Goal: Task Accomplishment & Management: Manage account settings

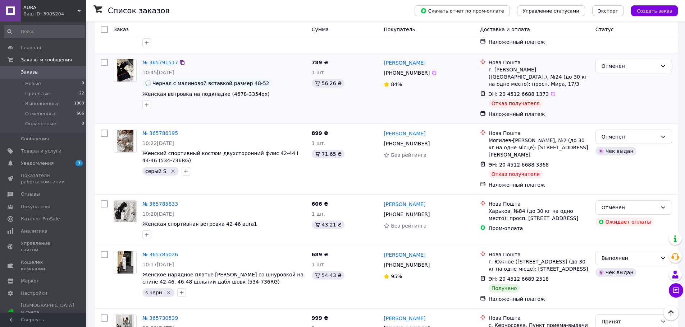
scroll to position [683, 0]
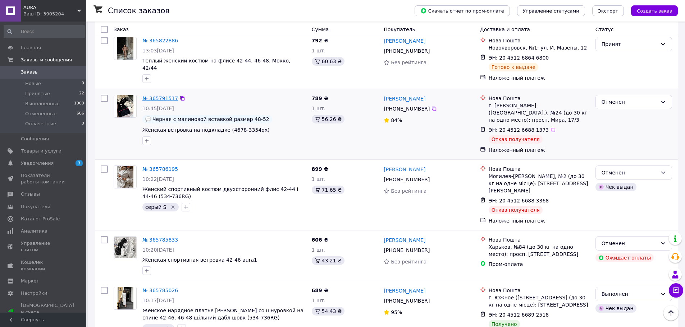
click at [165, 96] on link "№ 365791517" at bounding box center [160, 99] width 36 height 6
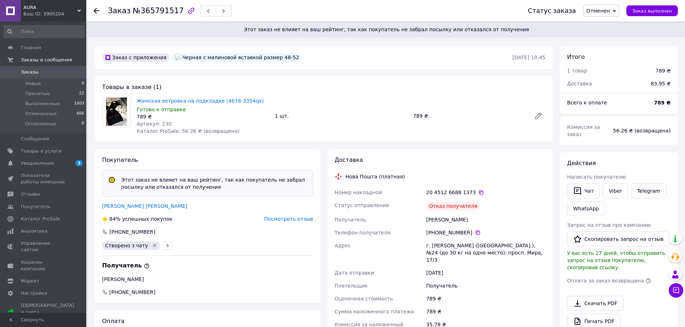
click at [279, 220] on span "Посмотреть отзыв" at bounding box center [288, 219] width 49 height 6
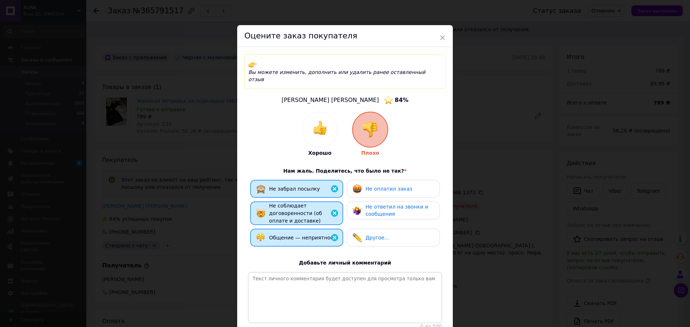
click at [538, 161] on div "× Оцените заказ покупателя Вы можете изменить, дополнить или удалить ранее оста…" at bounding box center [345, 163] width 690 height 327
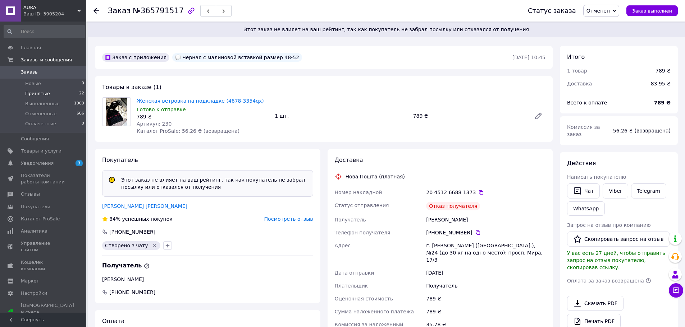
click at [34, 92] on span "Принятые" at bounding box center [37, 94] width 25 height 6
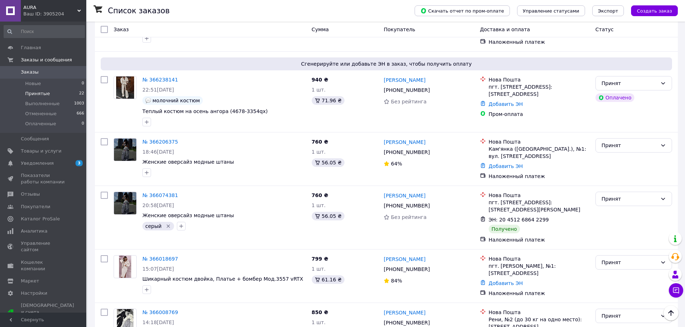
scroll to position [216, 0]
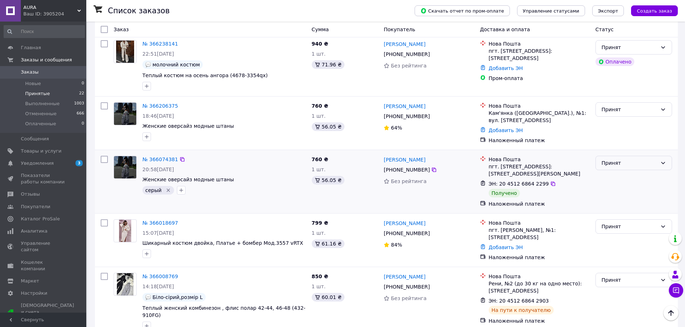
click at [656, 163] on div "Принят" at bounding box center [629, 163] width 56 height 8
click at [622, 177] on li "Выполнен" at bounding box center [633, 176] width 76 height 13
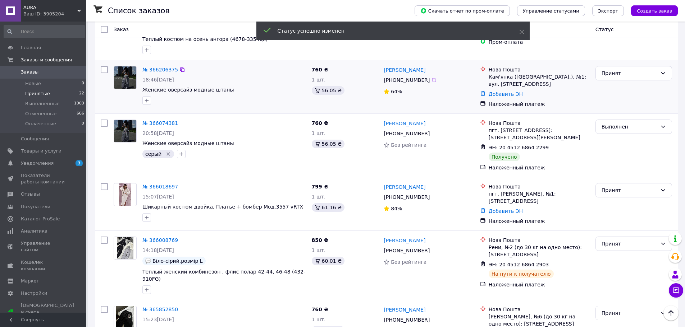
scroll to position [287, 0]
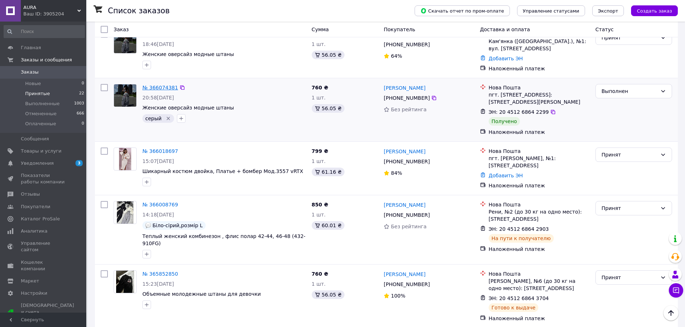
click at [152, 85] on link "№ 366074381" at bounding box center [160, 88] width 36 height 6
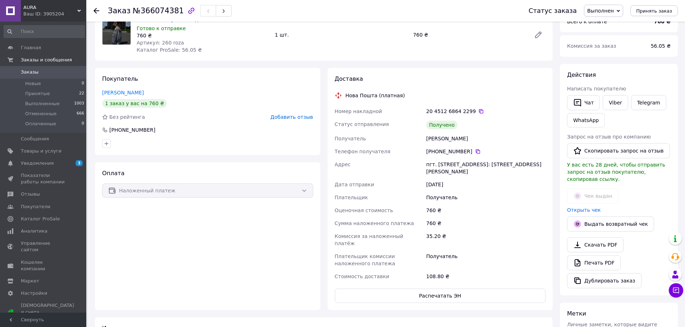
scroll to position [211, 0]
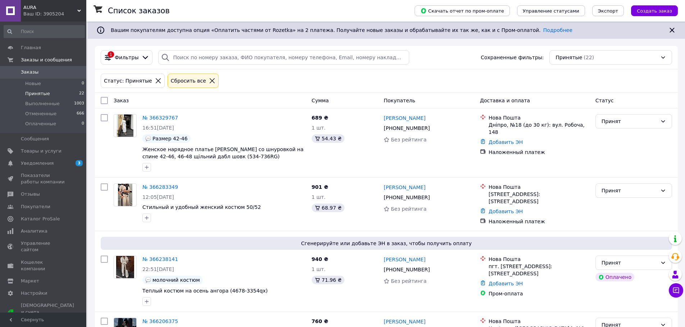
click at [40, 95] on span "Принятые" at bounding box center [37, 94] width 25 height 6
click at [36, 93] on span "Принятые" at bounding box center [37, 94] width 25 height 6
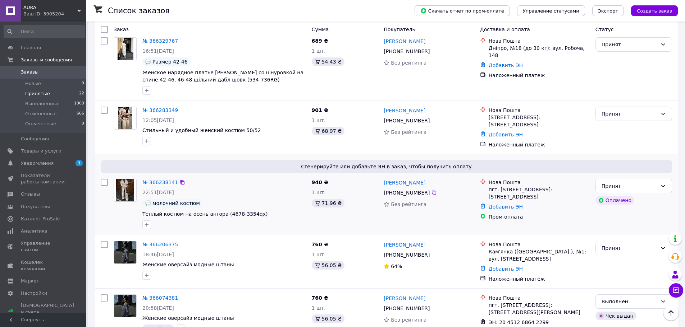
scroll to position [72, 0]
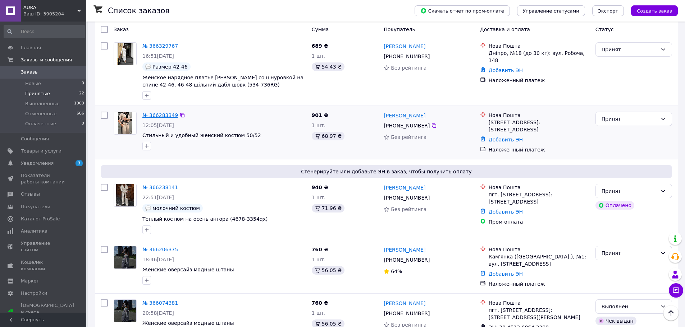
click at [158, 114] on link "№ 366283349" at bounding box center [160, 115] width 36 height 6
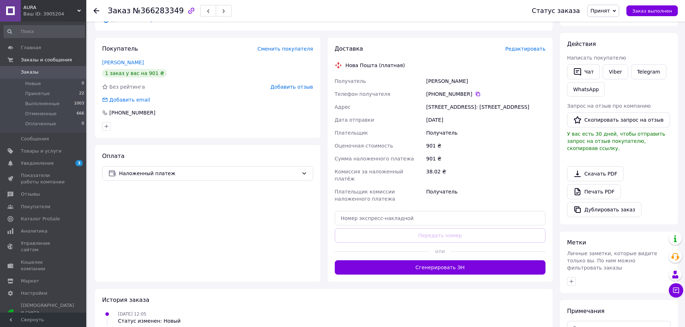
scroll to position [169, 0]
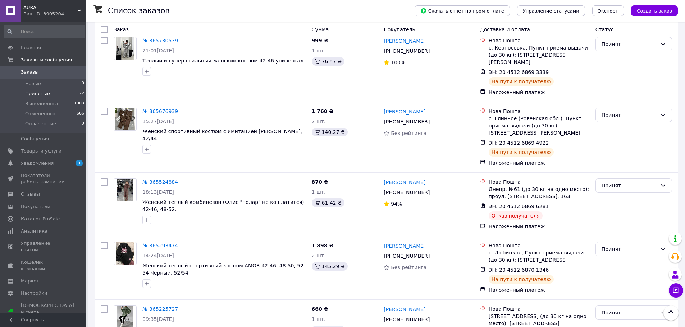
scroll to position [719, 0]
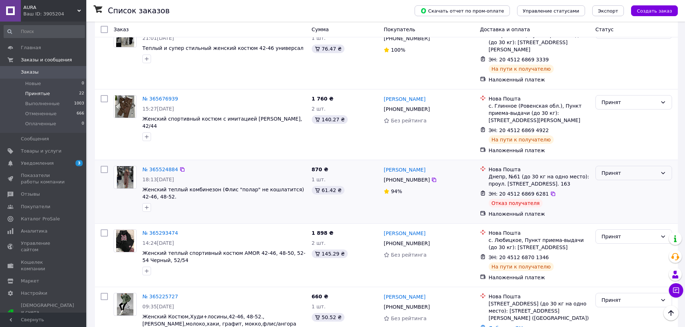
click at [659, 166] on div "Принят" at bounding box center [633, 173] width 77 height 14
click at [613, 175] on li "Отменен" at bounding box center [633, 174] width 76 height 13
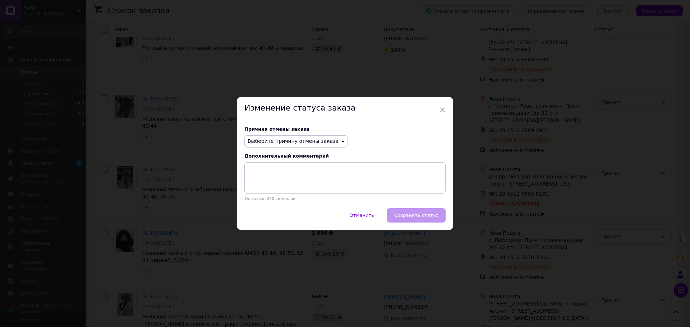
click at [304, 142] on span "Выберите причину отмены заказа" at bounding box center [293, 141] width 91 height 6
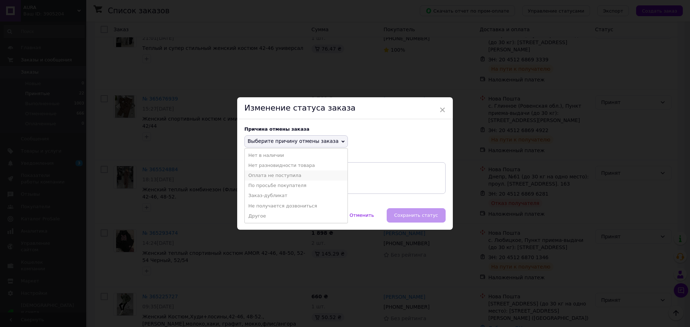
click at [273, 174] on li "Оплата не поступила" at bounding box center [296, 176] width 103 height 10
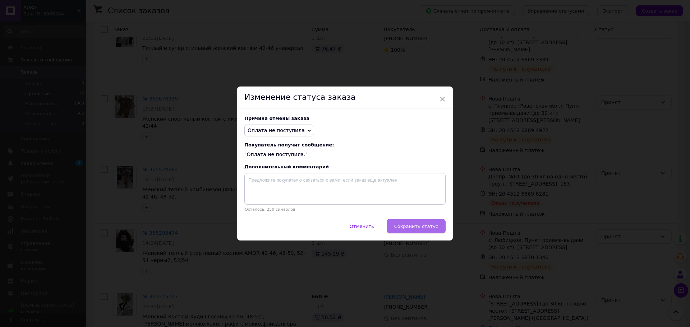
click at [416, 229] on span "Сохранить статус" at bounding box center [416, 226] width 44 height 5
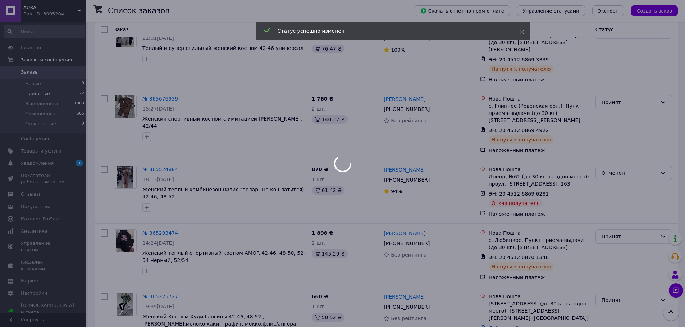
click at [160, 142] on div at bounding box center [342, 163] width 685 height 327
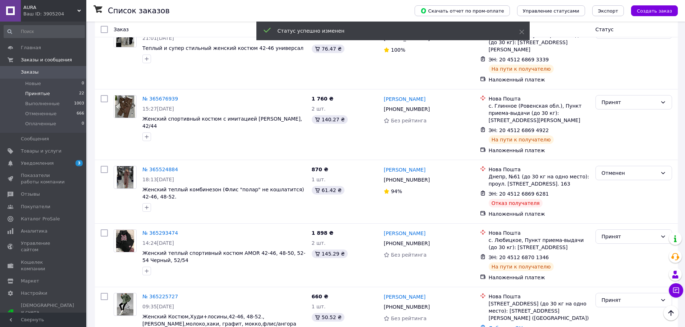
click at [160, 167] on link "№ 365524884" at bounding box center [160, 170] width 36 height 6
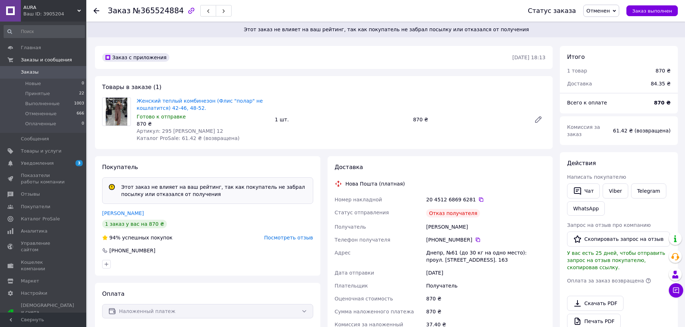
click at [278, 238] on span "Посмотреть отзыв" at bounding box center [288, 238] width 49 height 6
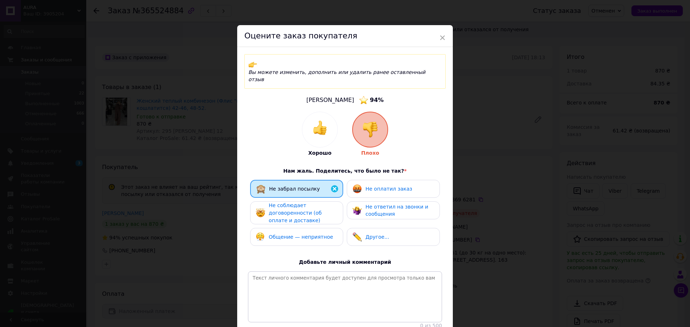
click at [279, 206] on span "Не соблюдает договоренности (об оплате и доставке)" at bounding box center [295, 213] width 53 height 20
drag, startPoint x: 282, startPoint y: 219, endPoint x: 300, endPoint y: 224, distance: 18.7
click at [283, 233] on div "Общение — неприятное" at bounding box center [294, 237] width 77 height 9
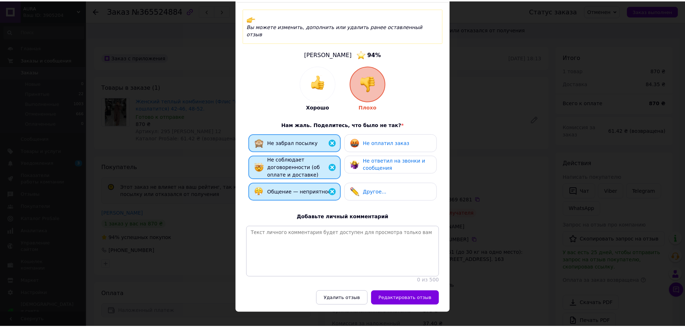
scroll to position [47, 0]
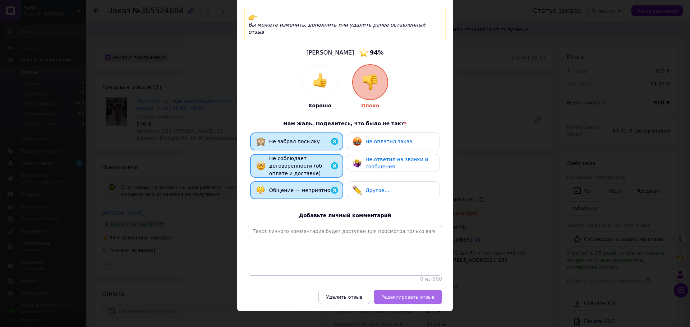
click at [434, 290] on button "Редактировать отзыв" at bounding box center [408, 297] width 68 height 14
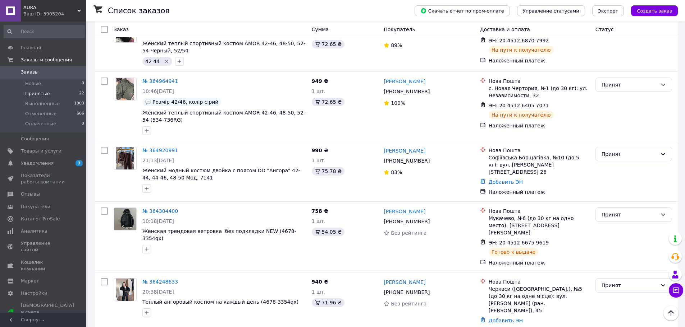
scroll to position [1058, 0]
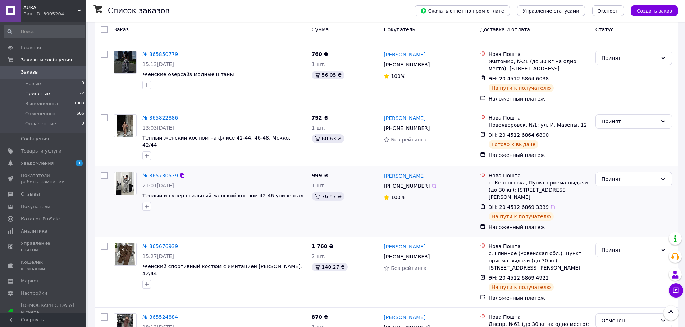
scroll to position [539, 0]
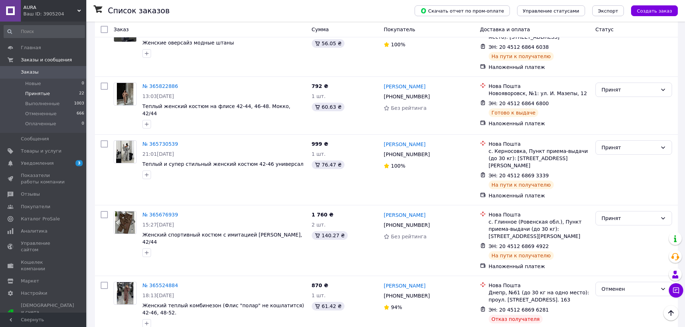
click at [39, 94] on span "Принятые" at bounding box center [37, 94] width 25 height 6
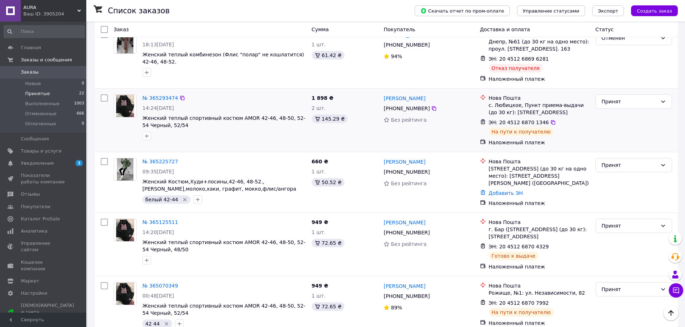
scroll to position [771, 0]
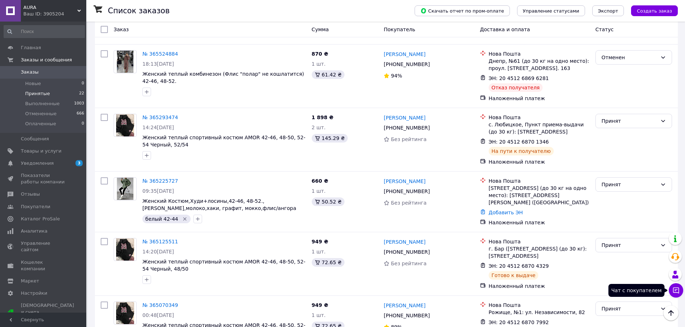
click at [678, 290] on icon at bounding box center [675, 290] width 7 height 7
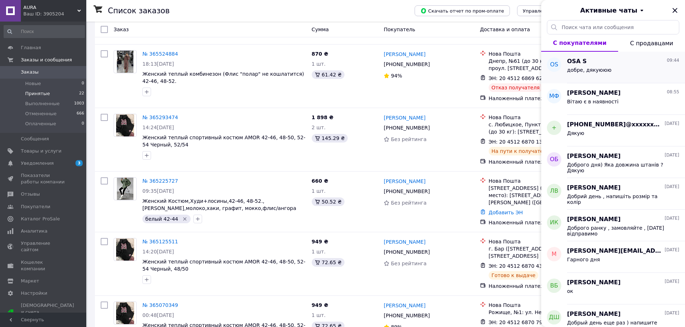
click at [604, 72] on span "добре, дякуююю" at bounding box center [589, 70] width 44 height 6
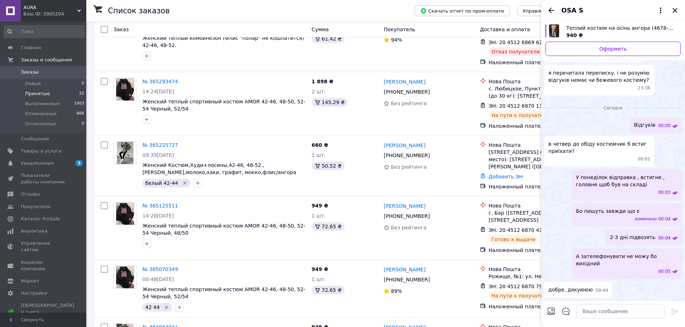
scroll to position [1010, 0]
click at [676, 10] on icon "Закрыть" at bounding box center [674, 10] width 9 height 9
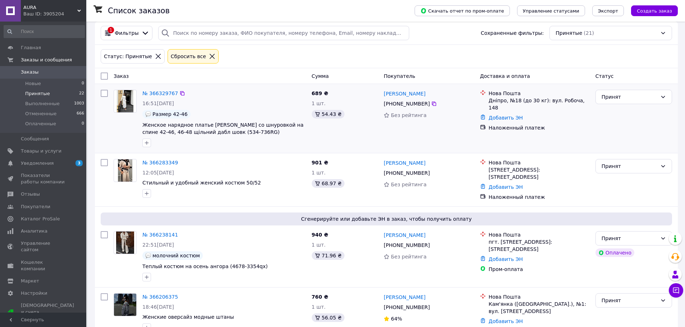
scroll to position [36, 0]
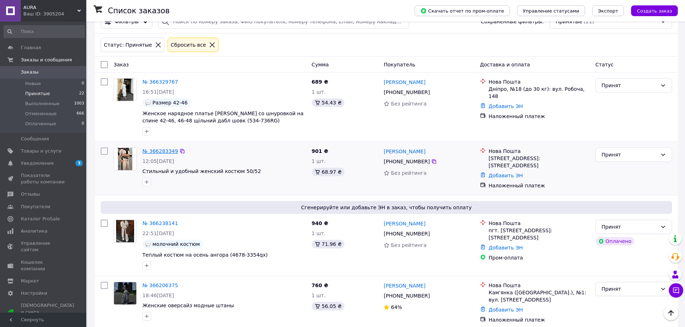
click at [155, 151] on link "№ 366283349" at bounding box center [160, 151] width 36 height 6
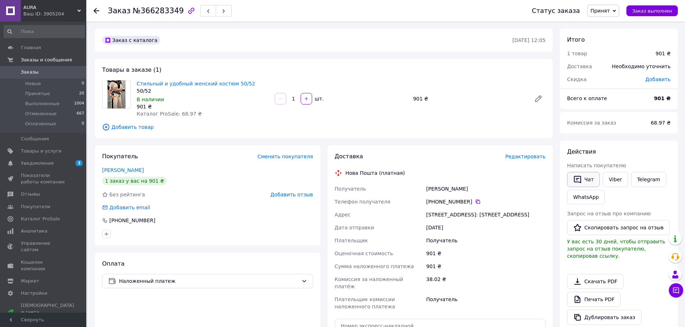
click at [593, 178] on button "Чат" at bounding box center [583, 179] width 33 height 15
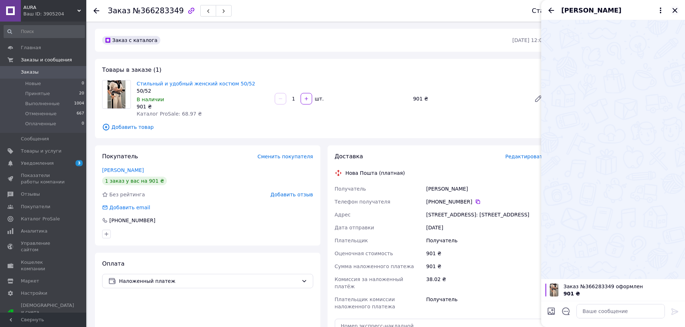
click at [677, 12] on icon "Закрыть" at bounding box center [674, 10] width 9 height 9
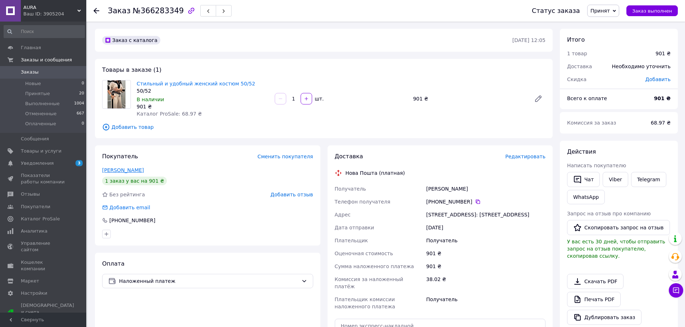
click at [133, 169] on link "Коломієць Юля" at bounding box center [123, 170] width 42 height 6
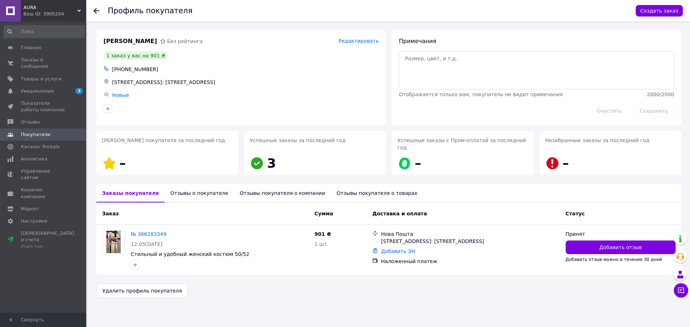
click at [184, 184] on div "Отзывы о покупателе" at bounding box center [199, 193] width 69 height 19
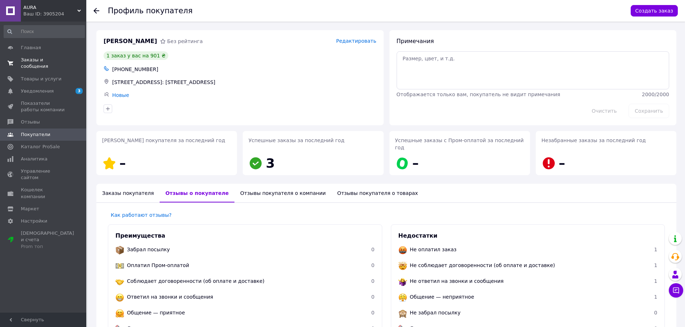
click at [50, 59] on span "Заказы и сообщения" at bounding box center [44, 63] width 46 height 13
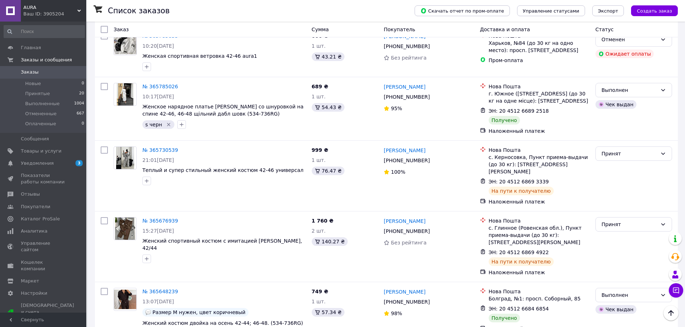
scroll to position [970, 0]
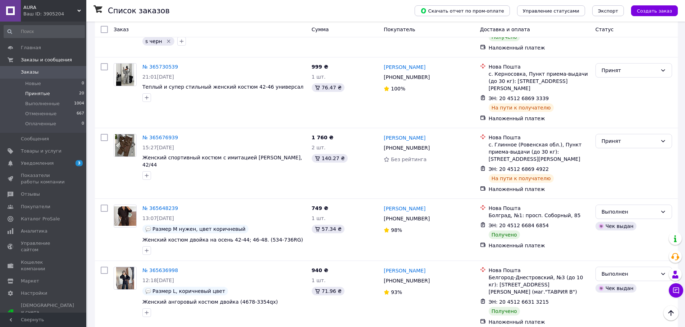
click at [37, 94] on span "Принятые" at bounding box center [37, 94] width 25 height 6
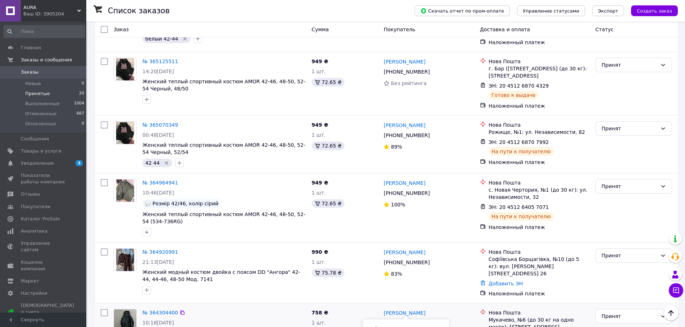
scroll to position [882, 0]
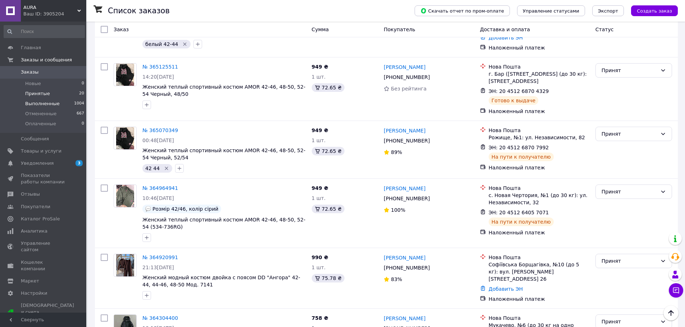
click at [42, 109] on li "Выполненные 1004" at bounding box center [44, 104] width 88 height 10
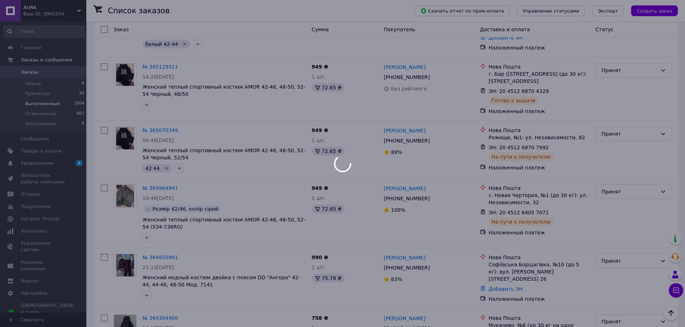
click at [42, 114] on div at bounding box center [342, 163] width 685 height 327
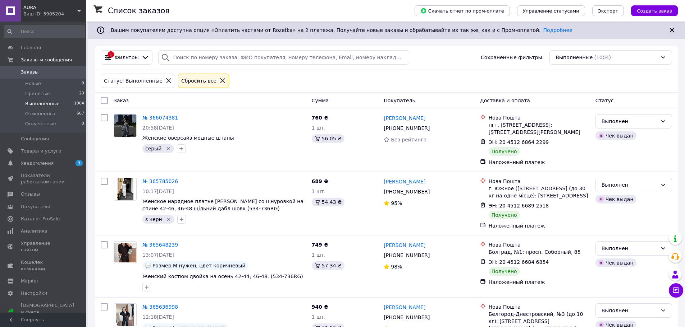
click at [42, 114] on span "Отмененные" at bounding box center [40, 114] width 31 height 6
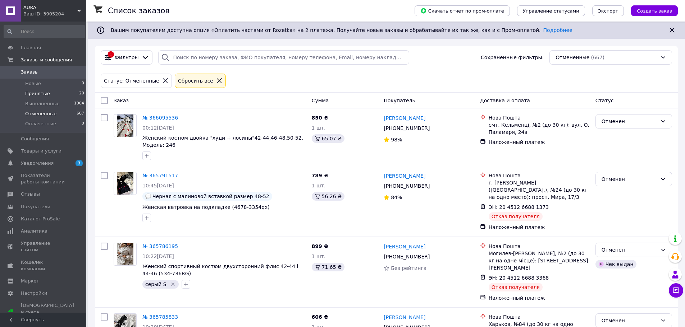
click at [39, 93] on span "Принятые" at bounding box center [37, 94] width 25 height 6
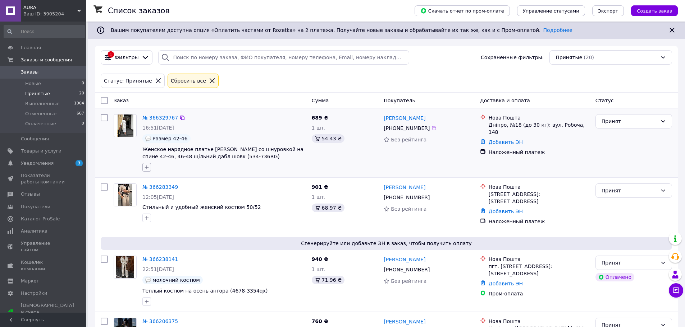
click at [149, 166] on button "button" at bounding box center [146, 167] width 9 height 9
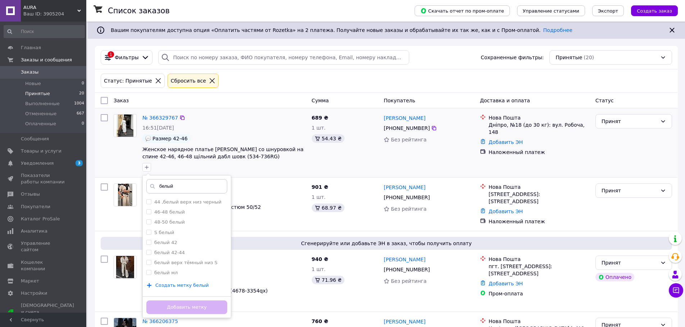
type input "белый"
click at [197, 285] on span "Создать метку белый" at bounding box center [181, 286] width 53 height 6
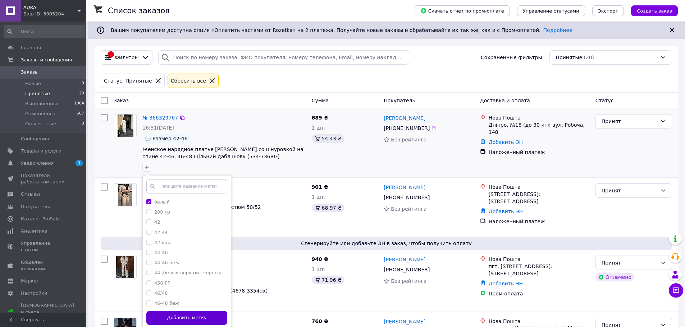
click at [203, 318] on button "Добавить метку" at bounding box center [186, 318] width 81 height 14
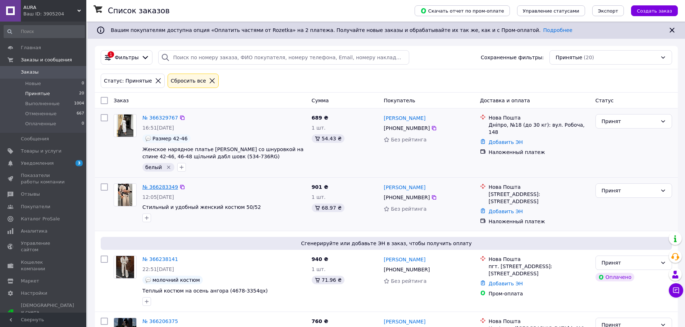
click at [165, 188] on link "№ 366283349" at bounding box center [160, 187] width 36 height 6
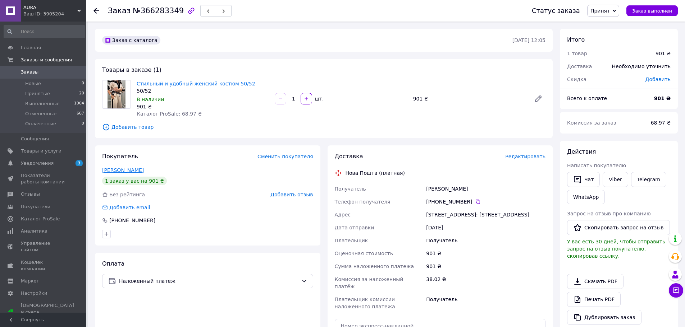
click at [134, 172] on link "Коломієць Юля" at bounding box center [123, 170] width 42 height 6
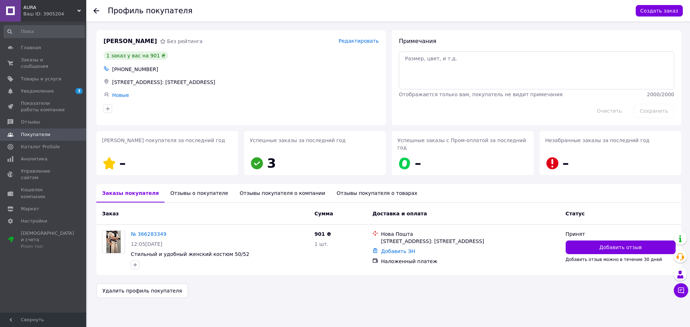
click at [205, 186] on div "Отзывы о покупателе" at bounding box center [199, 193] width 69 height 19
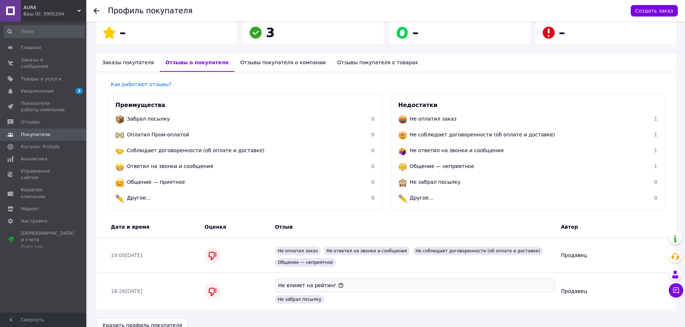
scroll to position [138, 0]
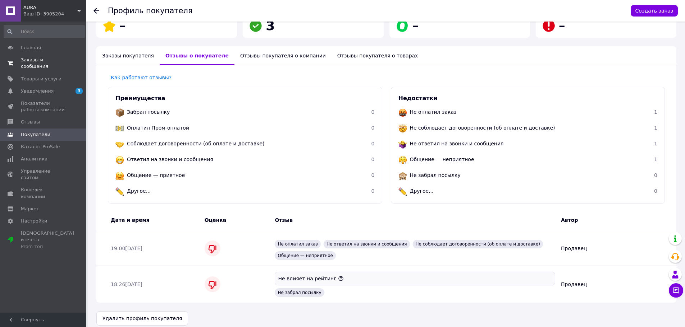
click at [50, 59] on span "Заказы и сообщения" at bounding box center [44, 63] width 46 height 13
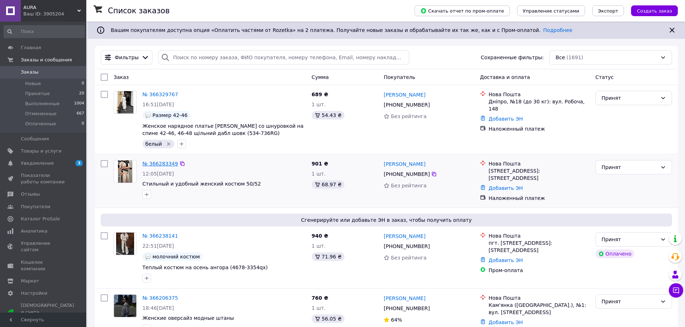
click at [167, 165] on link "№ 366283349" at bounding box center [160, 164] width 36 height 6
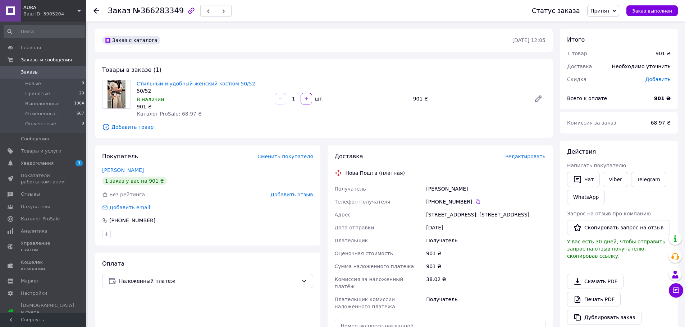
click at [285, 198] on div "Добавить отзыв" at bounding box center [291, 194] width 42 height 7
click at [286, 195] on span "Добавить отзыв" at bounding box center [291, 195] width 42 height 6
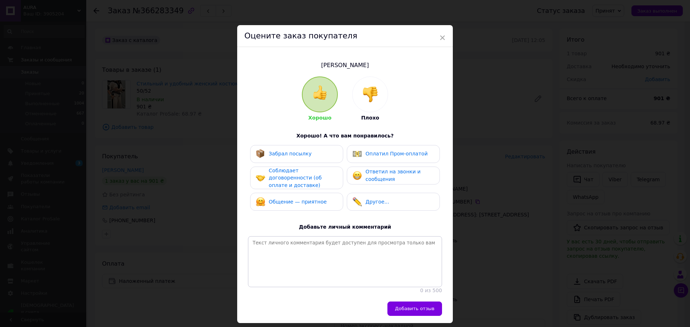
click at [369, 102] on img at bounding box center [370, 95] width 16 height 16
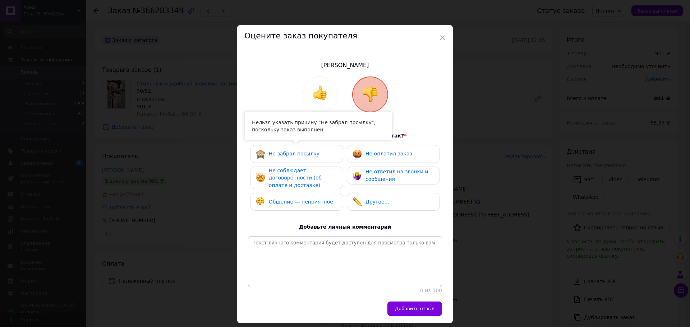
click at [315, 156] on div "Не забрал посылку" at bounding box center [297, 153] width 82 height 9
click at [297, 158] on div "Не забрал посылку" at bounding box center [288, 153] width 64 height 9
click at [291, 150] on div "Не забрал посылку" at bounding box center [288, 153] width 64 height 9
click at [363, 176] on div "Не ответил на звонки и сообщения" at bounding box center [392, 175] width 81 height 15
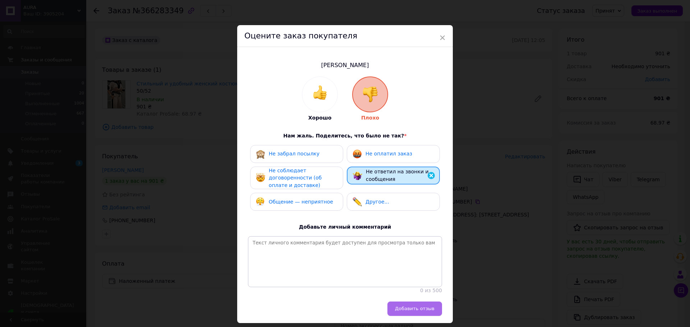
click at [413, 312] on span "Добавить отзыв" at bounding box center [415, 308] width 40 height 5
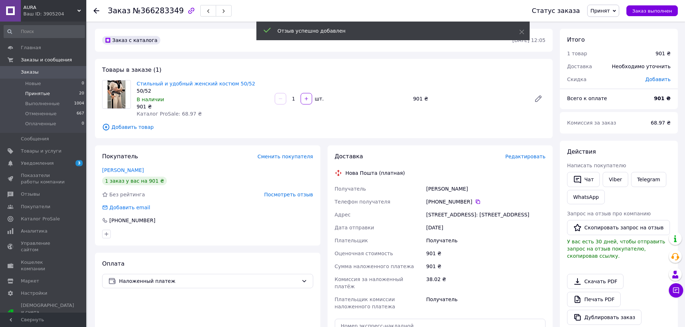
click at [42, 92] on span "Принятые" at bounding box center [37, 94] width 25 height 6
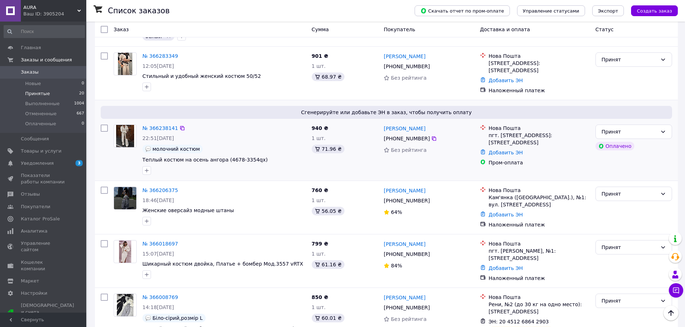
scroll to position [144, 0]
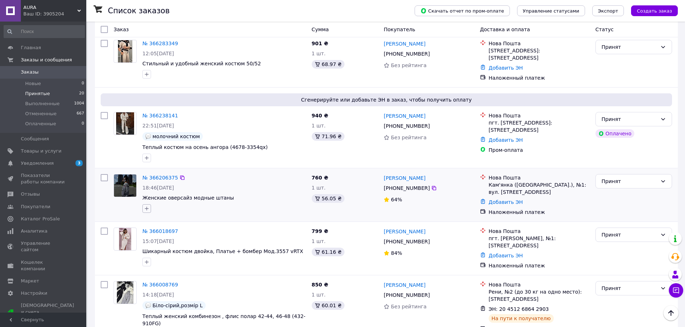
click at [148, 206] on icon "button" at bounding box center [147, 209] width 6 height 6
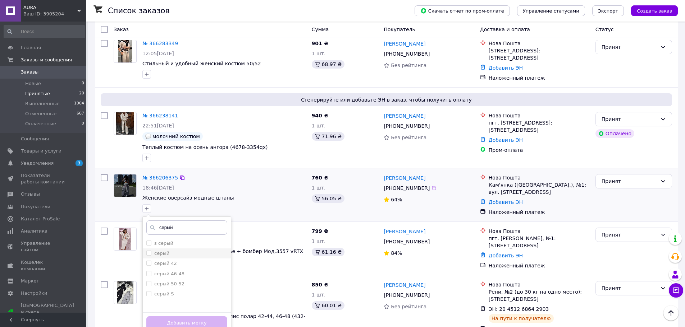
type input "серый"
click at [166, 251] on label "серый" at bounding box center [161, 253] width 15 height 5
checkbox input "true"
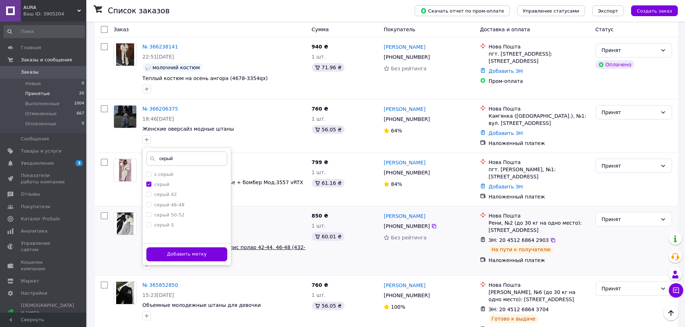
scroll to position [216, 0]
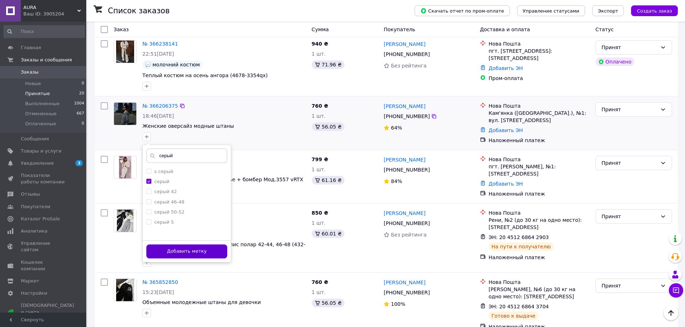
click at [215, 248] on button "Добавить метку" at bounding box center [186, 252] width 81 height 14
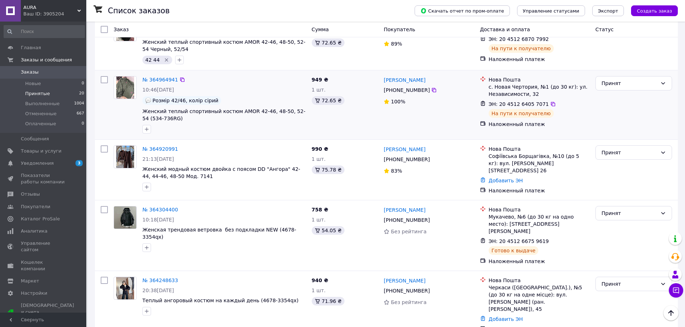
scroll to position [1026, 0]
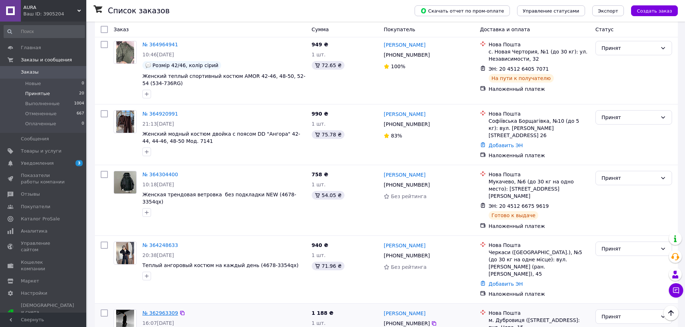
click at [160, 310] on link "№ 362963309" at bounding box center [160, 313] width 36 height 6
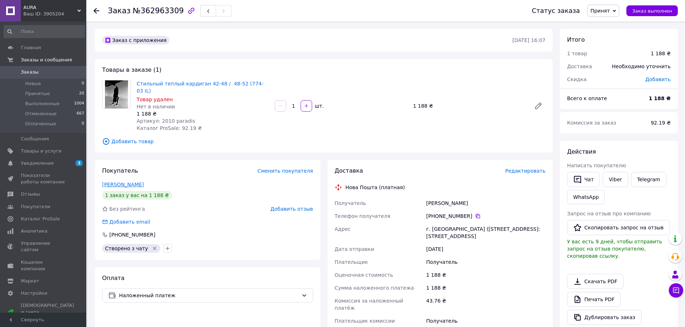
click at [136, 182] on link "Рабешко Наталія" at bounding box center [123, 185] width 42 height 6
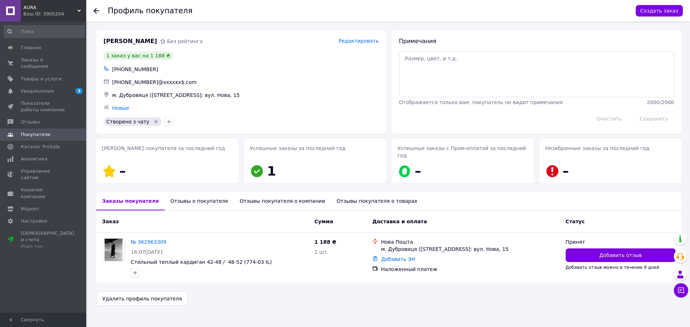
click at [209, 195] on div "Отзывы о покупателе" at bounding box center [199, 201] width 69 height 19
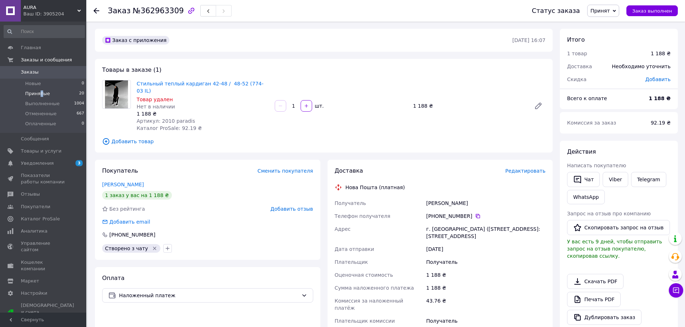
click at [40, 95] on span "Принятые" at bounding box center [37, 94] width 25 height 6
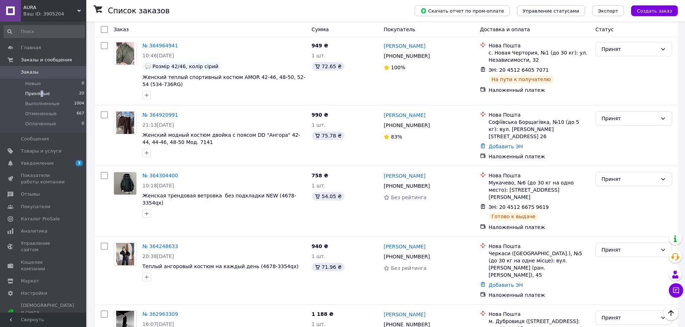
scroll to position [1026, 0]
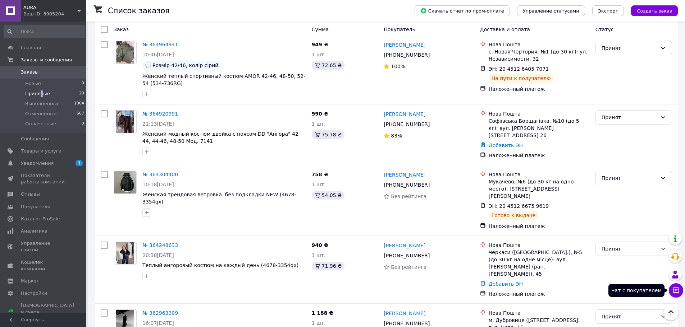
click at [675, 289] on icon at bounding box center [675, 290] width 7 height 7
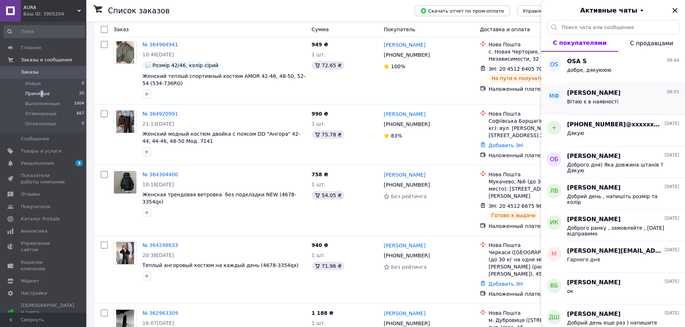
click at [619, 103] on div "Вітаю є в наявності" at bounding box center [623, 102] width 112 height 11
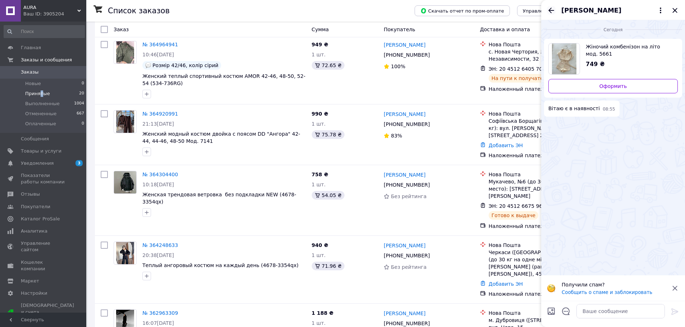
click at [550, 10] on icon "Назад" at bounding box center [551, 10] width 6 height 5
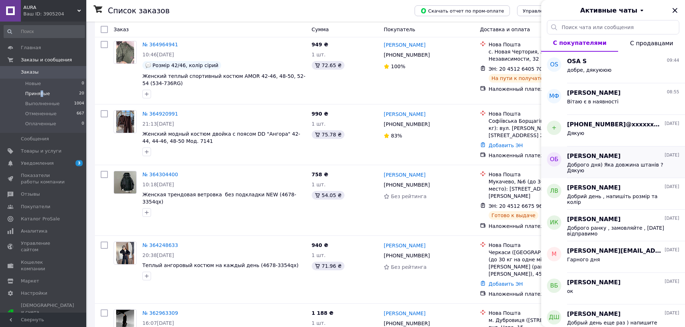
click at [620, 157] on span "Олександра Бондаренко" at bounding box center [594, 156] width 54 height 8
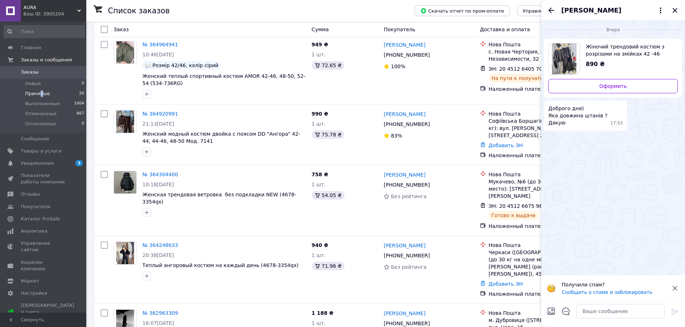
click at [548, 6] on icon "Назад" at bounding box center [551, 10] width 9 height 9
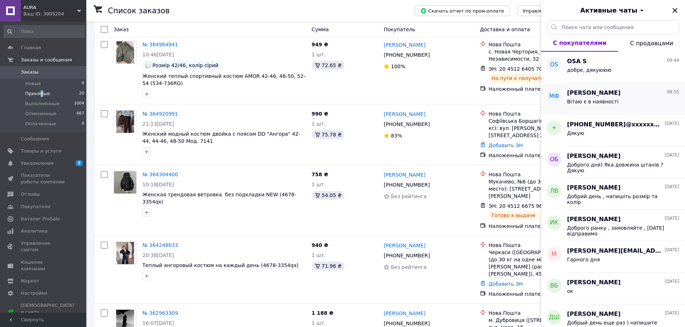
click at [606, 104] on span "Вітаю є в наявності" at bounding box center [592, 102] width 51 height 6
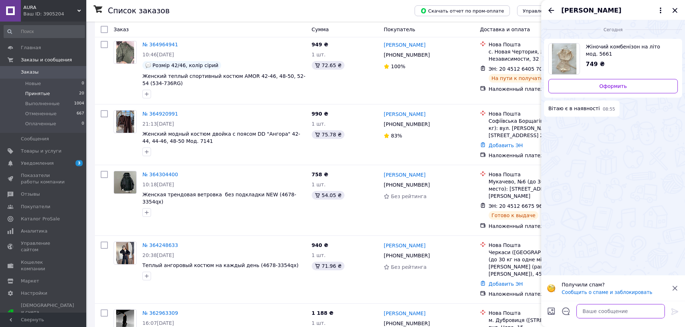
click at [609, 314] on textarea at bounding box center [620, 311] width 88 height 14
paste textarea "добрий день , напишіть розмір та колір"
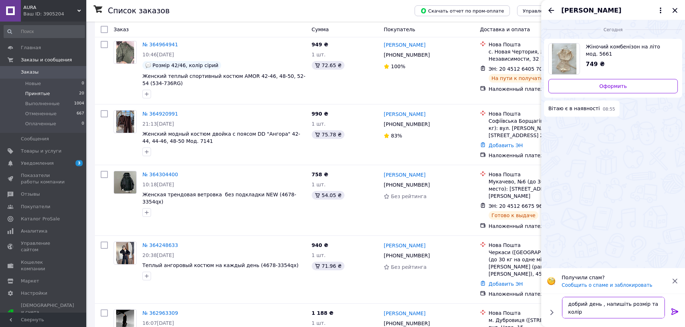
type textarea "добрий день , напишіть розмір та колір"
click at [673, 310] on icon at bounding box center [674, 312] width 9 height 9
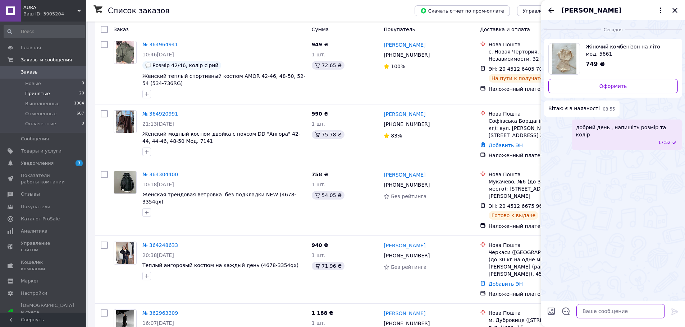
paste textarea "не все є, але дещо є"
type textarea "не все є, але дещо є"
click at [674, 311] on icon at bounding box center [674, 312] width 9 height 9
click at [547, 11] on icon "Назад" at bounding box center [551, 10] width 9 height 9
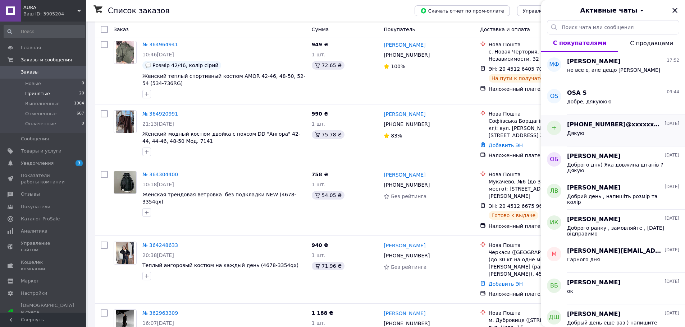
click at [609, 124] on span "+380669142340@xxxxxx$.com" at bounding box center [615, 125] width 96 height 8
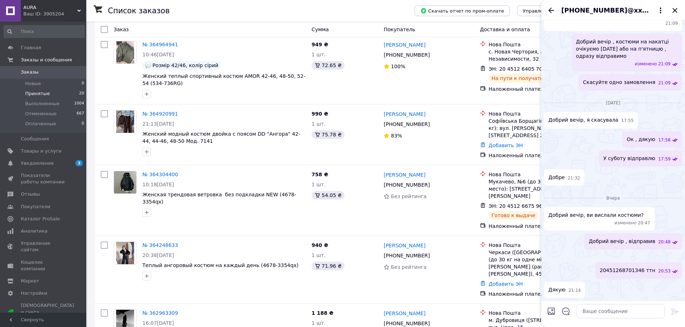
scroll to position [120, 0]
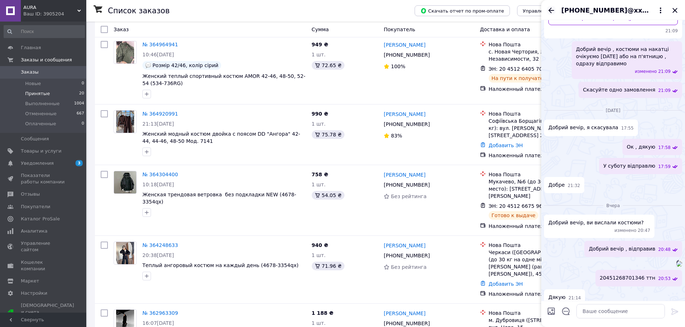
click at [550, 12] on icon "Назад" at bounding box center [551, 10] width 9 height 9
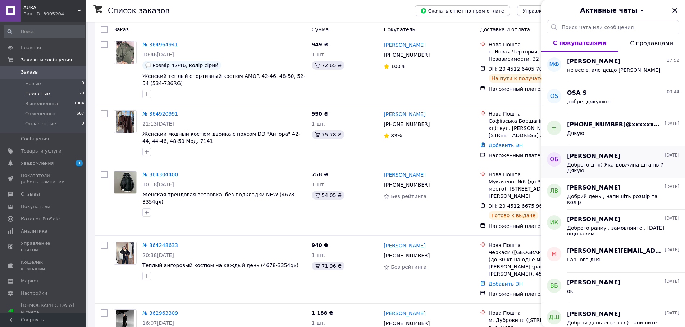
click at [600, 159] on span "Олександра Бондаренко" at bounding box center [594, 156] width 54 height 8
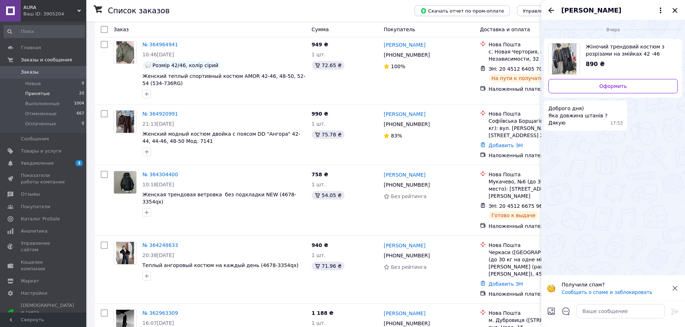
click at [568, 57] on img "Посмотреть товар" at bounding box center [564, 58] width 25 height 31
click at [603, 313] on textarea at bounding box center [620, 311] width 88 height 14
type textarea "Вiтаю 110см"
click at [677, 12] on icon "Закрыть" at bounding box center [674, 10] width 9 height 9
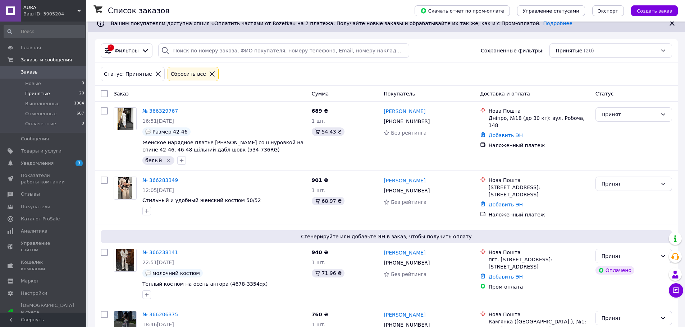
scroll to position [0, 0]
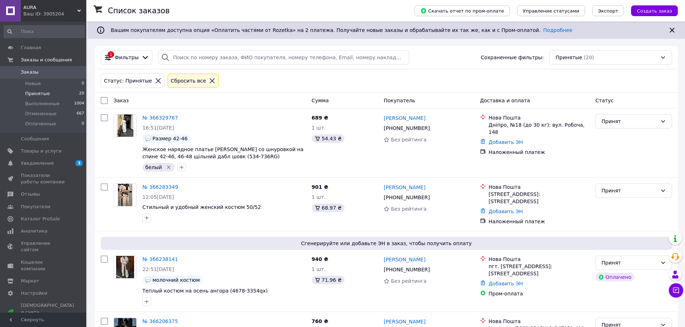
click at [36, 93] on span "Принятые" at bounding box center [37, 94] width 25 height 6
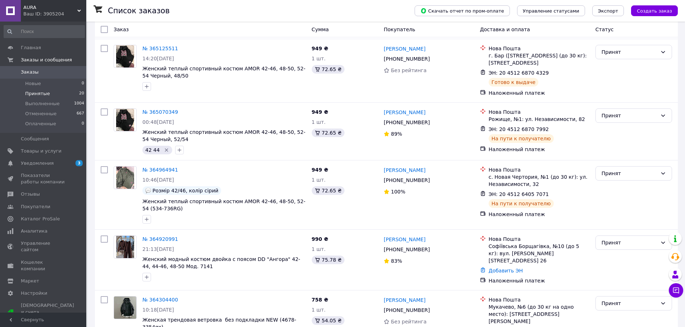
scroll to position [1026, 0]
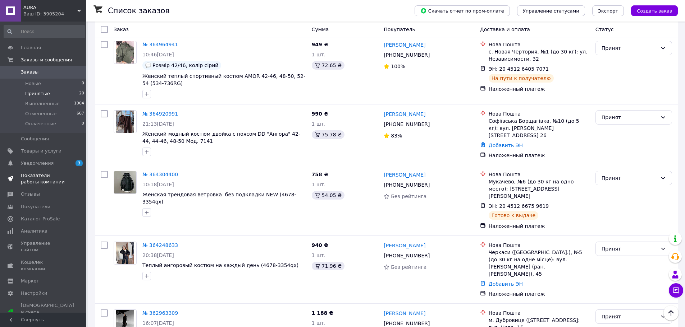
click at [36, 178] on span "Показатели работы компании" at bounding box center [44, 178] width 46 height 13
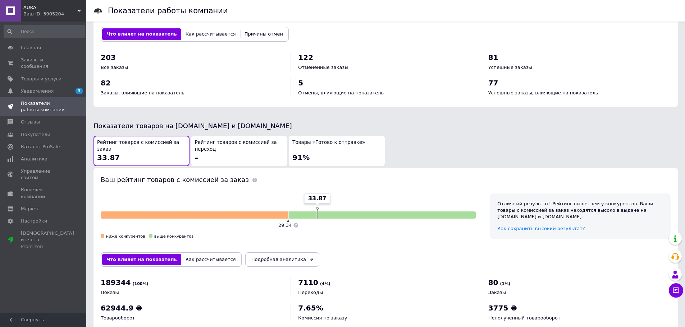
scroll to position [303, 0]
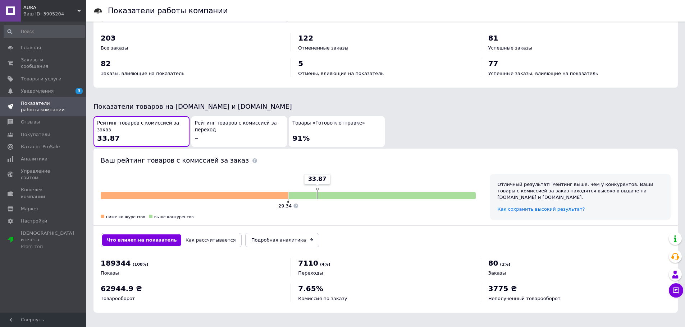
click at [347, 126] on span "Товары «Готово к отправке»" at bounding box center [328, 123] width 73 height 7
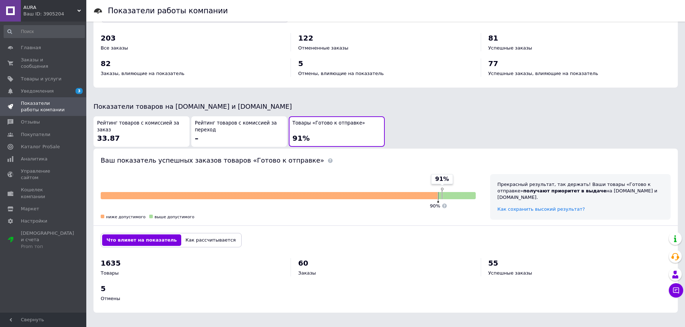
click at [476, 135] on div "Рейтинг товаров с комиссией за заказ 33.87 Рейтинг товаров с комиссией за перех…" at bounding box center [386, 132] width 586 height 32
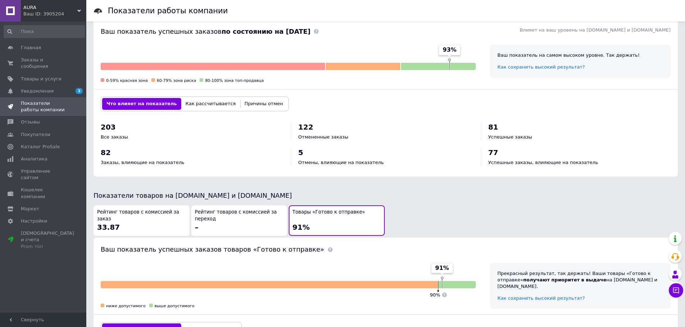
scroll to position [231, 0]
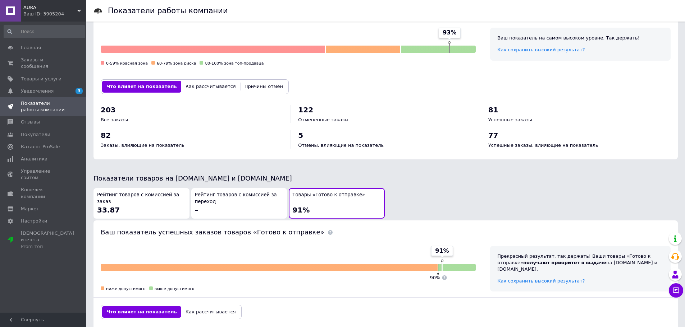
click at [355, 209] on div "Товары «Готово к отправке» 91%" at bounding box center [336, 203] width 89 height 23
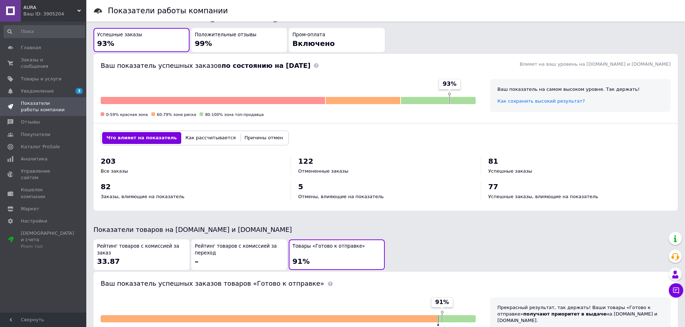
scroll to position [159, 0]
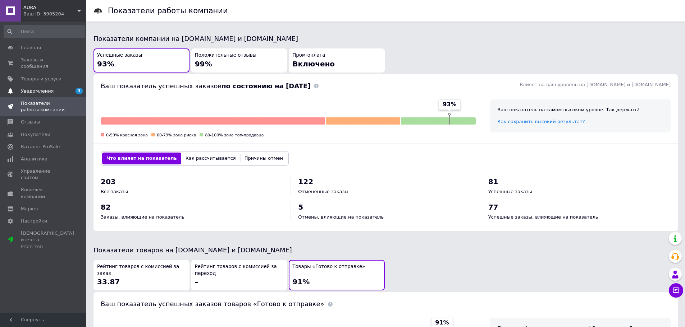
click at [37, 88] on span "Уведомления" at bounding box center [37, 91] width 33 height 6
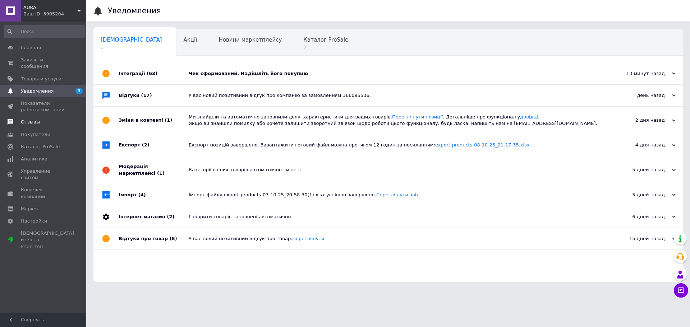
click at [33, 119] on span "Отзывы" at bounding box center [30, 122] width 19 height 6
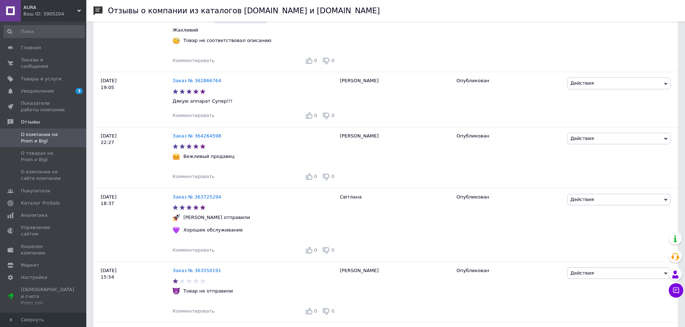
scroll to position [826, 0]
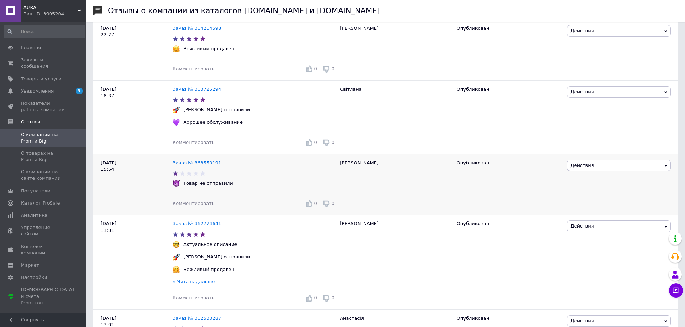
click at [203, 161] on link "Заказ № 363550191" at bounding box center [196, 162] width 49 height 5
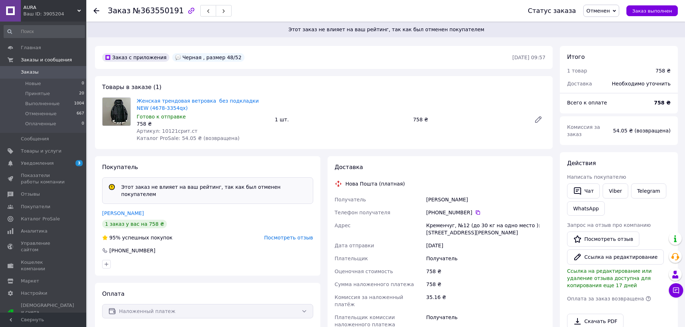
click at [286, 235] on span "Посмотреть отзыв" at bounding box center [288, 238] width 49 height 6
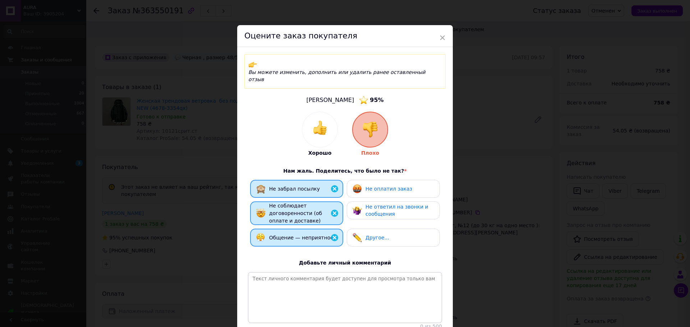
click at [500, 162] on div "× Оцените заказ покупателя Вы можете изменить, дополнить или удалить ранее оста…" at bounding box center [345, 163] width 690 height 327
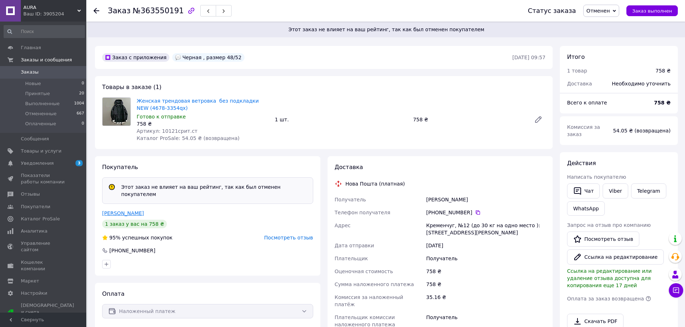
click at [122, 211] on link "Бабич Инна" at bounding box center [123, 214] width 42 height 6
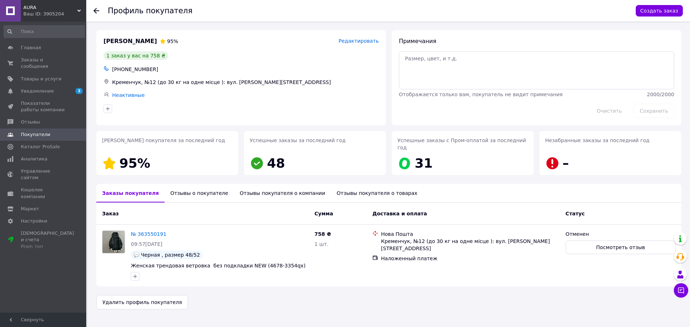
click at [197, 184] on div "Отзывы о покупателе" at bounding box center [199, 193] width 69 height 19
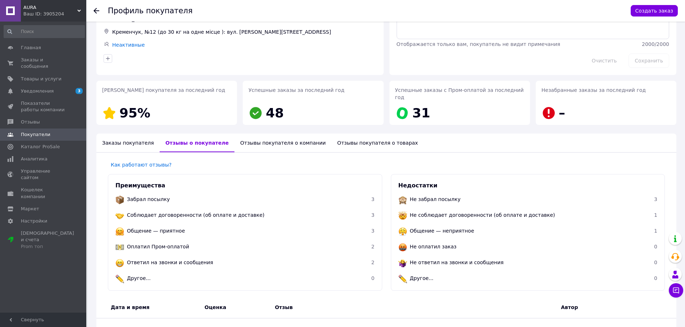
scroll to position [49, 0]
click at [41, 61] on span "Заказы и сообщения" at bounding box center [44, 63] width 46 height 13
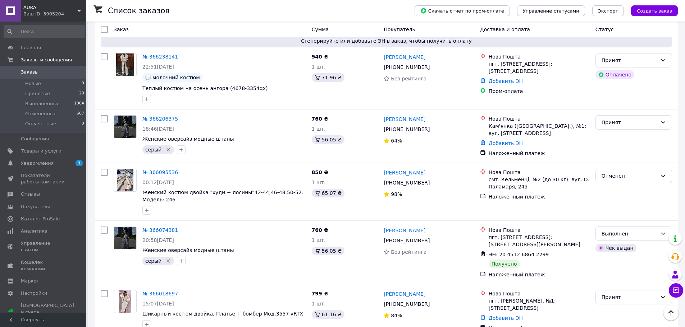
scroll to position [36, 0]
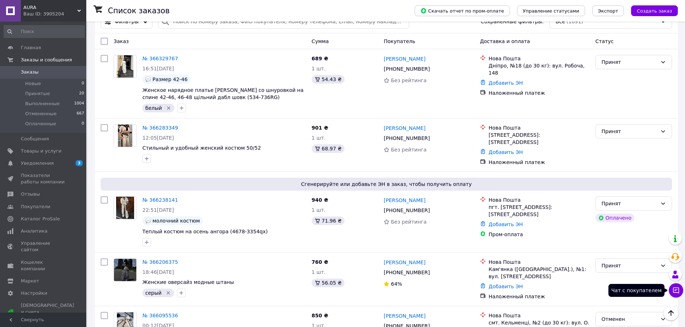
click at [679, 290] on icon at bounding box center [675, 290] width 7 height 7
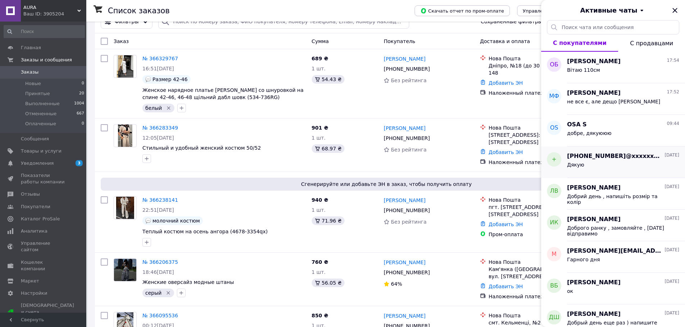
click at [616, 157] on span "+380669142340@xxxxxx$.com" at bounding box center [615, 156] width 96 height 8
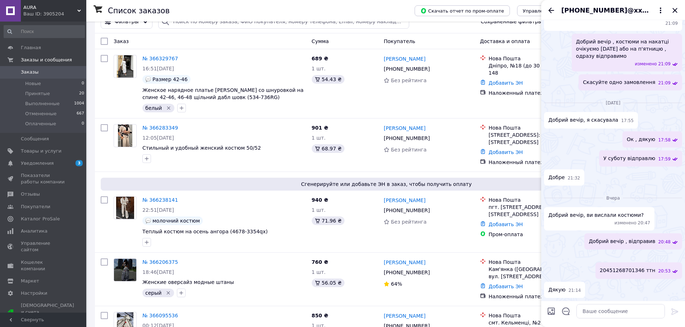
scroll to position [228, 0]
click at [551, 9] on icon "Назад" at bounding box center [551, 10] width 9 height 9
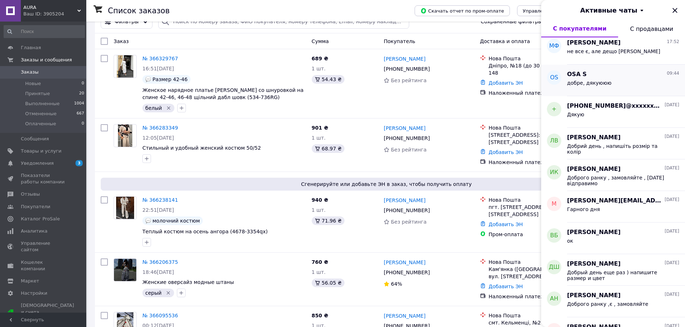
scroll to position [72, 0]
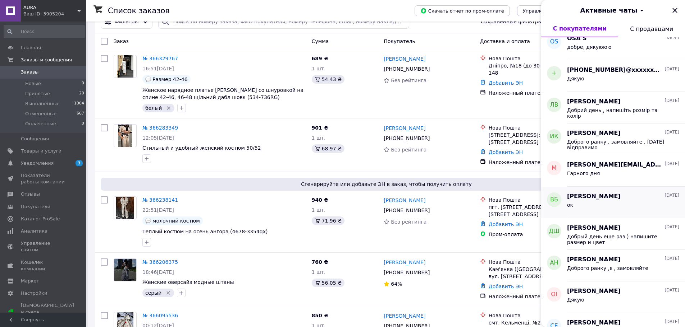
click at [611, 205] on div "ок" at bounding box center [623, 206] width 112 height 11
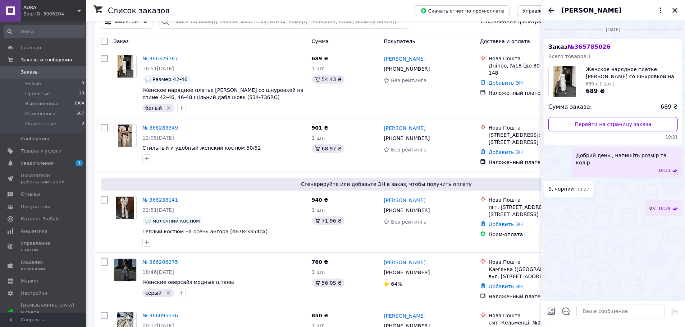
click at [549, 13] on icon "Назад" at bounding box center [551, 10] width 9 height 9
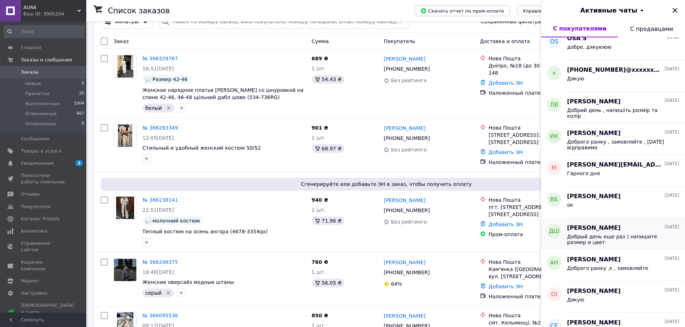
click at [593, 233] on div "Добрый день еще раз ) напишите размер и цвет" at bounding box center [623, 238] width 112 height 13
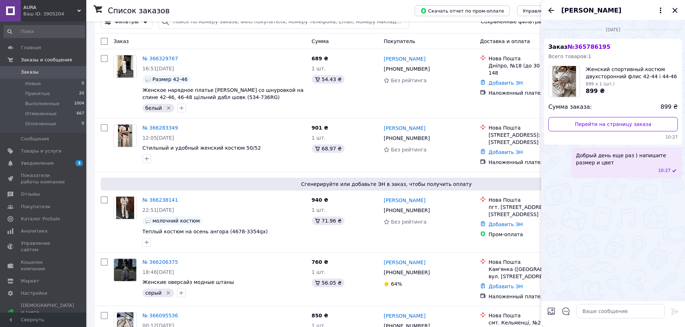
click at [672, 11] on icon "Закрыть" at bounding box center [674, 10] width 9 height 9
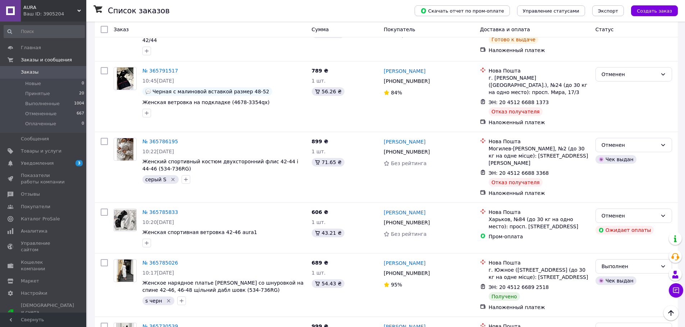
scroll to position [719, 0]
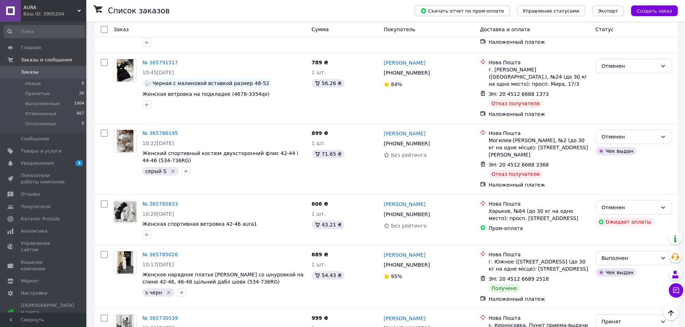
drag, startPoint x: 83, startPoint y: 14, endPoint x: 77, endPoint y: 14, distance: 5.4
click at [81, 13] on div "Ваш ID: 3905204" at bounding box center [54, 14] width 63 height 6
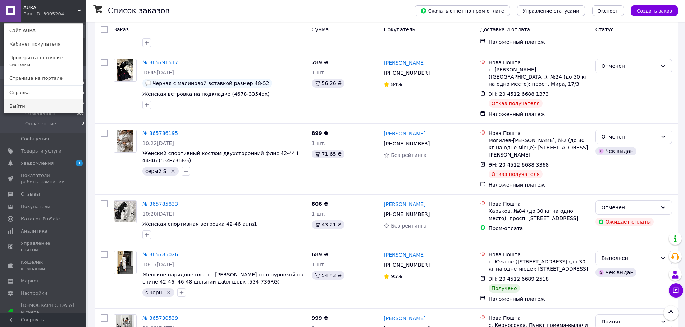
click at [22, 100] on link "Выйти" at bounding box center [43, 107] width 79 height 14
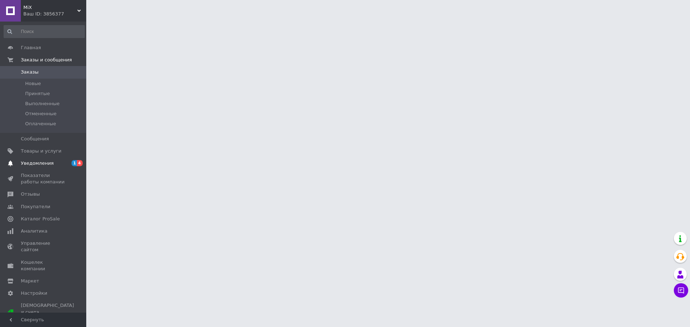
click at [34, 162] on span "Уведомления" at bounding box center [37, 163] width 33 height 6
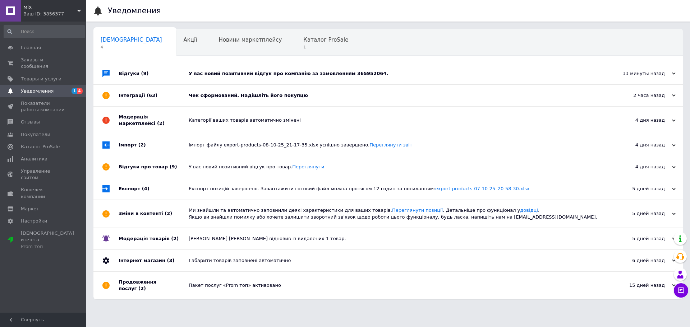
click at [246, 72] on div "У вас новий позитивний відгук про компанію за замовленням 365952064." at bounding box center [396, 73] width 415 height 6
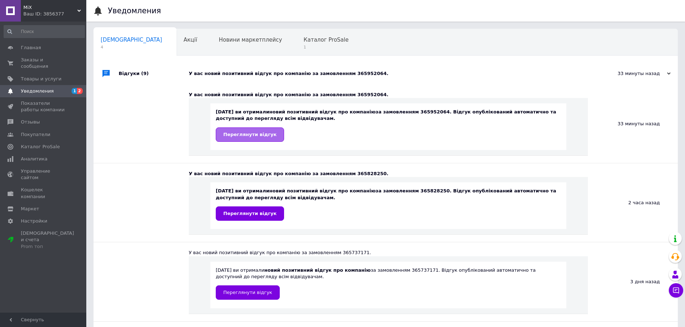
click at [260, 135] on span "Переглянути відгук" at bounding box center [249, 134] width 53 height 5
click at [255, 131] on link "Переглянути відгук" at bounding box center [250, 135] width 68 height 14
click at [41, 62] on span "Заказы и сообщения" at bounding box center [44, 63] width 46 height 13
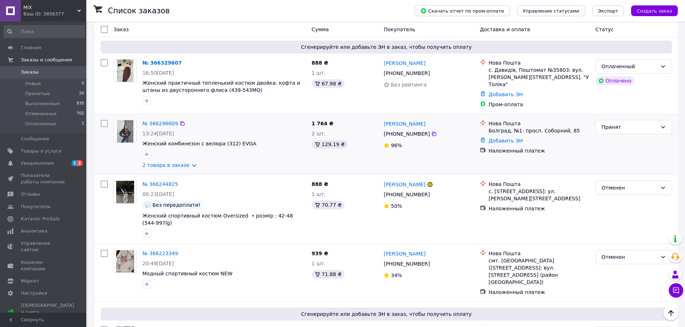
scroll to position [108, 0]
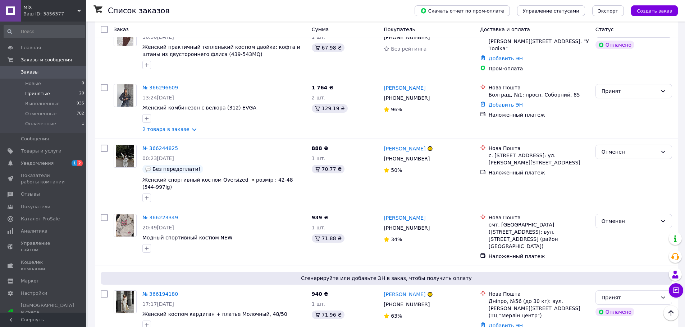
click at [42, 93] on span "Принятые" at bounding box center [37, 94] width 25 height 6
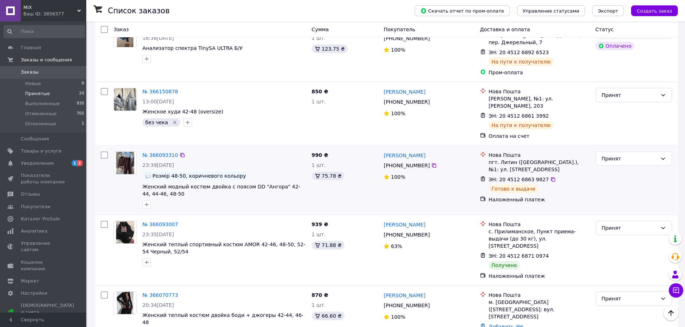
scroll to position [287, 0]
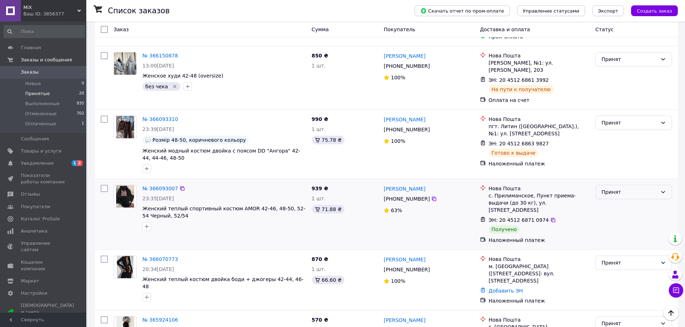
click at [658, 185] on div "Принят" at bounding box center [633, 192] width 77 height 14
click at [624, 194] on li "Выполнен" at bounding box center [633, 193] width 76 height 13
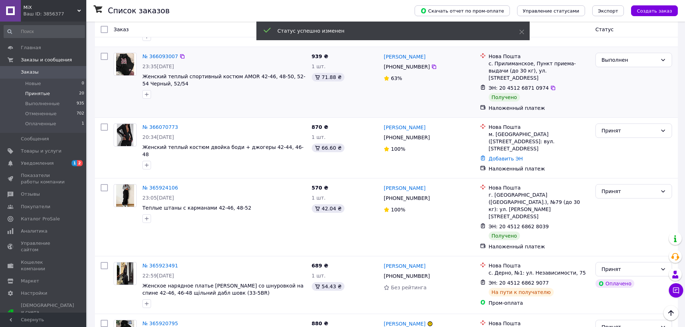
scroll to position [431, 0]
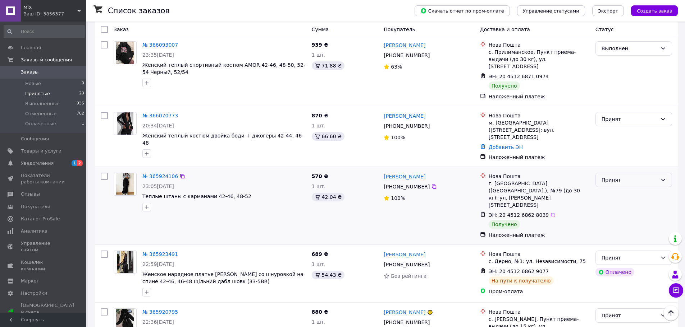
click at [645, 176] on div "Принят" at bounding box center [629, 180] width 56 height 8
click at [618, 166] on li "Выполнен" at bounding box center [633, 167] width 76 height 13
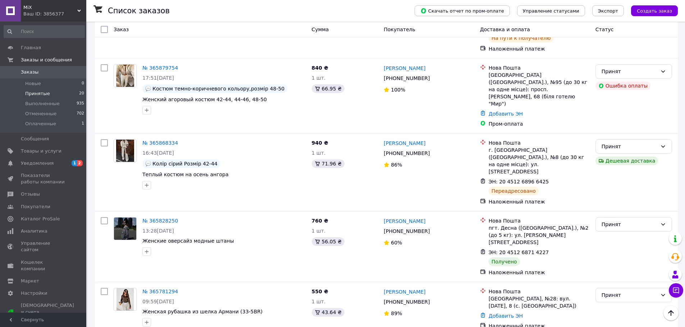
scroll to position [755, 0]
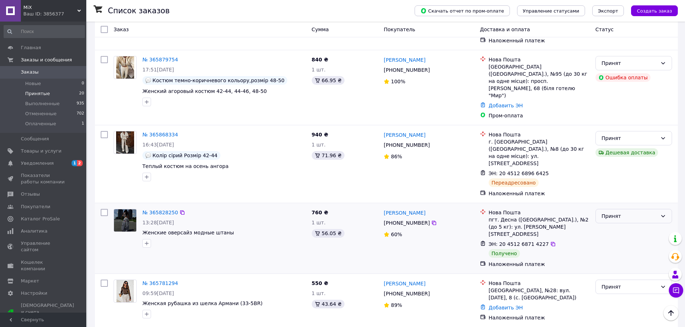
click at [655, 212] on div "Принят" at bounding box center [629, 216] width 56 height 8
click at [615, 160] on li "Выполнен" at bounding box center [633, 161] width 76 height 13
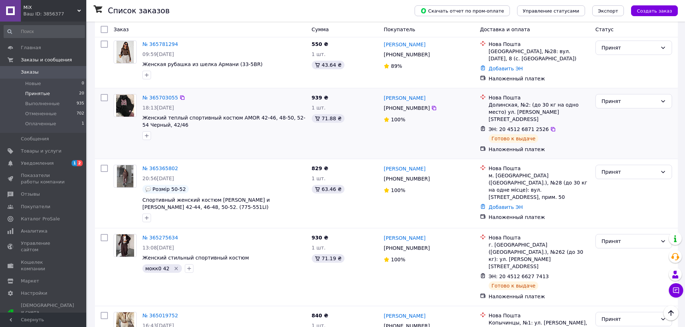
scroll to position [1006, 0]
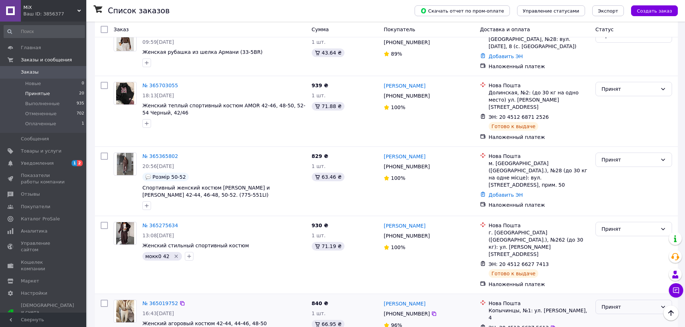
click at [655, 303] on div "Принят" at bounding box center [629, 307] width 56 height 8
click at [619, 222] on li "Выполнен" at bounding box center [633, 223] width 76 height 13
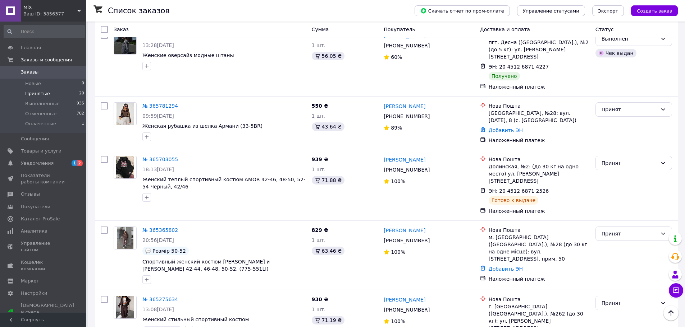
scroll to position [758, 0]
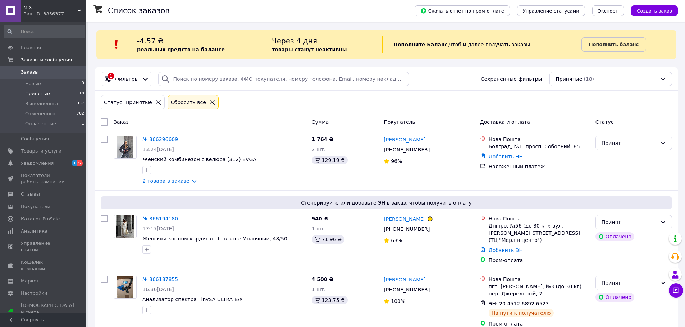
click at [37, 93] on span "Принятые" at bounding box center [37, 94] width 25 height 6
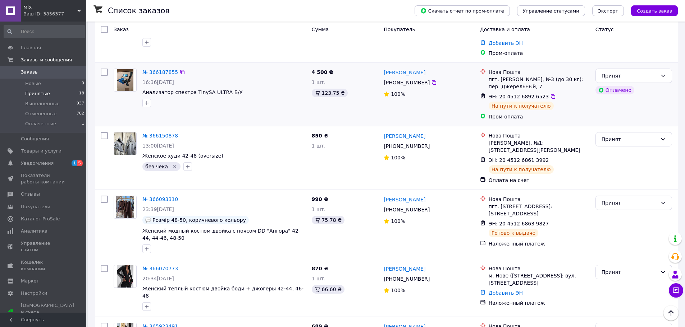
scroll to position [216, 0]
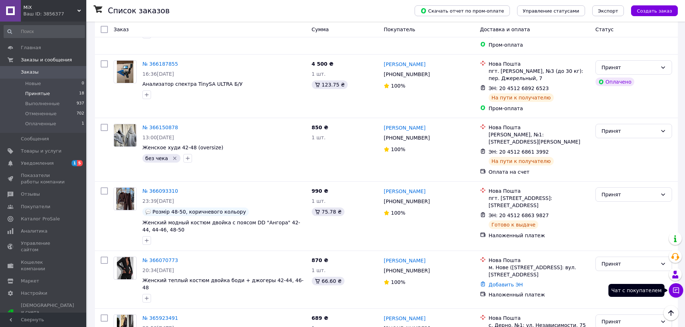
click at [677, 291] on icon at bounding box center [675, 290] width 7 height 7
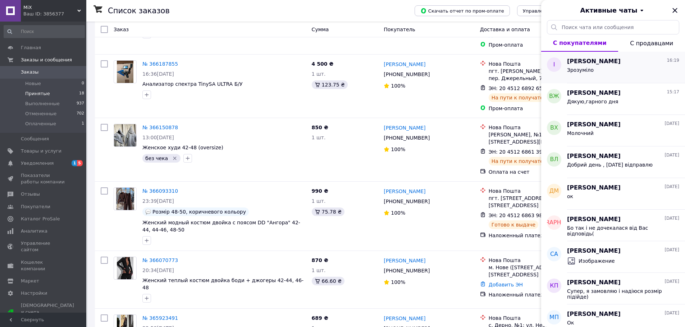
click at [617, 75] on div "Зрозуміло" at bounding box center [623, 71] width 112 height 11
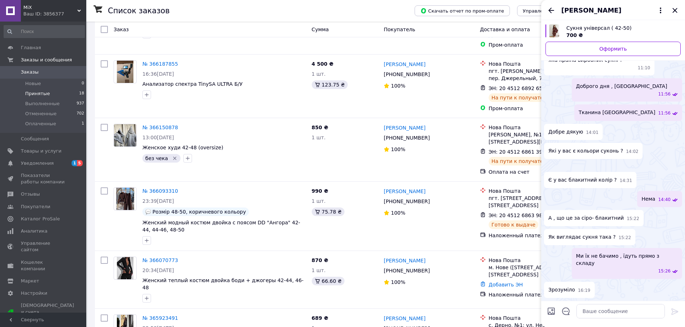
scroll to position [124, 0]
click at [553, 9] on icon "Назад" at bounding box center [551, 10] width 9 height 9
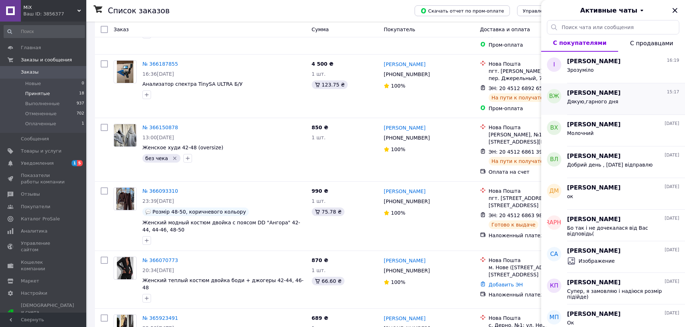
click at [592, 102] on span "Дякую,гарного дня" at bounding box center [592, 102] width 51 height 6
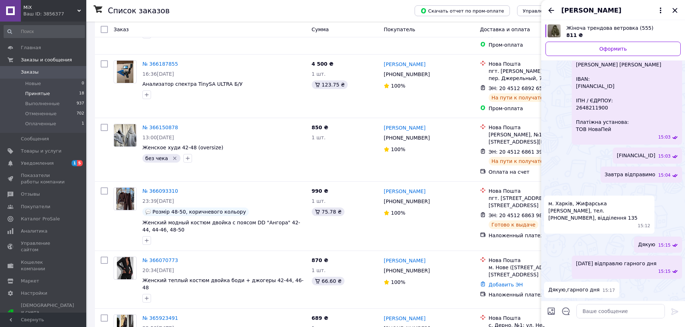
scroll to position [277, 0]
click at [620, 51] on link "Оформить" at bounding box center [612, 49] width 135 height 14
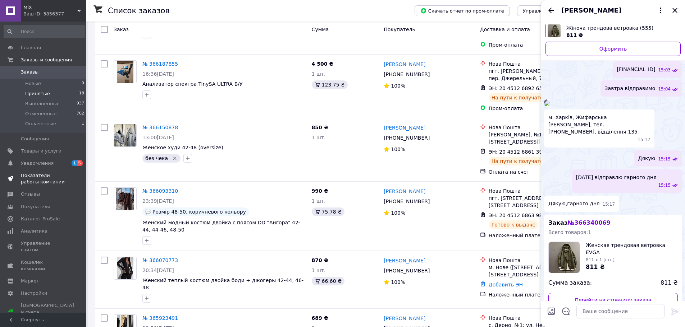
click at [37, 180] on span "Показатели работы компании" at bounding box center [44, 178] width 46 height 13
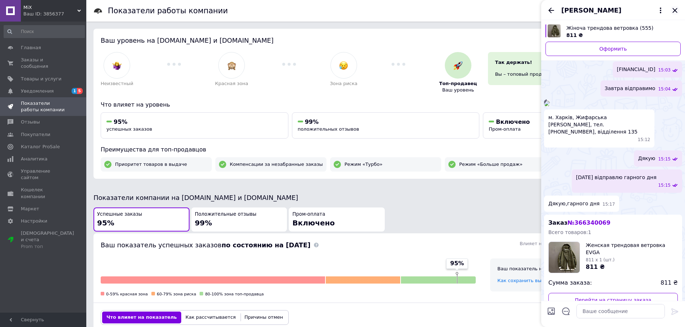
click at [677, 12] on icon "Закрыть" at bounding box center [674, 10] width 9 height 9
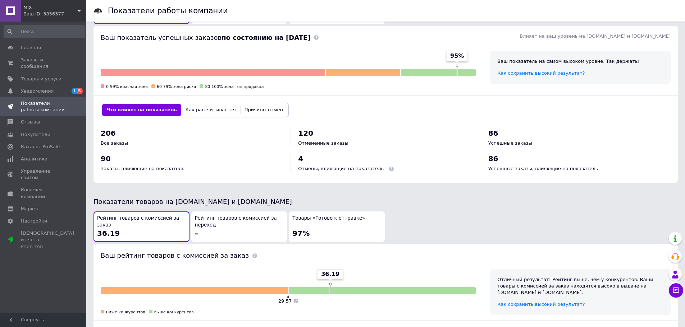
scroll to position [216, 0]
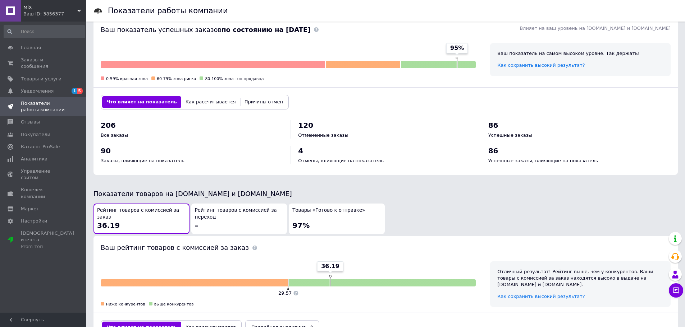
click at [335, 217] on div "Товары «Готово к отправке» 97%" at bounding box center [336, 218] width 89 height 23
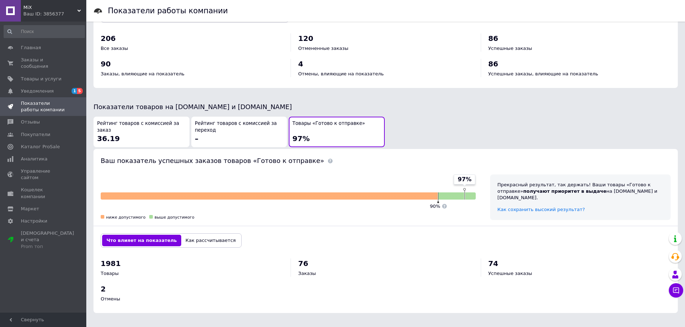
scroll to position [303, 0]
click at [176, 137] on div "Рейтинг товаров с комиссией за заказ 36.19" at bounding box center [141, 131] width 89 height 23
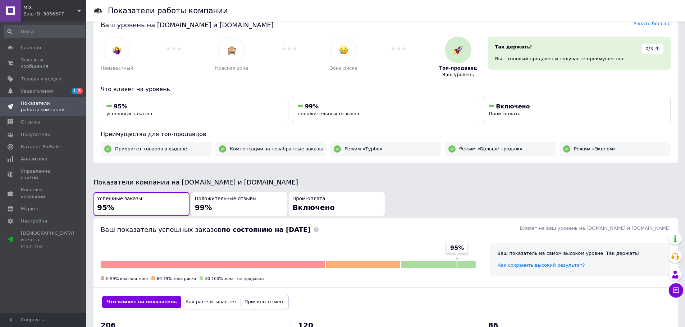
scroll to position [0, 0]
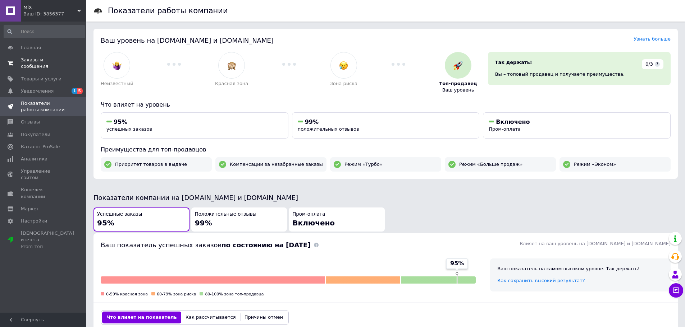
click at [51, 61] on span "Заказы и сообщения" at bounding box center [44, 63] width 46 height 13
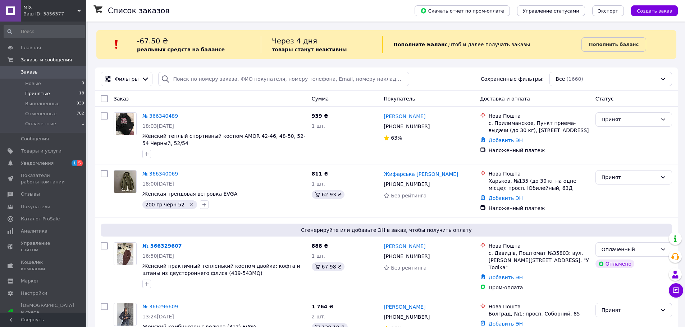
click at [41, 93] on span "Принятые" at bounding box center [37, 94] width 25 height 6
click at [45, 96] on span "Принятые" at bounding box center [37, 94] width 25 height 6
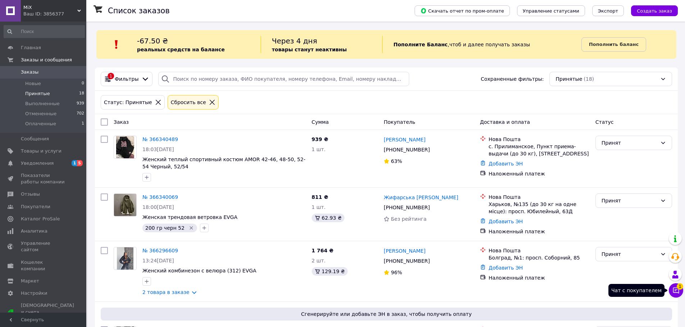
click at [677, 294] on button "Чат с покупателем 1" at bounding box center [675, 291] width 14 height 14
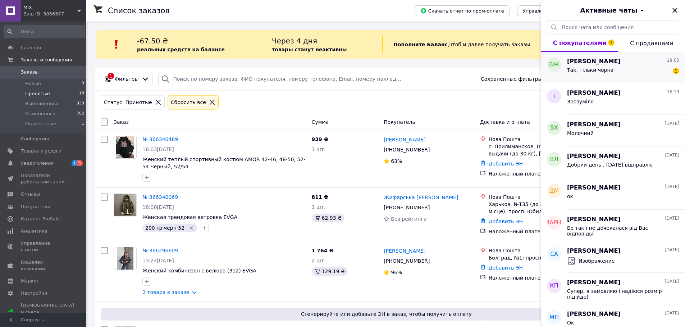
click at [628, 74] on div "Так, тільки чорна 1" at bounding box center [623, 71] width 112 height 11
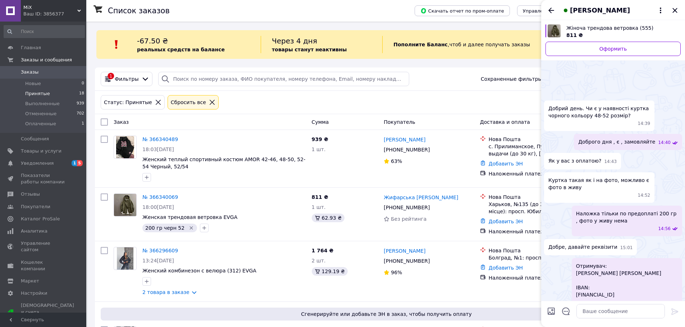
scroll to position [436, 0]
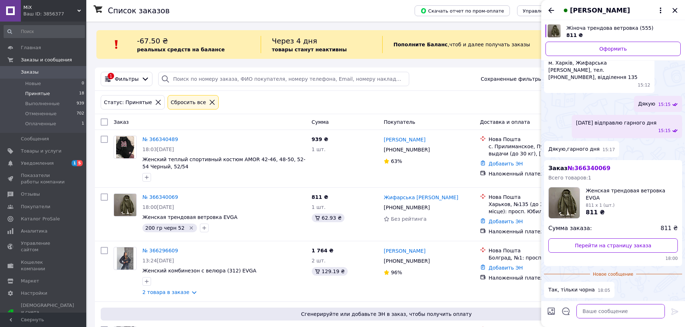
click at [622, 309] on textarea at bounding box center [620, 311] width 88 height 14
type textarea "ок"
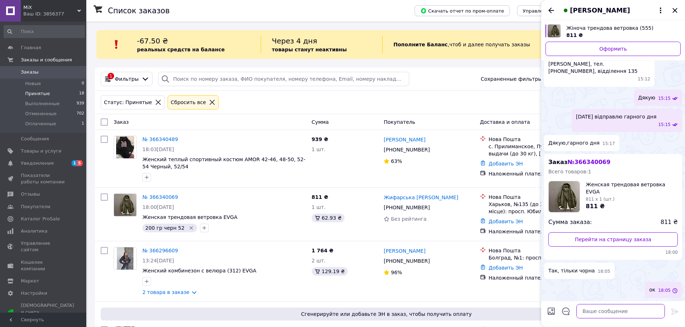
scroll to position [424, 0]
click at [621, 273] on div "Так, тільки чорна 18:05" at bounding box center [613, 271] width 138 height 16
click at [674, 10] on icon "Закрыть" at bounding box center [674, 10] width 5 height 5
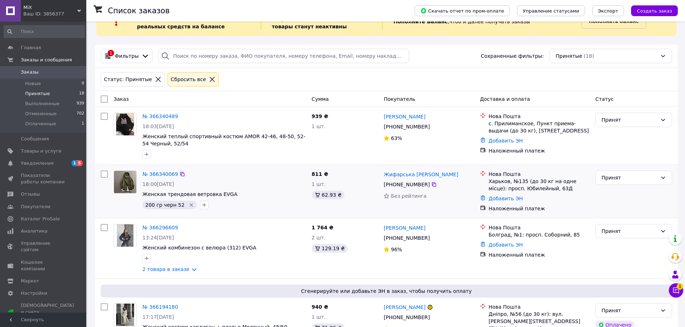
scroll to position [36, 0]
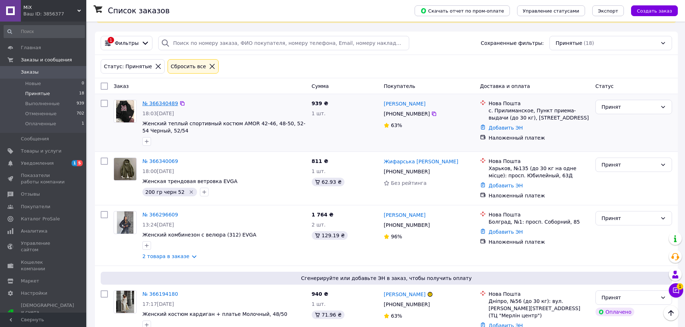
click at [165, 102] on link "№ 366340489" at bounding box center [160, 104] width 36 height 6
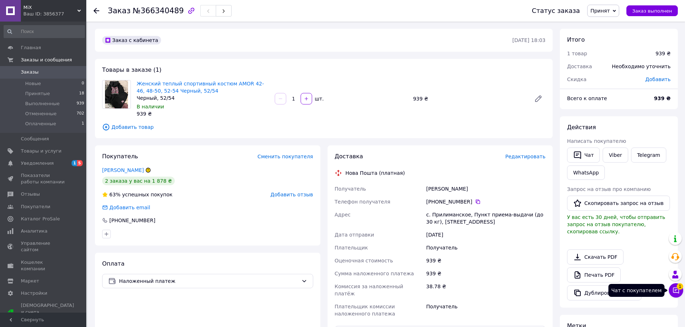
click at [677, 287] on span "1" at bounding box center [679, 286] width 6 height 6
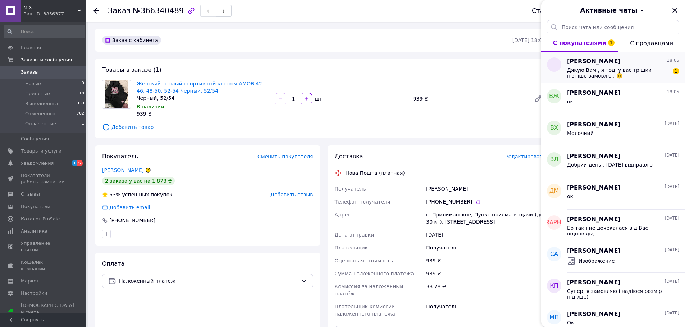
click at [613, 77] on span "Дякую Вам , я тоді у вас трішки пізніше замовлю . 🙂" at bounding box center [618, 72] width 102 height 11
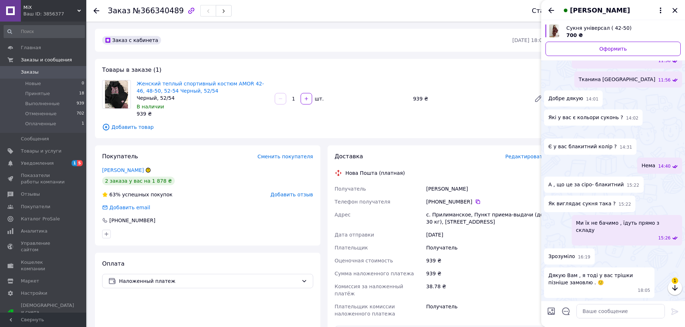
scroll to position [170, 0]
click at [618, 316] on textarea at bounding box center [620, 311] width 88 height 14
type textarea "ок"
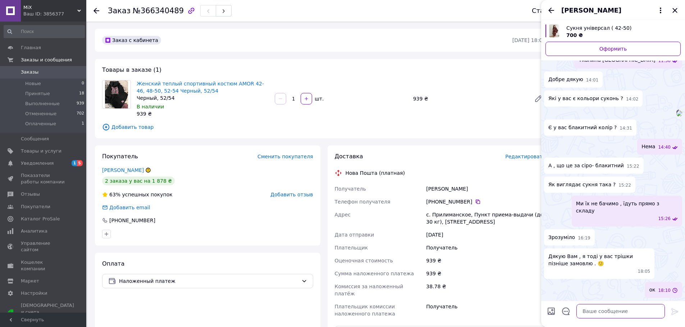
scroll to position [176, 0]
click at [674, 13] on icon "Закрыть" at bounding box center [674, 10] width 9 height 9
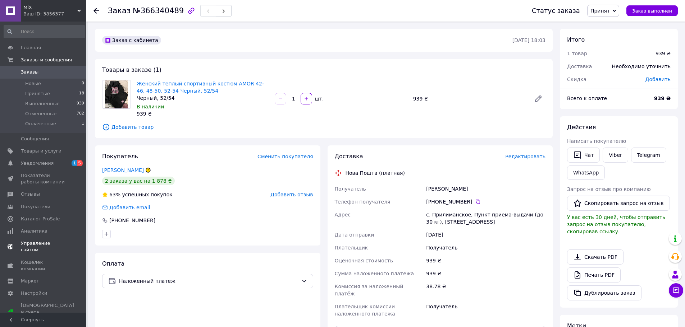
click at [46, 163] on span "Уведомления" at bounding box center [37, 163] width 33 height 6
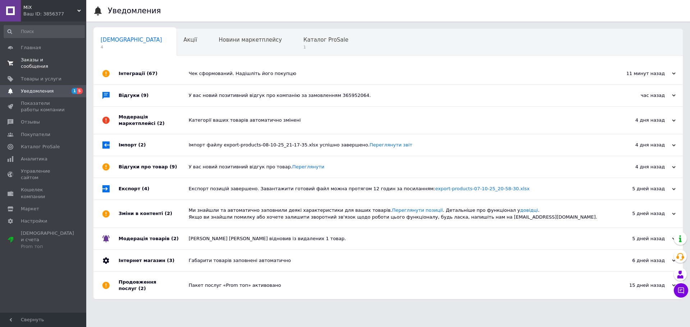
click at [50, 56] on link "Заказы и сообщения 0 0" at bounding box center [44, 63] width 88 height 19
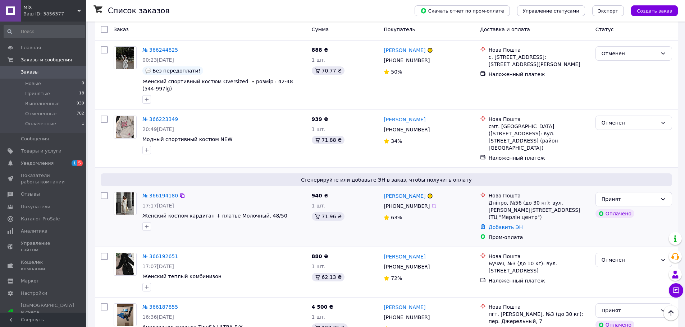
scroll to position [323, 0]
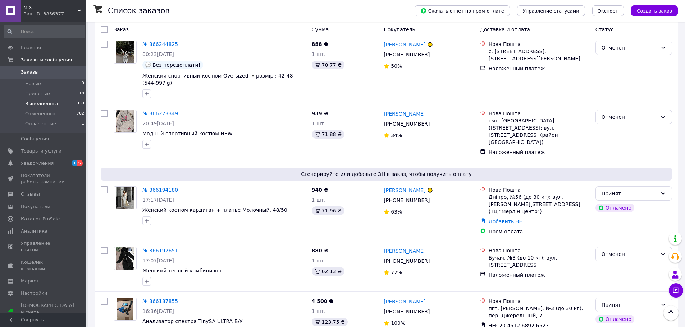
click at [46, 103] on span "Выполненные" at bounding box center [42, 104] width 34 height 6
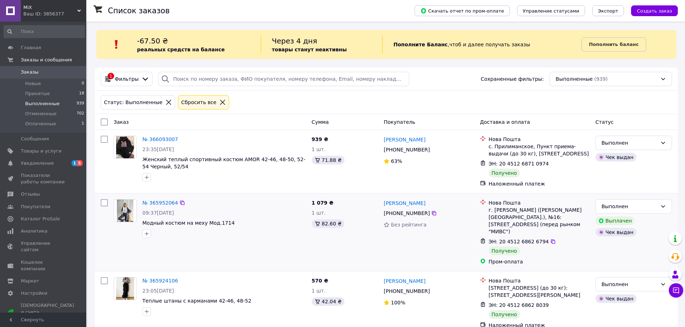
scroll to position [36, 0]
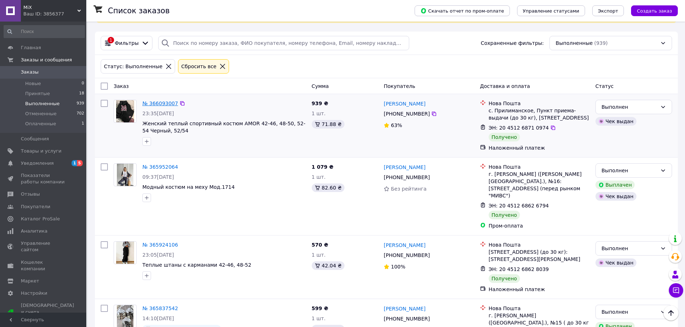
click at [152, 103] on link "№ 366093007" at bounding box center [160, 104] width 36 height 6
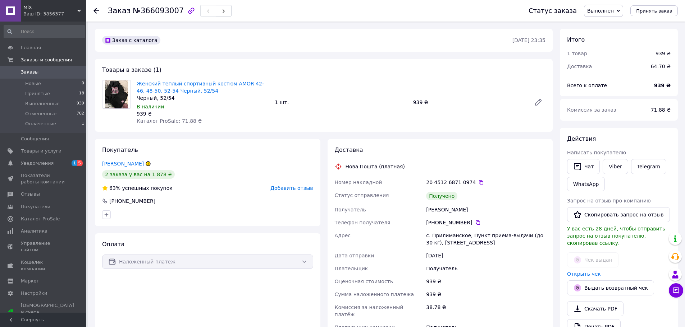
click at [296, 190] on span "Добавить отзыв" at bounding box center [291, 188] width 42 height 6
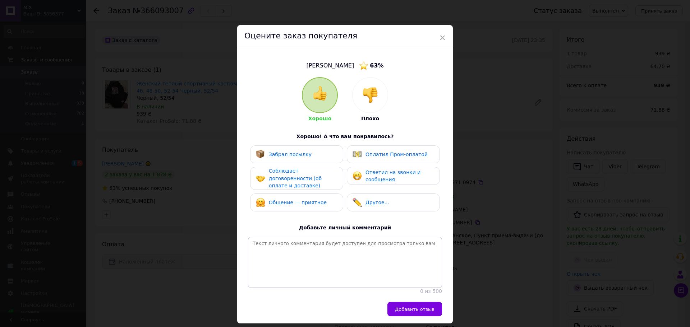
click at [315, 157] on div "Забрал посылку" at bounding box center [297, 154] width 82 height 9
click at [310, 174] on span "Соблюдает договоренности (об оплате и доставке)" at bounding box center [295, 178] width 53 height 20
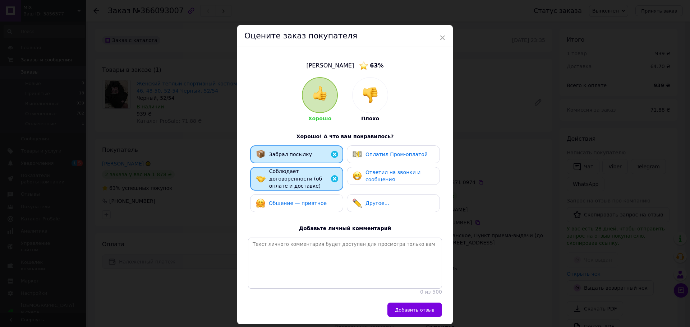
click at [313, 201] on span "Общение — приятное" at bounding box center [298, 204] width 58 height 6
click at [405, 307] on button "Добавить отзыв" at bounding box center [414, 310] width 55 height 14
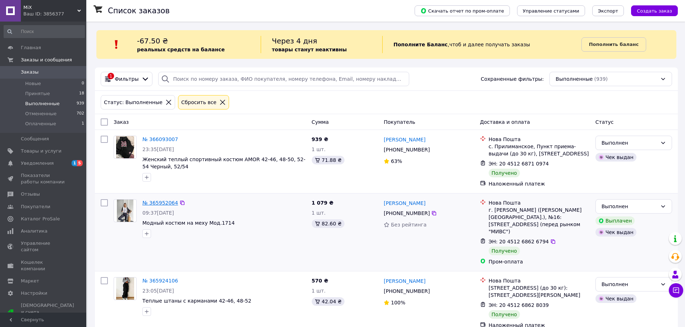
click at [164, 202] on link "№ 365952064" at bounding box center [160, 203] width 36 height 6
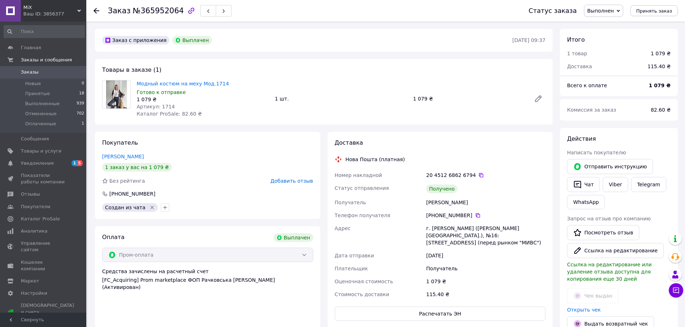
click at [290, 183] on span "Добавить отзыв" at bounding box center [291, 181] width 42 height 6
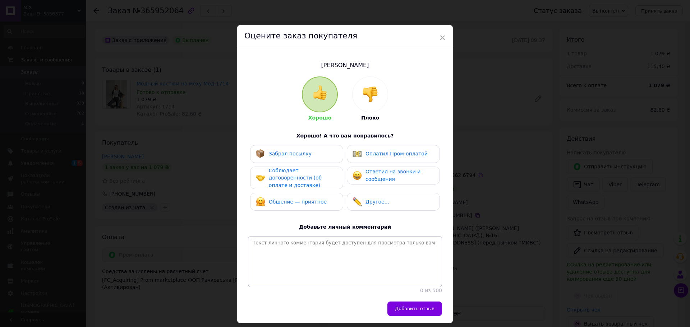
click at [312, 156] on div "Забрал посылку" at bounding box center [297, 153] width 82 height 9
drag, startPoint x: 311, startPoint y: 174, endPoint x: 311, endPoint y: 178, distance: 4.0
click at [311, 174] on span "Соблюдает договоренности (об оплате и доставке)" at bounding box center [295, 178] width 53 height 20
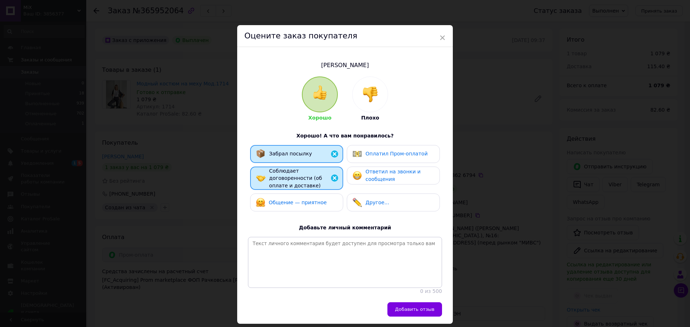
click at [314, 200] on span "Общение — приятное" at bounding box center [298, 203] width 58 height 6
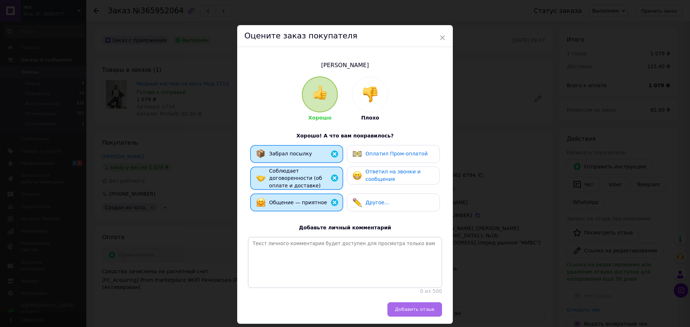
click at [412, 313] on button "Добавить отзыв" at bounding box center [414, 310] width 55 height 14
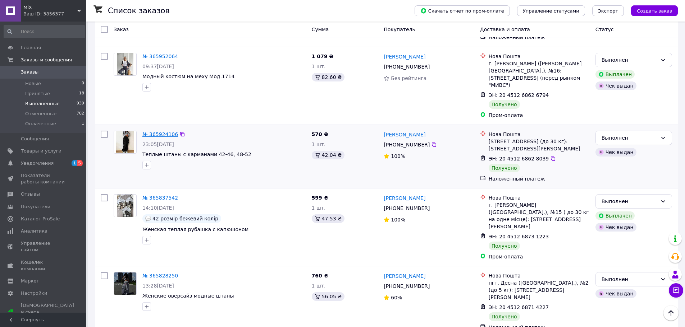
click at [161, 132] on link "№ 365924106" at bounding box center [160, 135] width 36 height 6
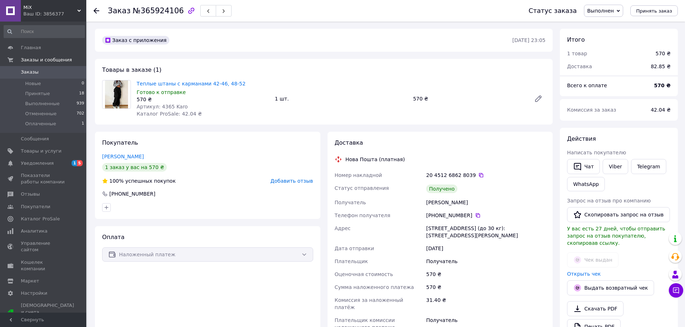
click at [290, 179] on span "Добавить отзыв" at bounding box center [291, 181] width 42 height 6
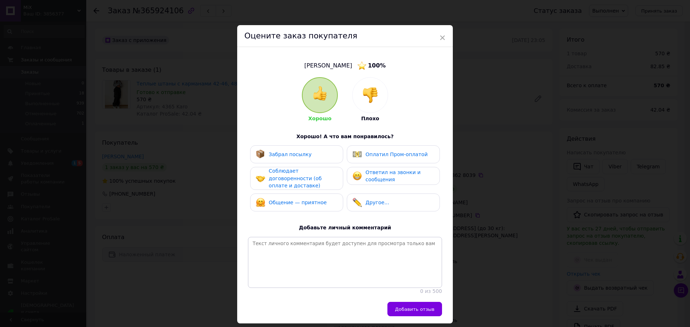
drag, startPoint x: 296, startPoint y: 155, endPoint x: 299, endPoint y: 174, distance: 19.2
click at [296, 155] on span "Забрал посылку" at bounding box center [290, 155] width 43 height 6
drag, startPoint x: 299, startPoint y: 174, endPoint x: 298, endPoint y: 180, distance: 6.8
click at [298, 176] on span "Соблюдает договоренности (об оплате и доставке)" at bounding box center [295, 178] width 53 height 20
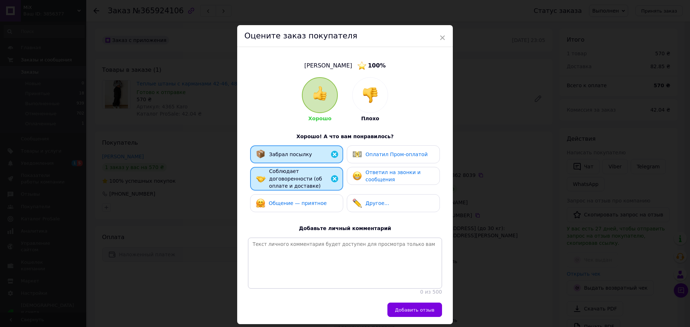
drag, startPoint x: 299, startPoint y: 196, endPoint x: 335, endPoint y: 231, distance: 50.1
click at [299, 201] on span "Общение — приятное" at bounding box center [298, 204] width 58 height 6
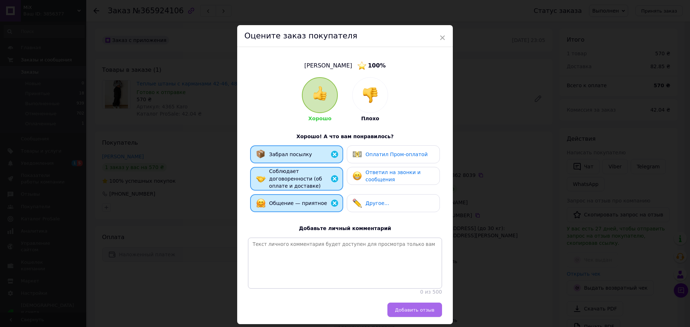
click at [421, 311] on span "Добавить отзыв" at bounding box center [415, 310] width 40 height 5
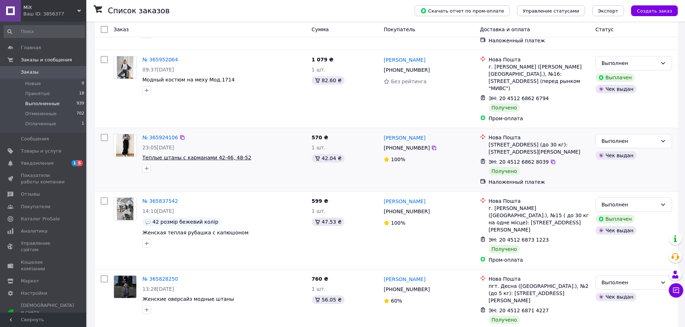
scroll to position [144, 0]
click at [166, 198] on link "№ 365837542" at bounding box center [160, 201] width 36 height 6
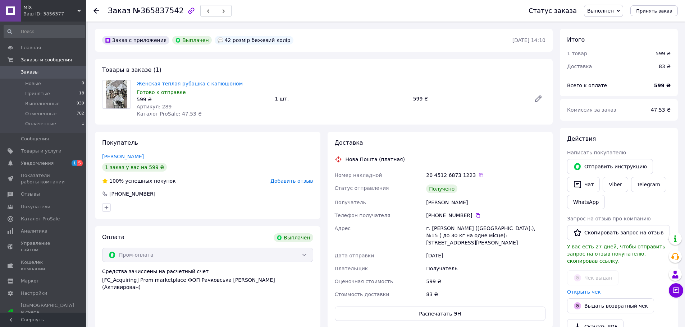
click at [299, 181] on span "Добавить отзыв" at bounding box center [291, 181] width 42 height 6
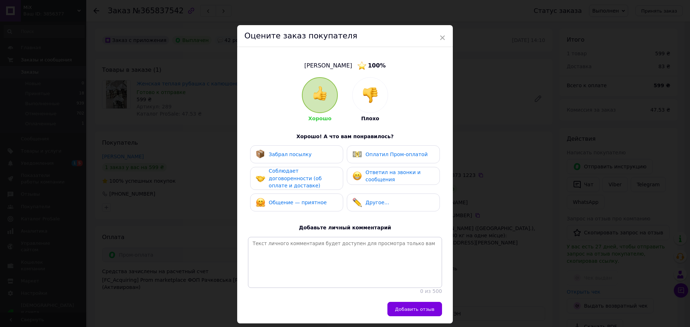
click at [307, 158] on div "Забрал посылку" at bounding box center [297, 154] width 82 height 9
click at [305, 179] on span "Соблюдает договоренности (об оплате и доставке)" at bounding box center [295, 178] width 53 height 20
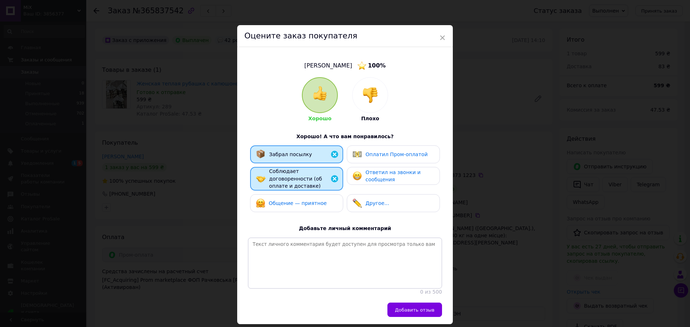
click at [308, 201] on span "Общение — приятное" at bounding box center [298, 204] width 58 height 6
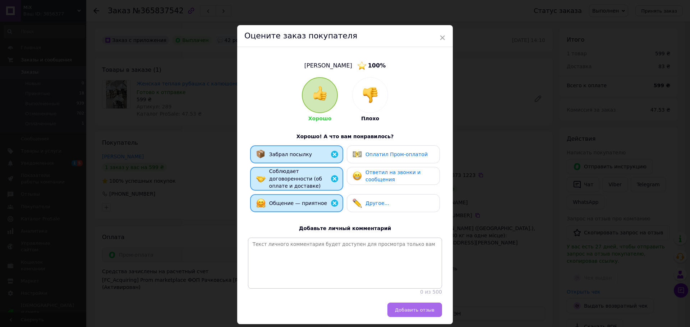
click at [427, 309] on span "Добавить отзыв" at bounding box center [415, 310] width 40 height 5
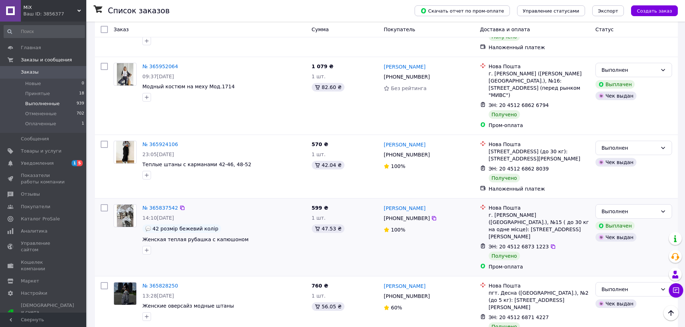
scroll to position [180, 0]
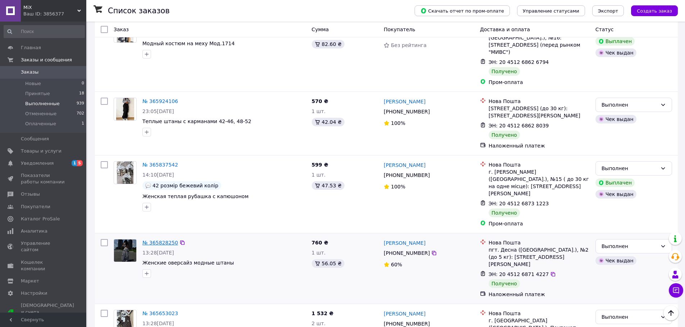
click at [161, 240] on link "№ 365828250" at bounding box center [160, 243] width 36 height 6
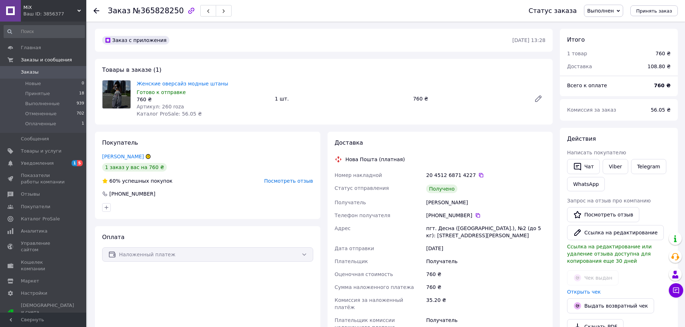
click at [279, 181] on span "Посмотреть отзыв" at bounding box center [288, 181] width 49 height 6
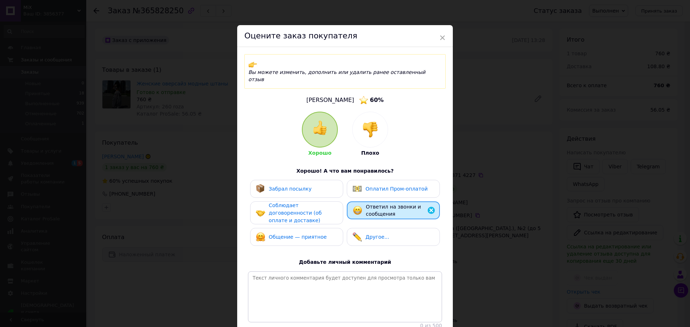
click at [298, 186] on span "Забрал посылку" at bounding box center [290, 189] width 43 height 6
drag, startPoint x: 300, startPoint y: 190, endPoint x: 303, endPoint y: 212, distance: 22.5
click at [300, 203] on span "Соблюдает договоренности (об оплате и доставке)" at bounding box center [295, 213] width 53 height 20
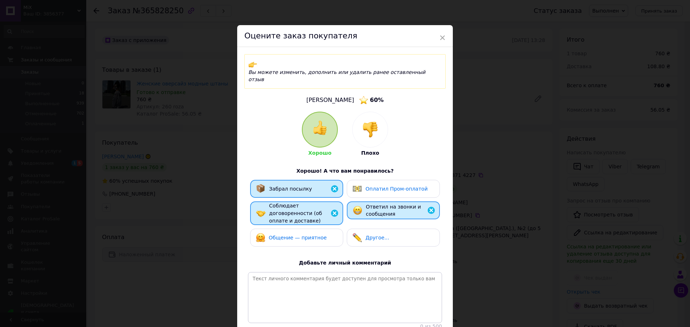
click at [303, 235] on span "Общение — приятное" at bounding box center [298, 238] width 58 height 6
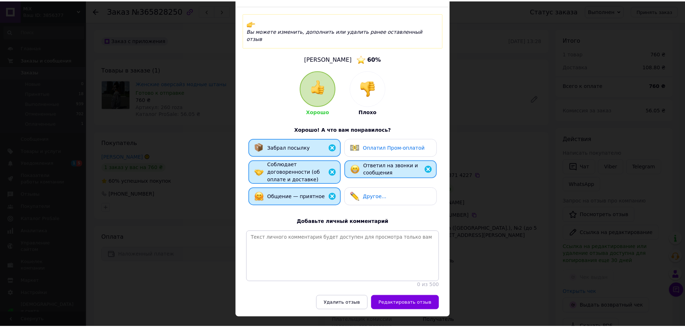
scroll to position [42, 0]
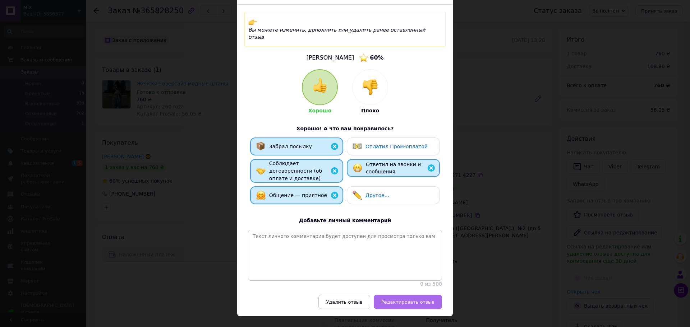
click at [406, 300] on span "Редактировать отзыв" at bounding box center [407, 302] width 53 height 5
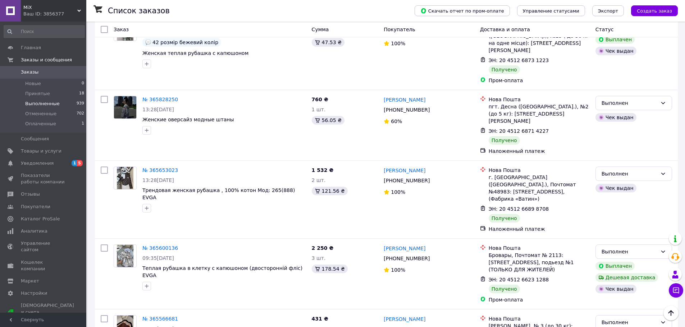
scroll to position [323, 0]
click at [166, 167] on link "№ 365653023" at bounding box center [160, 170] width 36 height 6
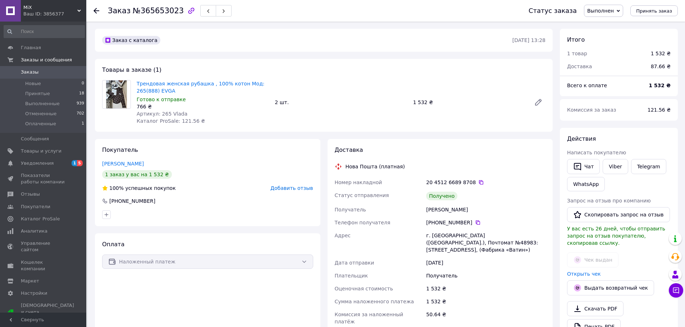
click at [289, 190] on span "Добавить отзыв" at bounding box center [291, 188] width 42 height 6
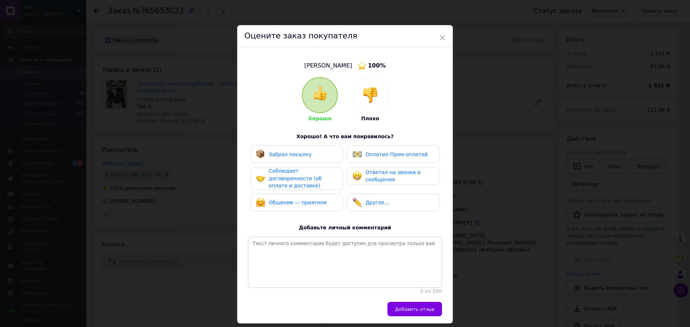
click at [319, 156] on div "Забрал посылку" at bounding box center [297, 154] width 82 height 9
click at [318, 175] on span "Соблюдает договоренности (об оплате и доставке)" at bounding box center [295, 178] width 53 height 20
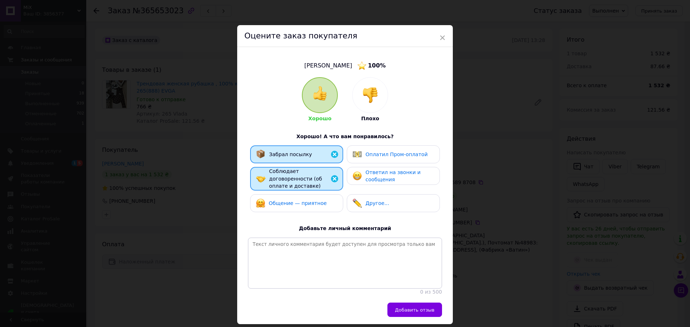
click at [321, 201] on div "Общение — приятное" at bounding box center [297, 203] width 82 height 9
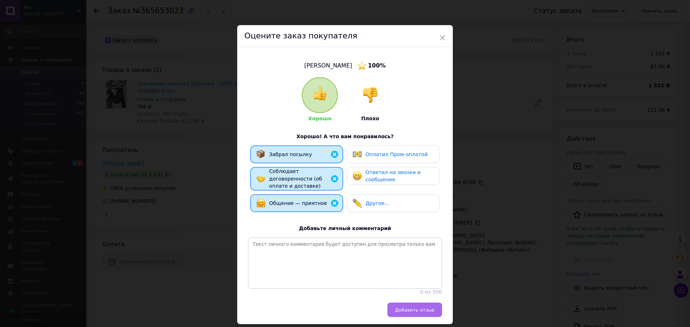
drag, startPoint x: 419, startPoint y: 312, endPoint x: 410, endPoint y: 307, distance: 10.0
click at [418, 312] on span "Добавить отзыв" at bounding box center [415, 310] width 40 height 5
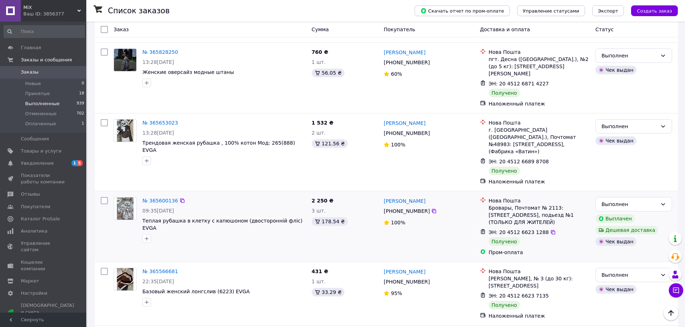
scroll to position [395, 0]
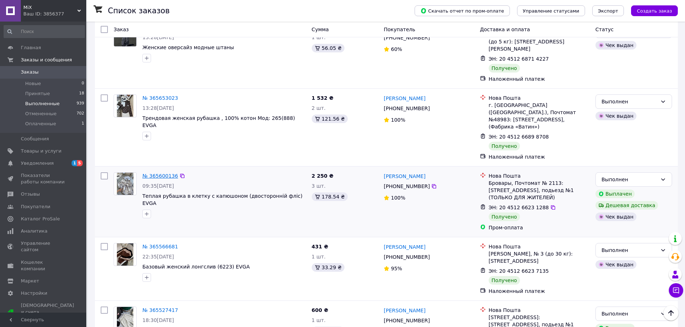
click at [160, 173] on link "№ 365600136" at bounding box center [160, 176] width 36 height 6
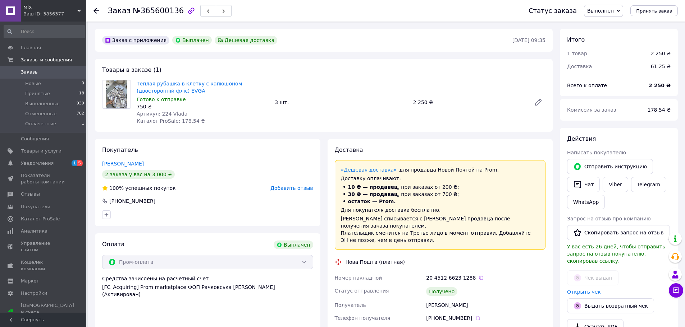
scroll to position [23, 0]
click at [297, 191] on span "Добавить отзыв" at bounding box center [291, 188] width 42 height 6
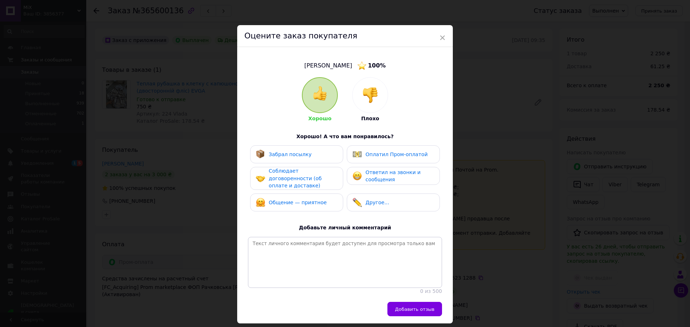
drag, startPoint x: 310, startPoint y: 156, endPoint x: 311, endPoint y: 162, distance: 6.2
click at [310, 158] on div "Забрал посылку" at bounding box center [297, 154] width 82 height 9
click at [312, 178] on span "Соблюдает договоренности (об оплате и доставке)" at bounding box center [295, 178] width 53 height 20
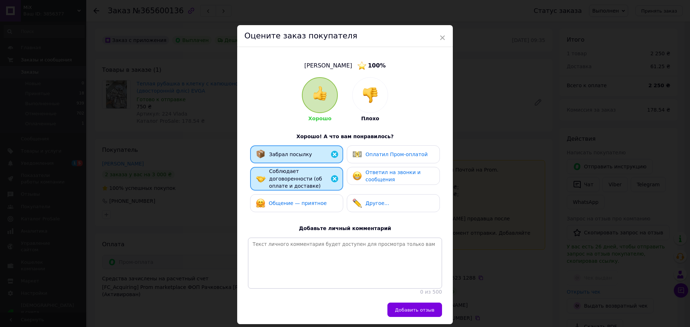
drag, startPoint x: 312, startPoint y: 194, endPoint x: 327, endPoint y: 209, distance: 21.6
click at [312, 201] on span "Общение — приятное" at bounding box center [298, 204] width 58 height 6
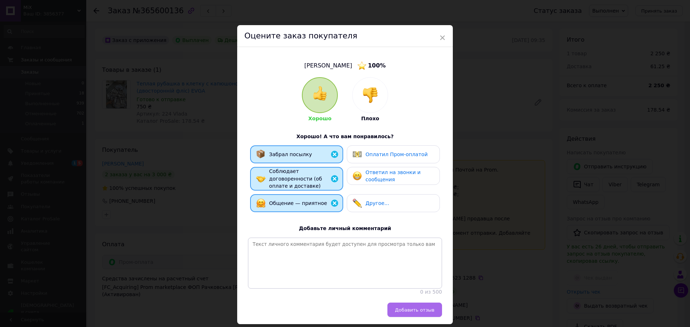
click at [416, 309] on span "Добавить отзыв" at bounding box center [415, 310] width 40 height 5
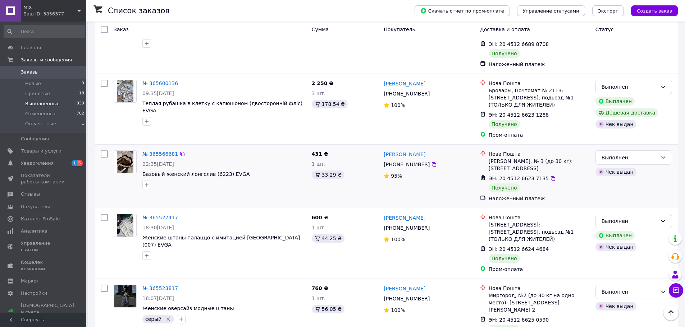
scroll to position [503, 0]
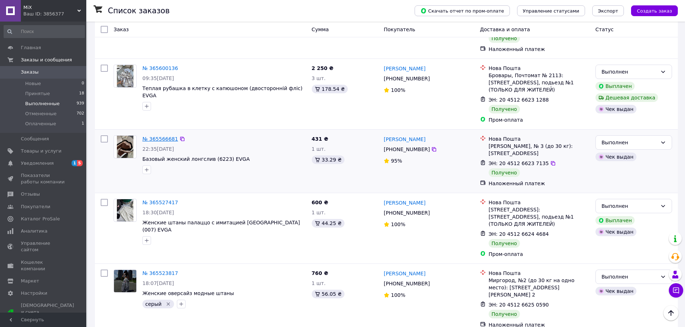
click at [163, 136] on link "№ 365566681" at bounding box center [160, 139] width 36 height 6
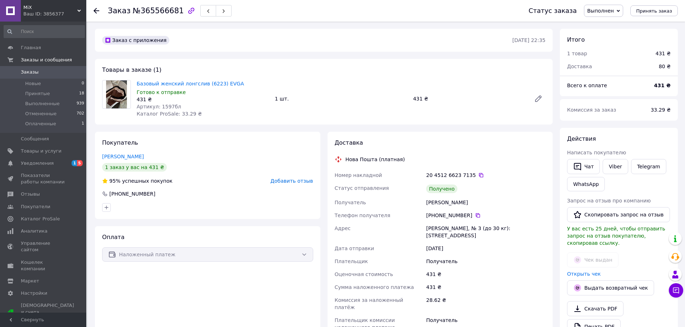
click at [292, 181] on span "Добавить отзыв" at bounding box center [291, 181] width 42 height 6
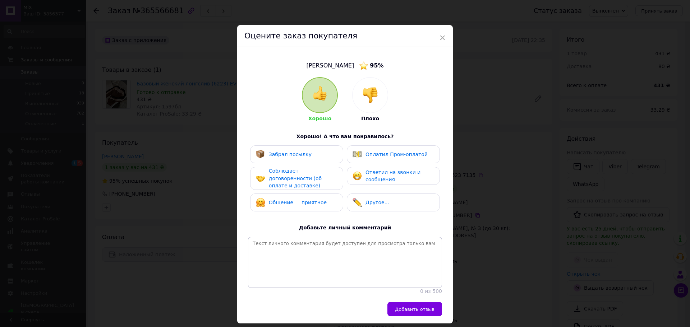
drag, startPoint x: 309, startPoint y: 156, endPoint x: 309, endPoint y: 160, distance: 4.0
click at [309, 159] on div "Забрал посылку" at bounding box center [296, 155] width 93 height 18
click at [309, 180] on span "Соблюдает договоренности (об оплате и доставке)" at bounding box center [295, 178] width 53 height 20
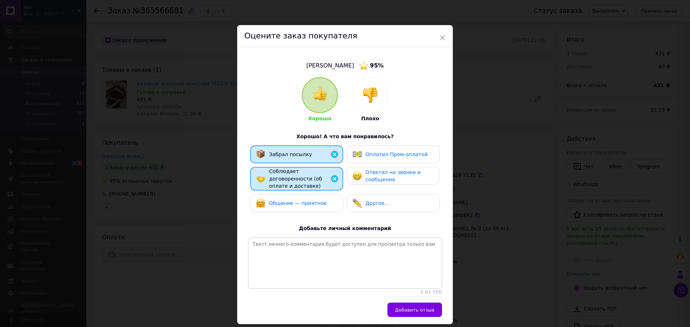
drag, startPoint x: 309, startPoint y: 197, endPoint x: 333, endPoint y: 219, distance: 33.3
click at [309, 201] on span "Общение — приятное" at bounding box center [298, 204] width 58 height 6
click at [404, 309] on span "Добавить отзыв" at bounding box center [415, 310] width 40 height 5
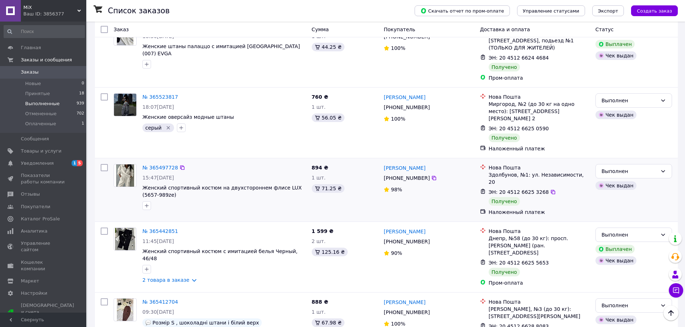
scroll to position [683, 0]
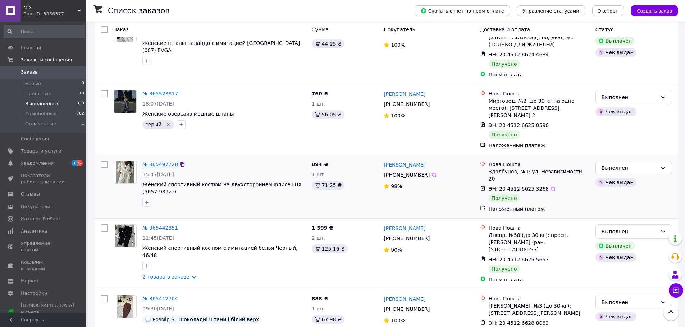
click at [161, 162] on link "№ 365497728" at bounding box center [160, 165] width 36 height 6
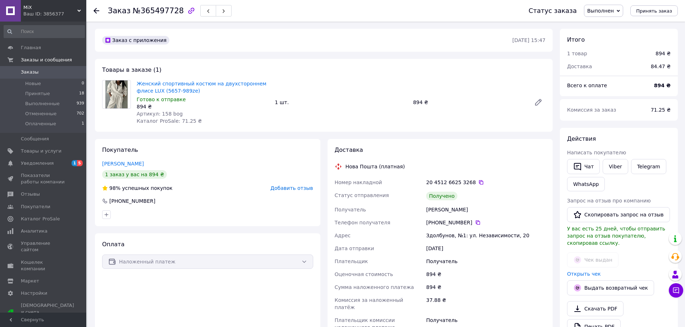
click at [285, 189] on span "Добавить отзыв" at bounding box center [291, 188] width 42 height 6
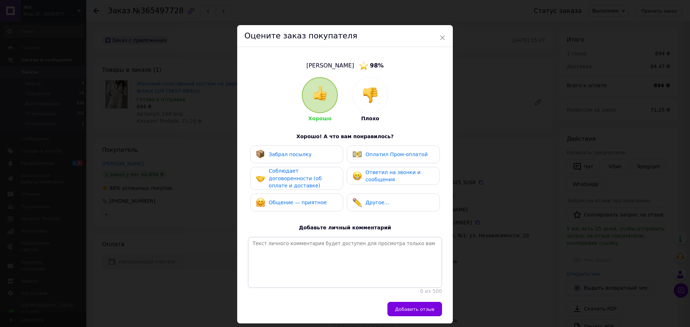
drag, startPoint x: 312, startPoint y: 150, endPoint x: 315, endPoint y: 176, distance: 26.1
click at [312, 153] on div "Забрал посылку" at bounding box center [297, 154] width 82 height 9
click at [316, 184] on div "Соблюдает договоренности (об оплате и доставке)" at bounding box center [296, 178] width 93 height 23
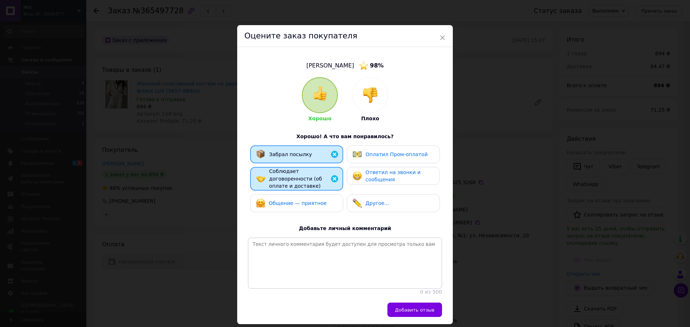
click at [319, 201] on span "Общение — приятное" at bounding box center [298, 204] width 58 height 6
click at [407, 313] on button "Добавить отзыв" at bounding box center [414, 310] width 55 height 14
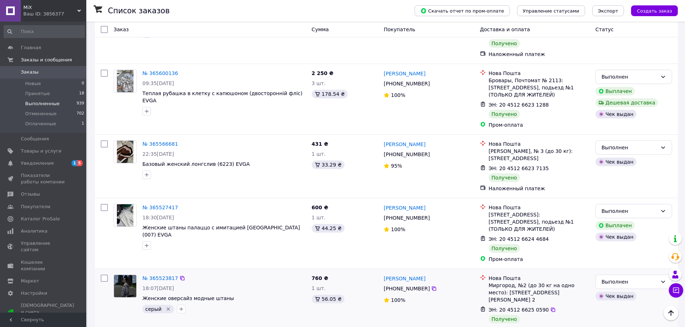
scroll to position [647, 0]
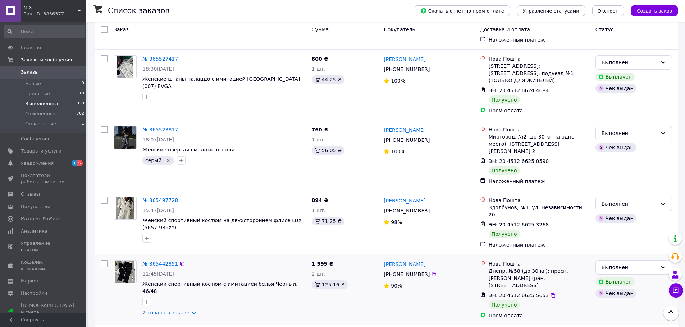
click at [163, 261] on link "№ 365442851" at bounding box center [160, 264] width 36 height 6
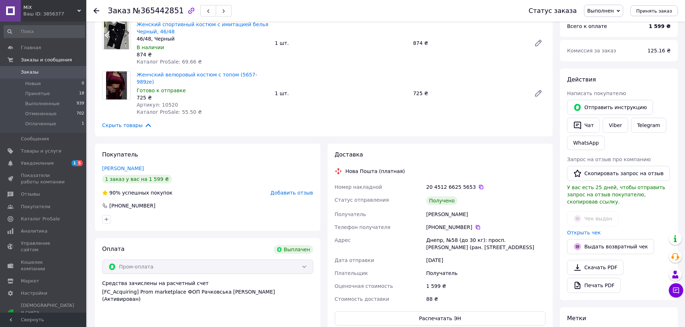
scroll to position [72, 0]
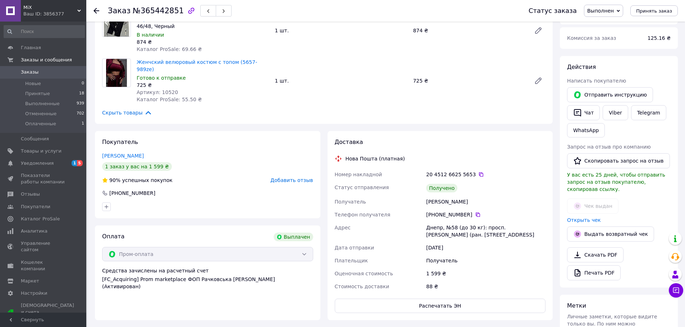
click at [303, 178] on span "Добавить отзыв" at bounding box center [291, 181] width 42 height 6
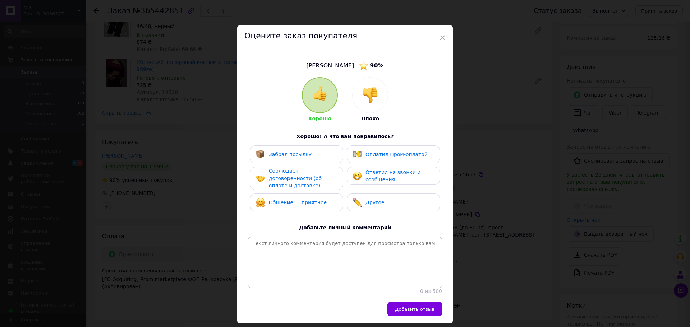
drag, startPoint x: 306, startPoint y: 153, endPoint x: 307, endPoint y: 169, distance: 15.5
click at [306, 154] on div "Забрал посылку" at bounding box center [297, 154] width 82 height 9
drag, startPoint x: 307, startPoint y: 171, endPoint x: 307, endPoint y: 186, distance: 14.7
click at [307, 172] on span "Соблюдает договоренности (об оплате и доставке)" at bounding box center [295, 178] width 53 height 20
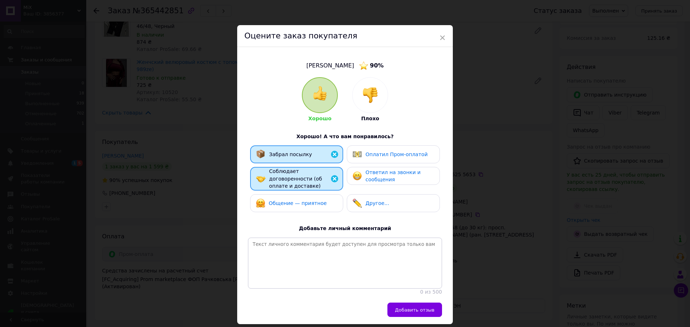
click at [307, 201] on span "Общение — приятное" at bounding box center [298, 204] width 58 height 6
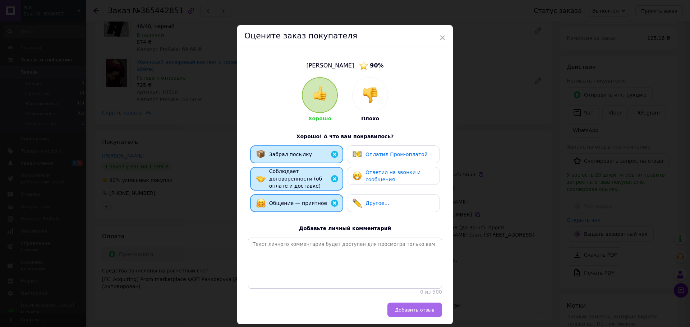
click at [412, 309] on span "Добавить отзыв" at bounding box center [415, 310] width 40 height 5
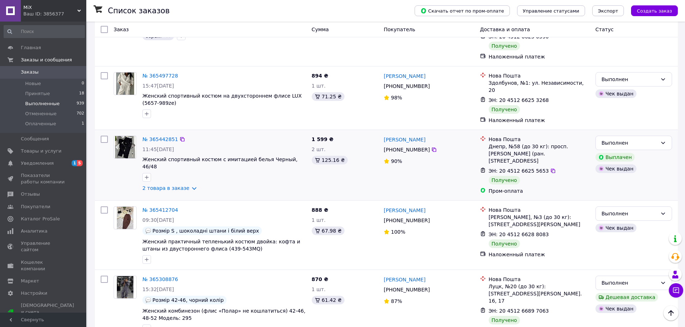
scroll to position [791, 0]
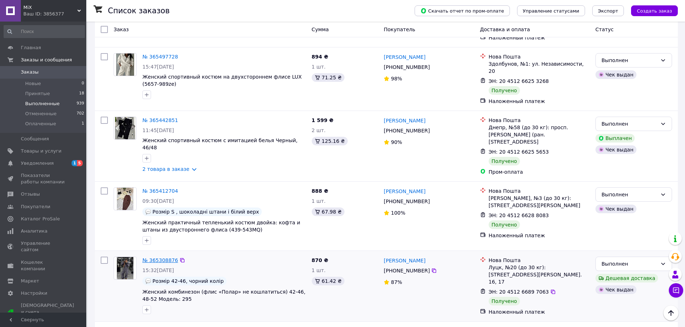
click at [163, 258] on link "№ 365308876" at bounding box center [160, 261] width 36 height 6
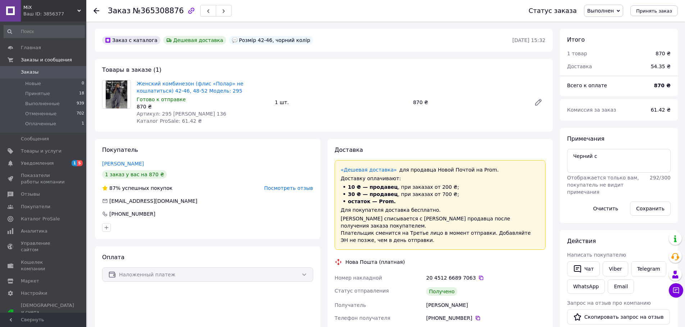
click at [290, 190] on span "Посмотреть отзыв" at bounding box center [288, 188] width 49 height 6
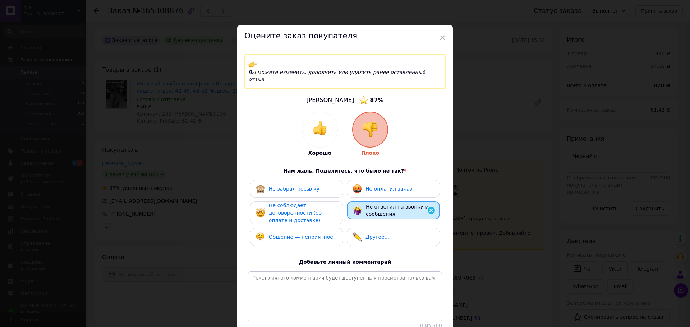
click at [313, 121] on img at bounding box center [320, 128] width 14 height 14
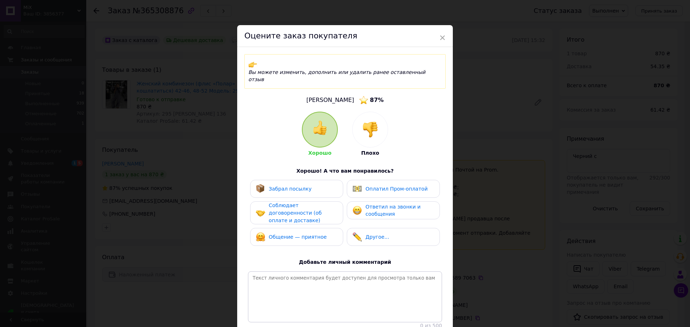
click at [309, 184] on div "Забрал посылку" at bounding box center [297, 188] width 82 height 9
click at [310, 203] on span "Соблюдает договоренности (об оплате и доставке)" at bounding box center [295, 213] width 53 height 20
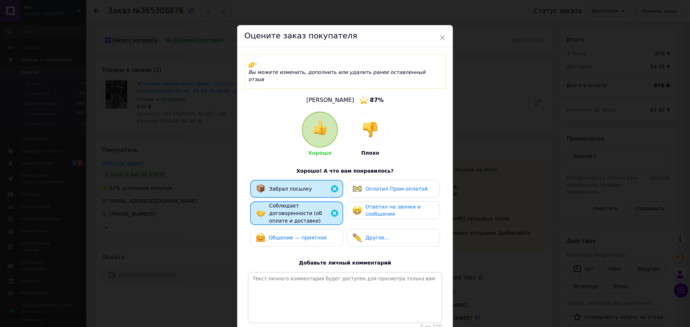
click at [311, 229] on div "Общение — приятное" at bounding box center [296, 238] width 93 height 18
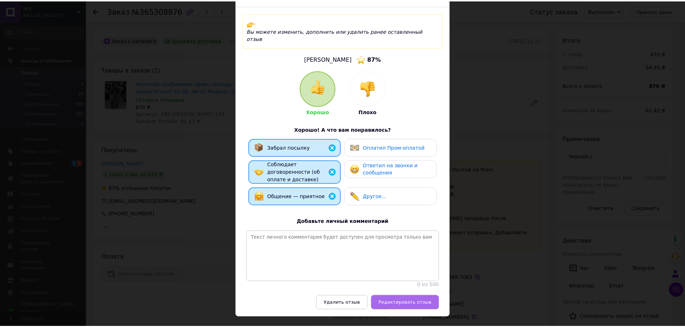
scroll to position [42, 0]
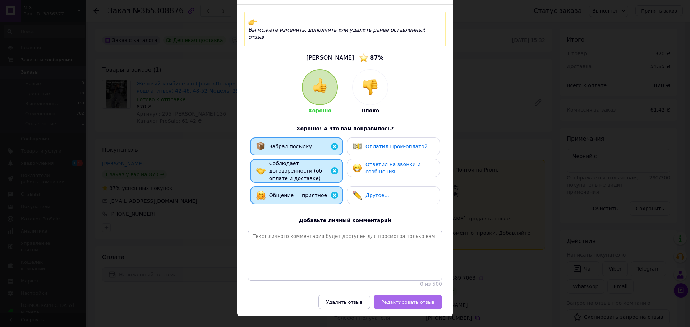
click at [407, 300] on span "Редактировать отзыв" at bounding box center [407, 302] width 53 height 5
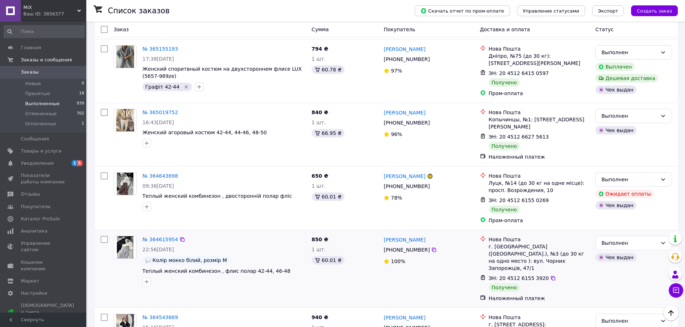
scroll to position [1150, 0]
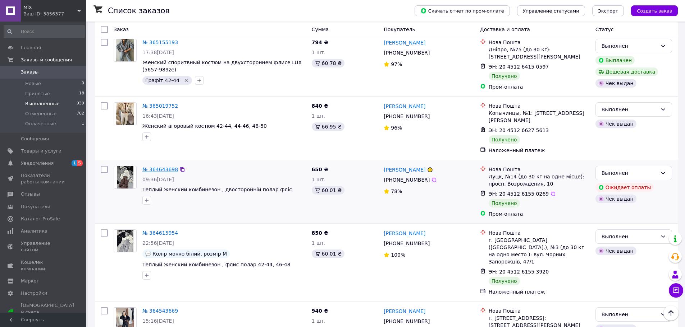
click at [162, 167] on link "№ 364643698" at bounding box center [160, 170] width 36 height 6
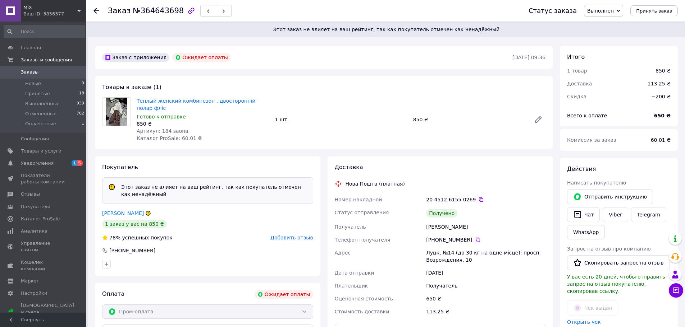
click at [297, 235] on span "Добавить отзыв" at bounding box center [291, 238] width 42 height 6
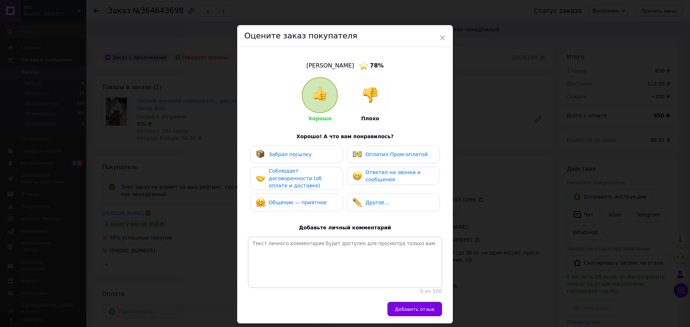
click at [317, 157] on div "Забрал посылку" at bounding box center [297, 154] width 82 height 9
click at [313, 174] on span "Соблюдает договоренности (об оплате и доставке)" at bounding box center [295, 178] width 53 height 20
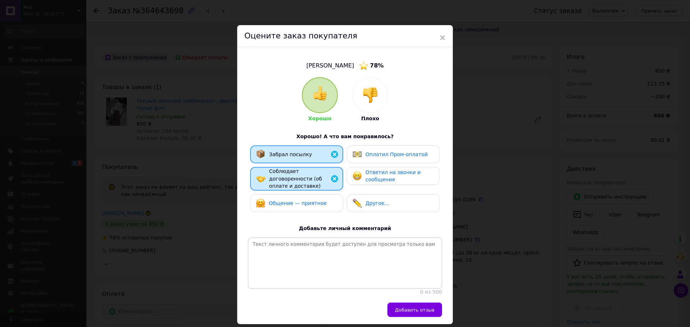
drag, startPoint x: 312, startPoint y: 197, endPoint x: 336, endPoint y: 215, distance: 29.8
click at [312, 201] on span "Общение — приятное" at bounding box center [298, 204] width 58 height 6
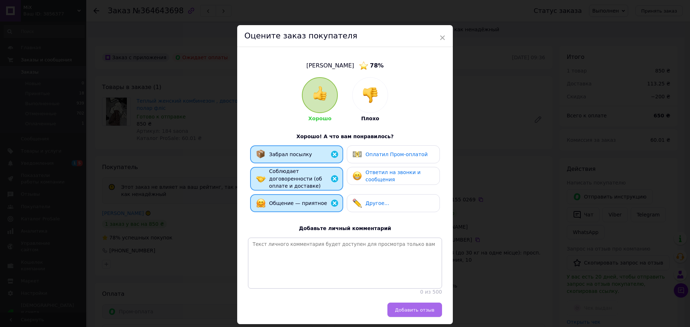
click at [436, 304] on button "Добавить отзыв" at bounding box center [414, 310] width 55 height 14
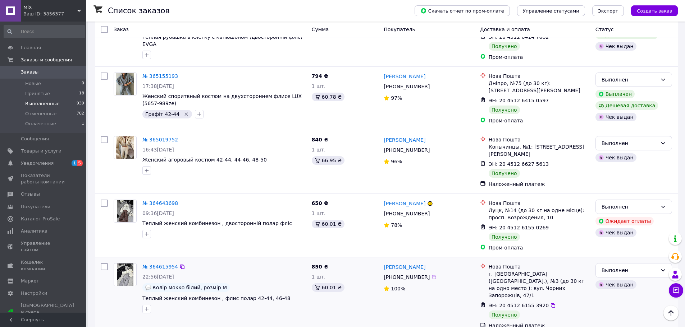
scroll to position [1150, 0]
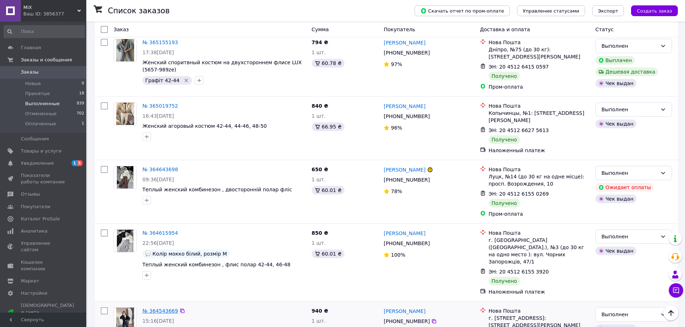
click at [163, 308] on link "№ 364543669" at bounding box center [160, 311] width 36 height 6
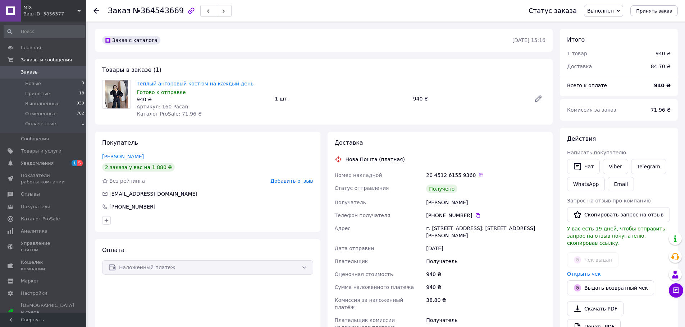
click at [285, 182] on span "Добавить отзыв" at bounding box center [291, 181] width 42 height 6
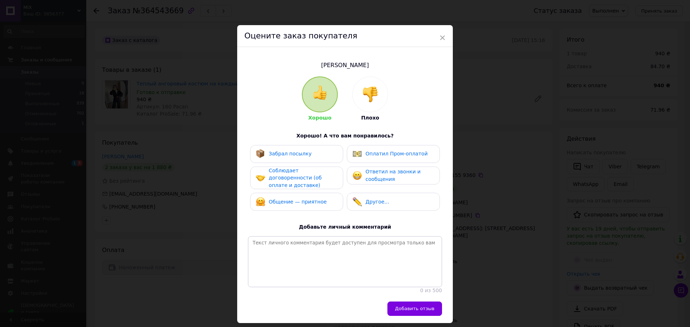
click at [303, 153] on span "Забрал посылку" at bounding box center [290, 154] width 43 height 6
drag, startPoint x: 303, startPoint y: 176, endPoint x: 304, endPoint y: 190, distance: 14.4
click at [303, 178] on span "Соблюдает договоренности (об оплате и доставке)" at bounding box center [295, 178] width 53 height 20
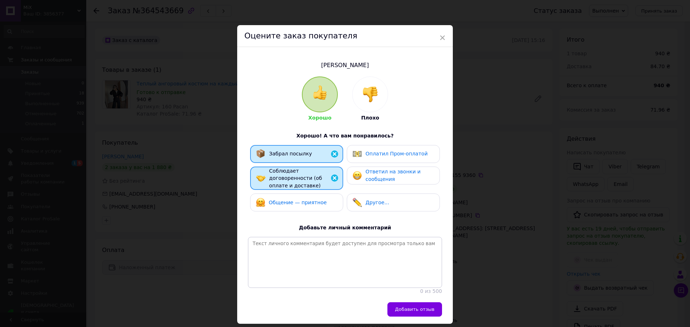
drag, startPoint x: 306, startPoint y: 198, endPoint x: 355, endPoint y: 242, distance: 65.6
click at [306, 200] on span "Общение — приятное" at bounding box center [298, 203] width 58 height 6
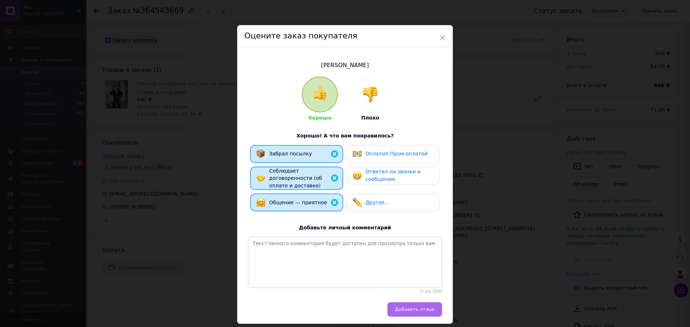
click at [404, 314] on button "Добавить отзыв" at bounding box center [414, 310] width 55 height 14
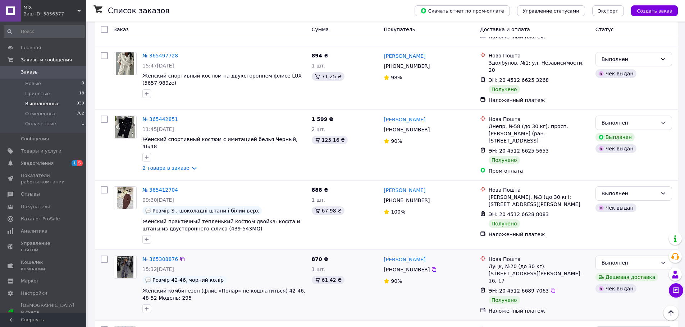
scroll to position [829, 0]
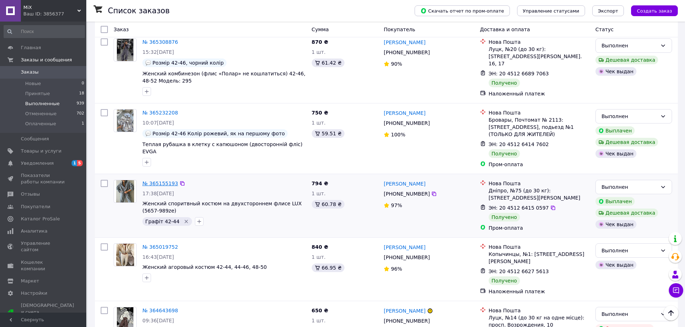
click at [165, 181] on link "№ 365155193" at bounding box center [160, 184] width 36 height 6
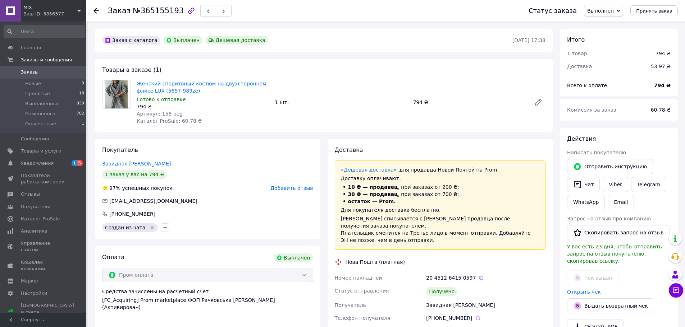
scroll to position [23, 0]
click at [290, 186] on span "Добавить отзыв" at bounding box center [291, 188] width 42 height 6
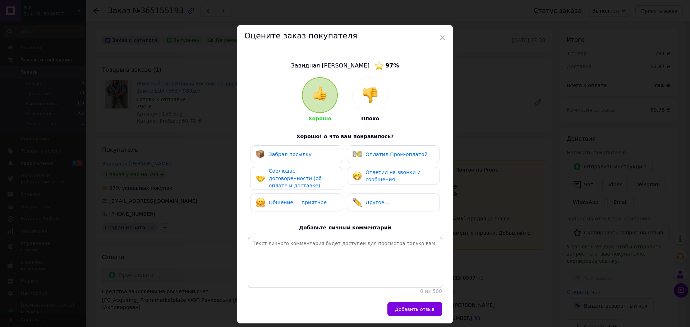
drag, startPoint x: 306, startPoint y: 155, endPoint x: 311, endPoint y: 172, distance: 18.0
click at [306, 158] on div "Забрал посылку" at bounding box center [297, 154] width 82 height 9
drag, startPoint x: 312, startPoint y: 174, endPoint x: 312, endPoint y: 179, distance: 5.0
click at [312, 176] on span "Соблюдает договоренности (об оплате и доставке)" at bounding box center [295, 178] width 53 height 20
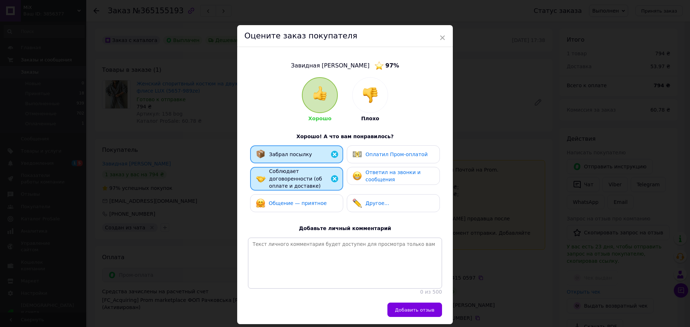
drag, startPoint x: 317, startPoint y: 193, endPoint x: 327, endPoint y: 206, distance: 16.9
click at [317, 194] on div "Общение — приятное" at bounding box center [296, 203] width 93 height 18
click at [413, 309] on span "Добавить отзыв" at bounding box center [415, 310] width 40 height 5
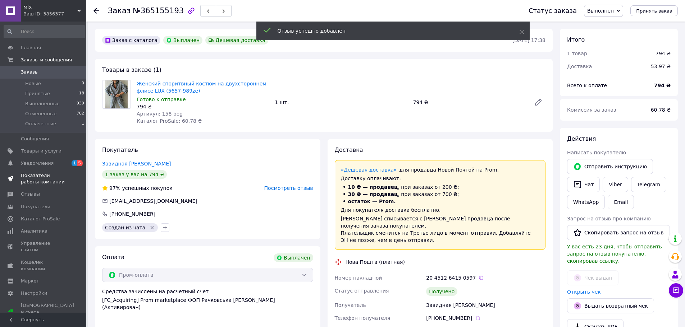
click at [43, 174] on span "Показатели работы компании" at bounding box center [44, 178] width 46 height 13
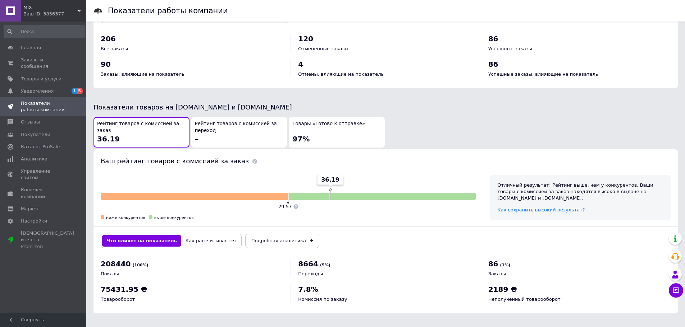
scroll to position [303, 0]
click at [60, 62] on span "Заказы и сообщения" at bounding box center [44, 63] width 46 height 13
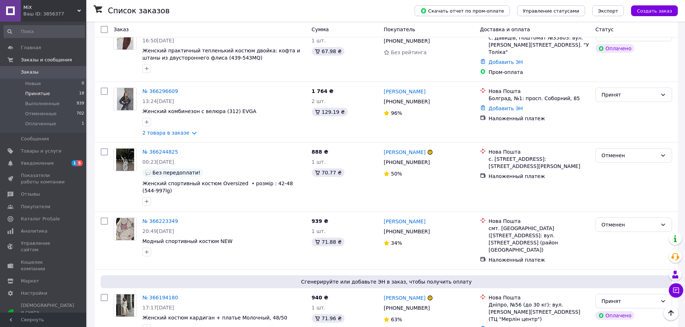
click at [42, 95] on span "Принятые" at bounding box center [37, 94] width 25 height 6
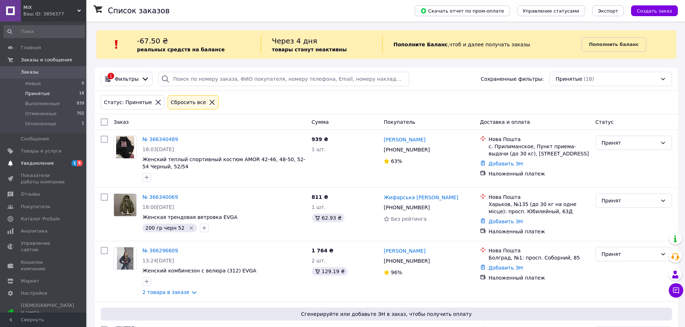
click at [36, 162] on span "Уведомления" at bounding box center [37, 163] width 33 height 6
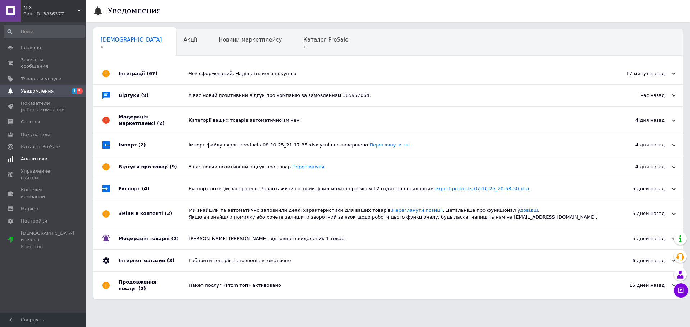
click at [37, 156] on span "Аналитика" at bounding box center [34, 159] width 27 height 6
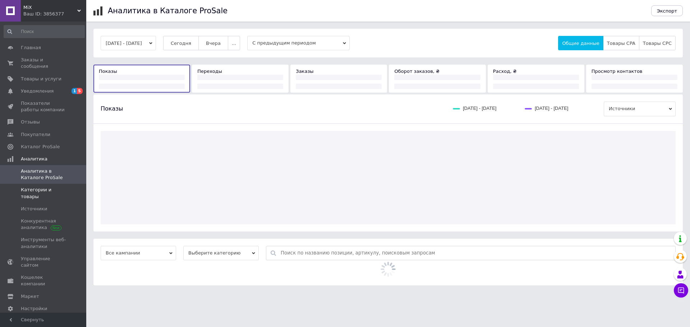
click at [43, 187] on span "Категории и товары" at bounding box center [44, 193] width 46 height 13
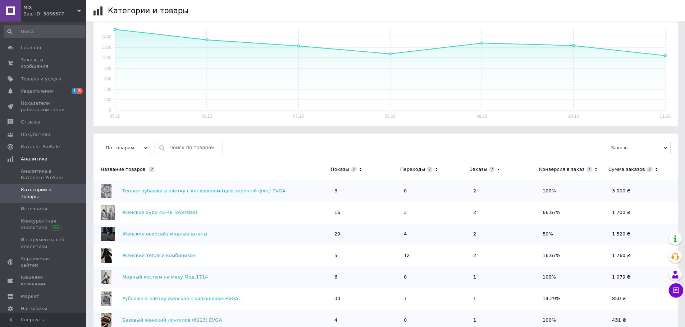
scroll to position [144, 0]
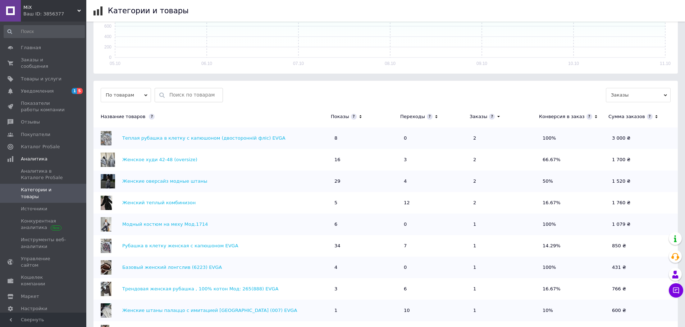
click at [359, 116] on icon at bounding box center [360, 117] width 5 height 6
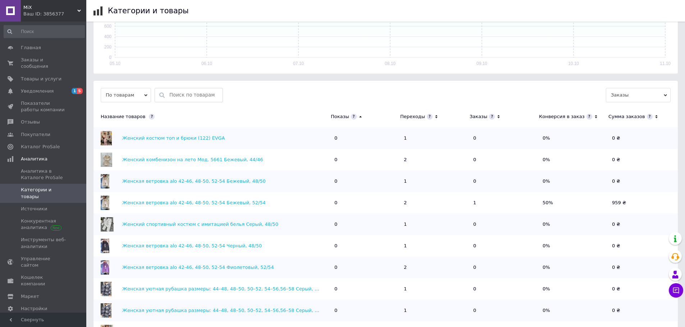
click at [359, 116] on icon at bounding box center [360, 117] width 5 height 6
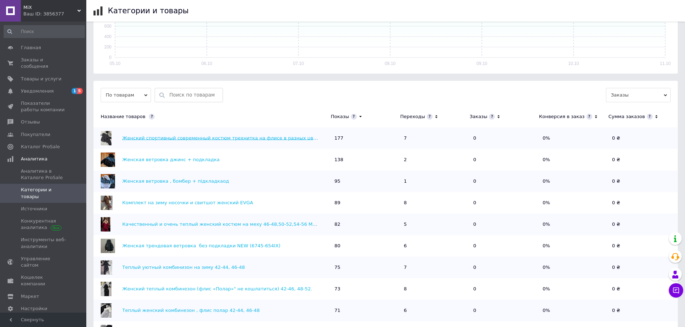
click at [175, 139] on link "Женский спортивный современный костюм трехнитка на флисе в разных цветах 42-44,…" at bounding box center [239, 137] width 234 height 5
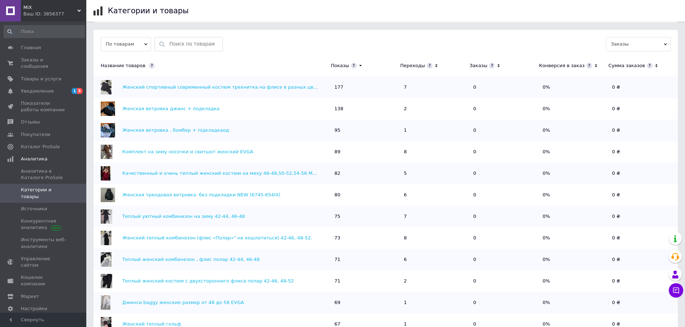
scroll to position [100, 0]
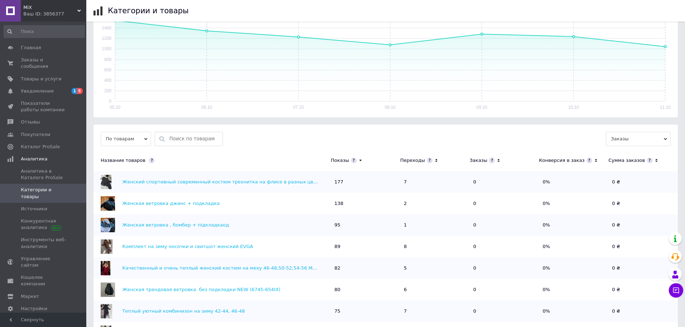
click at [435, 160] on icon at bounding box center [436, 160] width 2 height 3
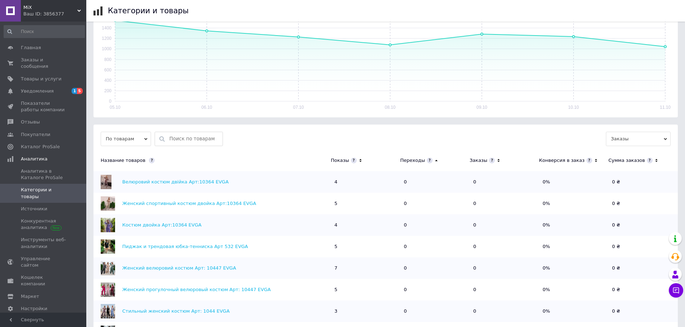
click at [434, 160] on icon at bounding box center [436, 160] width 5 height 6
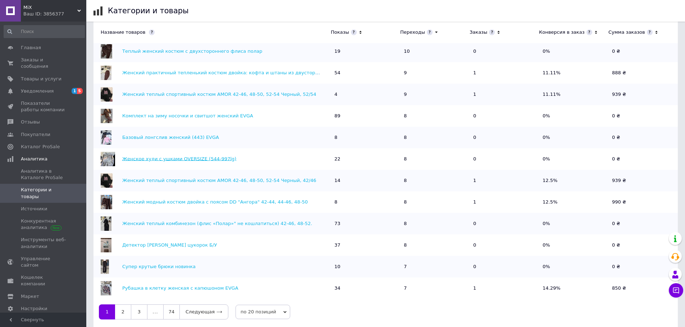
scroll to position [244, 0]
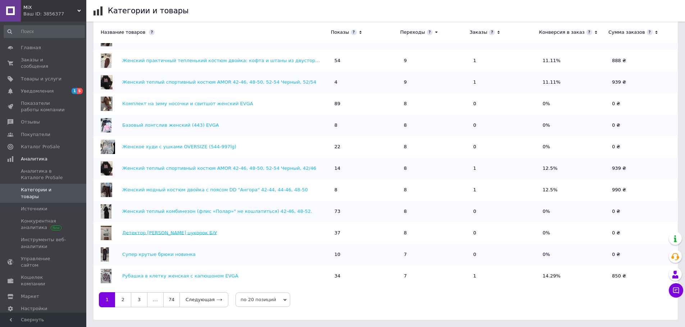
click at [169, 231] on link "Детектор дронов цукорок Б/У" at bounding box center [169, 232] width 95 height 5
click at [165, 231] on link "Детектор дронов цукорок Б/У" at bounding box center [169, 232] width 95 height 5
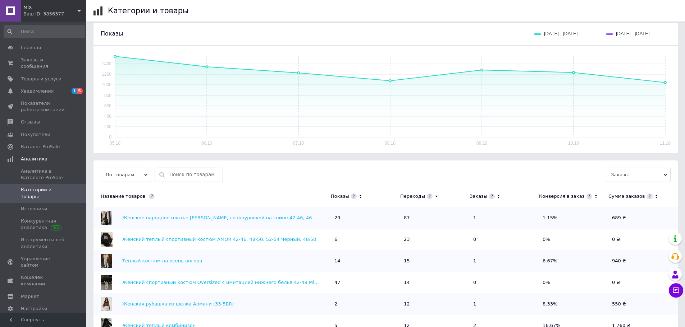
scroll to position [28, 0]
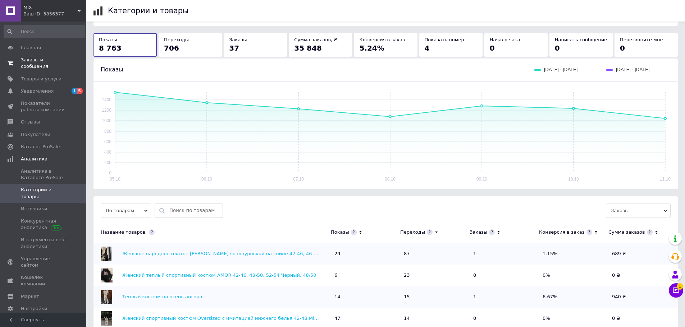
click at [48, 60] on span "Заказы и сообщения" at bounding box center [44, 63] width 46 height 13
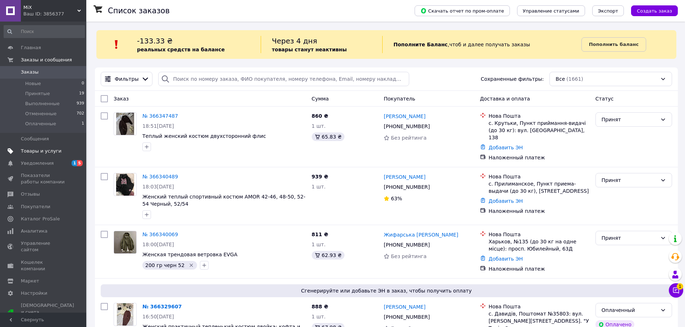
click at [42, 150] on span "Товары и услуги" at bounding box center [41, 151] width 41 height 6
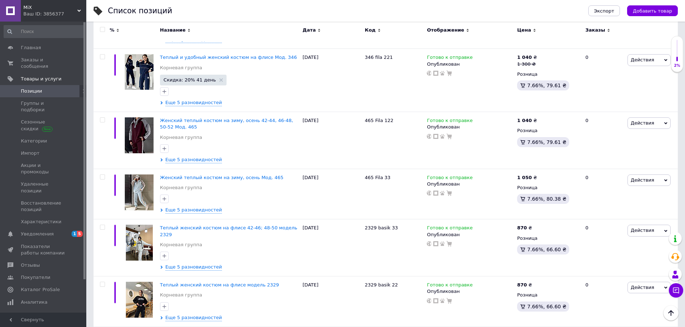
scroll to position [755, 0]
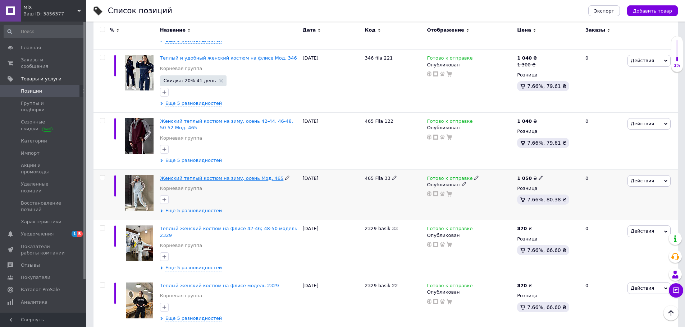
click at [192, 176] on span "Женский теплый костюм на зиму, осень Мод. 465" at bounding box center [222, 178] width 124 height 5
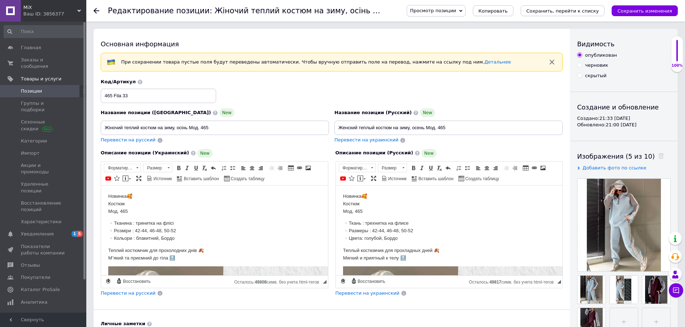
click at [77, 7] on span "MiX" at bounding box center [50, 7] width 54 height 6
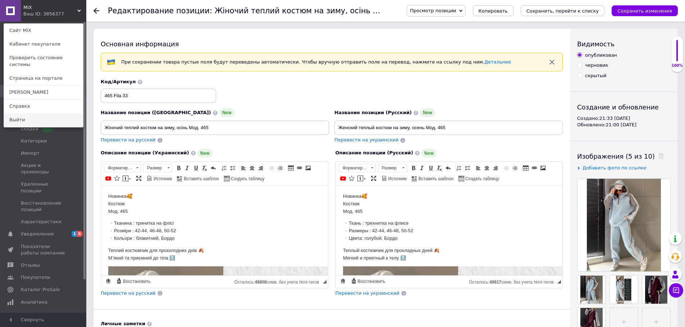
click at [21, 115] on link "Выйти" at bounding box center [43, 120] width 79 height 14
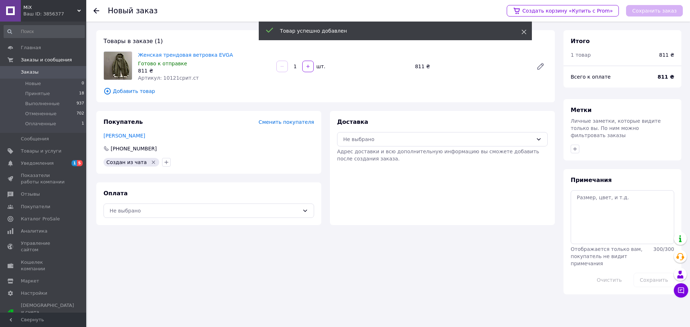
click at [523, 32] on icon at bounding box center [523, 31] width 5 height 5
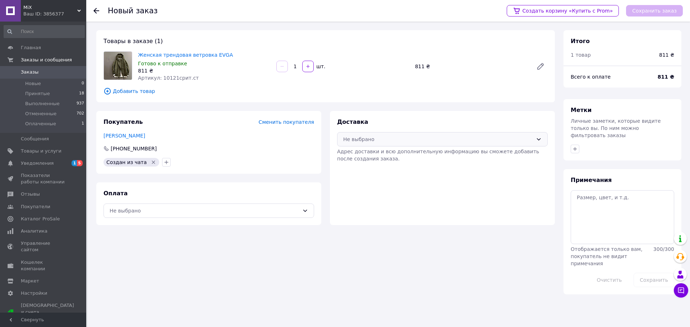
click at [424, 139] on div "Не выбрано" at bounding box center [438, 139] width 190 height 8
click at [394, 157] on span "Нова Пошта (платная)" at bounding box center [448, 155] width 188 height 7
drag, startPoint x: 301, startPoint y: 207, endPoint x: 295, endPoint y: 212, distance: 8.5
click at [301, 207] on div "Не выбрано" at bounding box center [208, 211] width 211 height 14
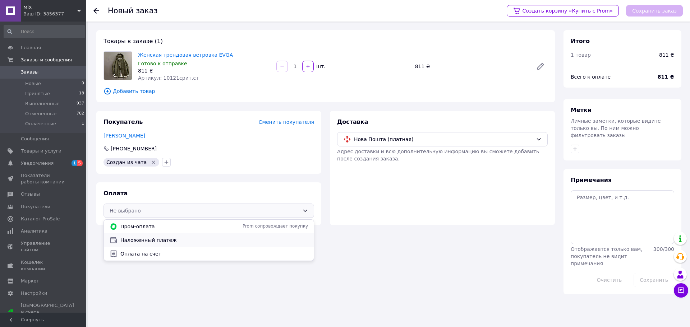
click at [172, 242] on span "Наложенный платеж" at bounding box center [214, 240] width 188 height 7
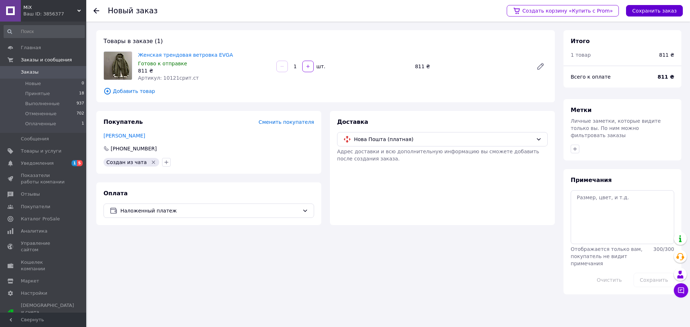
click at [652, 12] on button "Сохранить заказ" at bounding box center [654, 10] width 57 height 11
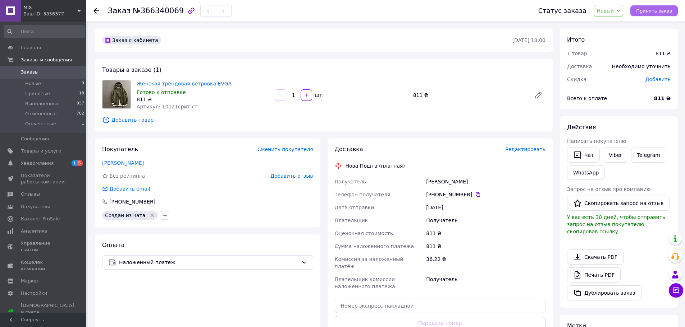
click at [653, 11] on span "Принять заказ" at bounding box center [654, 10] width 36 height 5
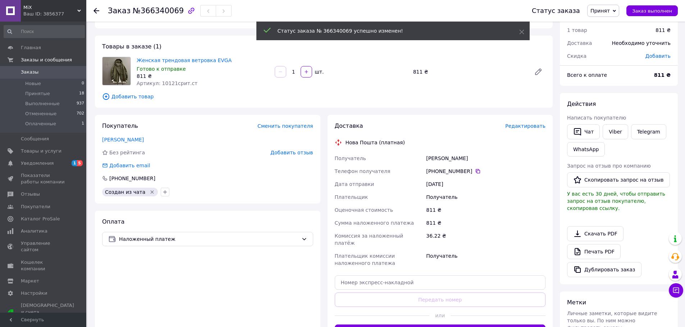
scroll to position [36, 0]
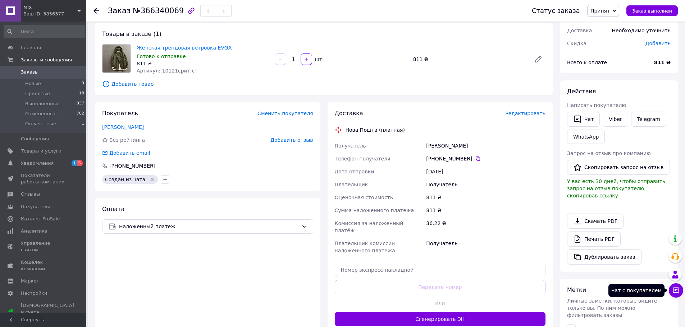
click at [679, 293] on icon at bounding box center [675, 290] width 7 height 7
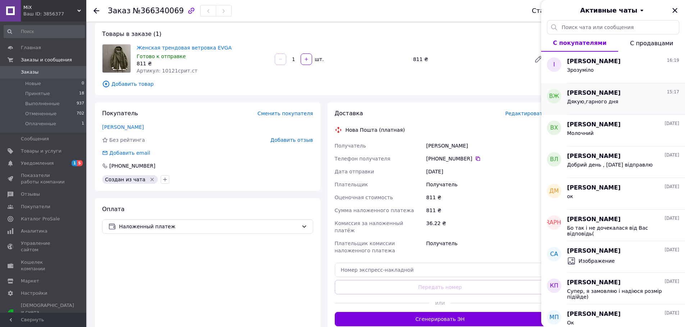
click at [625, 105] on div "Дякую,гарного дня" at bounding box center [623, 102] width 112 height 11
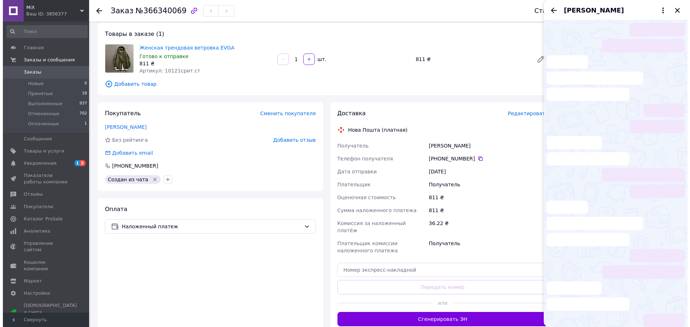
scroll to position [404, 0]
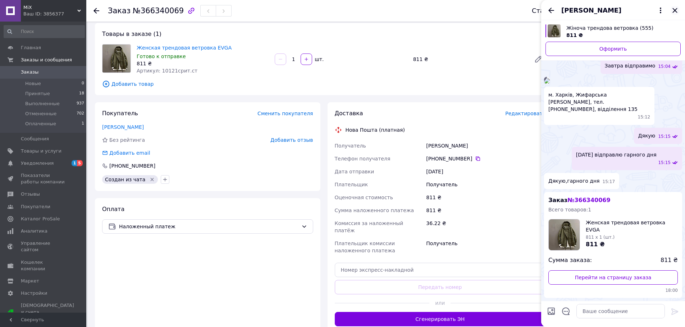
click at [675, 9] on icon "Закрыть" at bounding box center [674, 10] width 9 height 9
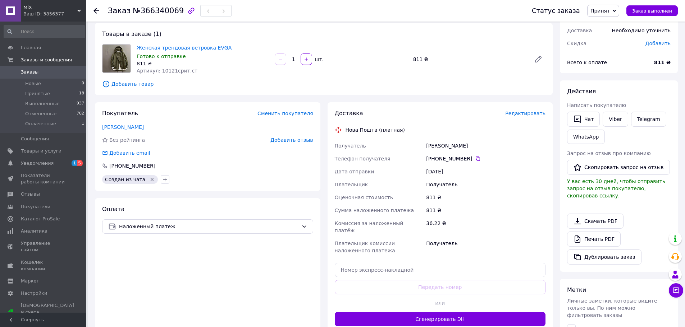
click at [529, 112] on span "Редактировать" at bounding box center [525, 114] width 40 height 6
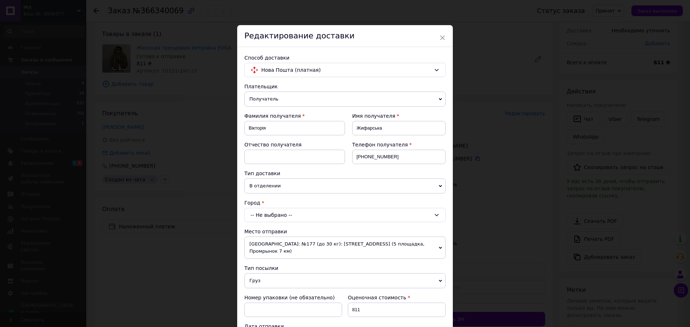
click at [332, 216] on div "-- Не выбрано --" at bounding box center [344, 215] width 201 height 14
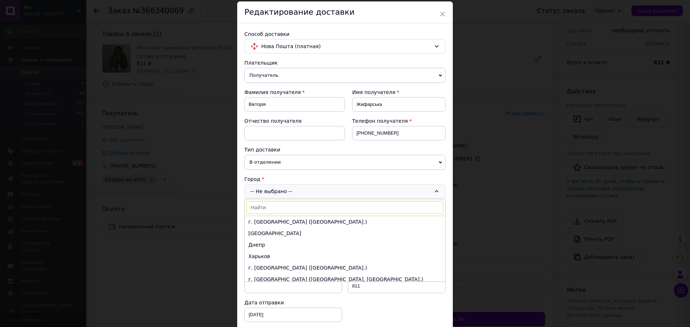
scroll to position [36, 0]
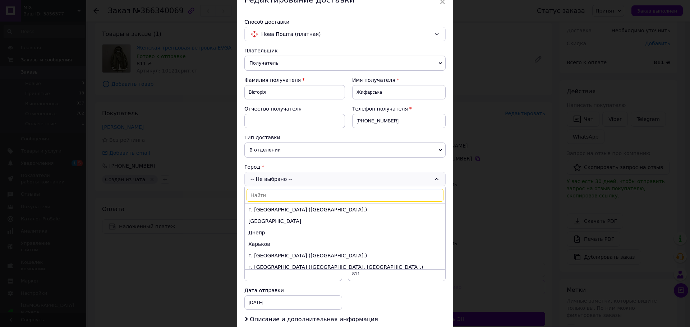
click at [263, 245] on li "Харьков" at bounding box center [345, 244] width 201 height 11
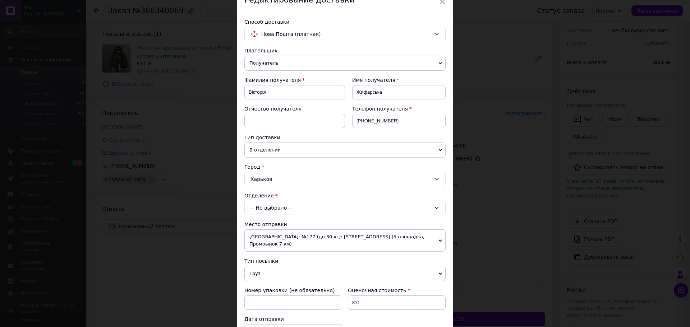
click at [275, 210] on div "-- Не выбрано --" at bounding box center [344, 208] width 201 height 14
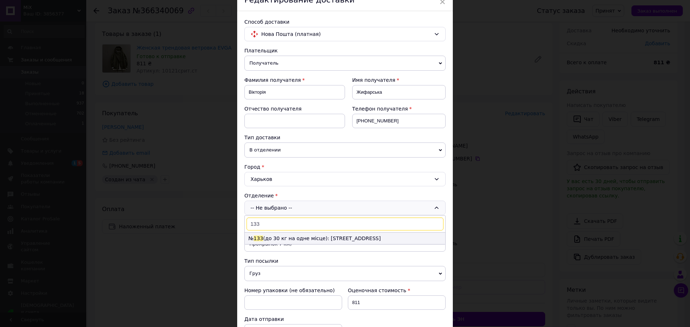
type input "133"
click at [275, 239] on li "№ 133 (до 30 кг на одне місце): [STREET_ADDRESS]" at bounding box center [345, 238] width 201 height 11
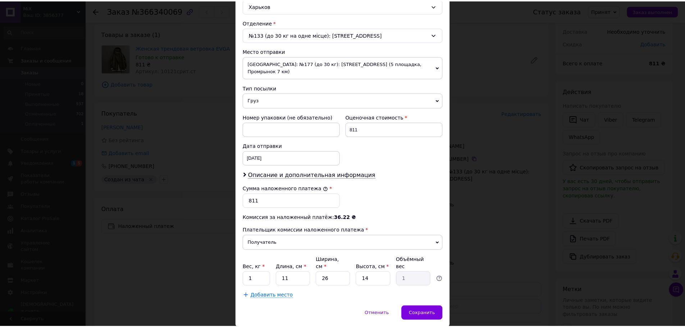
scroll to position [221, 0]
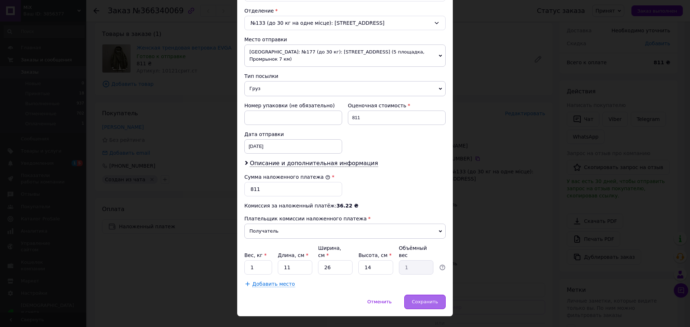
click at [414, 295] on div "Сохранить" at bounding box center [424, 302] width 41 height 14
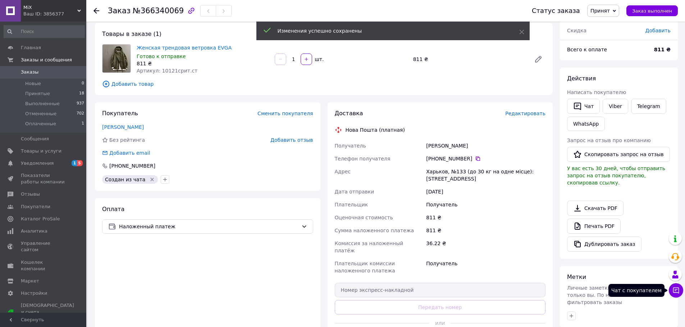
click at [680, 289] on button "Чат с покупателем" at bounding box center [675, 291] width 14 height 14
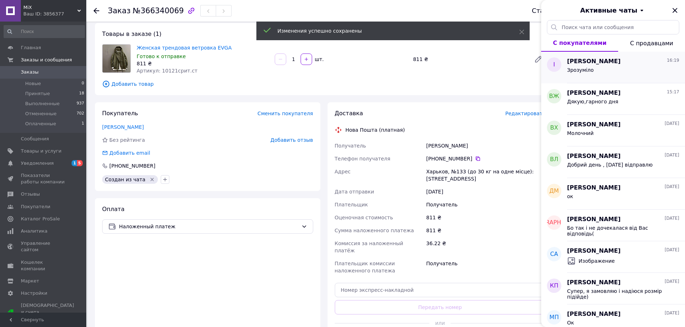
click at [612, 72] on div "Зрозуміло" at bounding box center [623, 71] width 112 height 11
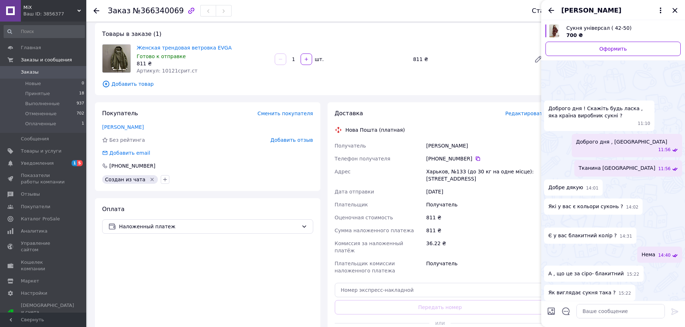
scroll to position [97, 0]
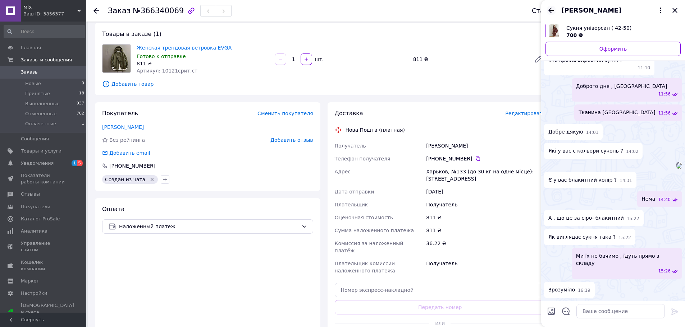
click at [551, 11] on icon "Назад" at bounding box center [551, 10] width 9 height 9
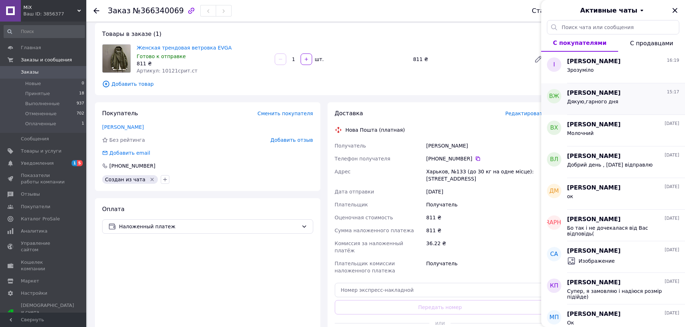
click at [608, 102] on span "Дякую,гарного дня" at bounding box center [592, 102] width 51 height 6
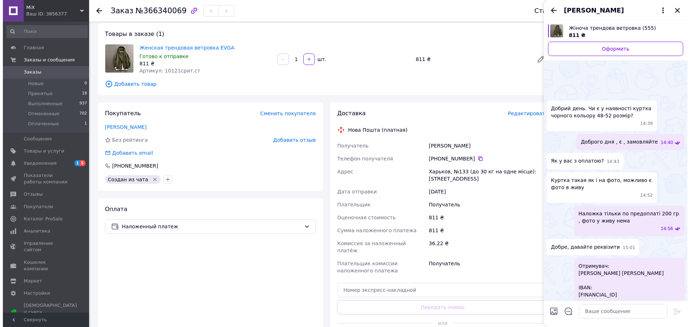
scroll to position [404, 0]
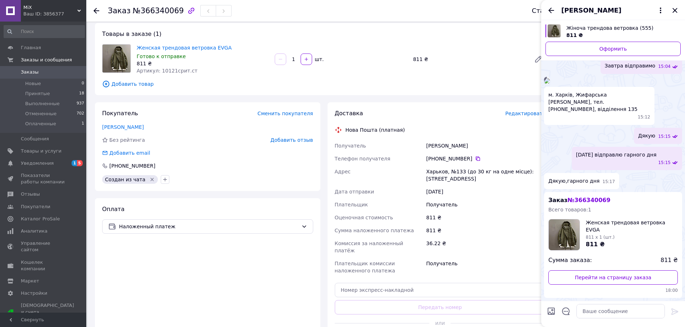
click at [679, 14] on div "[PERSON_NAME]" at bounding box center [613, 10] width 144 height 20
click at [517, 114] on span "Редактировать" at bounding box center [525, 114] width 40 height 6
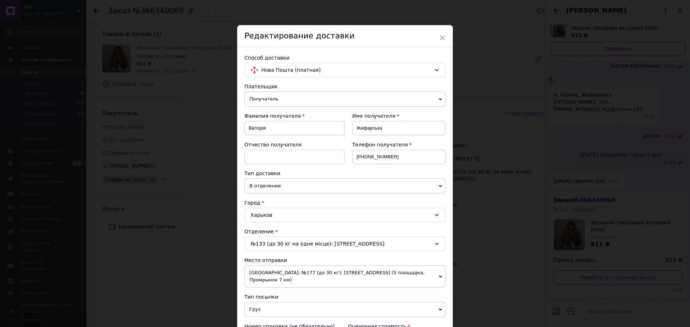
click at [285, 240] on div "№133 (до 30 кг на одне місце): ул. Героев Труда, 9" at bounding box center [344, 244] width 201 height 14
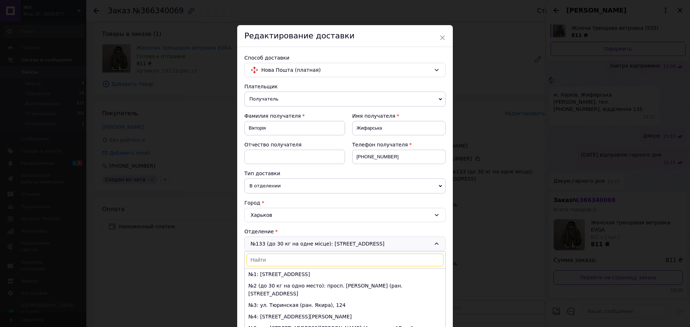
scroll to position [1269, 0]
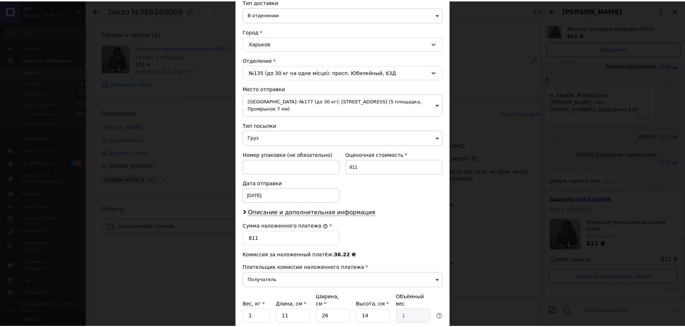
scroll to position [216, 0]
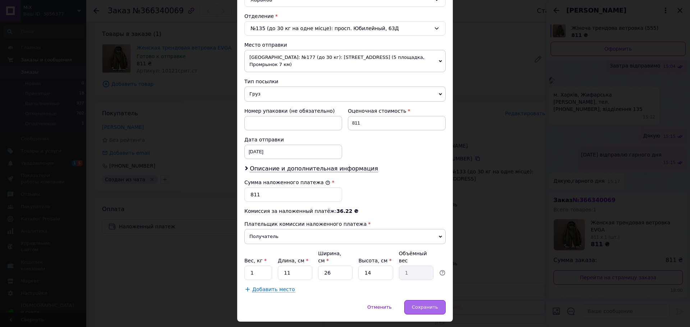
click at [421, 305] on span "Сохранить" at bounding box center [425, 307] width 26 height 5
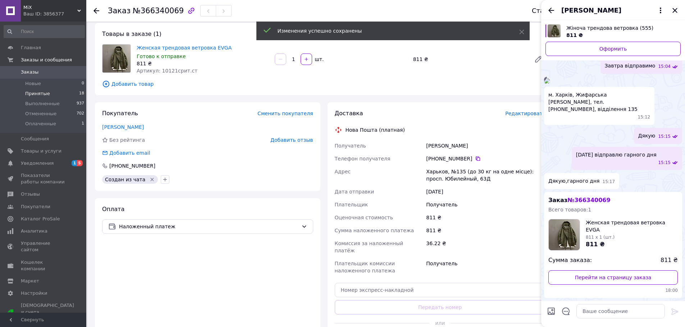
click at [37, 94] on span "Принятые" at bounding box center [37, 94] width 25 height 6
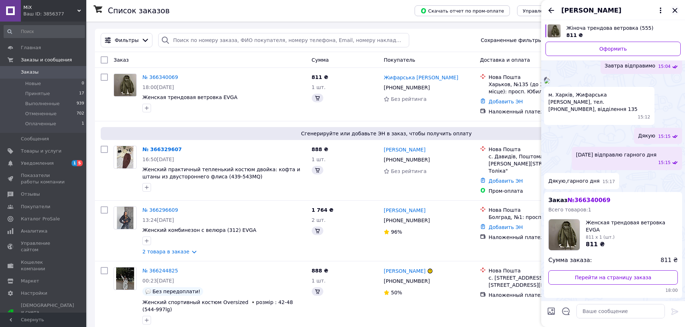
click at [679, 10] on div "Вікторія Жифарська" at bounding box center [613, 10] width 144 height 20
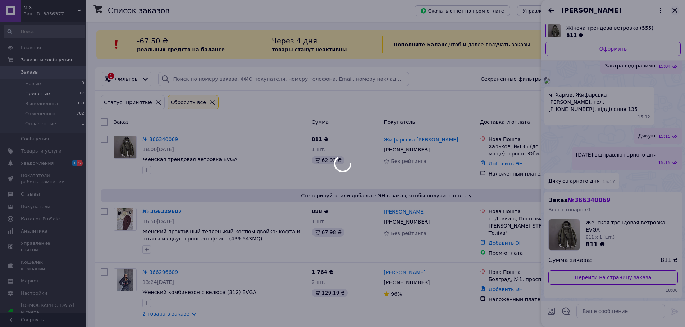
click at [674, 10] on div at bounding box center [342, 163] width 685 height 327
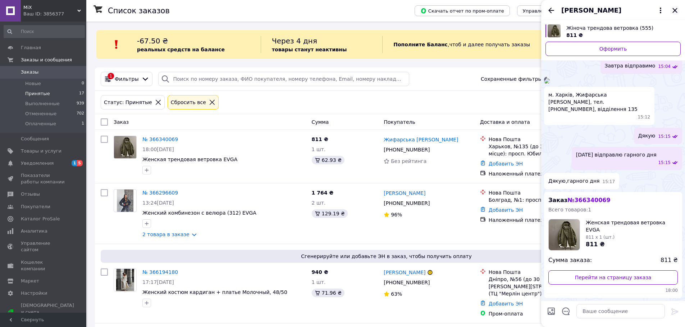
click at [674, 10] on icon "Закрыть" at bounding box center [674, 10] width 5 height 5
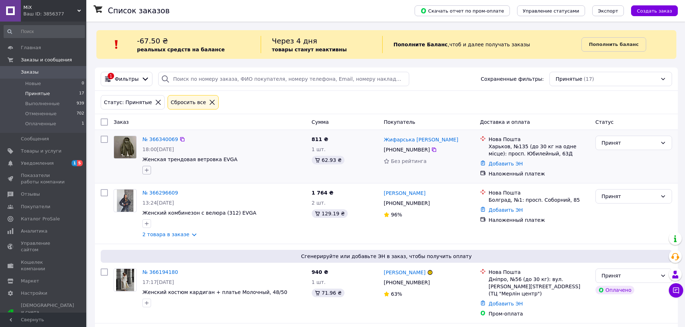
click at [146, 173] on icon "button" at bounding box center [147, 170] width 6 height 6
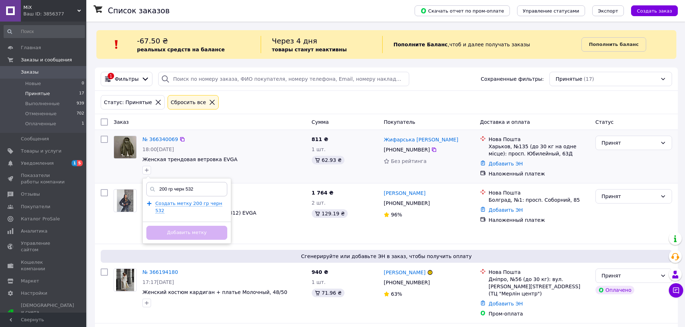
click at [188, 185] on input "200 гр черн 532" at bounding box center [186, 189] width 81 height 14
click at [190, 186] on input "200 гр черн 532" at bounding box center [186, 189] width 81 height 14
type input "200 гр черн 52"
click at [212, 202] on span "Создать метку 200 гр черн 52" at bounding box center [188, 207] width 67 height 13
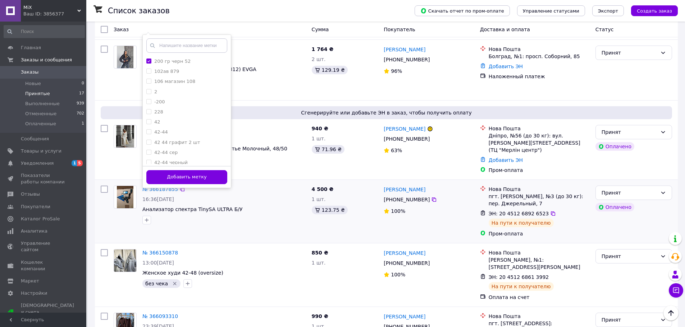
drag, startPoint x: 207, startPoint y: 176, endPoint x: 218, endPoint y: 176, distance: 10.8
click at [207, 175] on button "Добавить метку" at bounding box center [186, 177] width 81 height 14
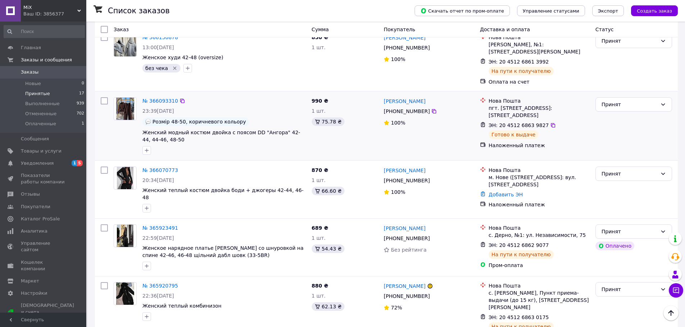
scroll to position [395, 0]
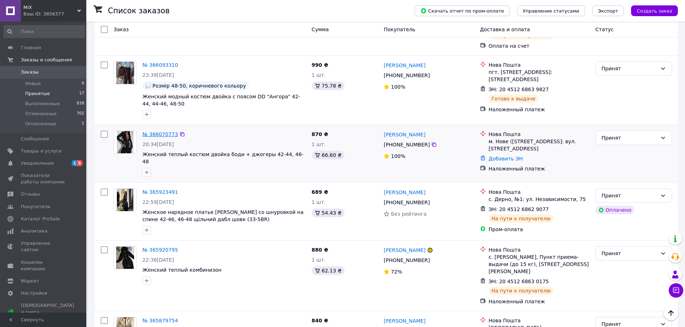
click at [158, 132] on link "№ 366070773" at bounding box center [160, 135] width 36 height 6
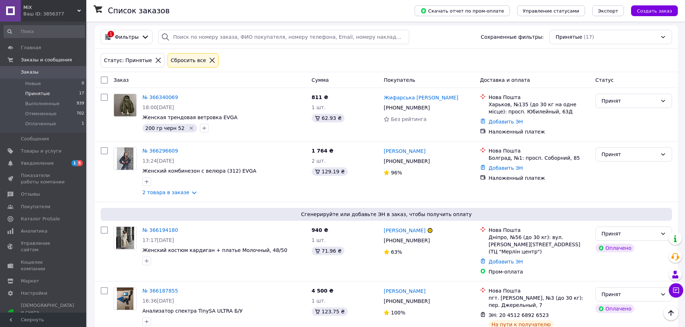
scroll to position [45, 0]
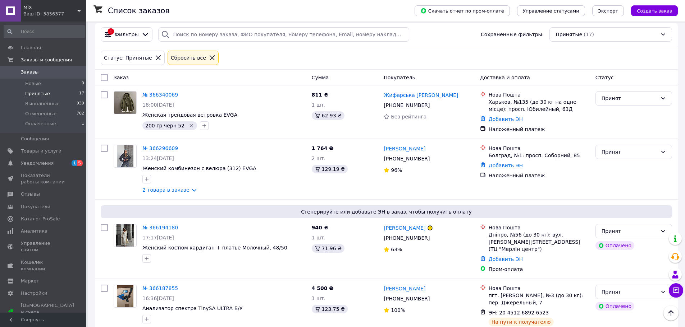
click at [37, 92] on span "Принятые" at bounding box center [37, 94] width 25 height 6
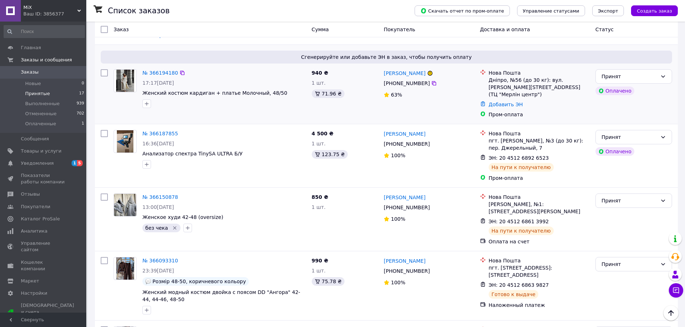
scroll to position [224, 0]
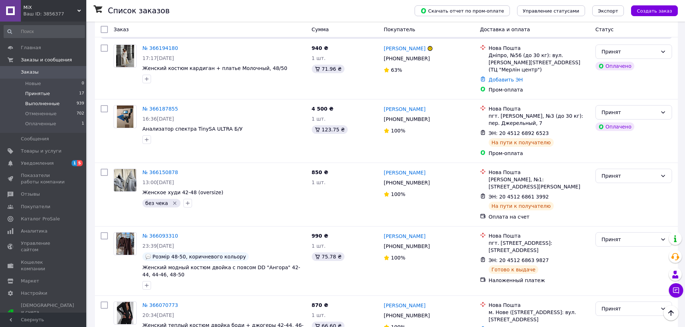
click at [52, 104] on span "Выполненные" at bounding box center [42, 104] width 34 height 6
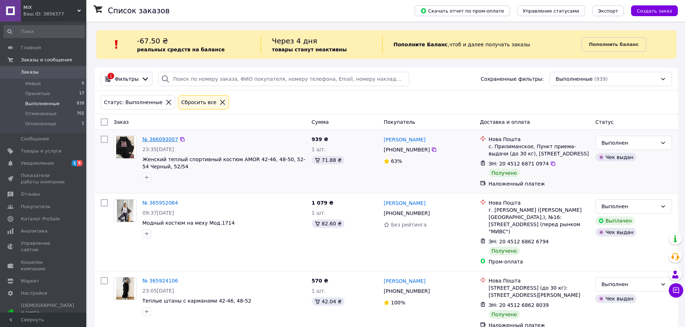
click at [160, 140] on link "№ 366093007" at bounding box center [160, 140] width 36 height 6
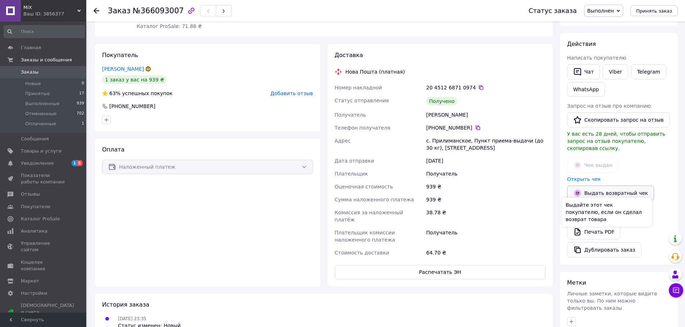
scroll to position [108, 0]
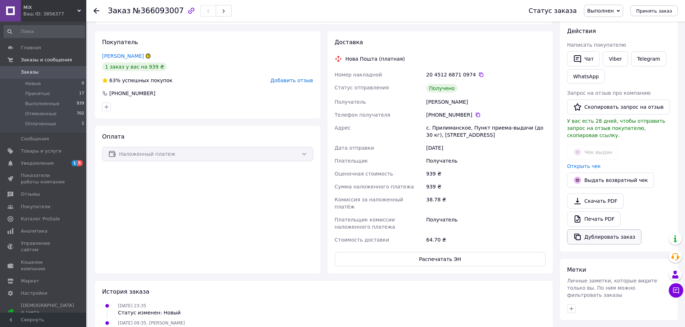
click at [613, 230] on button "Дублировать заказ" at bounding box center [604, 237] width 74 height 15
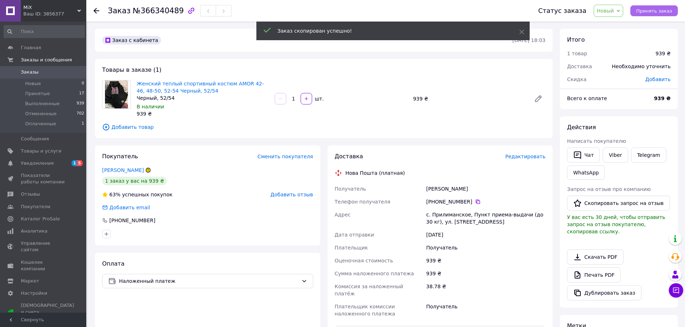
click at [657, 9] on span "Принять заказ" at bounding box center [654, 10] width 36 height 5
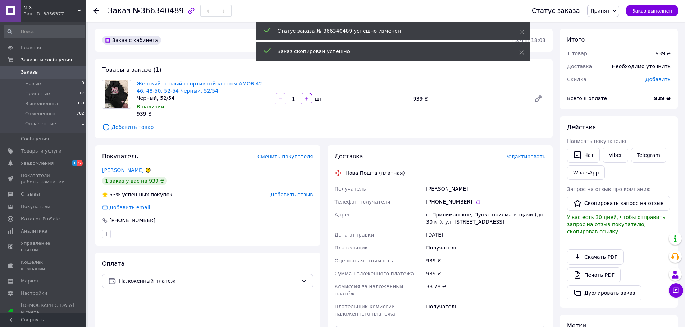
click at [24, 70] on span "Заказы" at bounding box center [30, 72] width 18 height 6
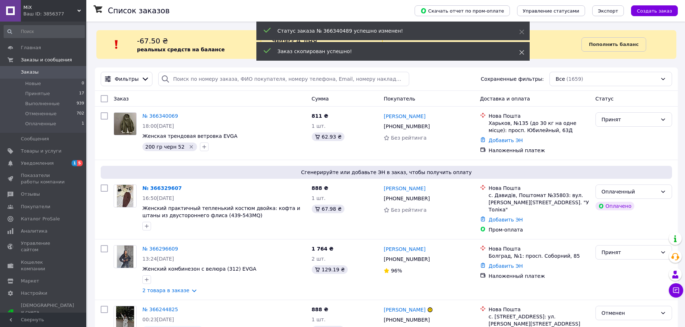
click at [522, 52] on icon at bounding box center [521, 52] width 5 height 5
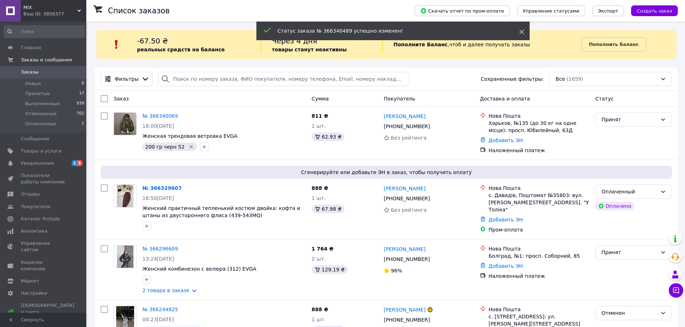
click at [521, 34] on icon at bounding box center [521, 31] width 5 height 5
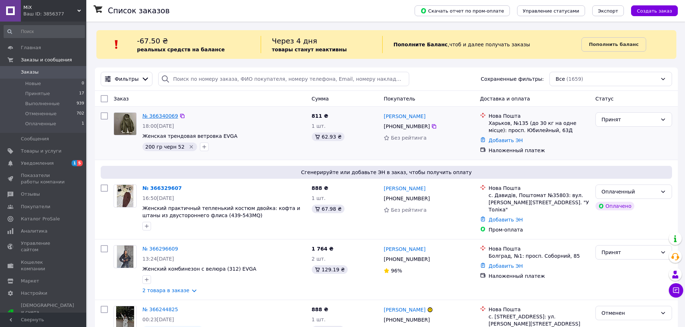
click at [160, 117] on link "№ 366340069" at bounding box center [160, 116] width 36 height 6
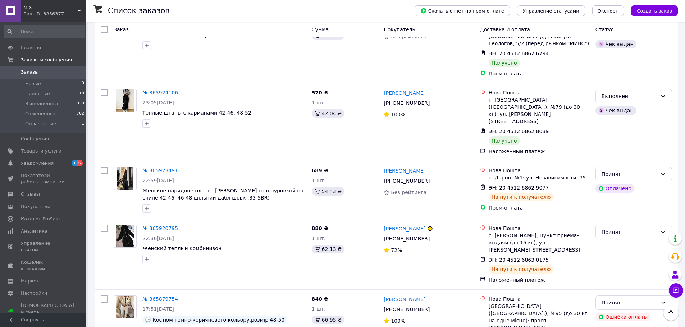
scroll to position [1032, 0]
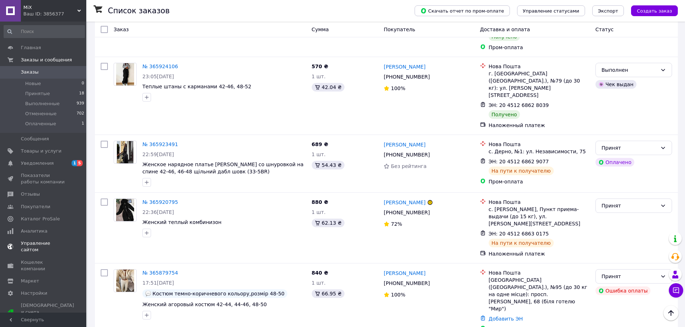
click at [43, 165] on span "Уведомления" at bounding box center [37, 163] width 33 height 6
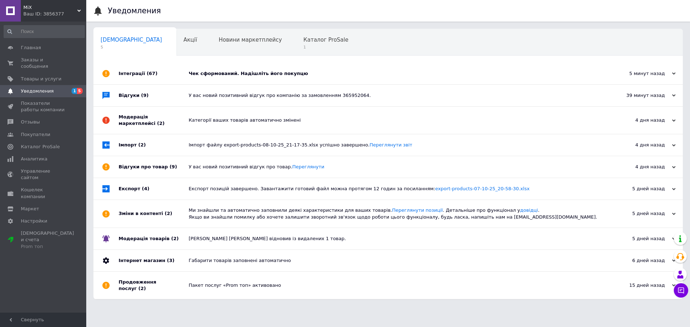
click at [227, 99] on div "У вас новий позитивний відгук про компанію за замовленням 365952064." at bounding box center [396, 95] width 415 height 6
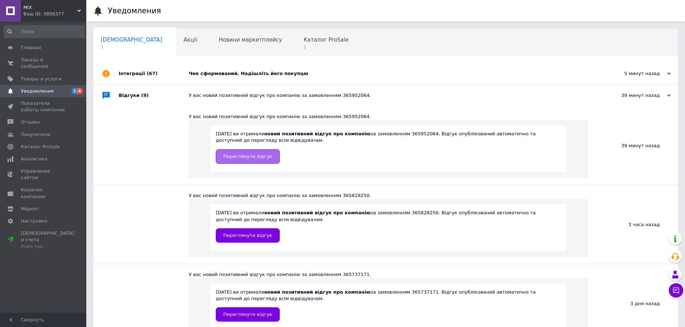
click at [238, 153] on link "Переглянути відгук" at bounding box center [248, 156] width 64 height 14
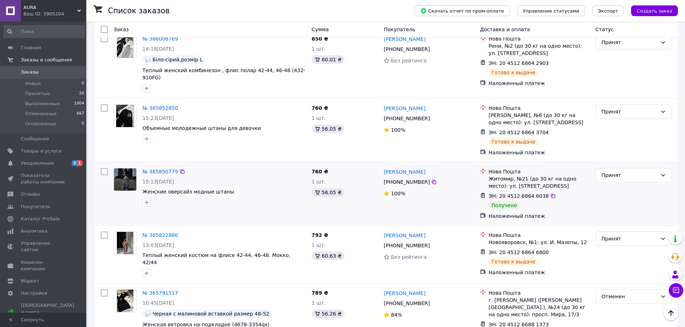
scroll to position [503, 0]
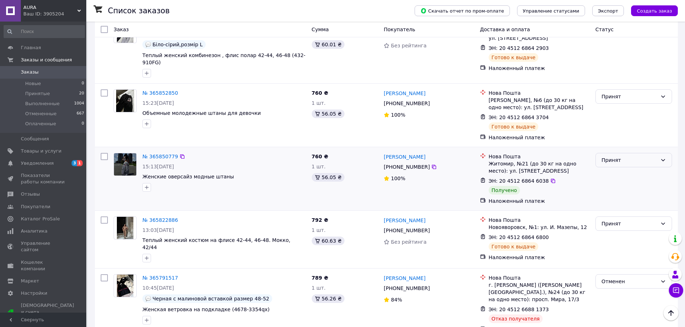
click at [659, 153] on div "Принят" at bounding box center [633, 160] width 77 height 14
click at [623, 156] on li "Выполнен" at bounding box center [633, 157] width 76 height 13
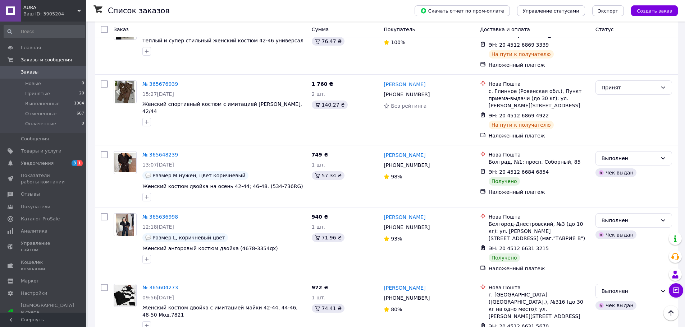
scroll to position [1026, 0]
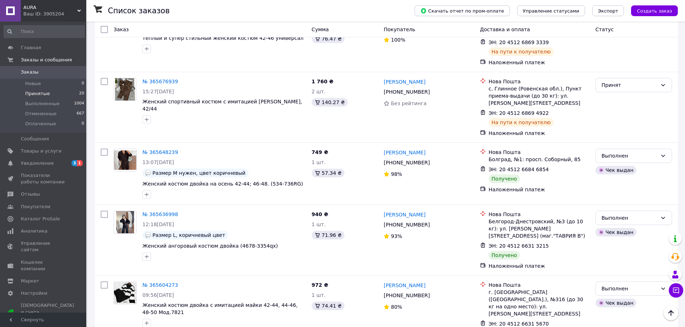
click at [41, 93] on span "Принятые" at bounding box center [37, 94] width 25 height 6
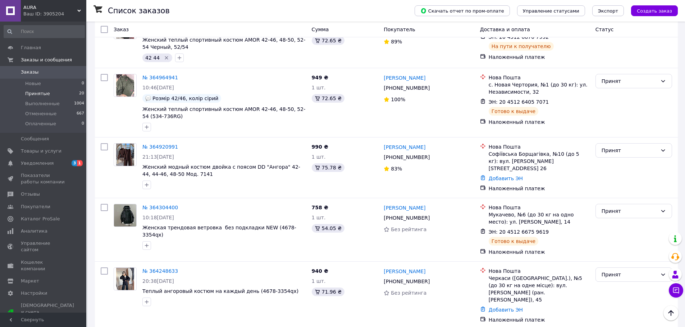
scroll to position [1026, 0]
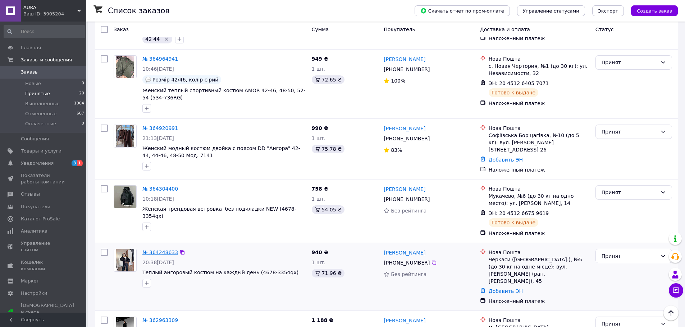
click at [156, 250] on link "№ 364248633" at bounding box center [160, 253] width 36 height 6
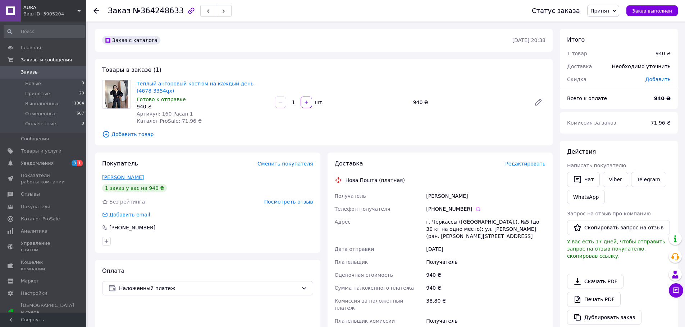
click at [133, 178] on link "[PERSON_NAME]" at bounding box center [123, 178] width 42 height 6
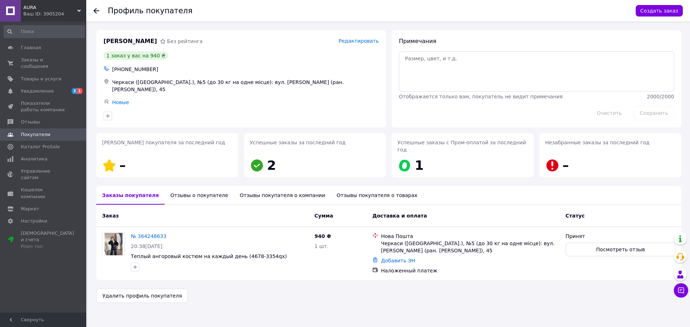
click at [197, 187] on div "Отзывы о покупателе" at bounding box center [199, 195] width 69 height 19
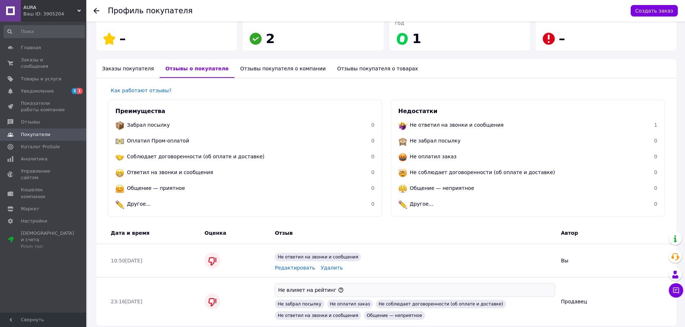
scroll to position [148, 0]
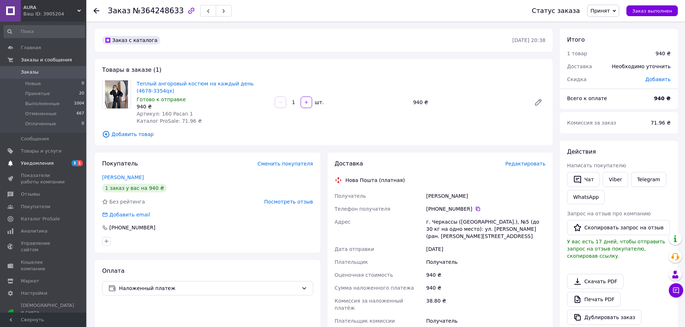
click at [39, 159] on link "Уведомления 3 1" at bounding box center [44, 163] width 88 height 12
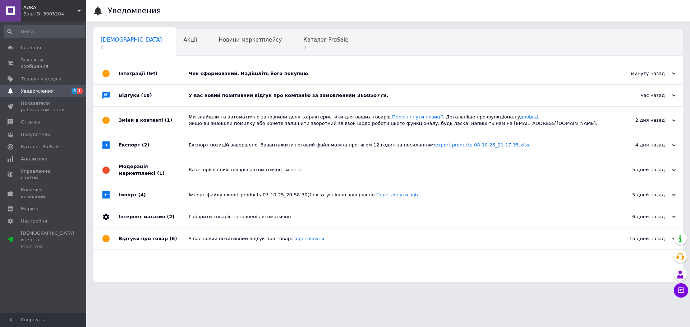
click at [288, 96] on div "У вас новий позитивний відгук про компанію за замовленням 365850779." at bounding box center [396, 95] width 415 height 6
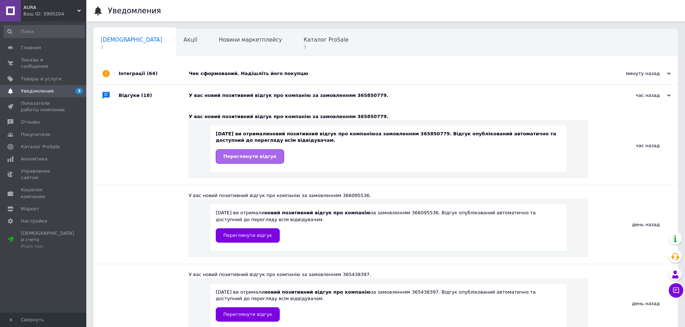
click at [262, 157] on span "Переглянути відгук" at bounding box center [249, 156] width 53 height 5
click at [33, 56] on link "Заказы и сообщения 0 0" at bounding box center [44, 63] width 88 height 19
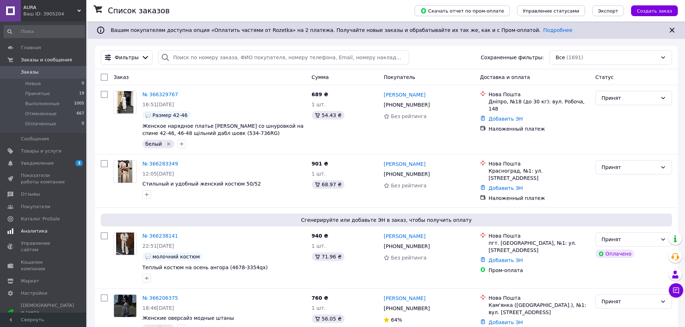
click at [40, 229] on span "Аналитика" at bounding box center [34, 231] width 27 height 6
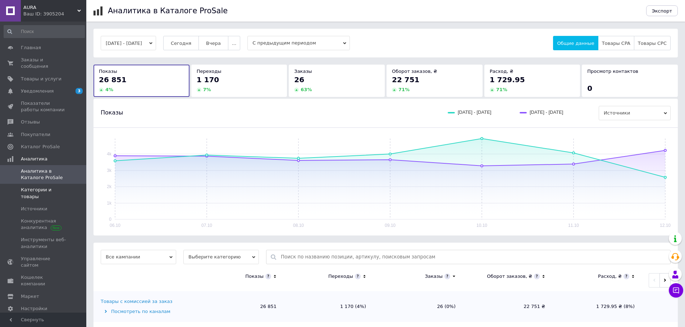
click at [54, 188] on link "Категории и товары" at bounding box center [44, 193] width 88 height 19
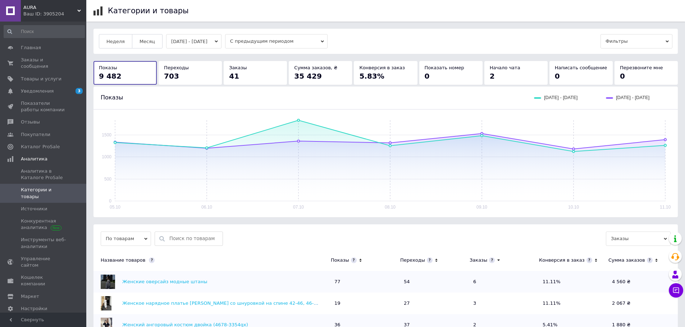
click at [218, 44] on button "[DATE] - [DATE]" at bounding box center [193, 41] width 55 height 14
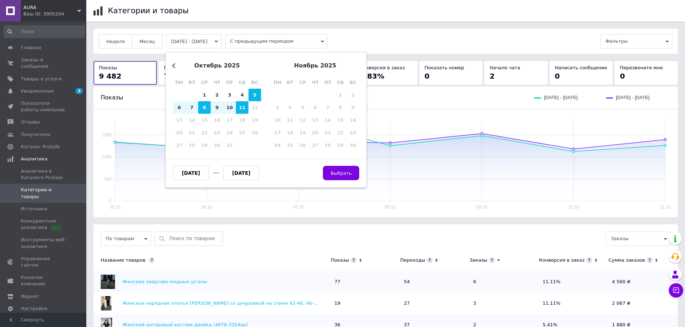
click at [206, 110] on div "8" at bounding box center [204, 107] width 13 height 13
type input "[DATE]"
click at [243, 108] on div "11" at bounding box center [242, 107] width 13 height 13
type input "[DATE]"
click at [340, 171] on span "Выбрать" at bounding box center [340, 173] width 21 height 5
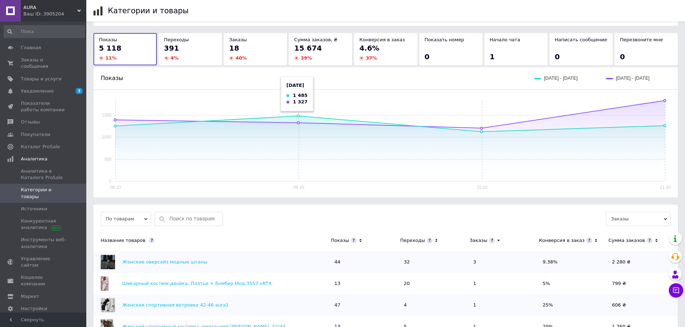
scroll to position [144, 0]
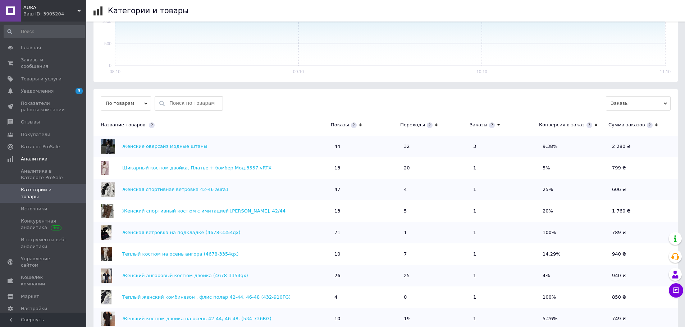
click at [359, 123] on icon at bounding box center [360, 125] width 5 height 6
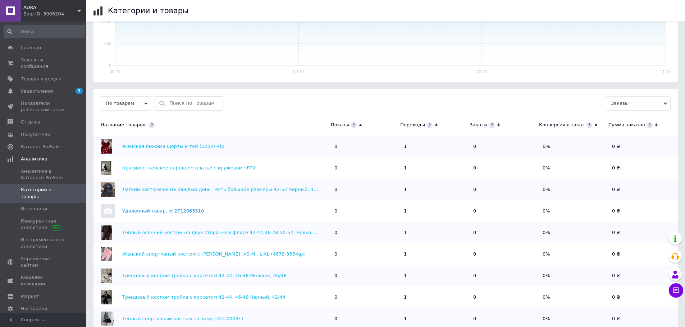
click at [359, 123] on icon at bounding box center [360, 125] width 5 height 6
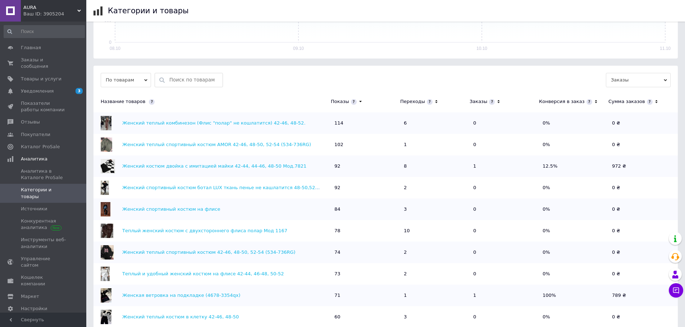
scroll to position [180, 0]
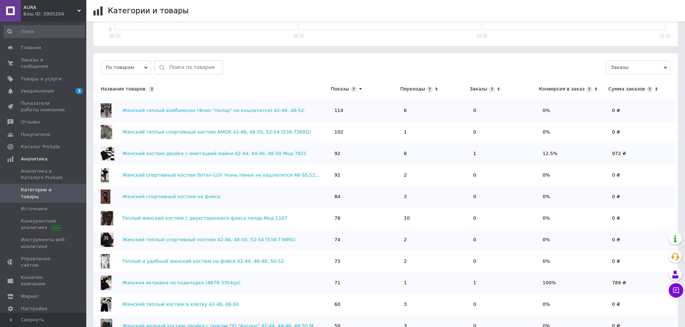
click at [434, 88] on icon at bounding box center [436, 89] width 5 height 6
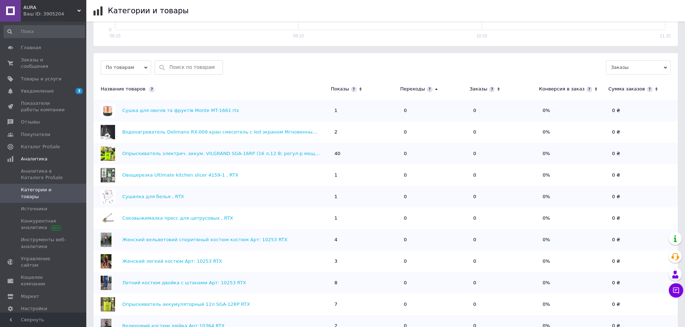
click at [434, 88] on icon at bounding box center [436, 89] width 5 height 6
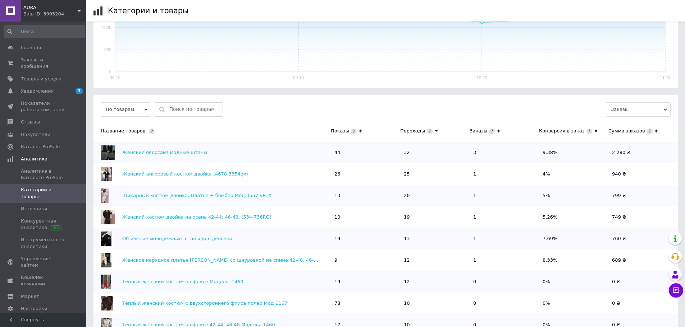
scroll to position [144, 0]
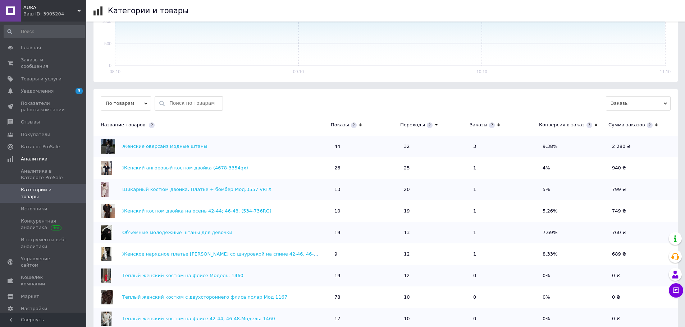
click at [359, 124] on icon at bounding box center [360, 125] width 2 height 3
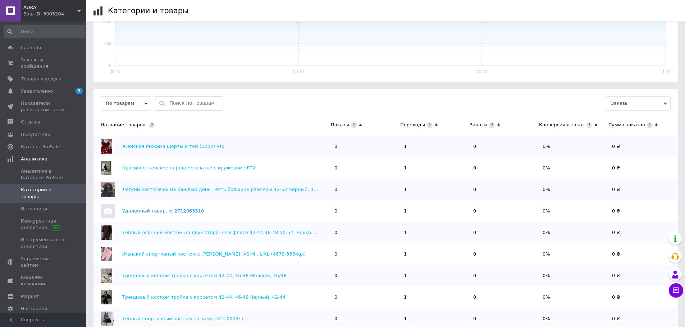
click at [358, 124] on icon at bounding box center [360, 125] width 5 height 6
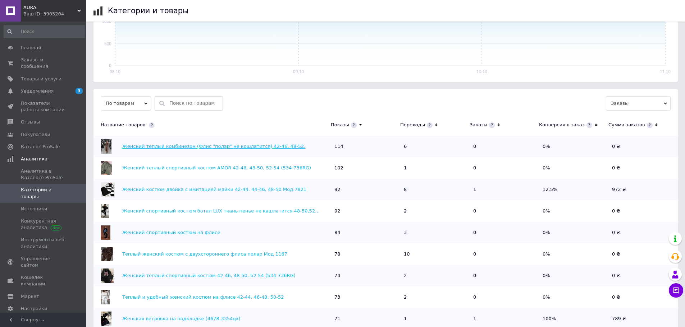
click at [204, 145] on link "Женский теплый комбинезон (Флис "полар" не кошлатится) 42-46, 48-52." at bounding box center [213, 146] width 183 height 5
click at [181, 169] on link "Женский теплый спортивный костюм AMOR 42-46, 48-50, 52-54 (534-736RG)" at bounding box center [216, 167] width 189 height 5
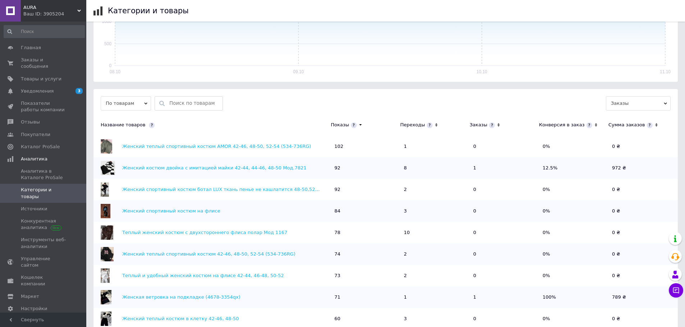
scroll to position [0, 0]
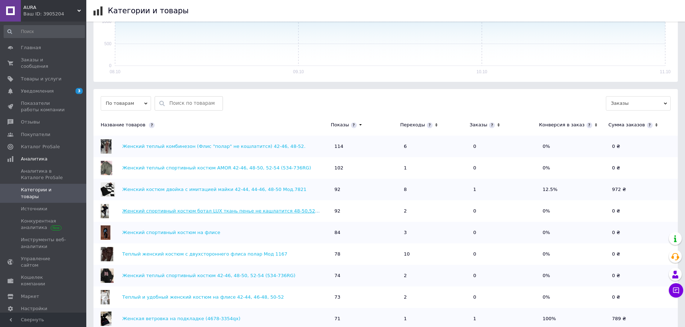
click at [176, 213] on link "Женский спортивный костюм ботал LUX ткань пенье не кашлатится 48-50,52-54,56-58" at bounding box center [229, 210] width 215 height 5
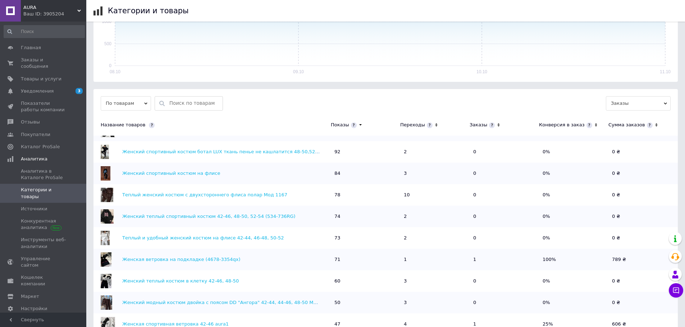
scroll to position [72, 0]
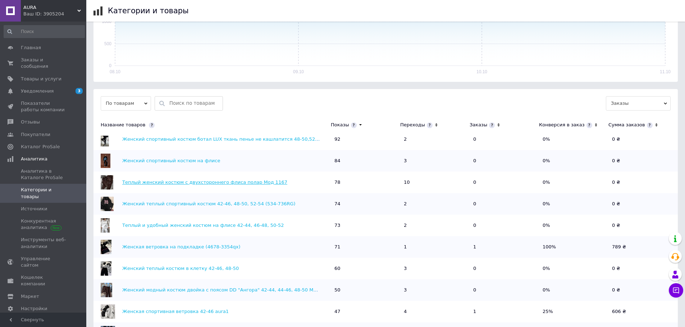
click at [210, 180] on link "Теплый женский костюм с двухстороннего флиса полар Мод 1167" at bounding box center [204, 182] width 165 height 5
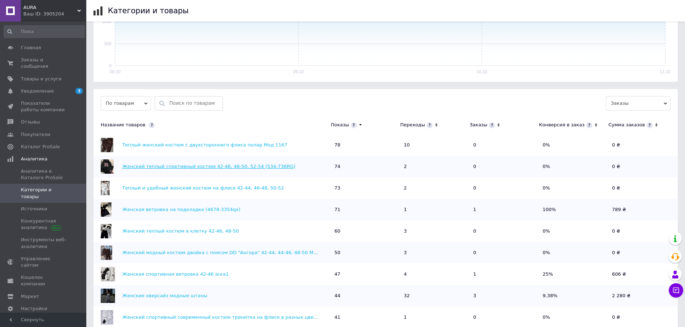
scroll to position [144, 0]
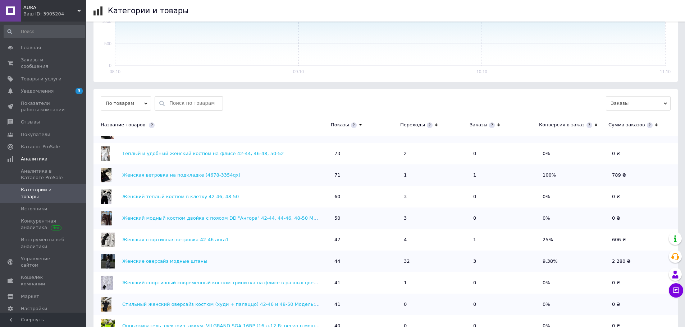
click at [434, 124] on icon at bounding box center [436, 125] width 5 height 6
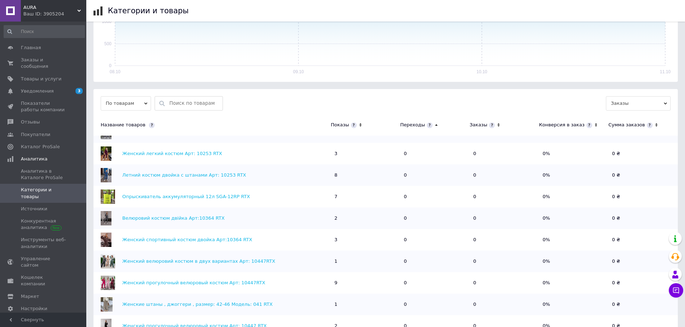
scroll to position [0, 0]
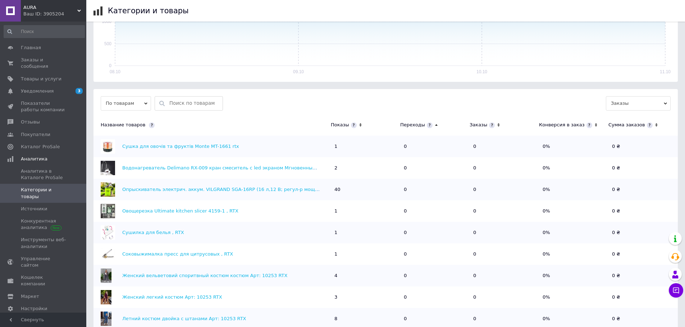
click at [434, 124] on icon at bounding box center [436, 125] width 5 height 6
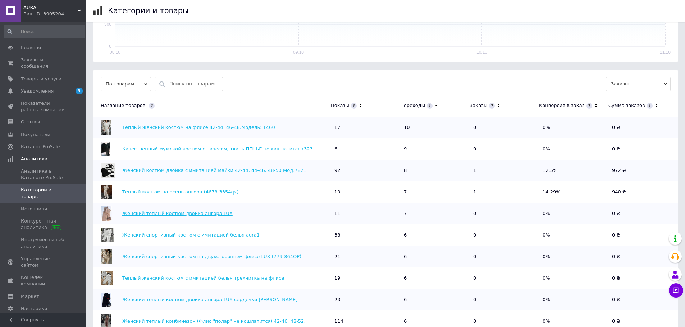
scroll to position [180, 0]
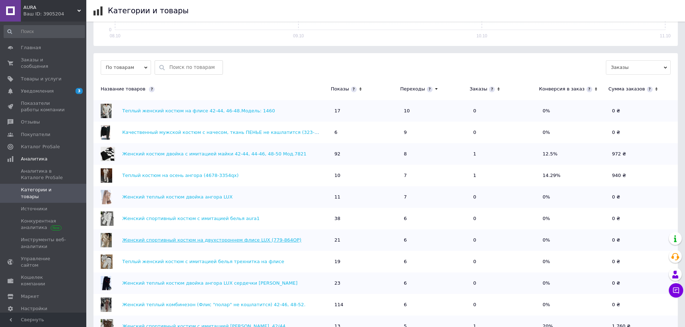
click at [197, 240] on link "Женский спортивный костюм на двухстороннем флисе LUX (779-864OP)" at bounding box center [211, 240] width 179 height 5
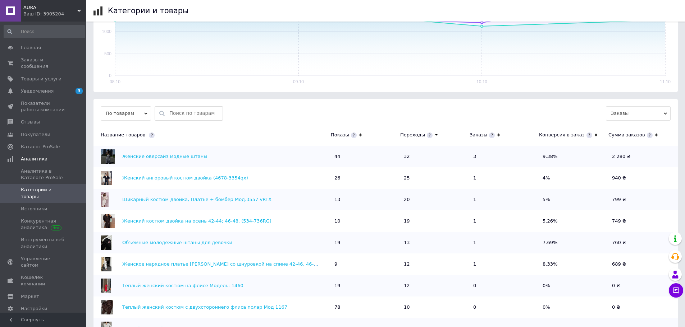
scroll to position [144, 0]
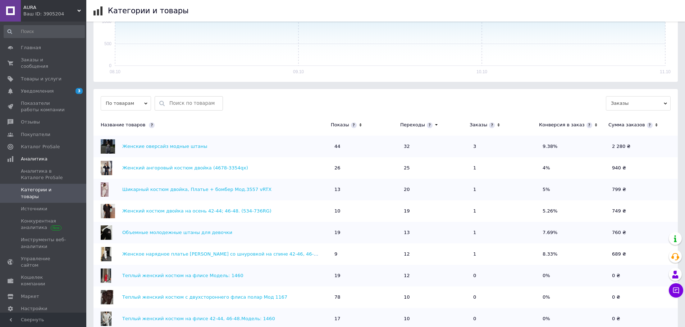
click at [359, 124] on icon at bounding box center [360, 125] width 5 height 6
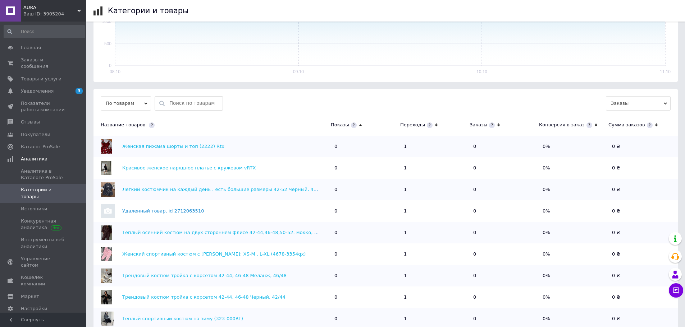
click at [359, 124] on icon at bounding box center [360, 125] width 5 height 6
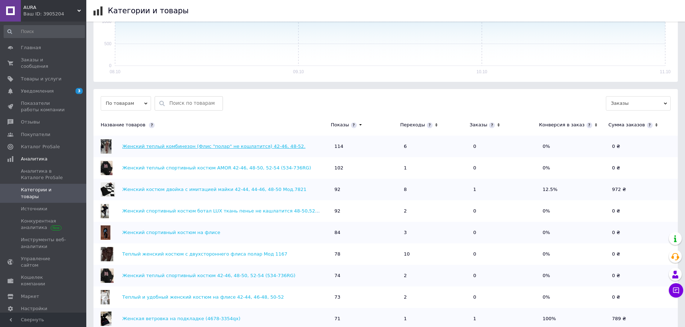
click at [195, 146] on link "Женский теплый комбинезон (Флис "полар" не кошлатится) 42-46, 48-52." at bounding box center [213, 146] width 183 height 5
click at [37, 58] on span "Заказы и сообщения" at bounding box center [44, 63] width 46 height 13
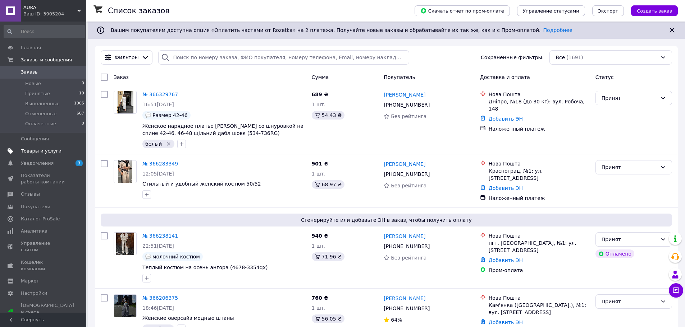
click at [41, 153] on span "Товары и услуги" at bounding box center [41, 151] width 41 height 6
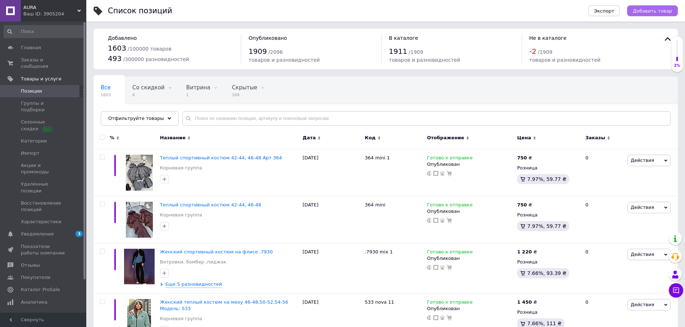
click at [644, 9] on span "Добавить товар" at bounding box center [651, 10] width 39 height 5
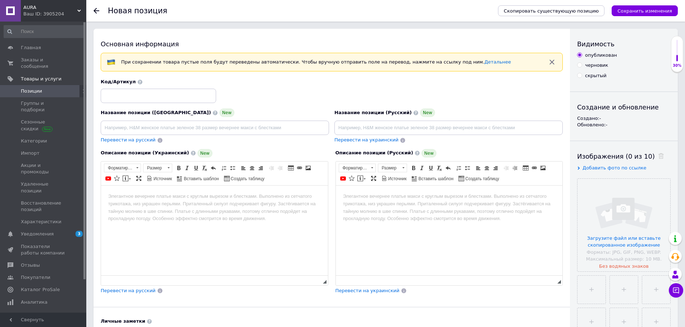
click at [201, 207] on html at bounding box center [214, 196] width 227 height 22
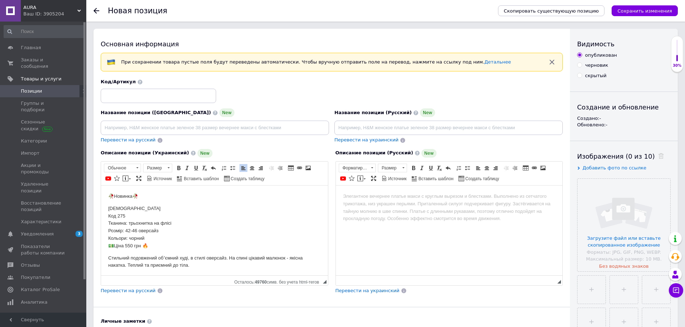
scroll to position [1, 0]
drag, startPoint x: 153, startPoint y: 242, endPoint x: 103, endPoint y: 243, distance: 49.2
click at [103, 243] on html "🥀Новинка🥀 Худі Код 275 Тканина: трьохнитка на флісі Розмір: 42-46 оверсайз Коль…" at bounding box center [214, 229] width 227 height 91
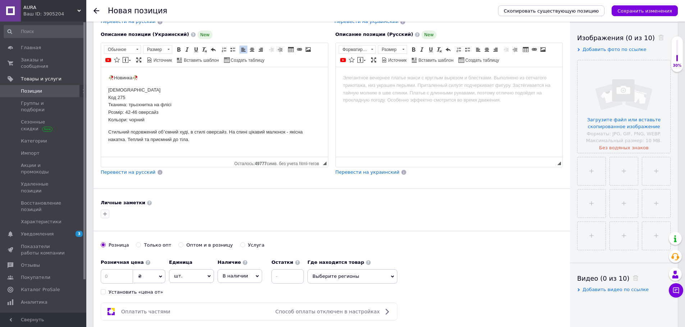
scroll to position [144, 0]
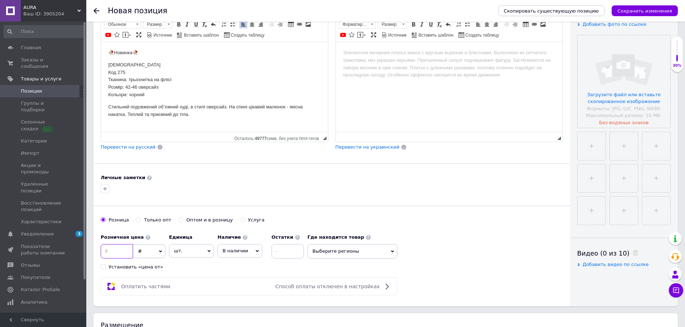
click at [119, 250] on input at bounding box center [117, 251] width 32 height 14
type input "840"
click at [238, 249] on span "В наличии" at bounding box center [235, 250] width 26 height 5
click at [236, 289] on li "Готово к отправке" at bounding box center [240, 289] width 44 height 17
click at [633, 143] on input "file" at bounding box center [623, 146] width 28 height 28
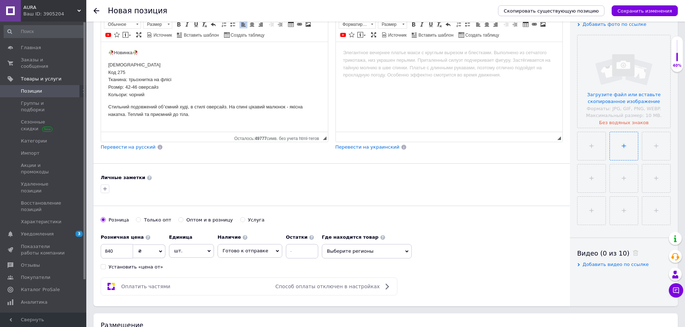
type input "C:\fakepath\photo_2025-10-12_19-35-25.jpg"
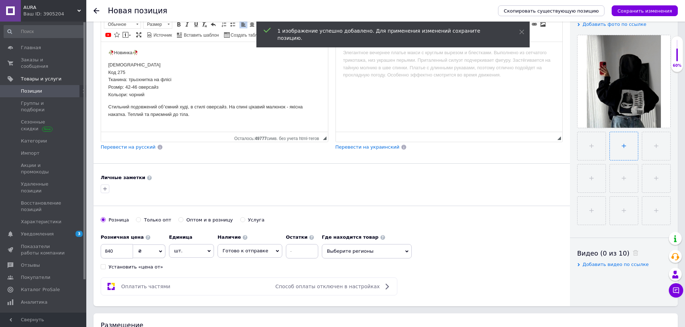
click at [620, 150] on input "file" at bounding box center [623, 146] width 28 height 28
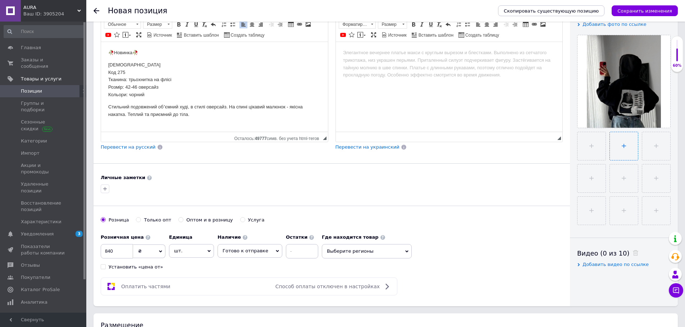
type input "C:\fakepath\photo_2025-10-12_19-35-29.jpg"
click at [621, 136] on input "file" at bounding box center [623, 146] width 28 height 28
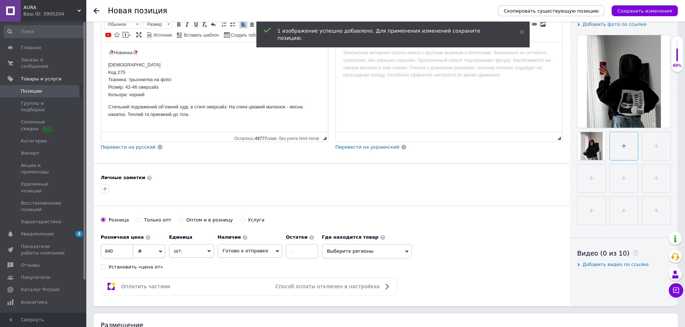
type input "C:\fakepath\photo_2025-10-12_19-35-32.jpg"
click at [662, 153] on input "file" at bounding box center [655, 146] width 28 height 28
type input "C:\fakepath\photo_2025-10-12_19-35-34.jpg"
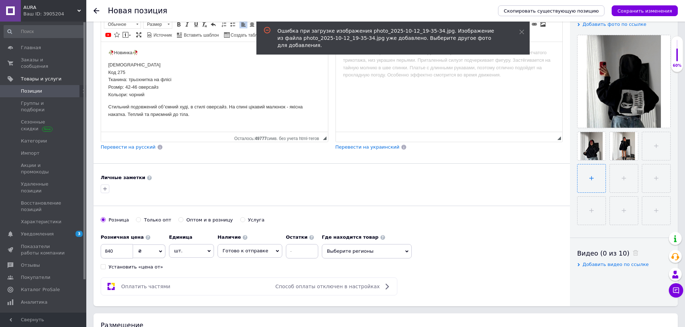
click at [590, 182] on input "file" at bounding box center [591, 179] width 28 height 28
type input "C:\fakepath\photo_2025-10-12_19-35-37.jpg"
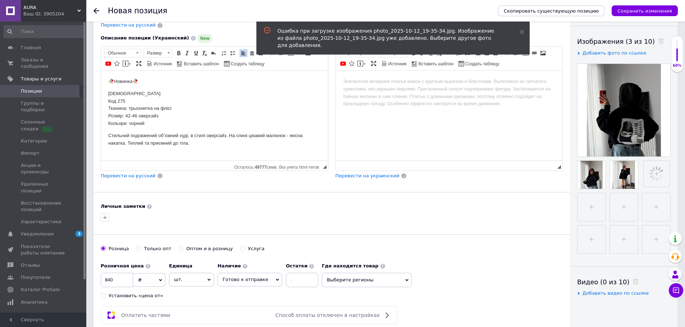
scroll to position [0, 0]
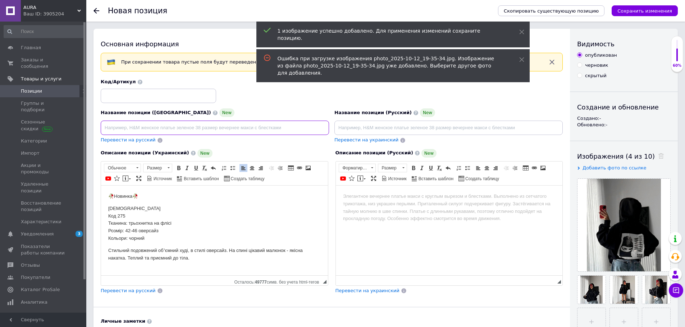
click at [158, 128] on input at bounding box center [215, 128] width 228 height 14
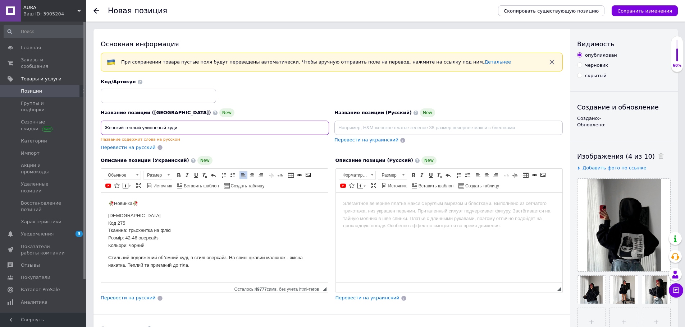
drag, startPoint x: 183, startPoint y: 129, endPoint x: 96, endPoint y: 129, distance: 87.0
click at [96, 129] on div "Основная информация При сохранении товара пустые поля будут переведены автомати…" at bounding box center [331, 243] width 476 height 429
type input "Женский теплый улинненый худи"
paste input "Женский теплый удлиненный худи"
type input "Женский теплый удлиненный худи"
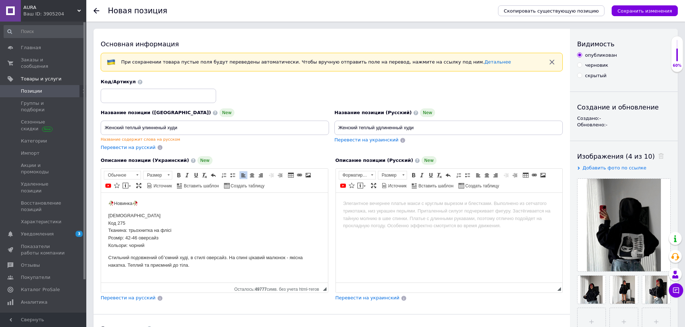
click at [372, 138] on span "Перевести на украинский" at bounding box center [366, 139] width 64 height 5
type input "Жіночий теплий подовжений худі"
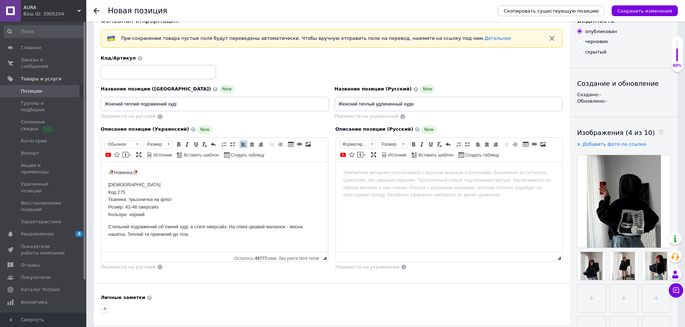
scroll to position [36, 0]
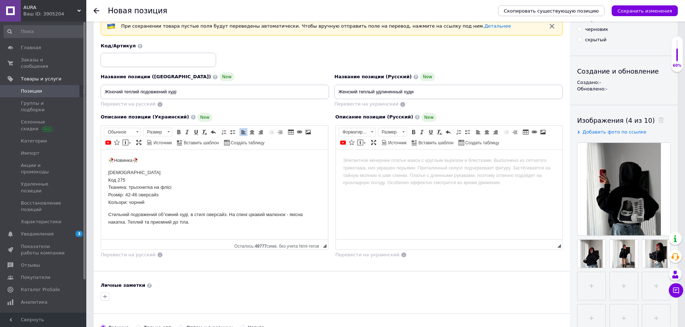
drag, startPoint x: 641, startPoint y: 8, endPoint x: 641, endPoint y: 12, distance: 4.7
click at [641, 9] on icon "Сохранить изменения" at bounding box center [644, 10] width 55 height 5
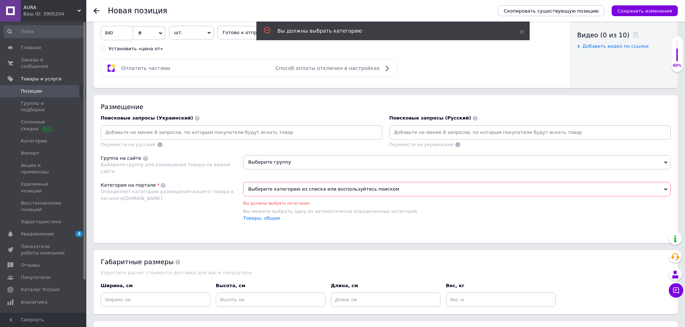
scroll to position [366, 0]
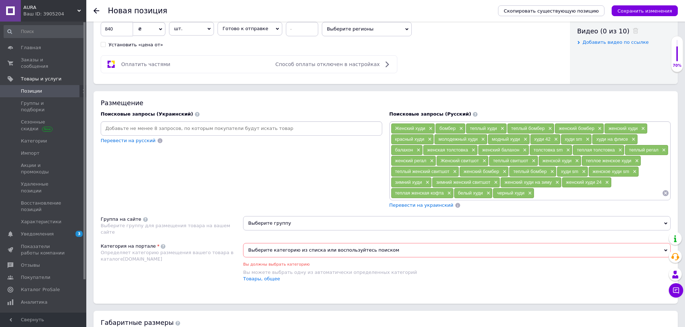
click at [437, 204] on span "Перевести на украинский" at bounding box center [421, 205] width 64 height 5
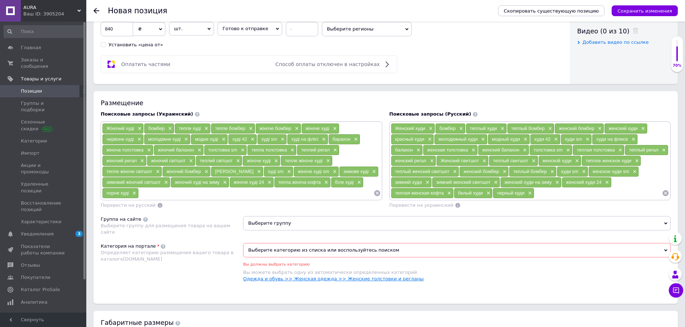
click at [387, 280] on link "Одежда и обувь >> Женская одежда >> Женские толстовки и регланы" at bounding box center [333, 278] width 180 height 5
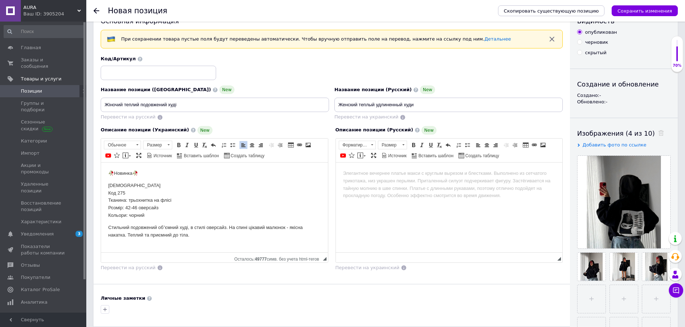
scroll to position [0, 0]
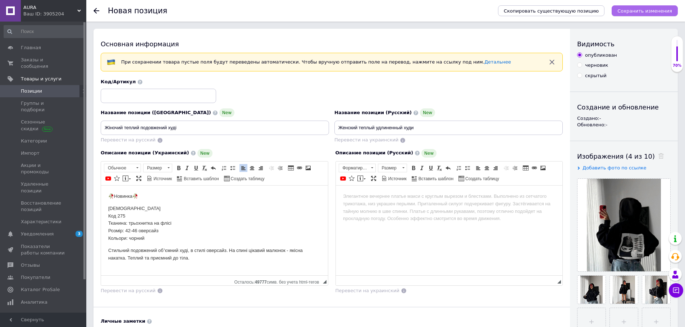
click at [647, 6] on button "Сохранить изменения" at bounding box center [644, 10] width 66 height 11
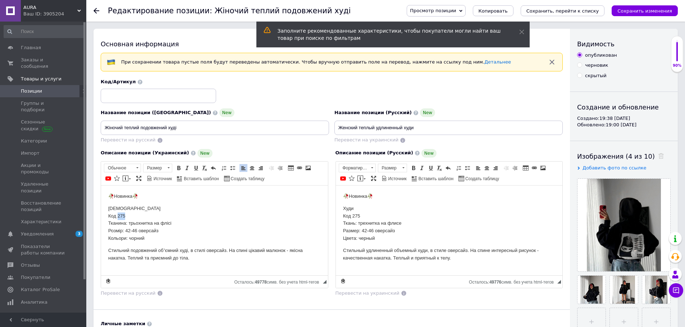
drag, startPoint x: 125, startPoint y: 214, endPoint x: 118, endPoint y: 215, distance: 7.2
click at [118, 215] on p "Худі Код 275 Тканина: трьохнитка на флісі Розмір: 42-46 оверсайз Кольори: чорний" at bounding box center [214, 223] width 212 height 37
click at [133, 226] on span "Копировать" at bounding box center [143, 228] width 31 height 9
copy p "275"
click at [142, 93] on input at bounding box center [158, 96] width 115 height 14
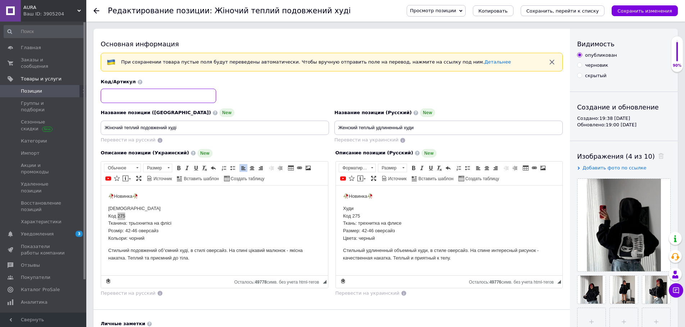
paste input "275"
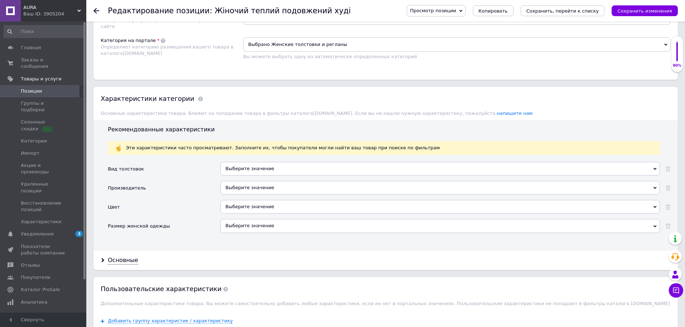
scroll to position [575, 0]
type input "275 roza"
click at [272, 171] on div "Выберите значение" at bounding box center [439, 169] width 439 height 14
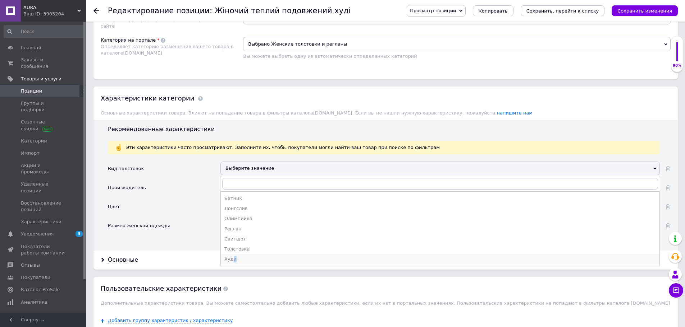
click at [233, 259] on div "Худи" at bounding box center [439, 259] width 431 height 6
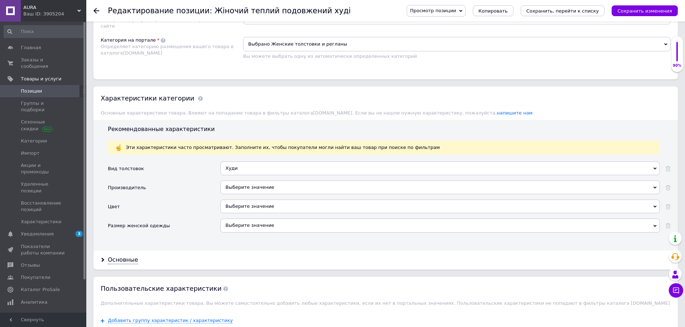
click at [247, 187] on div "Выберите значение" at bounding box center [439, 188] width 439 height 14
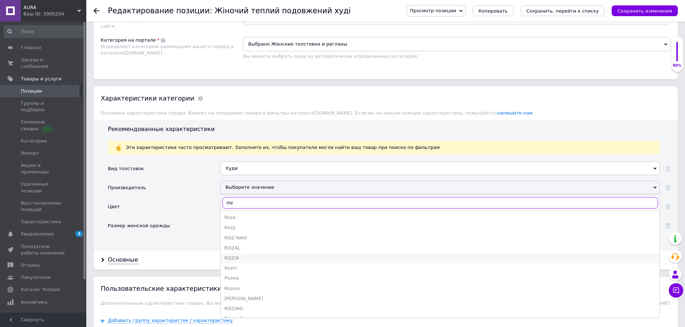
type input "roz"
click at [233, 255] on div "ROZIA" at bounding box center [439, 258] width 431 height 6
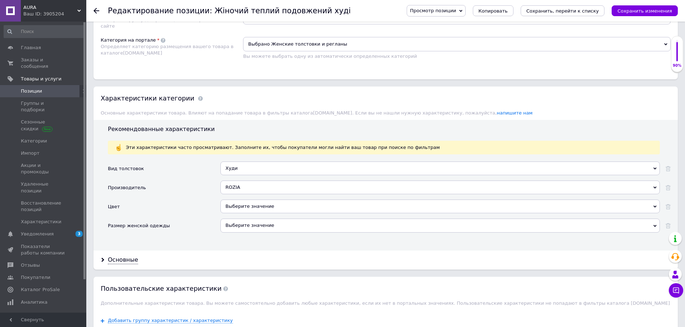
click at [247, 203] on div "Выберите значение" at bounding box center [439, 207] width 439 height 14
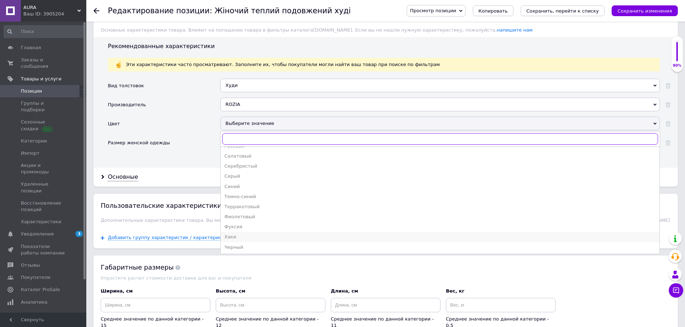
scroll to position [683, 0]
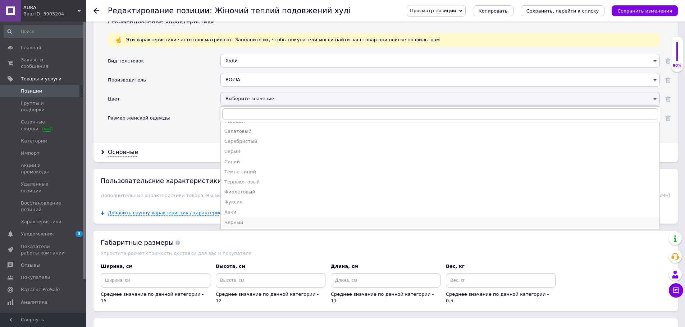
click at [238, 221] on div "Черный" at bounding box center [439, 223] width 431 height 6
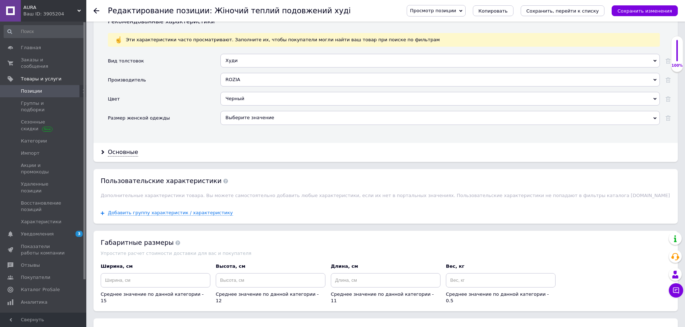
click at [259, 116] on div "Выберите значение" at bounding box center [439, 118] width 439 height 14
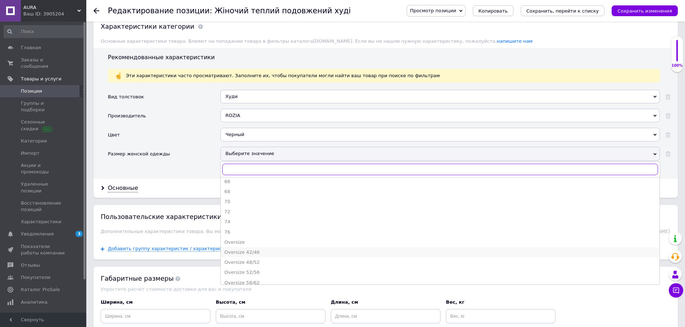
scroll to position [281, 0]
click at [252, 248] on div "Oversize 42/46" at bounding box center [439, 247] width 431 height 6
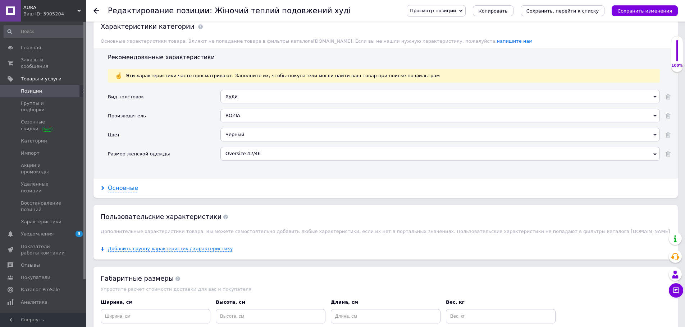
click at [118, 190] on div "Основные" at bounding box center [123, 188] width 30 height 8
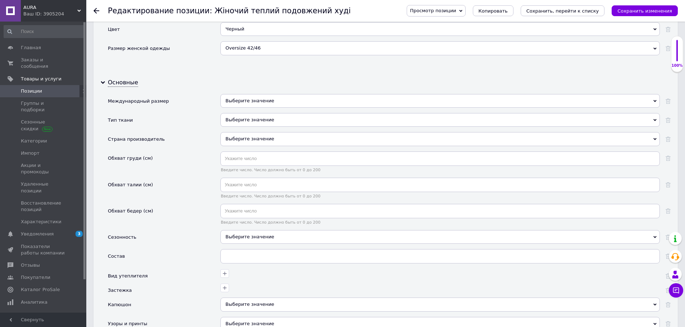
scroll to position [755, 0]
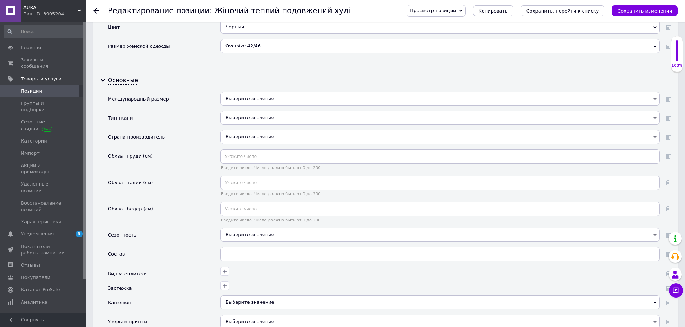
click at [261, 97] on div "Выберите значение" at bounding box center [439, 99] width 439 height 14
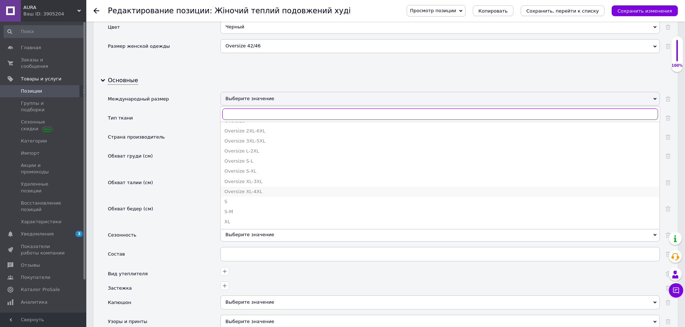
scroll to position [180, 0]
click at [241, 173] on div "Oversize S-L" at bounding box center [439, 172] width 431 height 6
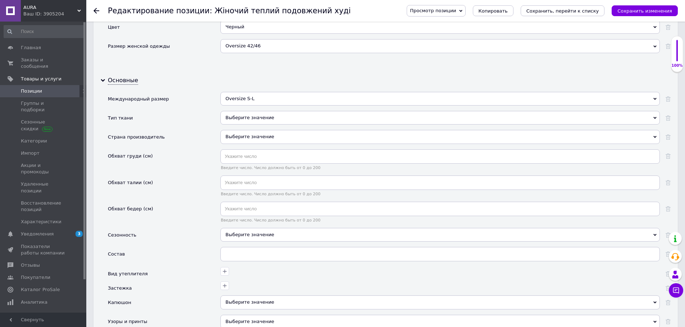
click at [253, 120] on div "Выберите значение" at bounding box center [439, 118] width 439 height 14
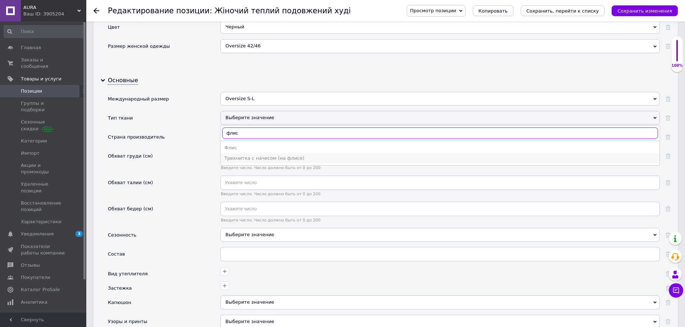
type input "флис"
click at [244, 161] on div "Трехнитка с начесом (на флисе)" at bounding box center [439, 158] width 431 height 6
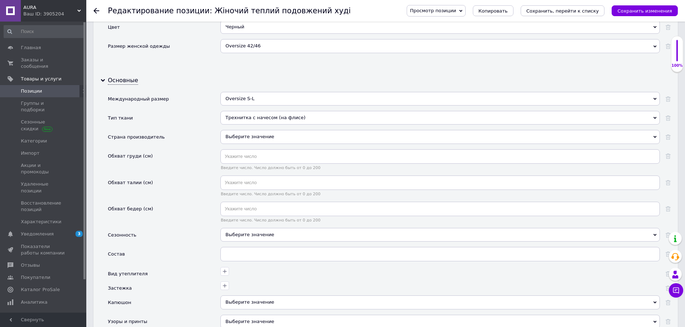
click at [258, 119] on div "Трехнитка с начесом (на флисе)" at bounding box center [439, 118] width 439 height 14
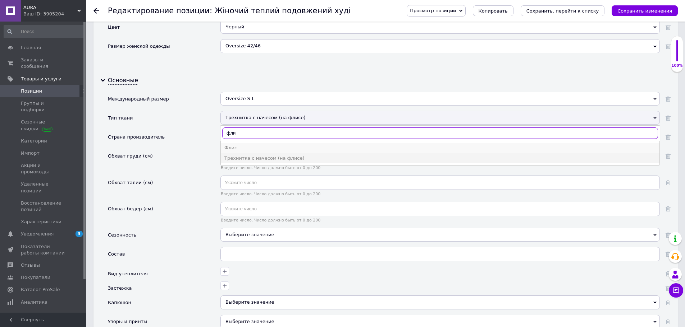
type input "фли"
click at [231, 147] on div "Флис" at bounding box center [439, 148] width 431 height 6
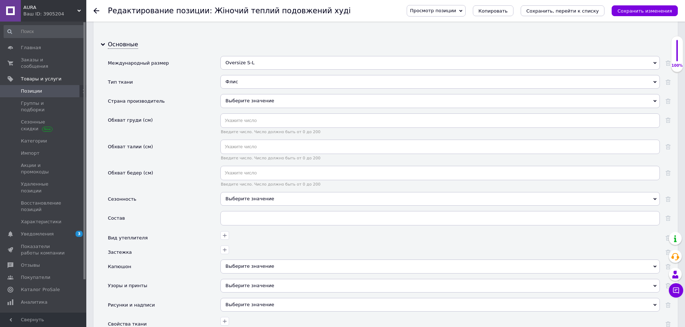
scroll to position [826, 0]
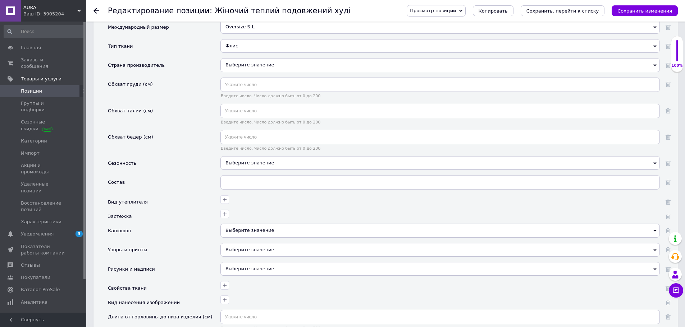
click at [253, 160] on div "Выберите значение" at bounding box center [439, 163] width 439 height 14
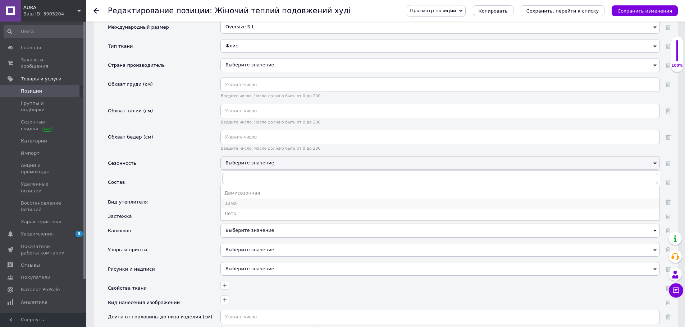
click at [235, 203] on div "Зима" at bounding box center [439, 204] width 431 height 6
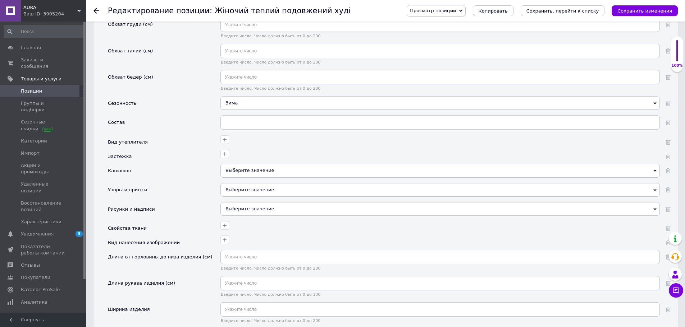
scroll to position [898, 0]
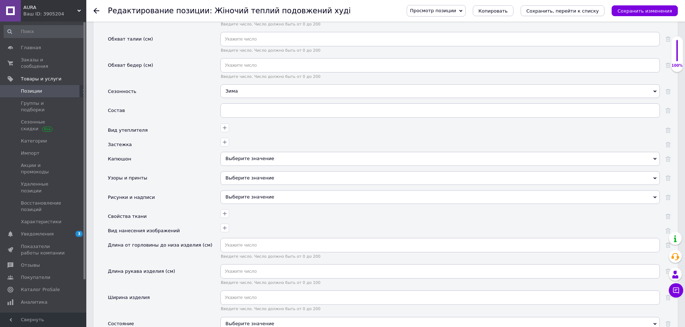
click at [241, 157] on div "Выберите значение" at bounding box center [439, 159] width 439 height 14
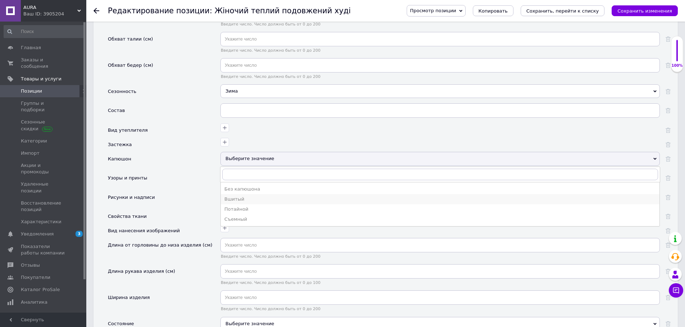
click at [236, 199] on div "Вшитый" at bounding box center [439, 199] width 431 height 6
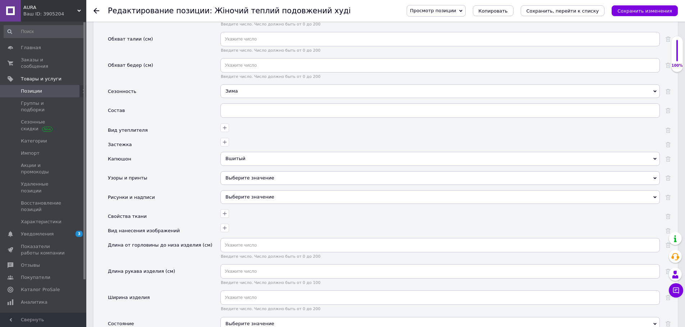
scroll to position [934, 0]
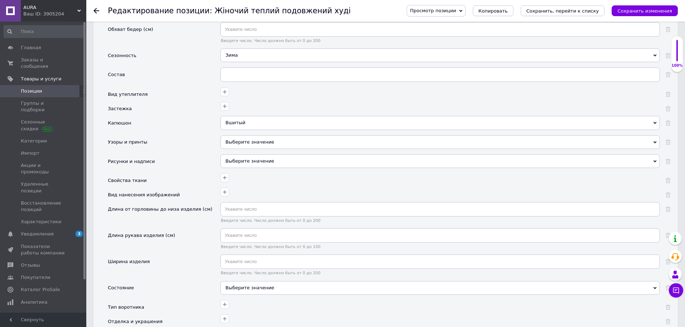
click at [252, 144] on div "Выберите значение" at bounding box center [439, 142] width 439 height 14
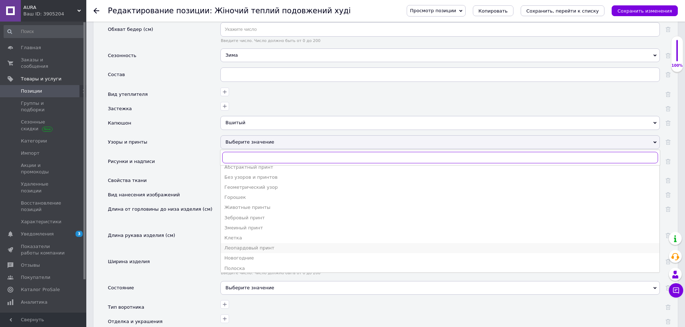
scroll to position [0, 0]
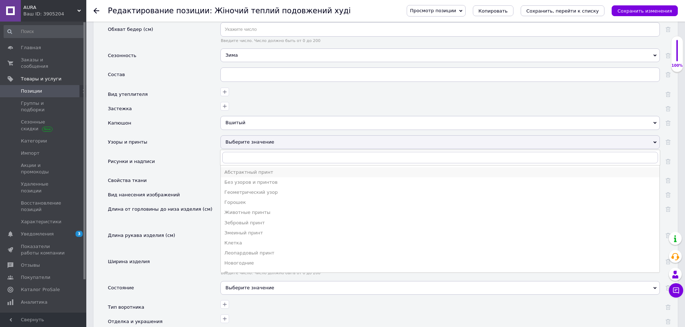
click at [255, 171] on div "Абстрактный принт" at bounding box center [439, 172] width 431 height 6
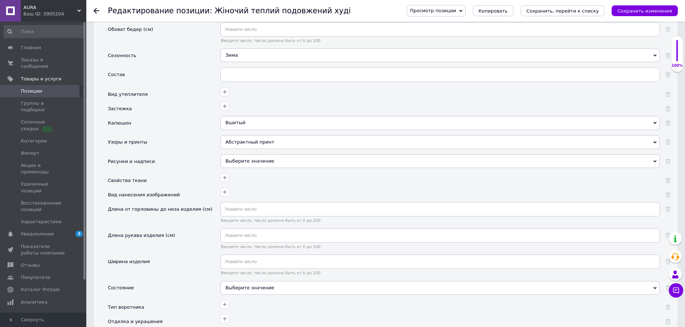
click at [252, 160] on div "Выберите значение" at bounding box center [439, 162] width 439 height 14
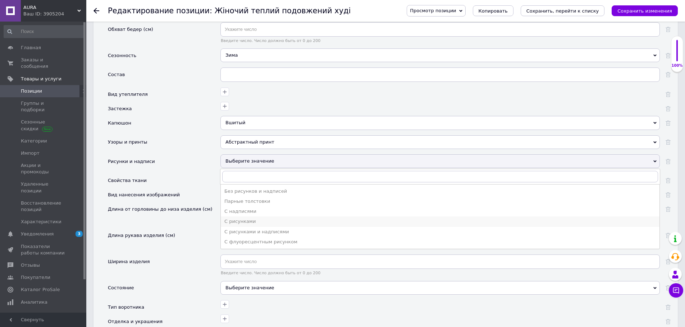
click at [246, 220] on div "С рисунками" at bounding box center [439, 221] width 431 height 6
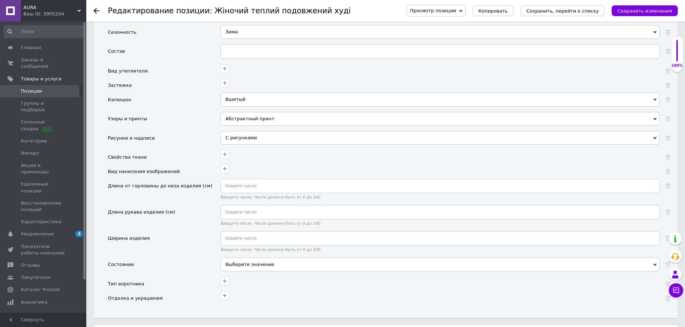
scroll to position [970, 0]
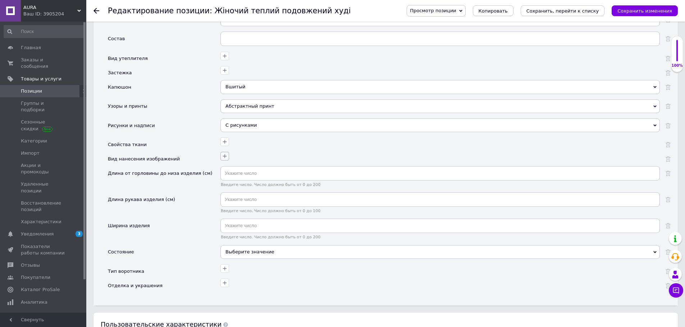
click at [225, 155] on icon "button" at bounding box center [225, 156] width 6 height 6
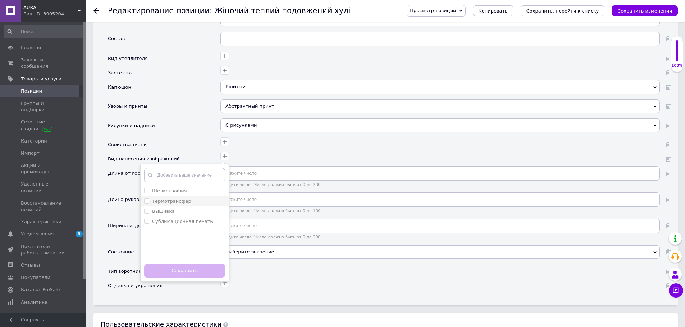
click at [146, 201] on input "Термотрансфер" at bounding box center [146, 201] width 5 height 5
checkbox input "true"
click at [206, 270] on button "Сохранить" at bounding box center [184, 271] width 81 height 14
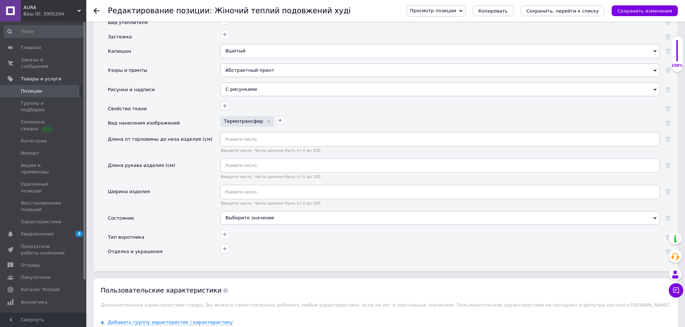
scroll to position [1042, 0]
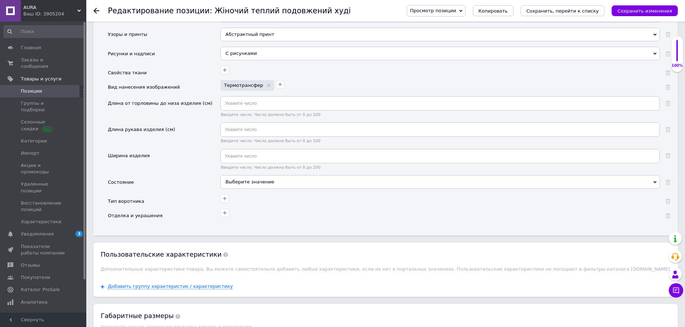
click at [252, 184] on div "Выберите значение" at bounding box center [439, 182] width 439 height 14
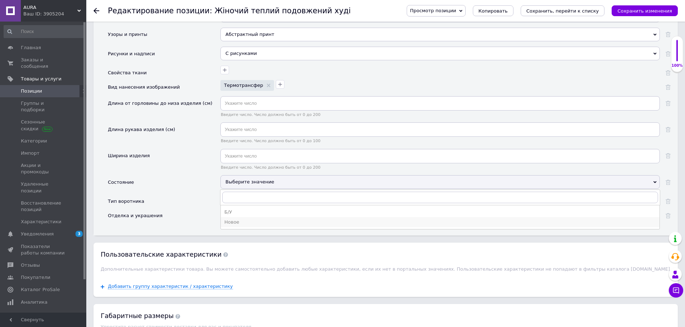
click at [238, 220] on div "Новое" at bounding box center [439, 222] width 431 height 6
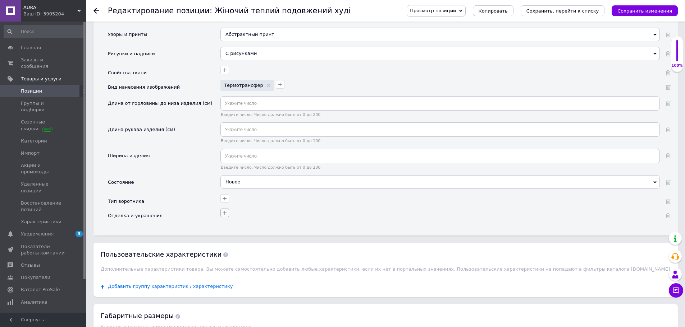
click at [223, 215] on icon "button" at bounding box center [225, 213] width 6 height 6
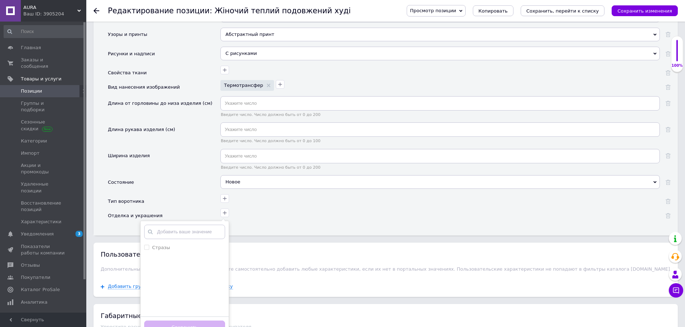
click at [266, 203] on div at bounding box center [438, 198] width 441 height 10
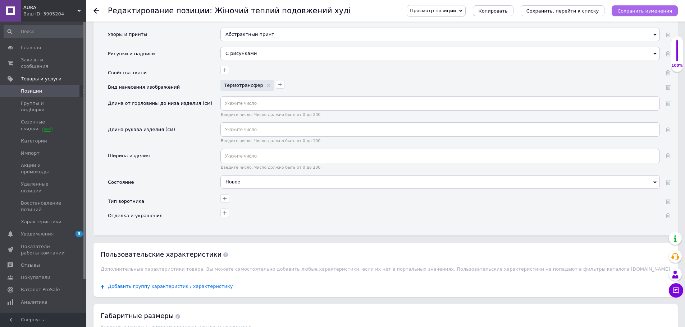
click at [661, 11] on icon "Сохранить изменения" at bounding box center [644, 10] width 55 height 5
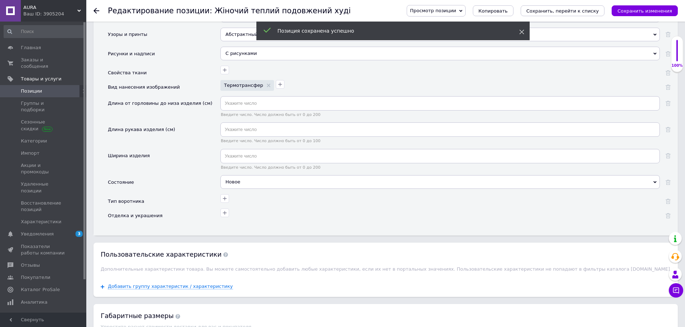
click at [521, 33] on icon at bounding box center [521, 31] width 5 height 5
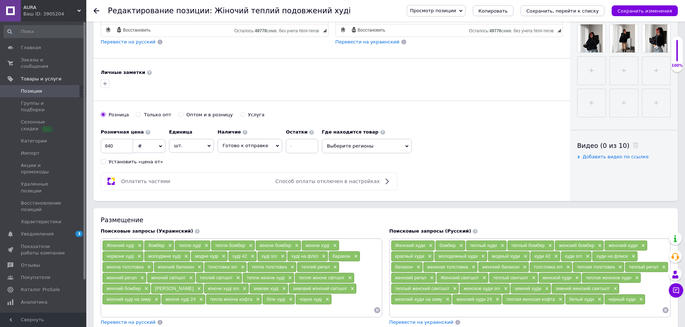
scroll to position [36, 0]
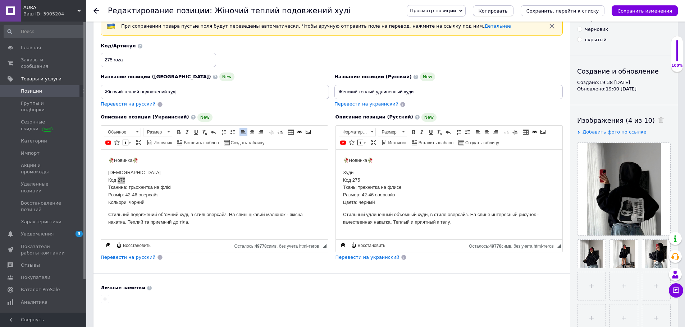
click at [507, 10] on span "Копировать" at bounding box center [492, 10] width 29 height 5
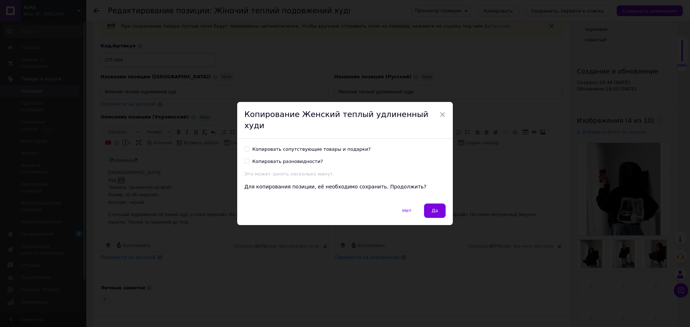
click at [295, 158] on div "Копировать разновидности?" at bounding box center [287, 161] width 71 height 6
click at [249, 159] on input "Копировать разновидности?" at bounding box center [246, 161] width 5 height 5
checkbox input "true"
click at [300, 147] on div "Копировать сопутствующие товары и подарки?" at bounding box center [311, 149] width 118 height 6
click at [249, 147] on input "Копировать сопутствующие товары и подарки?" at bounding box center [246, 149] width 5 height 5
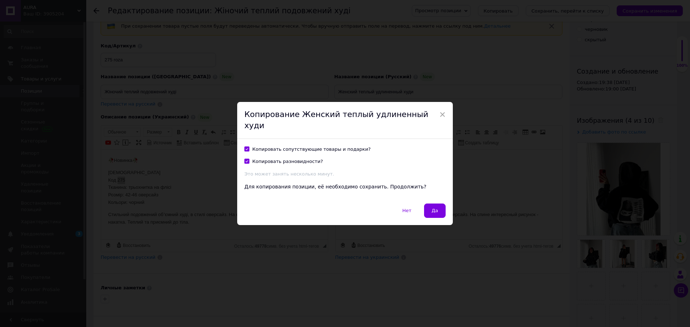
checkbox input "true"
click at [431, 204] on button "Да" at bounding box center [435, 211] width 22 height 14
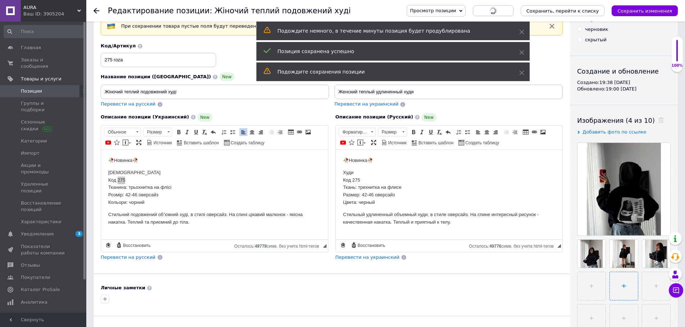
click at [621, 292] on input "file" at bounding box center [623, 286] width 28 height 28
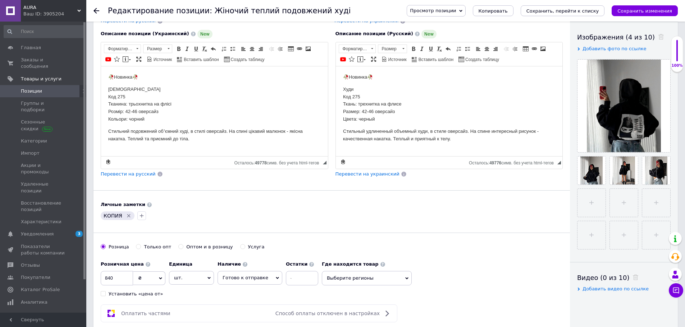
scroll to position [144, 0]
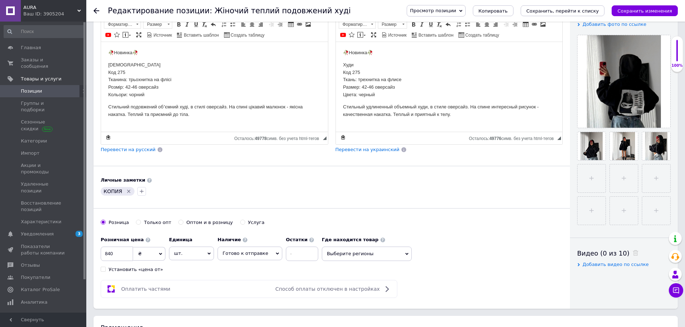
click at [126, 192] on icon "Удалить метку" at bounding box center [129, 192] width 6 height 6
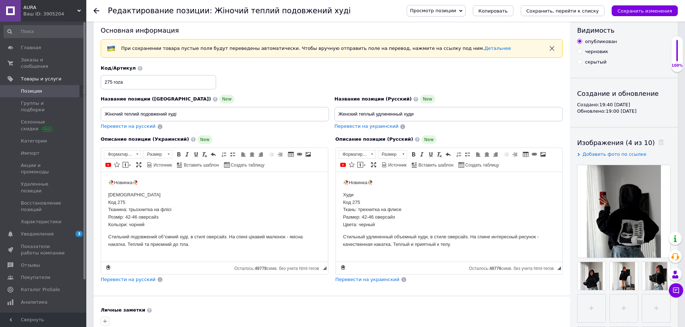
scroll to position [0, 0]
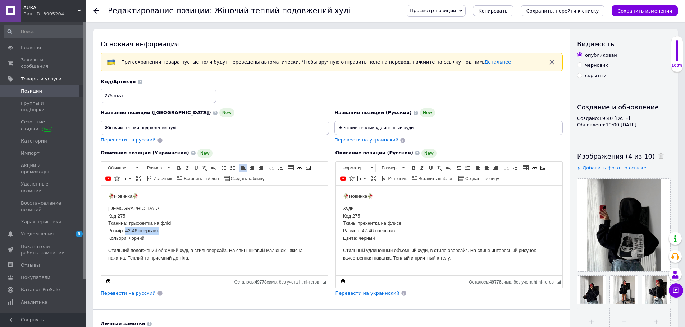
drag, startPoint x: 158, startPoint y: 231, endPoint x: 126, endPoint y: 231, distance: 32.7
click at [126, 231] on p "Худі Код 275 Тканина: трьохнитка на флісі Розмір: 42-46 оверсайз Кольори: чорний" at bounding box center [214, 223] width 212 height 37
click at [152, 244] on span "Копировать" at bounding box center [155, 244] width 31 height 9
copy p "42-46 оверсайз"
click at [198, 128] on input "Жіночий теплий подовжений худі" at bounding box center [215, 128] width 228 height 14
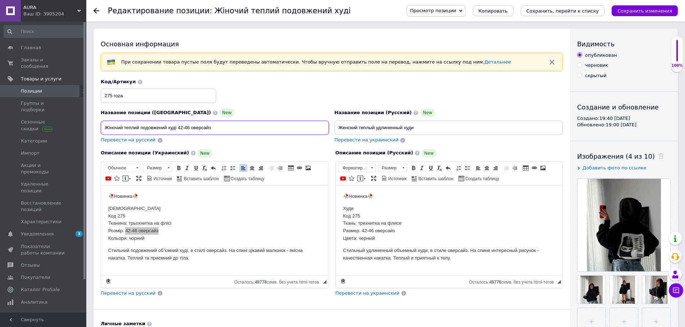
type input "Жіночий теплий подовжений худі 42-46 оверсайз"
click at [427, 130] on input "Женский теплый удлиненный худи" at bounding box center [448, 128] width 228 height 14
paste input "42-46 оверсайз"
type input "Женский теплый удлиненный худи 42-46 оверсайз"
click at [182, 97] on input "275 roza" at bounding box center [158, 96] width 115 height 14
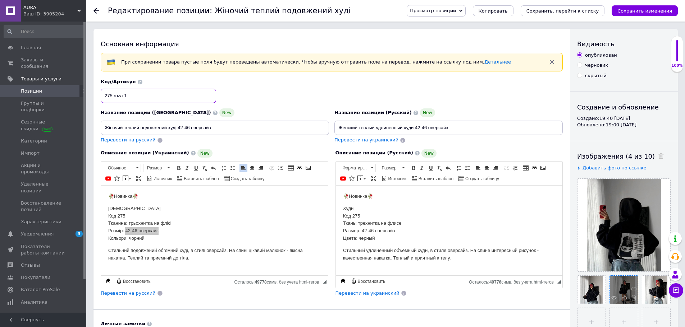
type input "275 roza 1"
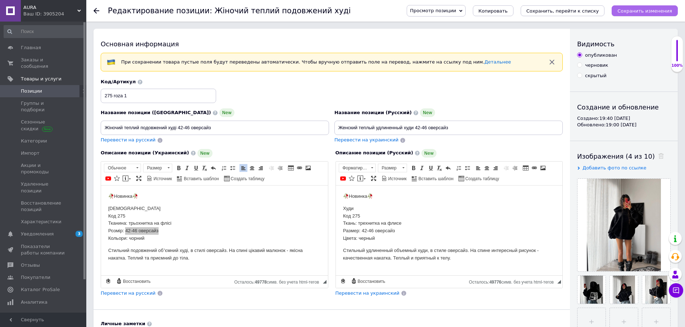
click at [656, 6] on button "Сохранить изменения" at bounding box center [644, 10] width 66 height 11
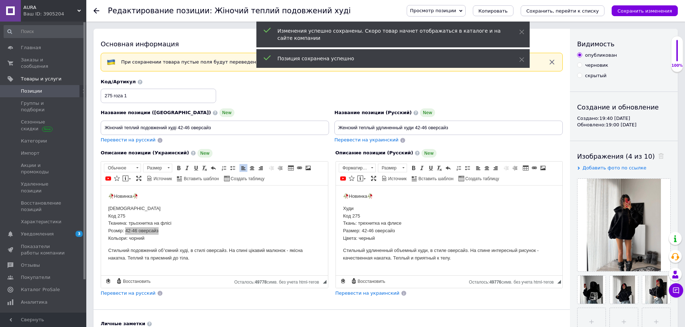
click at [34, 88] on span "Позиции" at bounding box center [31, 91] width 21 height 6
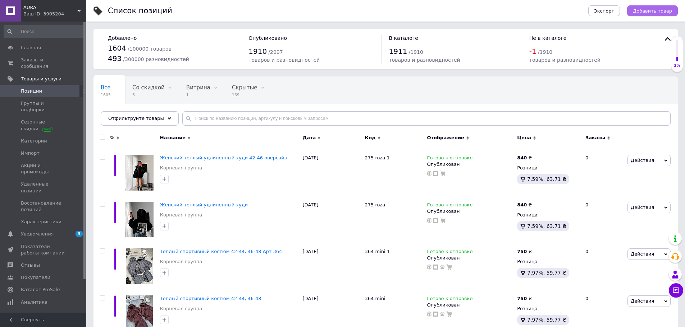
click at [643, 9] on span "Добавить товар" at bounding box center [651, 10] width 39 height 5
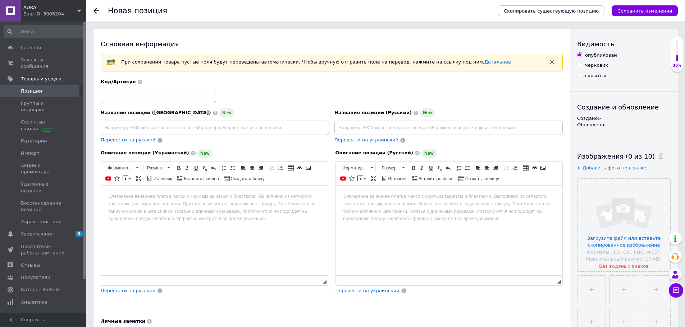
click at [194, 207] on html at bounding box center [214, 196] width 227 height 22
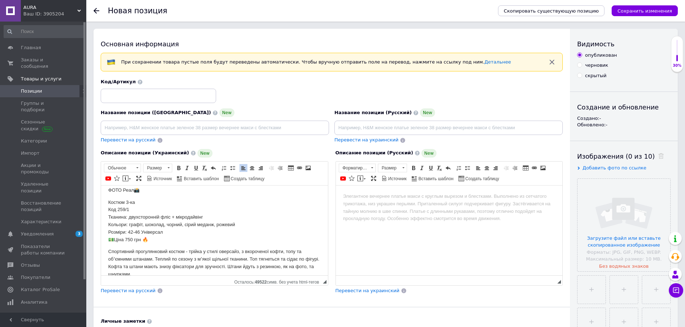
scroll to position [28, 0]
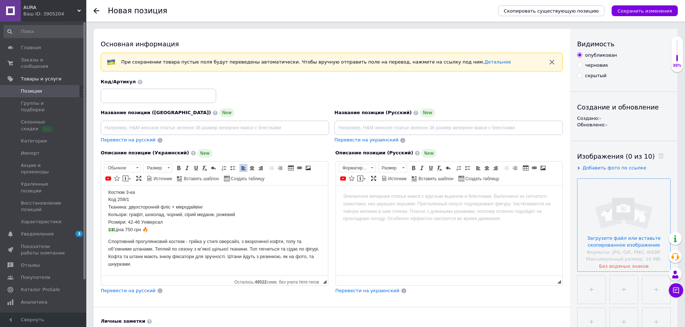
click at [628, 243] on input "file" at bounding box center [623, 225] width 93 height 93
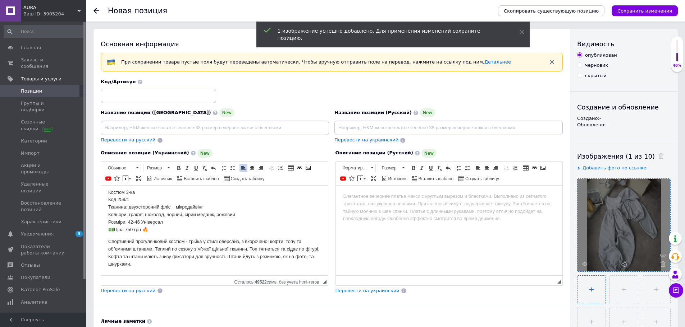
click at [597, 294] on input "file" at bounding box center [591, 290] width 28 height 28
type input "C:\fakepath\photo_2025-10-12_19-41-38.jpg"
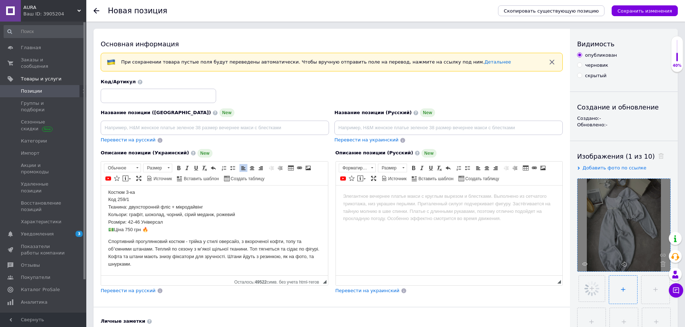
click at [628, 284] on input "file" at bounding box center [623, 290] width 28 height 28
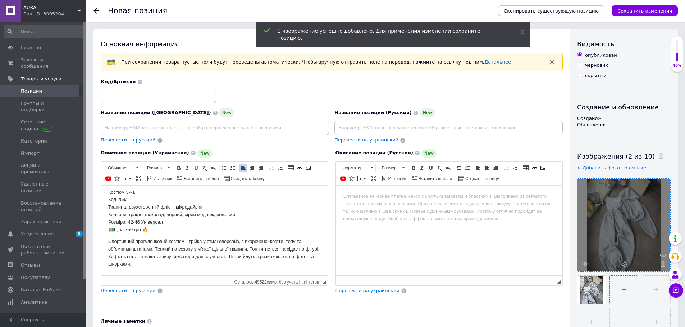
type input "C:\fakepath\photo_2025-10-12_19-41-25.jpg"
click at [650, 294] on input "file" at bounding box center [655, 290] width 28 height 28
type input "C:\fakepath\photo_2025-10-12_19-41-32.jpg"
click at [589, 314] on input "file" at bounding box center [591, 322] width 28 height 28
type input "C:\fakepath\photo_2025-10-12_19-41-19.jpg"
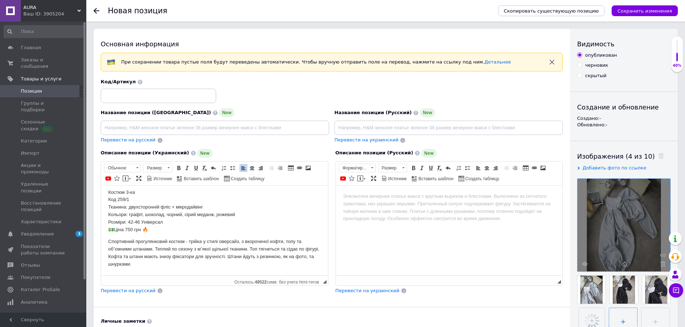
click at [614, 317] on input "file" at bounding box center [623, 322] width 28 height 28
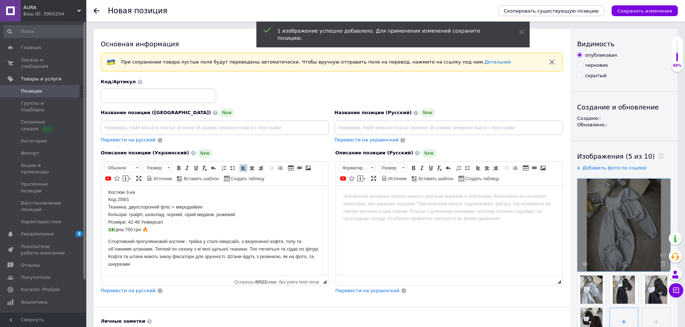
type input "C:\fakepath\photo_2025-10-12_19-41-22.jpg"
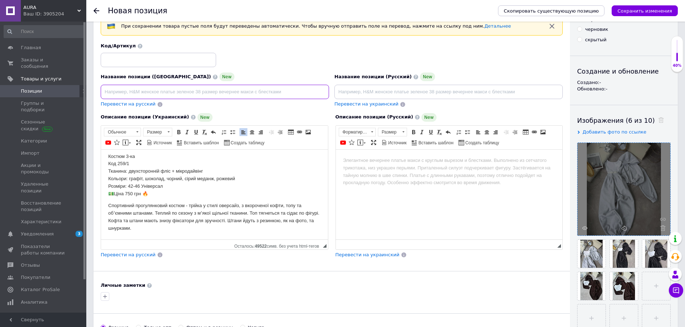
click at [175, 87] on input at bounding box center [215, 92] width 228 height 14
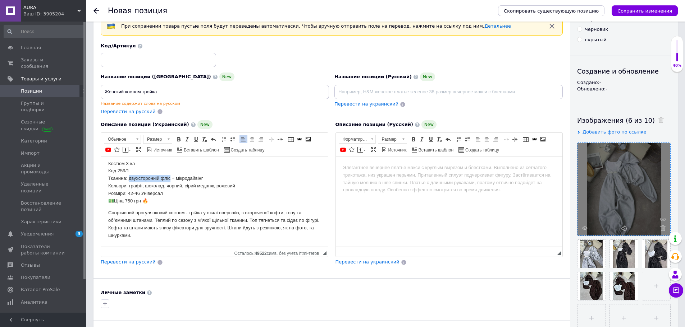
drag, startPoint x: 170, startPoint y: 178, endPoint x: 130, endPoint y: 177, distance: 40.3
click at [130, 177] on p "Костюм 3-ка Код 259/1 Тканина: двухсторонній фліс + мікродайвінг Кольори: графі…" at bounding box center [214, 182] width 212 height 45
drag, startPoint x: 152, startPoint y: 189, endPoint x: 188, endPoint y: 191, distance: 35.7
click at [152, 189] on span "Копировать" at bounding box center [157, 191] width 31 height 9
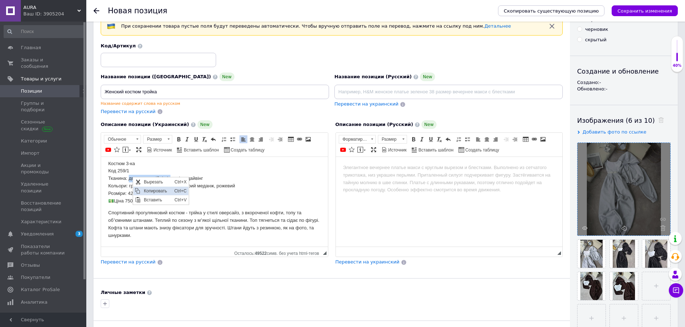
copy p "двухсторонній фліс"
click at [170, 90] on input "Женский костюм тройка" at bounding box center [215, 92] width 228 height 14
click at [157, 91] on input "Женский костюм тройка двухсторонній фліс" at bounding box center [215, 92] width 228 height 14
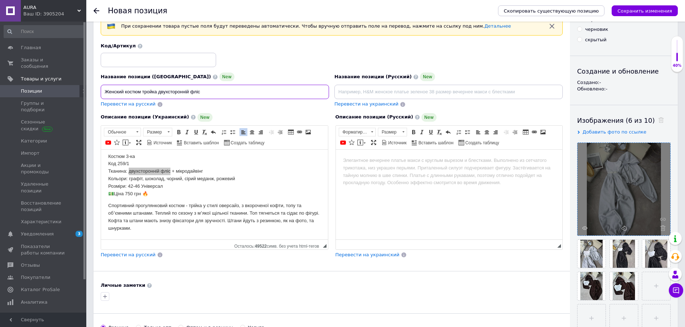
click at [158, 92] on input "Женский костюм тройка двухсторонній фліс" at bounding box center [215, 92] width 228 height 14
click at [203, 92] on input "Женский костюм тройка (двухсторонній фліс" at bounding box center [215, 92] width 228 height 14
click at [158, 92] on input "Женский костюм тройка (двухсторонній фліс)" at bounding box center [215, 92] width 228 height 14
click at [219, 90] on input "Женский костюм тройка с топом (двухсторонній фліс)" at bounding box center [215, 92] width 228 height 14
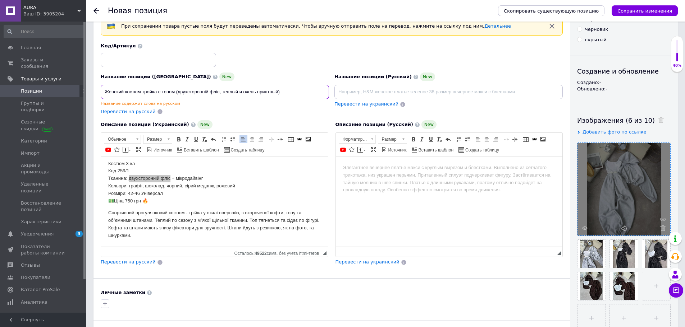
drag, startPoint x: 287, startPoint y: 92, endPoint x: 106, endPoint y: 98, distance: 181.9
click at [106, 98] on input "Женский костюм тройка с топом (двухсторонній фліс, теплый и очень приятный)" at bounding box center [215, 92] width 228 height 14
type input "Женский костюм тройка с топом (двухсторонній фліс, теплый и очень приятный)"
click at [129, 110] on span "Перевести на русский" at bounding box center [128, 111] width 55 height 5
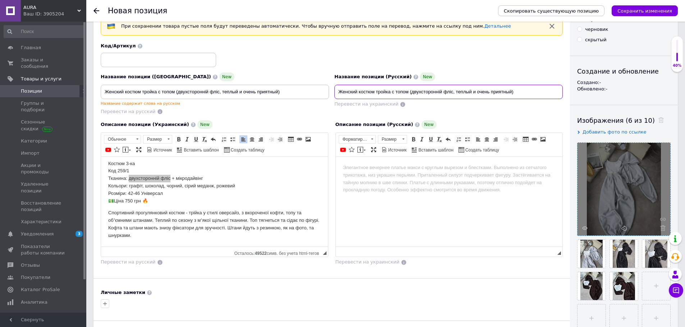
click at [450, 92] on input "Женский костюм тройка с топом (двухсторонній фліс, теплый и очень приятный)" at bounding box center [448, 92] width 228 height 14
click at [438, 92] on input "Женский костюм тройка с топом (двухсторонній флис, теплый и очень приятный)" at bounding box center [448, 92] width 228 height 14
type input "Женский костюм тройка с топом (двухсторонний флис, теплый и очень приятный)"
drag, startPoint x: 166, startPoint y: 202, endPoint x: 102, endPoint y: 203, distance: 64.0
click at [102, 203] on html "🥀Новинка🥀 ФОТО Реал📸 Костюм 3-ка Код 259/1 Тканина: двухсторонній фліс + мікрод…" at bounding box center [214, 188] width 227 height 118
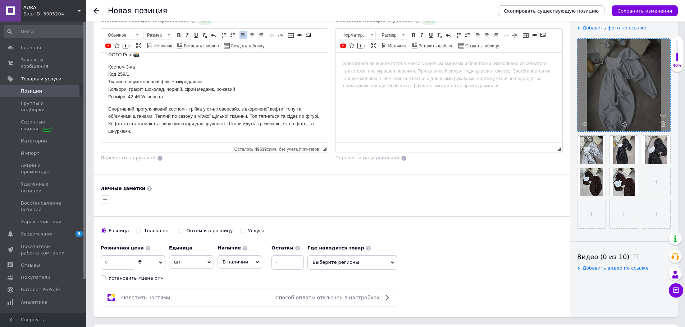
scroll to position [144, 0]
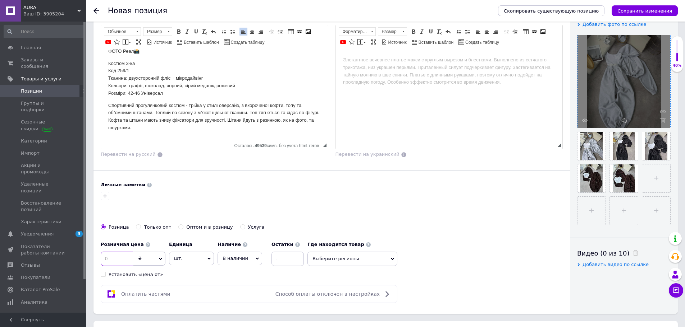
click at [115, 260] on input at bounding box center [117, 259] width 32 height 14
type input "1090"
click at [246, 259] on span "В наличии" at bounding box center [239, 259] width 45 height 14
click at [237, 295] on li "Готово к отправке" at bounding box center [240, 297] width 44 height 17
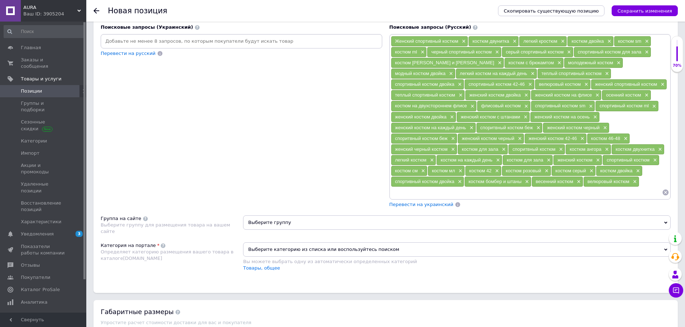
scroll to position [467, 0]
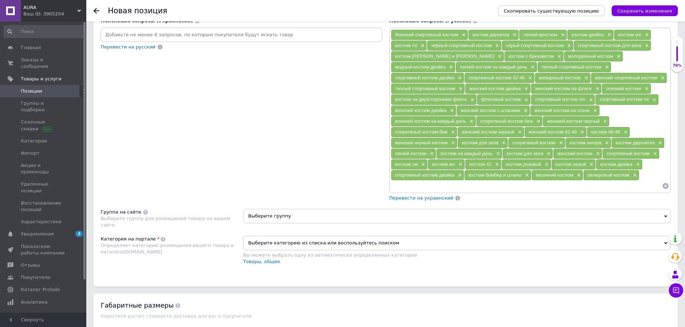
click at [433, 199] on span "Перевести на украинский" at bounding box center [421, 197] width 64 height 5
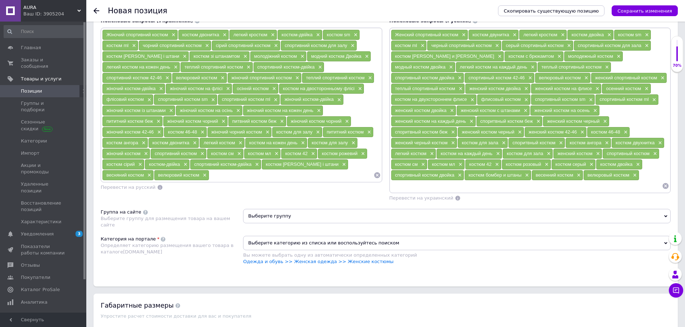
click at [396, 262] on li "Одежда и обувь >> Женская одежда >> Женские костюмы" at bounding box center [456, 262] width 427 height 6
click at [370, 262] on link "Одежда и обувь >> Женская одежда >> Женские костюмы" at bounding box center [318, 261] width 150 height 5
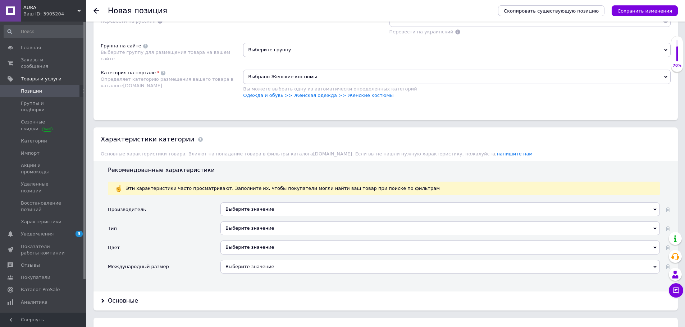
scroll to position [647, 0]
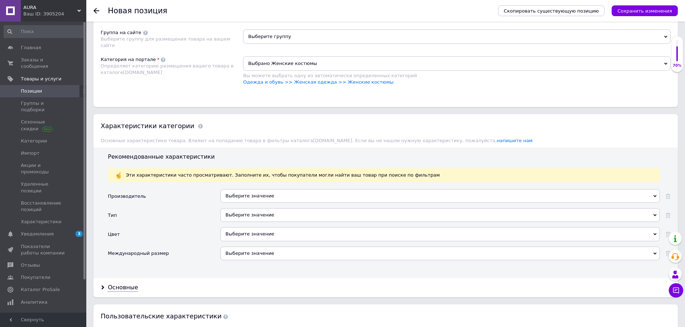
click at [265, 194] on div "Выберите значение" at bounding box center [439, 196] width 439 height 14
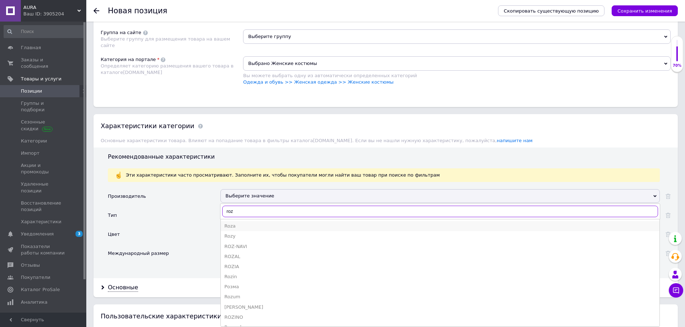
type input "roz"
click at [228, 226] on div "Roza" at bounding box center [439, 226] width 431 height 6
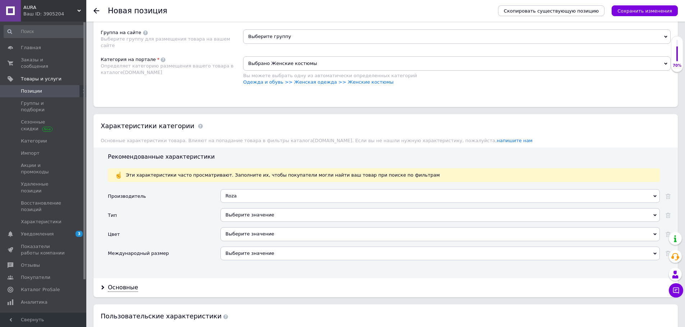
click at [252, 214] on div "Выберите значение" at bounding box center [439, 215] width 439 height 14
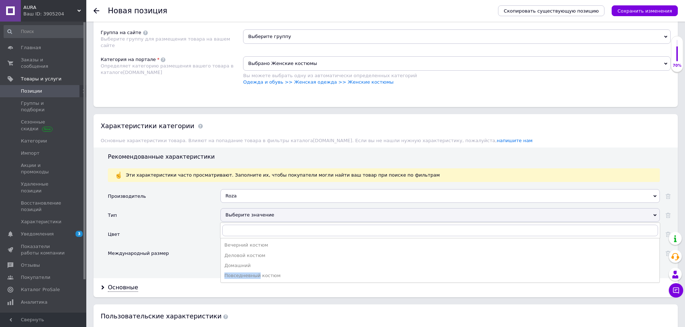
click at [256, 273] on ul "Вечерний костюм Деловой костюм Домашний Повседневный костюм" at bounding box center [439, 260] width 439 height 45
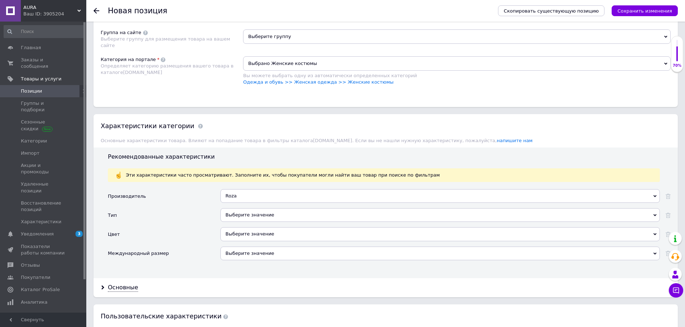
click at [258, 225] on div "Выберите значение Вечерний костюм Деловой костюм Домашний Повседневный костюм" at bounding box center [439, 217] width 439 height 19
click at [259, 233] on div "Выберите значение" at bounding box center [439, 234] width 439 height 14
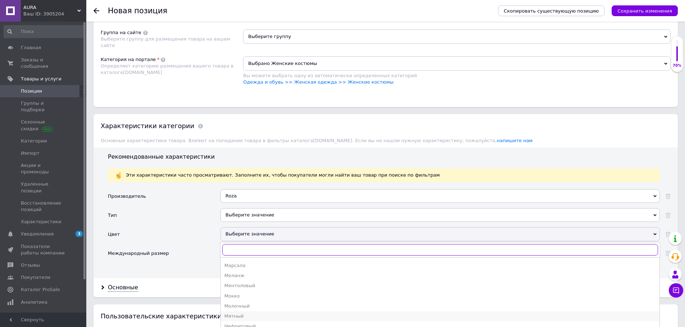
scroll to position [180, 0]
click at [237, 287] on div "Меланж" at bounding box center [439, 287] width 431 height 6
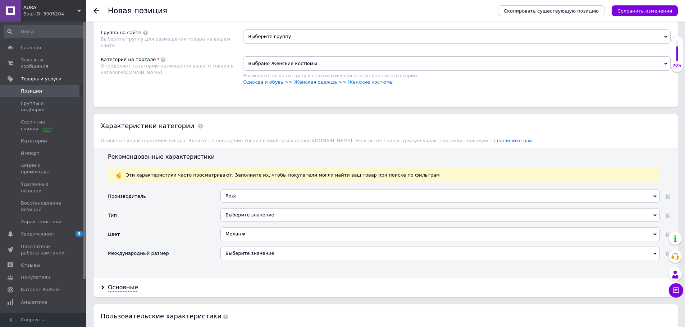
click at [249, 252] on div "Выберите значение" at bounding box center [439, 254] width 439 height 14
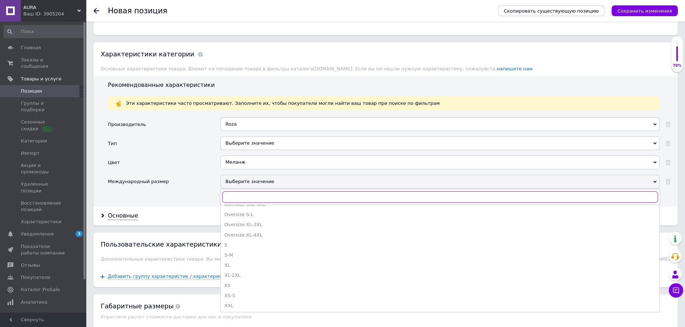
scroll to position [251, 0]
click at [232, 246] on div "S-M" at bounding box center [439, 244] width 431 height 6
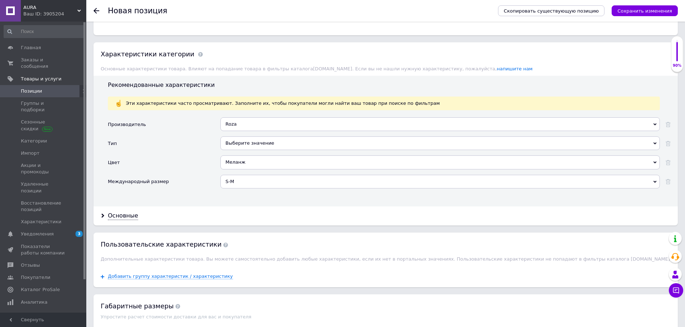
click at [319, 144] on div "Выберите значение" at bounding box center [439, 144] width 439 height 14
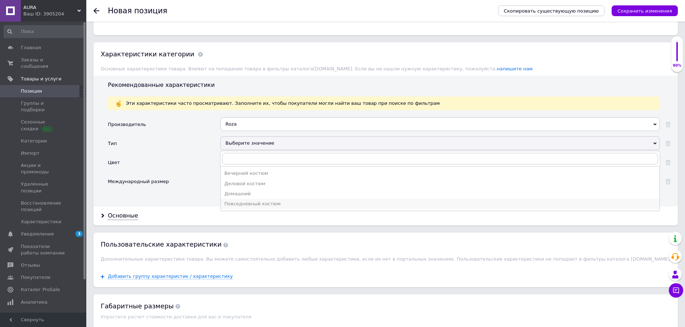
click at [267, 205] on div "Повседневный костюм" at bounding box center [439, 204] width 431 height 6
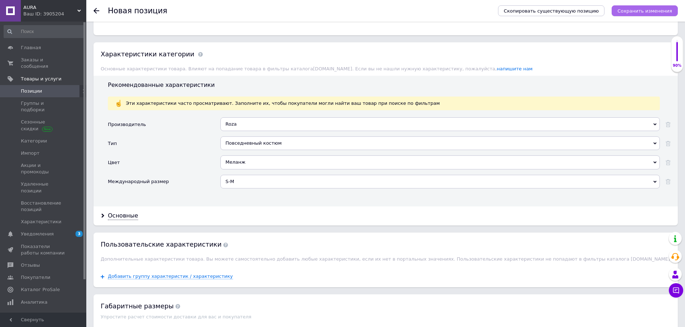
drag, startPoint x: 656, startPoint y: 14, endPoint x: 653, endPoint y: 13, distance: 3.8
click at [656, 13] on button "Сохранить изменения" at bounding box center [644, 10] width 66 height 11
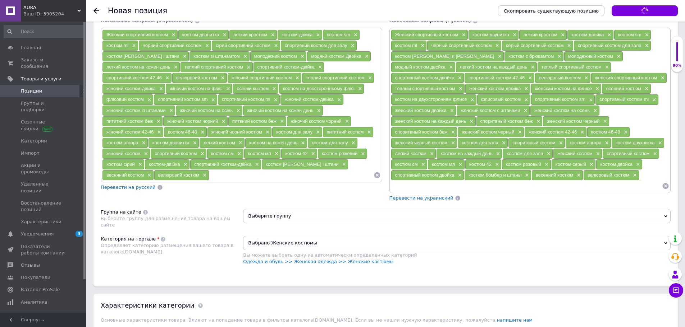
scroll to position [203, 0]
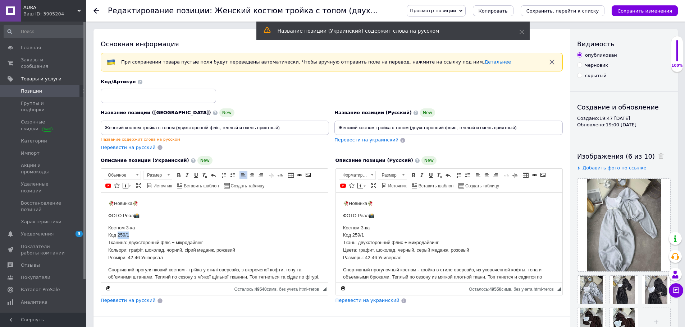
drag, startPoint x: 130, startPoint y: 235, endPoint x: 117, endPoint y: 235, distance: 13.3
click at [117, 235] on p "Костюм 3-ка Код 259/1 Тканина: двухсторонній фліс + мікродайвінг Кольори: графі…" at bounding box center [214, 243] width 212 height 37
click at [142, 245] on span "Копировать" at bounding box center [145, 248] width 31 height 9
copy p "259/1"
paste input "259/1"
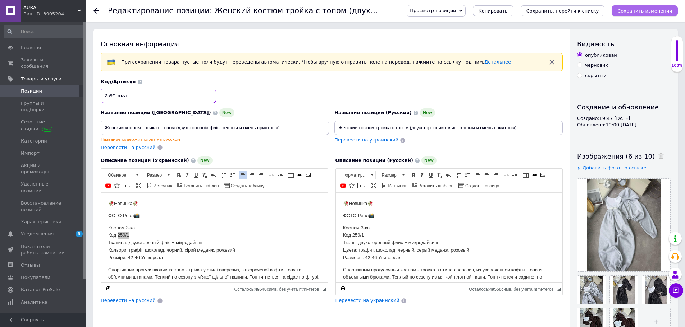
type input "259/1 roza"
click at [666, 10] on icon "Сохранить изменения" at bounding box center [644, 10] width 55 height 5
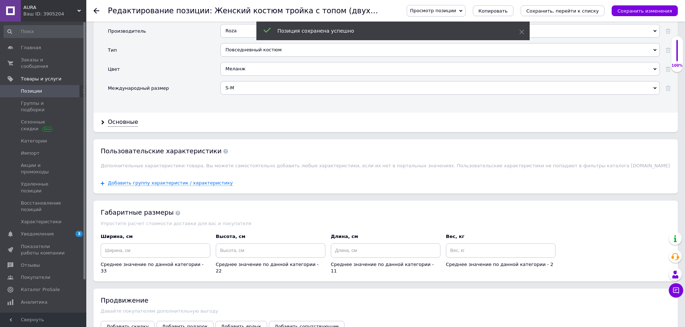
scroll to position [791, 0]
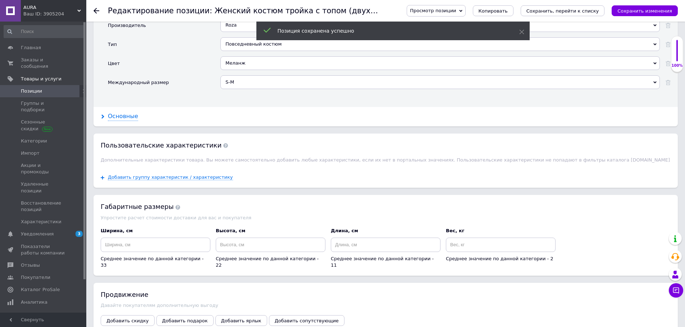
click at [127, 112] on div "Основные" at bounding box center [123, 116] width 30 height 8
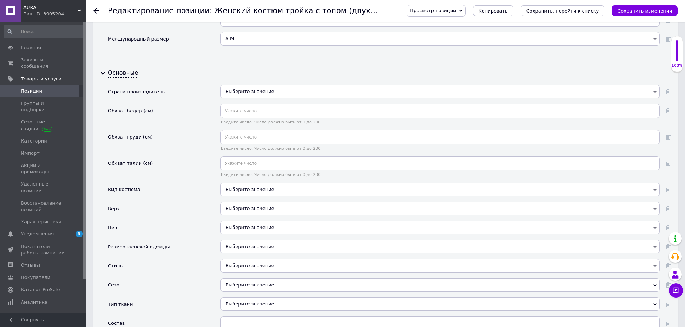
scroll to position [862, 0]
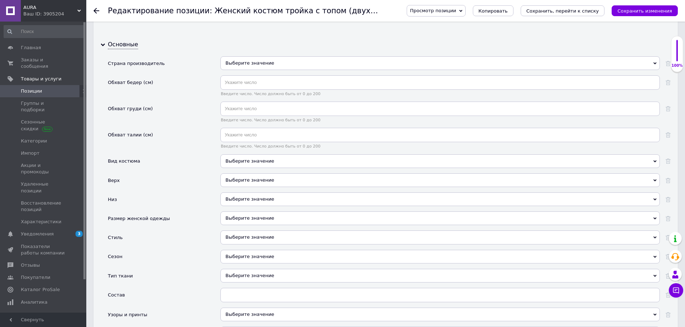
click at [245, 155] on div "Выберите значение" at bounding box center [439, 162] width 439 height 14
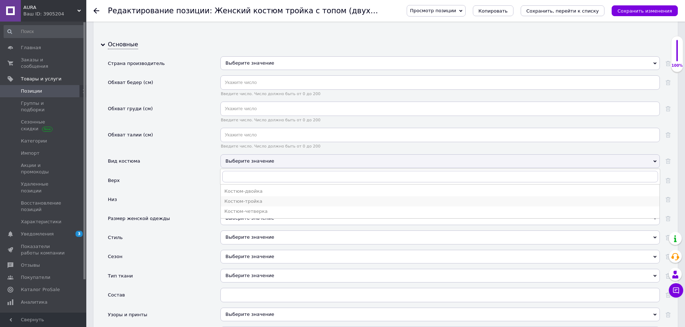
click at [253, 198] on div "Костюм-тройка" at bounding box center [439, 201] width 431 height 6
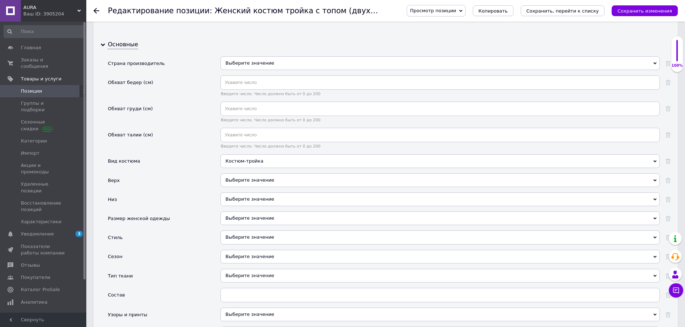
click at [259, 174] on div "Выберите значение" at bounding box center [439, 181] width 439 height 14
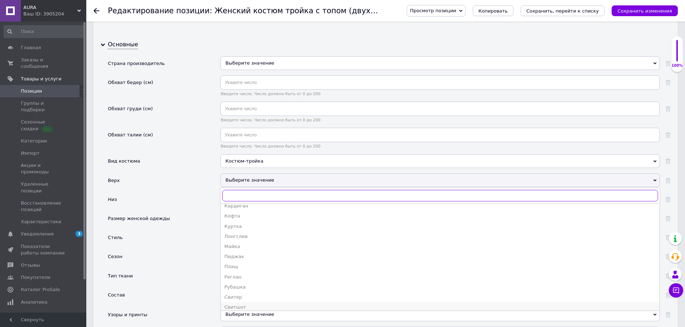
scroll to position [180, 0]
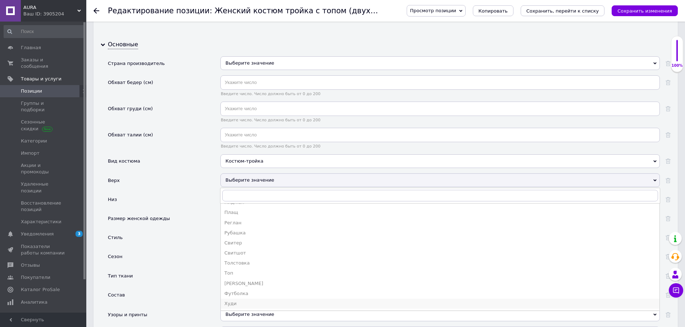
click at [239, 301] on div "Худи" at bounding box center [439, 304] width 431 height 6
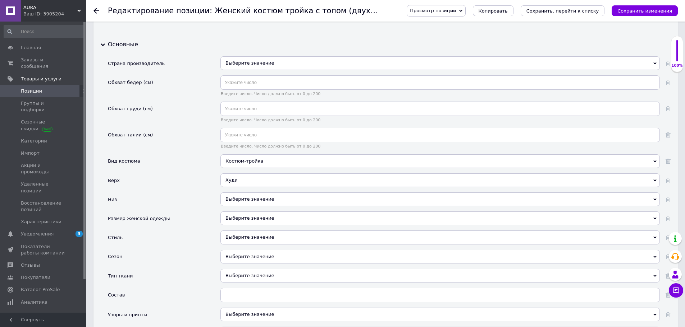
click at [255, 193] on div "Выберите значение" at bounding box center [439, 200] width 439 height 14
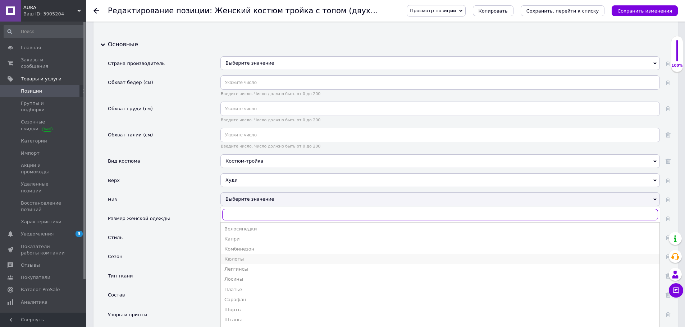
scroll to position [38, 0]
click at [237, 299] on div "Штаны" at bounding box center [439, 302] width 431 height 6
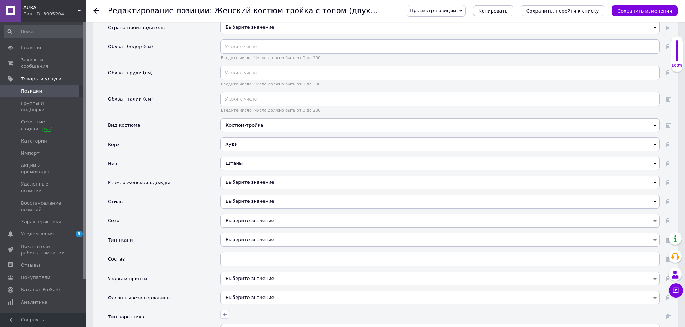
scroll to position [934, 0]
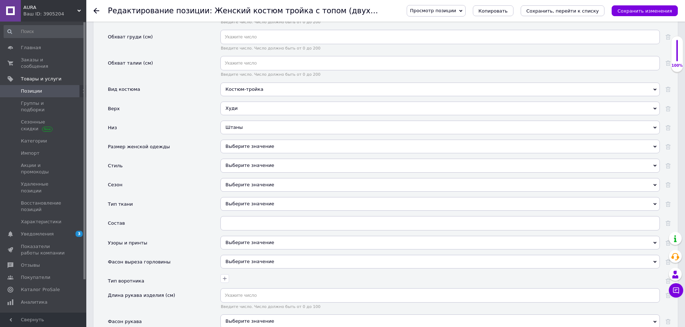
click at [246, 140] on div "Выберите значение" at bounding box center [439, 147] width 439 height 14
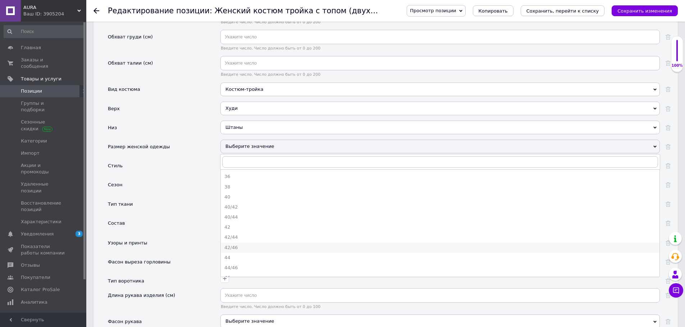
click at [240, 245] on div "42/46" at bounding box center [439, 248] width 431 height 6
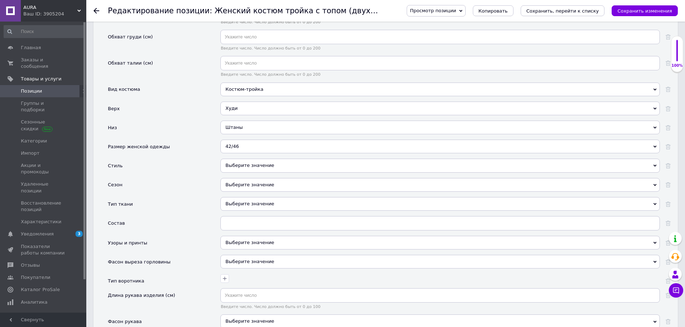
click at [256, 159] on div "Выберите значение" at bounding box center [439, 166] width 439 height 14
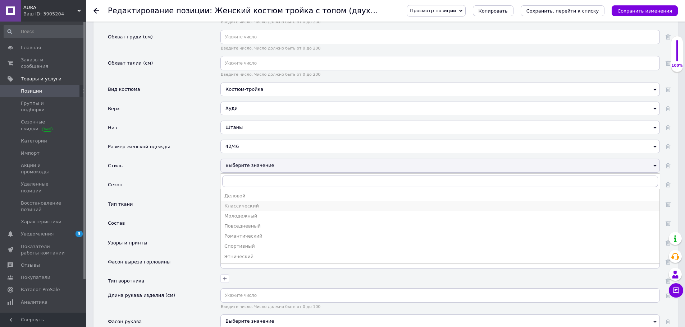
click at [254, 203] on div "Классический" at bounding box center [439, 206] width 431 height 6
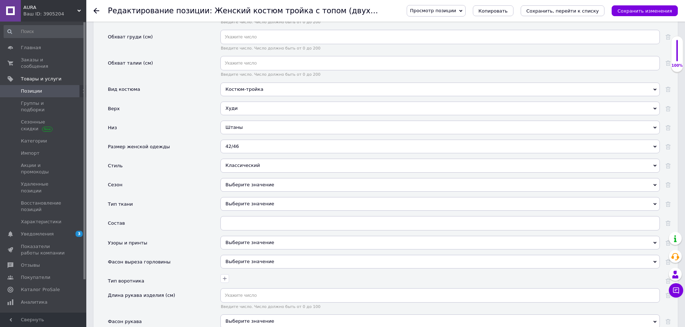
click at [260, 159] on div "Классический" at bounding box center [439, 166] width 439 height 14
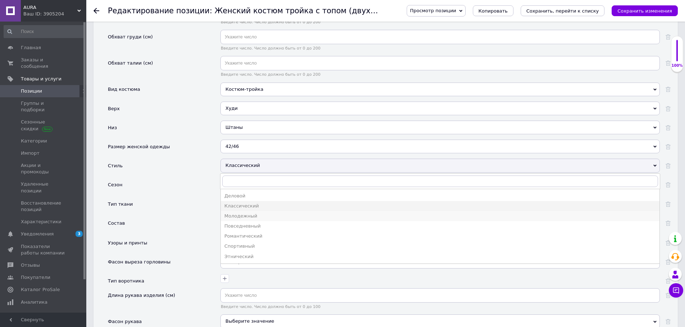
click at [256, 213] on div "Молодежный" at bounding box center [439, 216] width 431 height 6
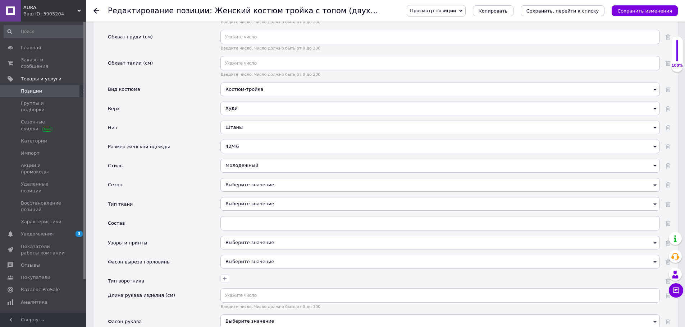
click at [240, 178] on div "Выберите значение" at bounding box center [439, 185] width 439 height 14
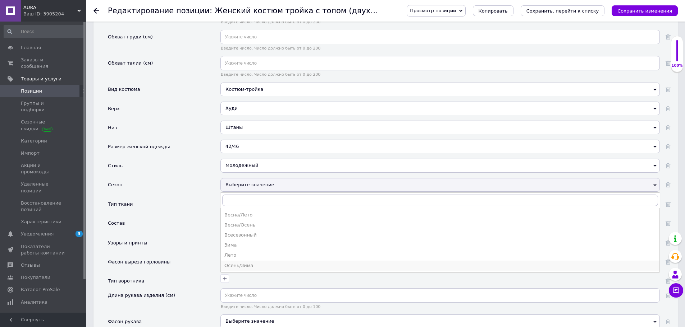
click at [241, 263] on div "Осень/Зима" at bounding box center [439, 266] width 431 height 6
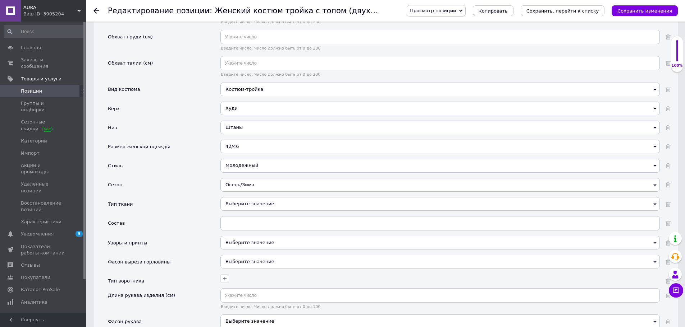
click at [260, 197] on div "Выберите значение" at bounding box center [439, 204] width 439 height 14
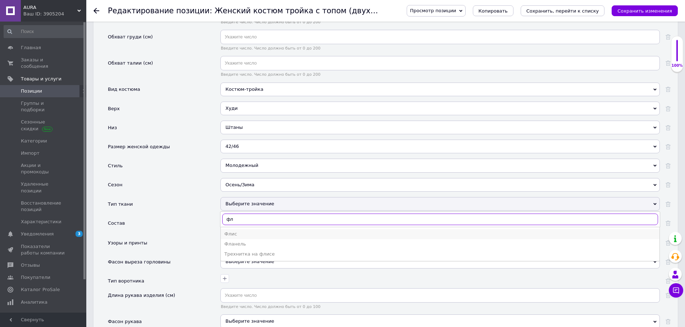
type input "фл"
click at [229, 231] on div "Флис" at bounding box center [439, 234] width 431 height 6
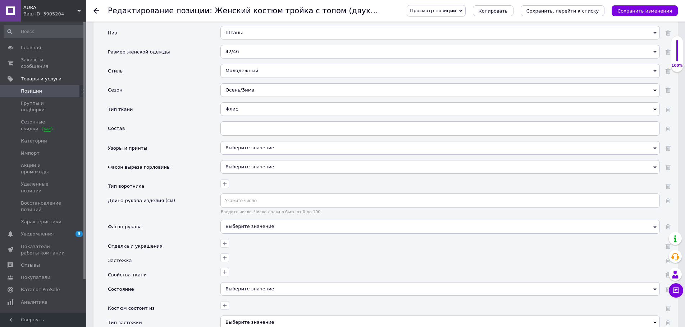
scroll to position [1042, 0]
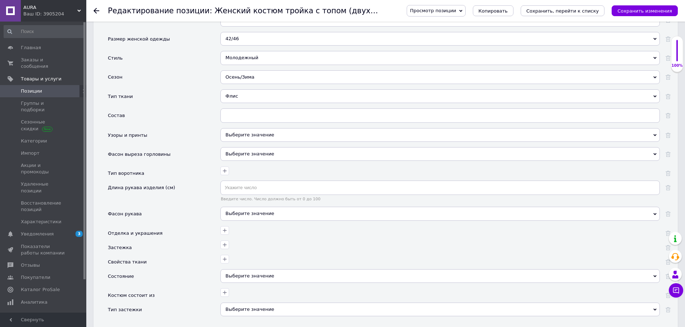
click at [240, 207] on div "Выберите значение" at bounding box center [439, 214] width 439 height 14
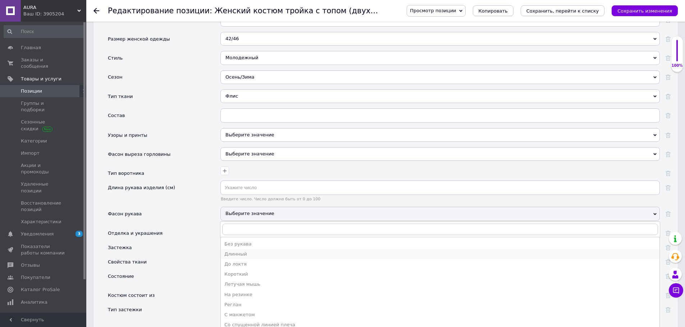
click at [242, 251] on div "Длинный" at bounding box center [439, 254] width 431 height 6
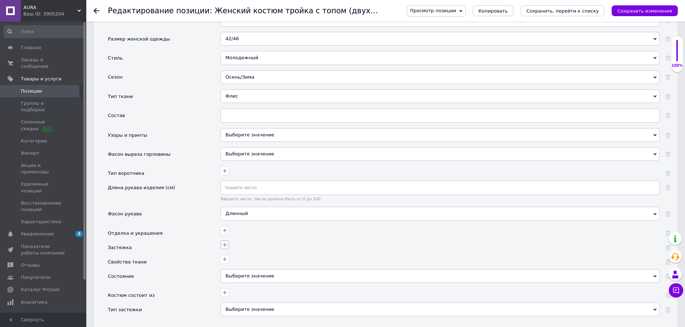
click at [223, 243] on icon "button" at bounding box center [225, 245] width 4 height 4
click at [147, 277] on input "Молния" at bounding box center [146, 279] width 5 height 5
checkbox input "true"
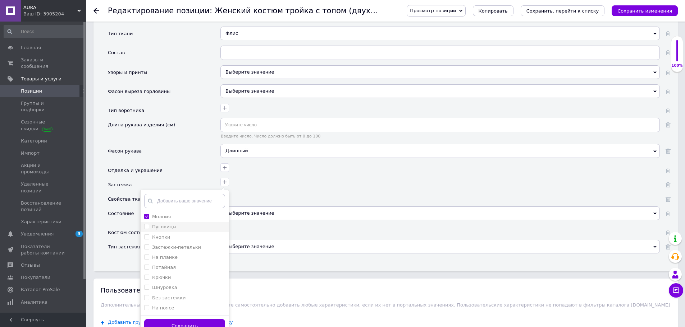
scroll to position [1114, 0]
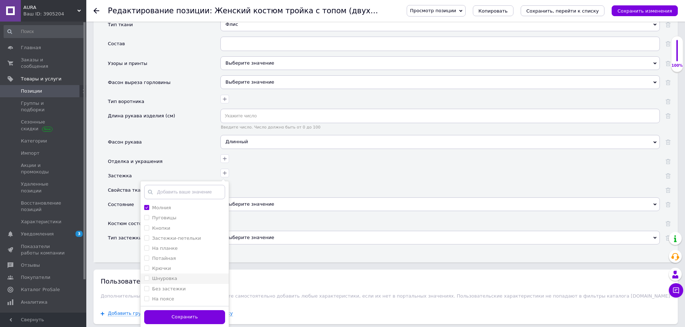
click at [145, 276] on input "Шнуровка" at bounding box center [146, 278] width 5 height 5
checkbox input "true"
click at [179, 310] on button "Сохранить" at bounding box center [184, 317] width 81 height 14
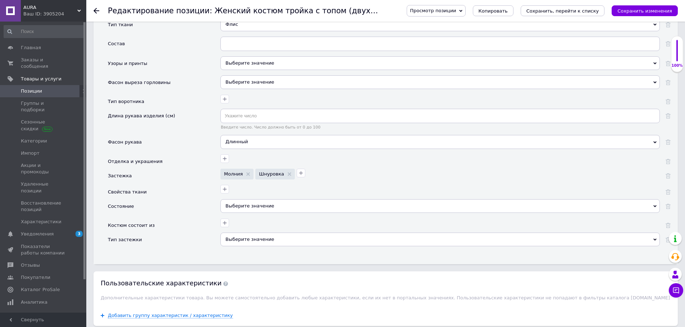
click at [273, 199] on div "Выберите значение" at bounding box center [439, 206] width 439 height 14
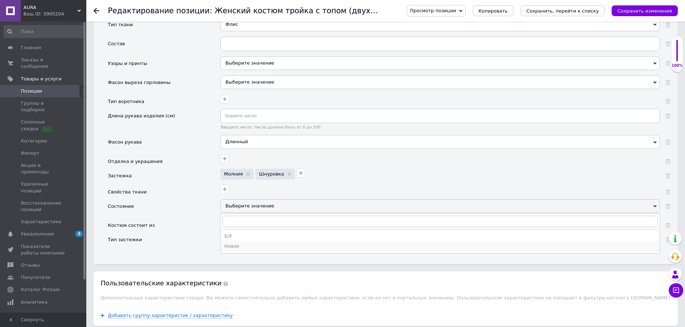
click at [233, 243] on div "Новое" at bounding box center [439, 246] width 431 height 6
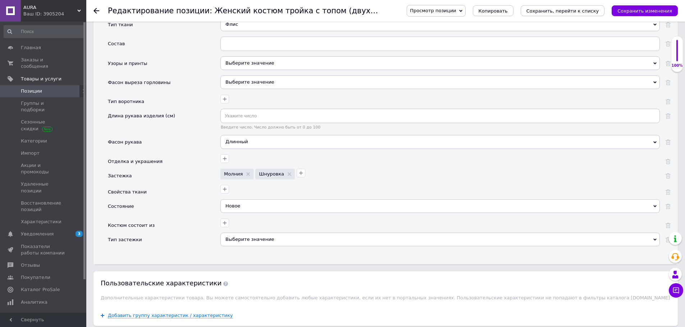
click at [269, 234] on div "Выберите значение" at bounding box center [439, 240] width 439 height 14
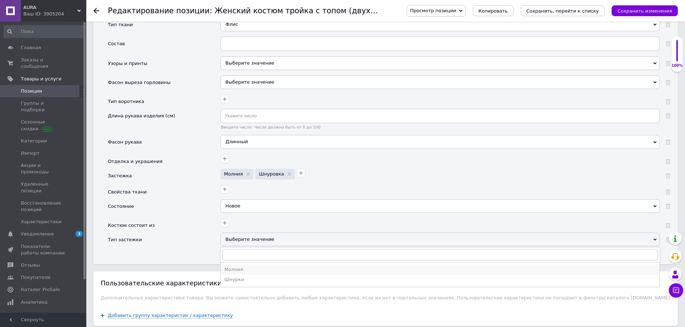
click at [238, 267] on div "Молния" at bounding box center [439, 270] width 431 height 6
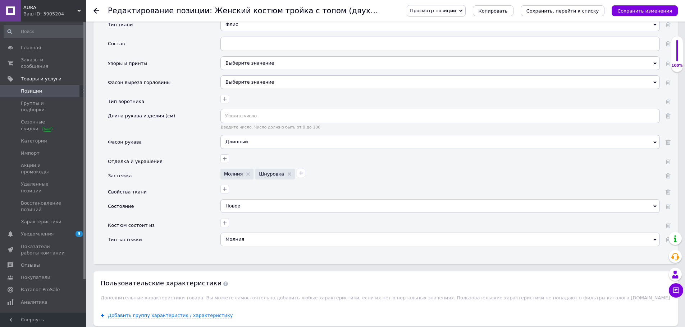
click at [633, 11] on icon "Сохранить изменения" at bounding box center [644, 10] width 55 height 5
click at [639, 8] on icon "Сохранить изменения" at bounding box center [644, 10] width 55 height 5
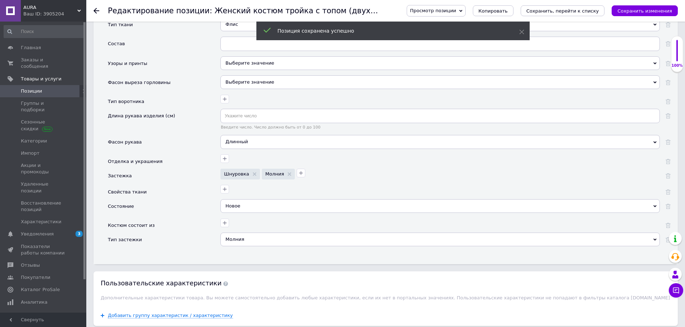
click at [31, 88] on span "Позиции" at bounding box center [31, 91] width 21 height 6
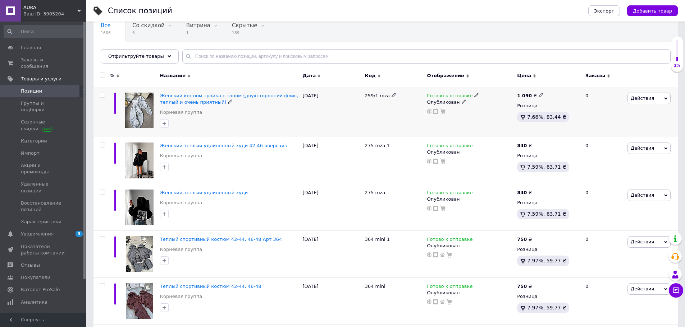
scroll to position [72, 0]
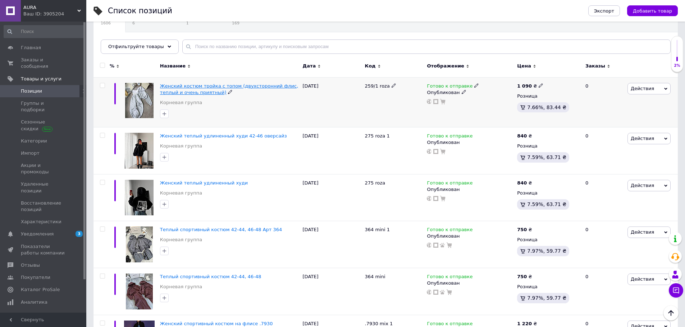
click at [234, 87] on span "Женский костюм тройка с топом (двухсторонний флис, теплый и очень приятный)" at bounding box center [229, 89] width 138 height 12
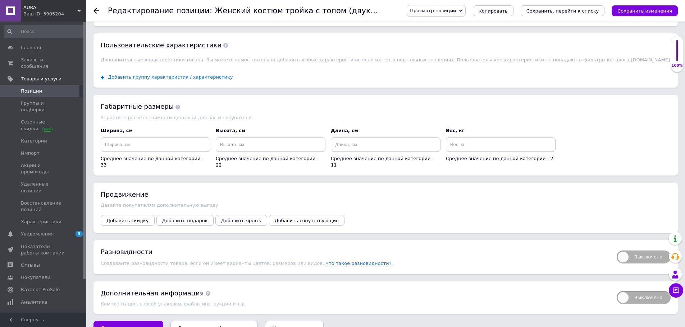
scroll to position [891, 0]
click at [662, 250] on span "Выключено" at bounding box center [643, 256] width 54 height 13
click at [616, 246] on input "Выключено" at bounding box center [614, 248] width 5 height 5
checkbox input "true"
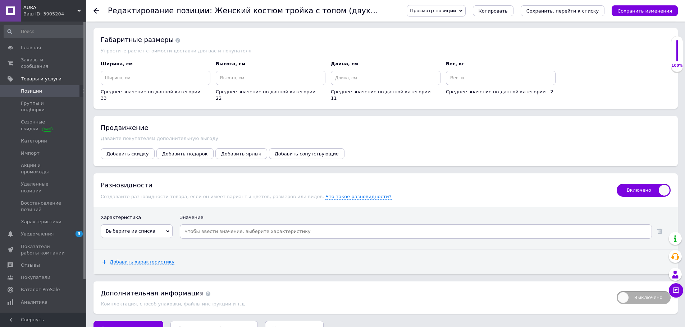
scroll to position [958, 0]
click at [168, 229] on icon at bounding box center [167, 230] width 3 height 3
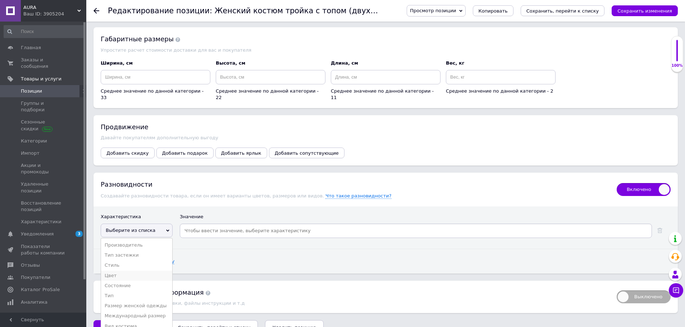
click at [116, 271] on li "Цвет" at bounding box center [136, 276] width 71 height 10
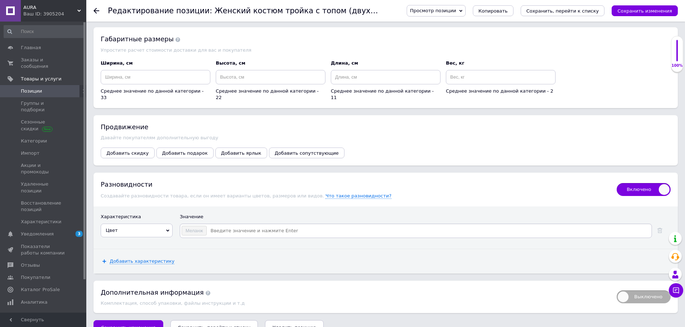
click at [230, 226] on input at bounding box center [428, 231] width 443 height 11
click at [246, 226] on input at bounding box center [428, 231] width 443 height 11
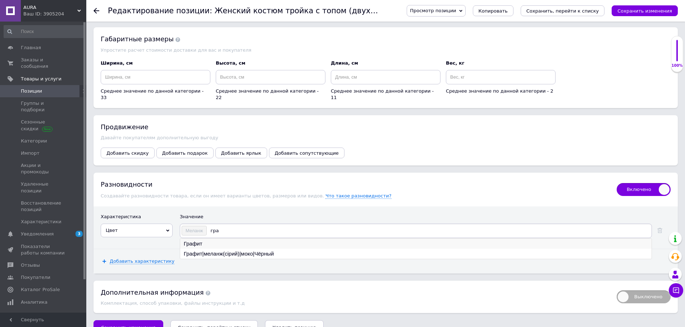
type input "гра"
click at [199, 239] on li "Графит" at bounding box center [415, 244] width 471 height 10
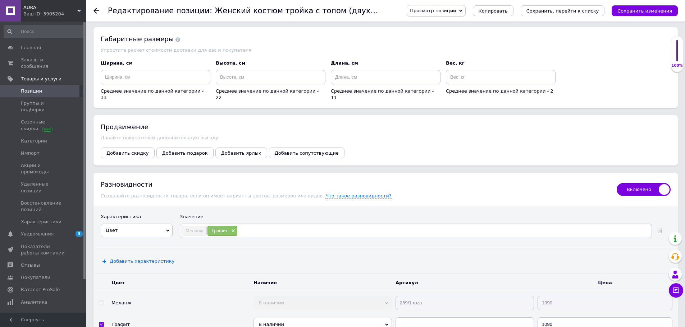
click at [252, 226] on input at bounding box center [444, 231] width 413 height 11
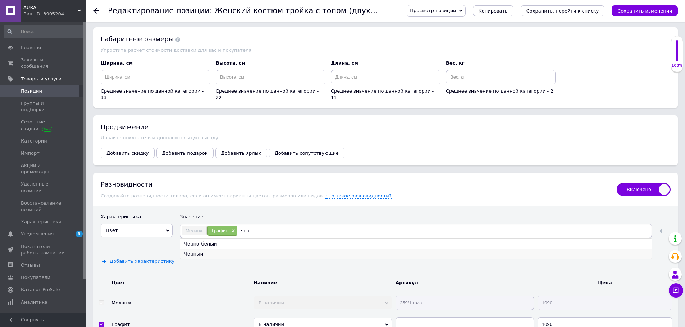
type input "чер"
click at [202, 249] on li "Черный" at bounding box center [415, 254] width 471 height 10
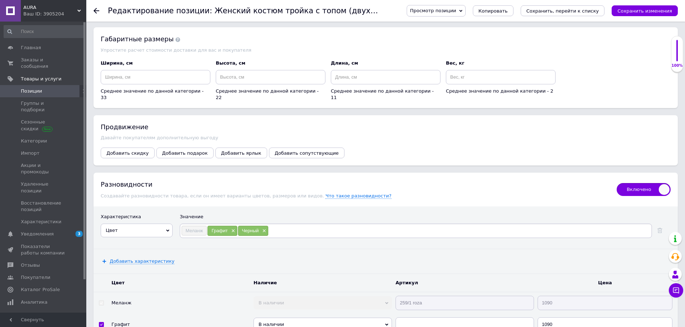
click at [275, 226] on input at bounding box center [459, 231] width 382 height 11
drag, startPoint x: 277, startPoint y: 215, endPoint x: 273, endPoint y: 215, distance: 4.3
click at [273, 226] on input "рож" at bounding box center [459, 231] width 382 height 11
type input "роз"
click at [197, 239] on li "Розовый" at bounding box center [415, 244] width 471 height 10
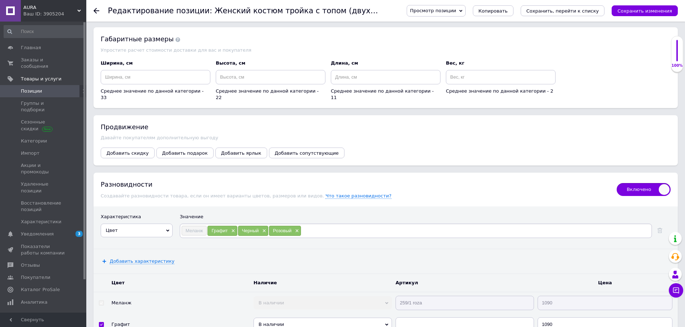
click at [307, 226] on input at bounding box center [475, 231] width 349 height 11
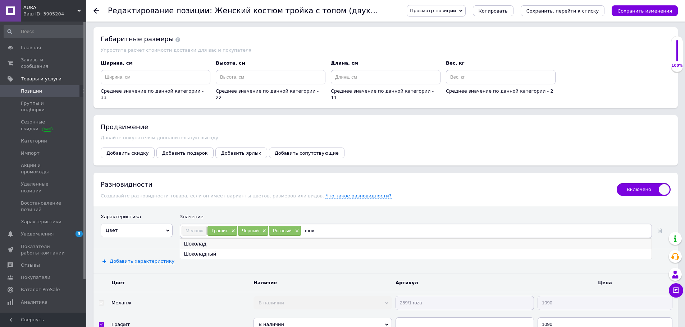
type input "шок"
click at [199, 239] on li "Шоколад" at bounding box center [415, 244] width 471 height 10
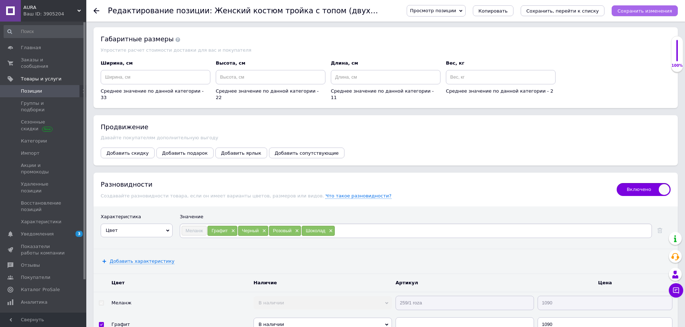
click at [651, 10] on icon "Сохранить изменения" at bounding box center [644, 10] width 55 height 5
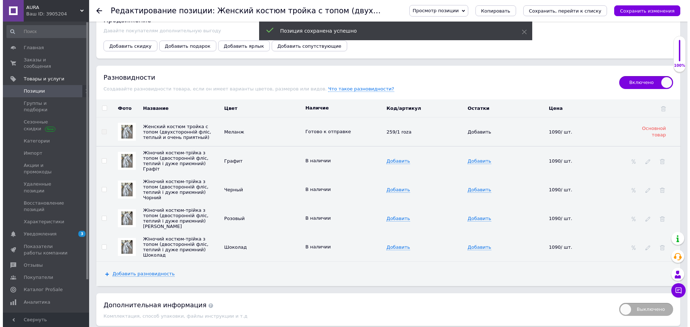
scroll to position [1066, 0]
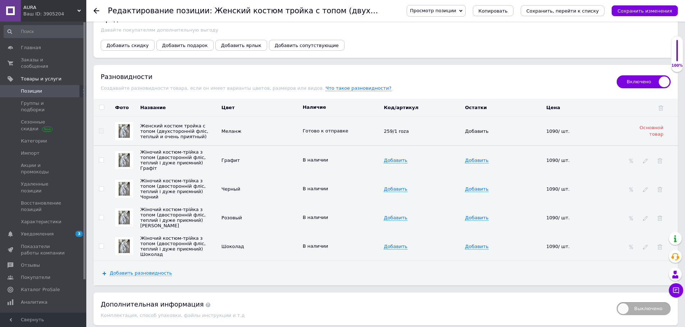
click at [102, 244] on input "checkbox" at bounding box center [101, 246] width 5 height 5
checkbox input "true"
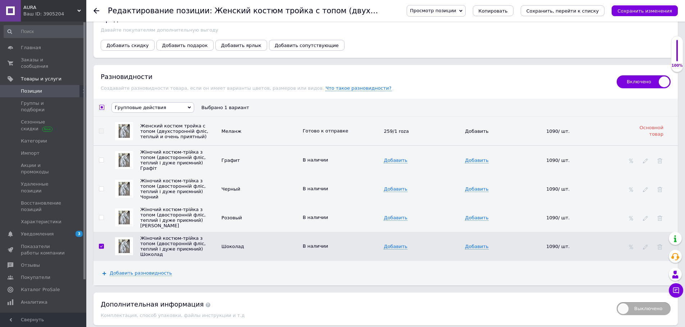
click at [186, 102] on span "Групповые действия" at bounding box center [152, 107] width 83 height 10
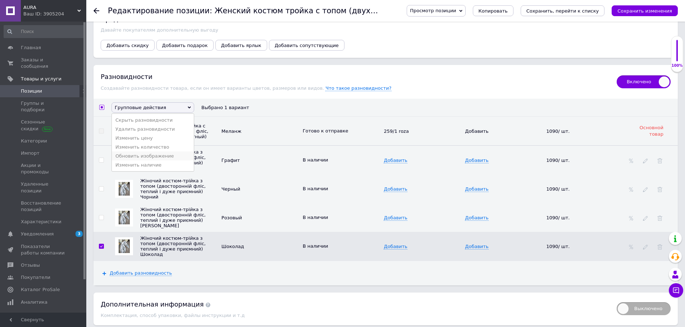
click at [135, 152] on li "Обновить изображение" at bounding box center [153, 156] width 82 height 9
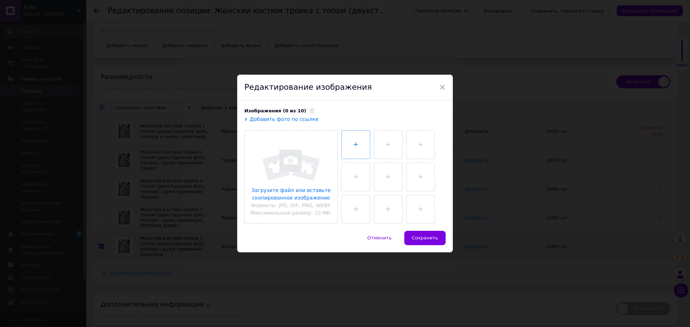
click at [350, 152] on input "file" at bounding box center [356, 145] width 28 height 28
type input "C:\fakepath\photo_2025-10-12_19-41-22.jpg"
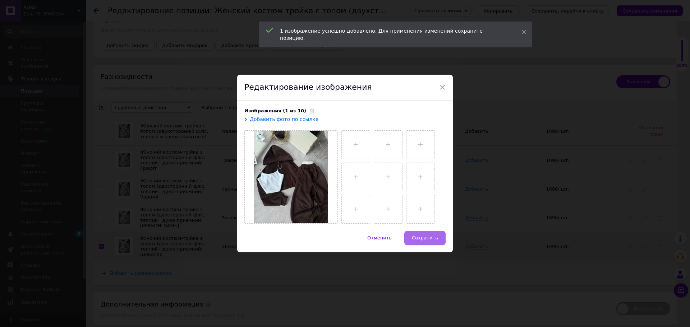
click at [424, 240] on span "Сохранить" at bounding box center [425, 237] width 26 height 5
checkbox input "false"
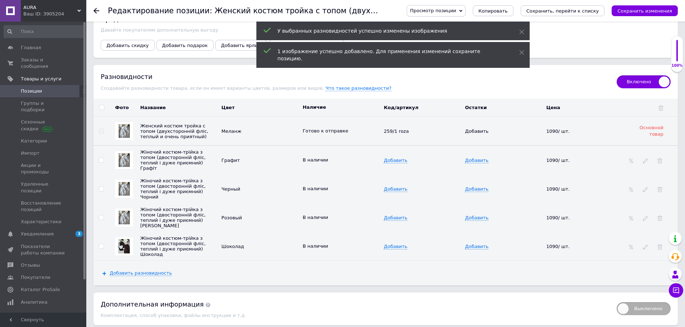
click at [101, 216] on input "checkbox" at bounding box center [101, 218] width 5 height 5
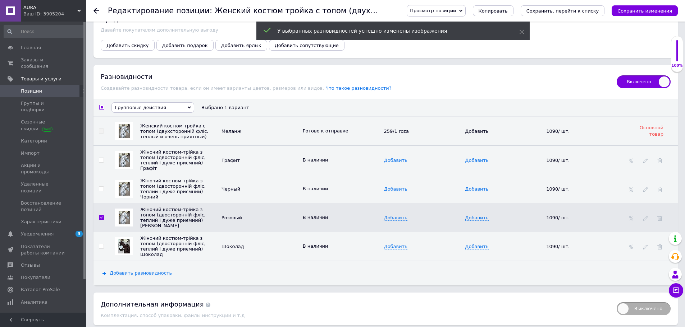
click at [176, 102] on span "Групповые действия" at bounding box center [152, 107] width 83 height 10
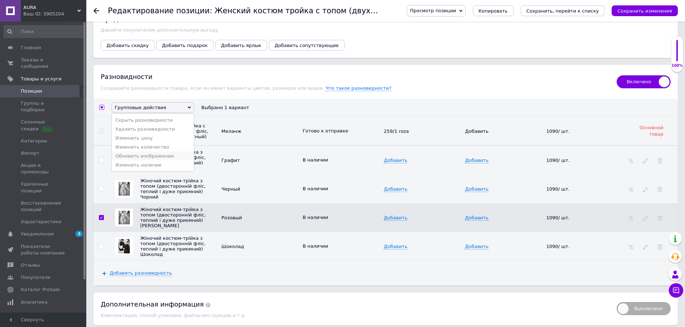
click at [144, 152] on li "Обновить изображение" at bounding box center [153, 156] width 82 height 9
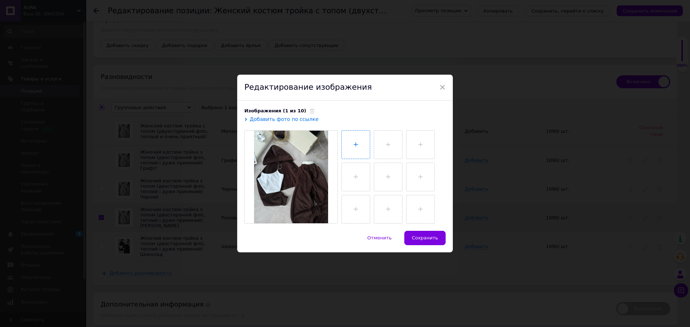
click at [353, 148] on input "file" at bounding box center [356, 145] width 28 height 28
click at [432, 240] on span "Сохранить" at bounding box center [425, 237] width 26 height 5
checkbox input "false"
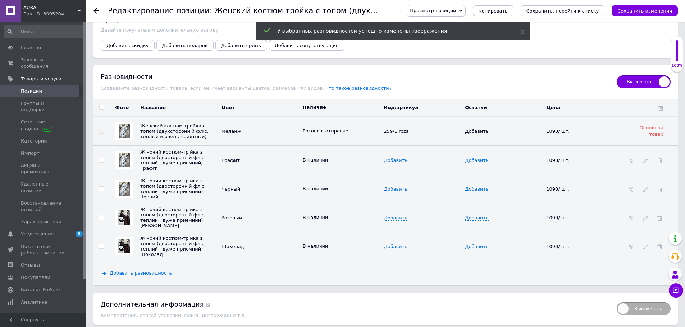
click at [102, 187] on input "checkbox" at bounding box center [101, 189] width 5 height 5
checkbox input "true"
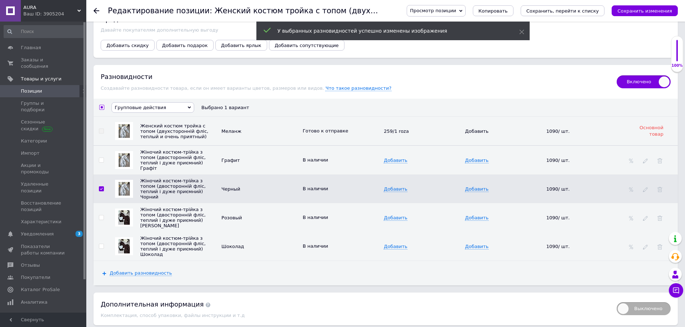
click at [186, 102] on span "Групповые действия" at bounding box center [152, 107] width 83 height 10
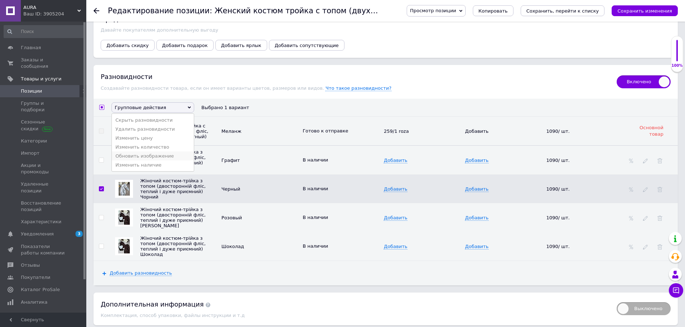
click at [147, 152] on li "Обновить изображение" at bounding box center [153, 156] width 82 height 9
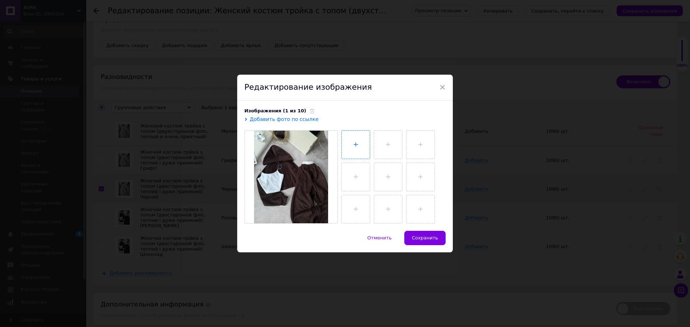
click at [365, 149] on input "file" at bounding box center [356, 145] width 28 height 28
type input "C:\fakepath\photo_2025-10-12_19-41-32.jpg"
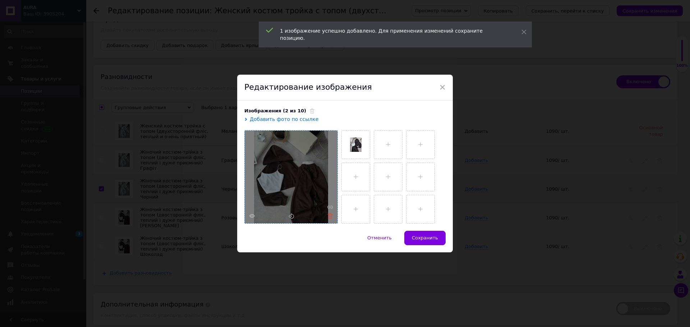
click at [328, 216] on icon at bounding box center [329, 215] width 5 height 5
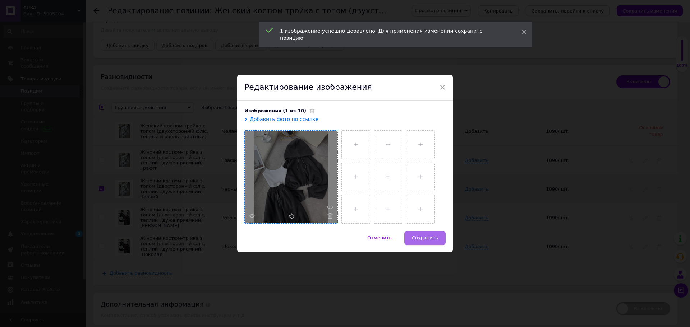
click at [419, 235] on span "Сохранить" at bounding box center [425, 237] width 26 height 5
checkbox input "false"
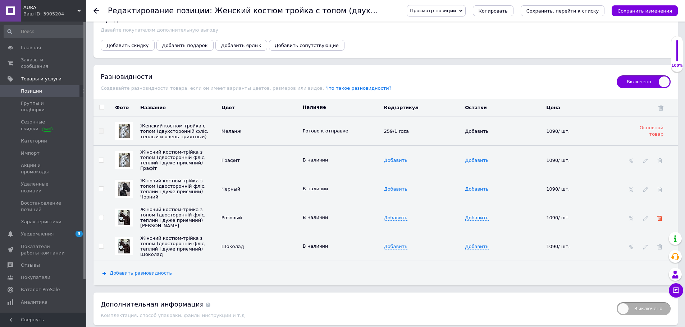
click at [660, 216] on icon at bounding box center [659, 218] width 5 height 5
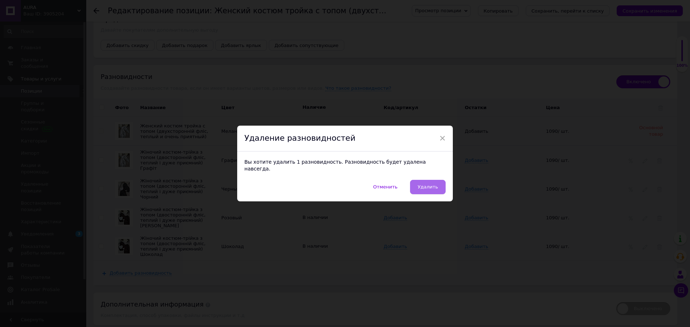
click at [428, 184] on span "Удалить" at bounding box center [428, 186] width 20 height 5
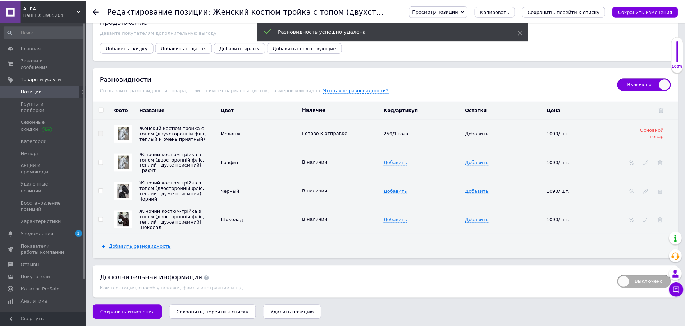
scroll to position [1049, 0]
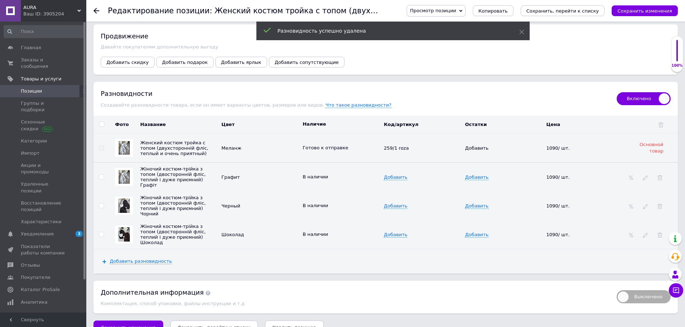
click at [101, 175] on input "checkbox" at bounding box center [101, 177] width 5 height 5
checkbox input "true"
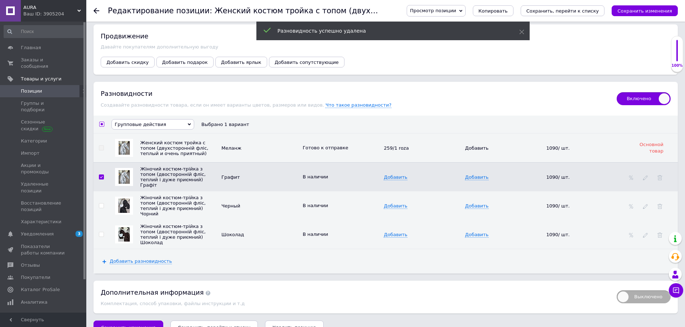
click at [179, 119] on span "Групповые действия" at bounding box center [152, 124] width 83 height 10
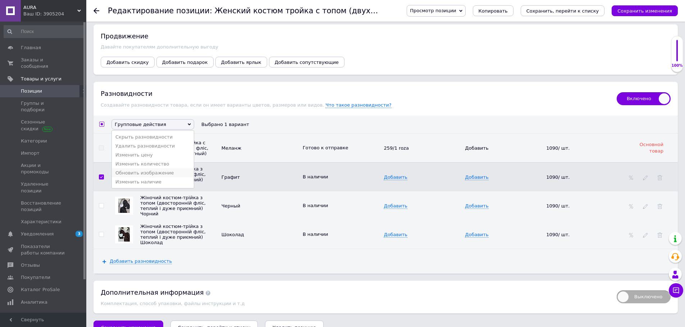
click at [145, 169] on li "Обновить изображение" at bounding box center [153, 173] width 82 height 9
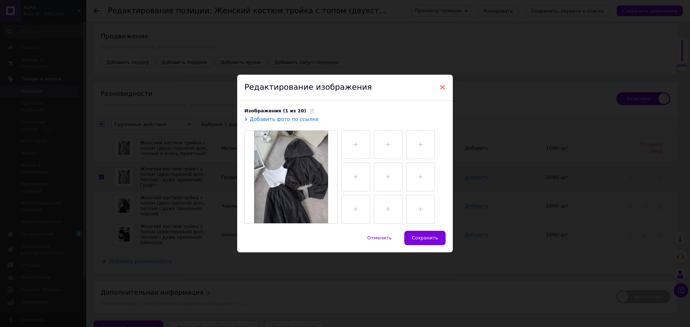
click at [442, 84] on span "×" at bounding box center [442, 87] width 6 height 12
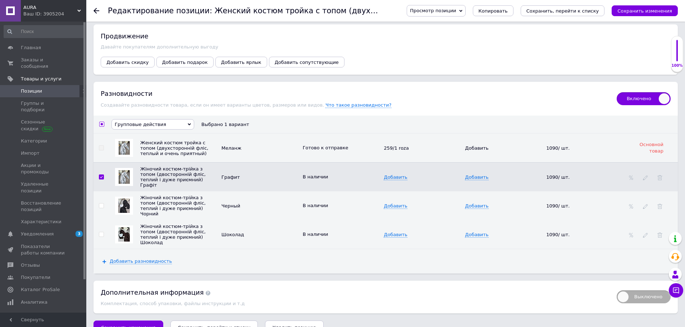
click at [179, 119] on span "Групповые действия" at bounding box center [152, 124] width 83 height 10
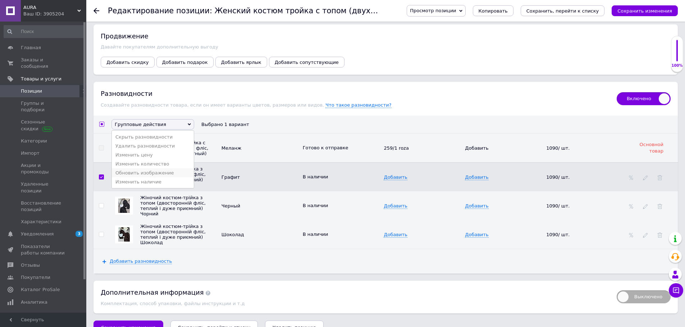
click at [142, 169] on li "Обновить изображение" at bounding box center [153, 173] width 82 height 9
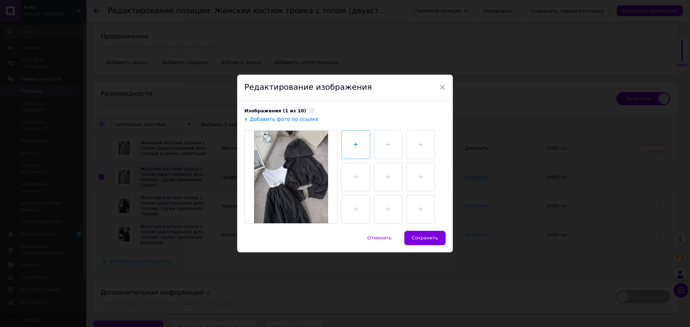
click at [354, 142] on input "file" at bounding box center [356, 145] width 28 height 28
click at [443, 86] on span "×" at bounding box center [442, 87] width 6 height 12
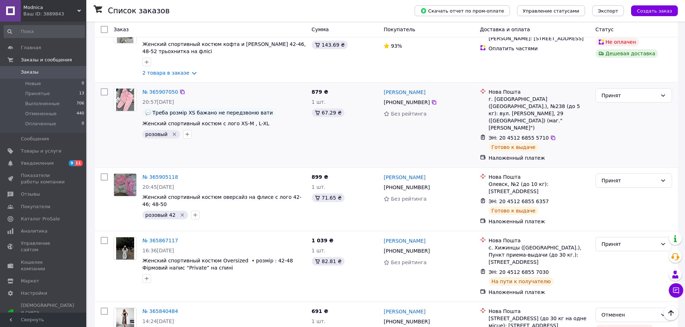
scroll to position [1083, 0]
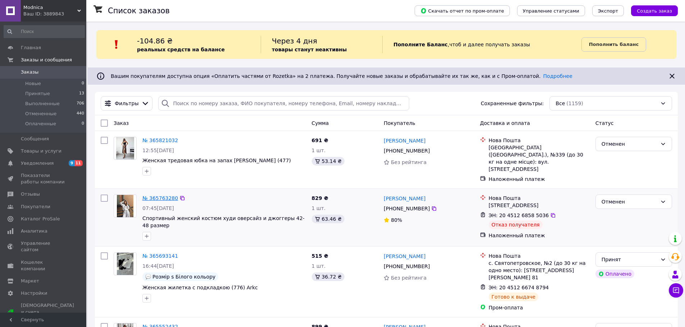
click at [160, 195] on link "№ 365763280" at bounding box center [160, 198] width 36 height 6
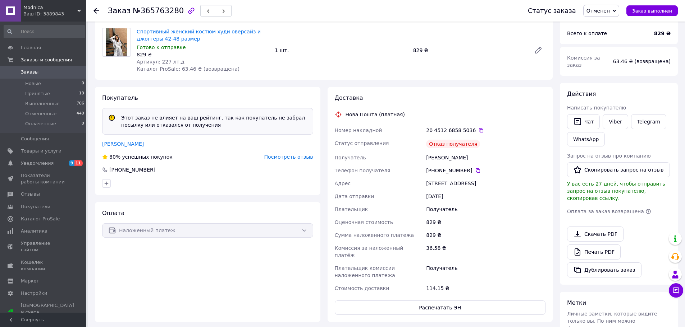
scroll to position [72, 0]
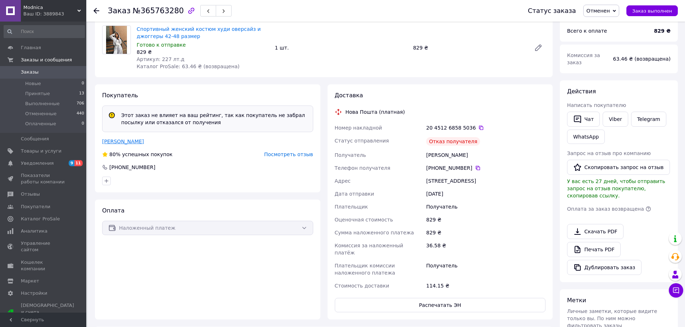
click at [133, 142] on link "[PERSON_NAME]" at bounding box center [123, 142] width 42 height 6
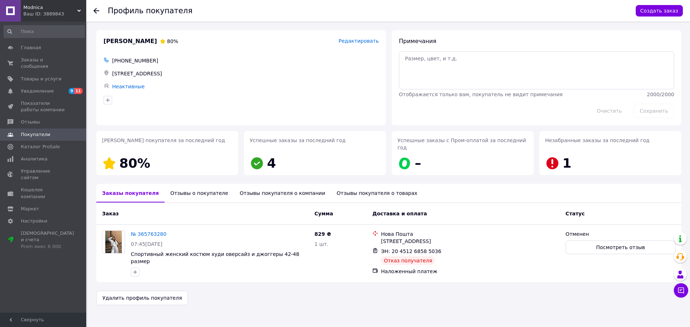
click at [196, 188] on div "Отзывы о покупателе" at bounding box center [199, 193] width 69 height 19
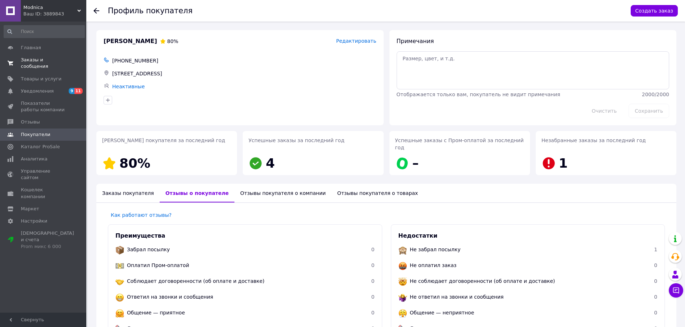
click at [39, 60] on span "Заказы и сообщения" at bounding box center [44, 63] width 46 height 13
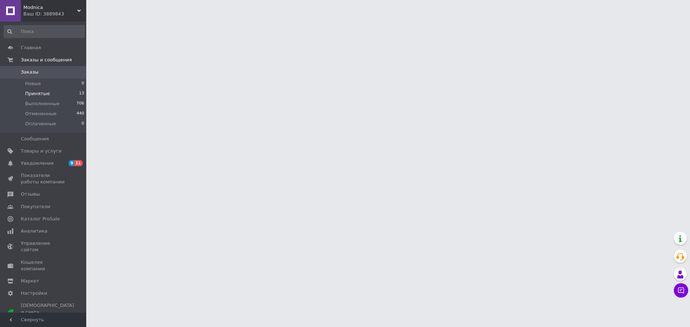
click at [42, 96] on span "Принятые" at bounding box center [37, 94] width 25 height 6
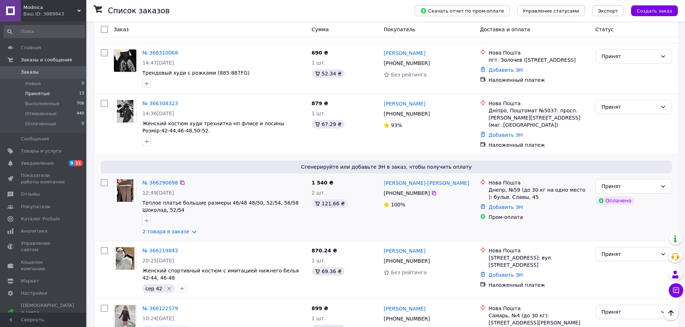
scroll to position [287, 0]
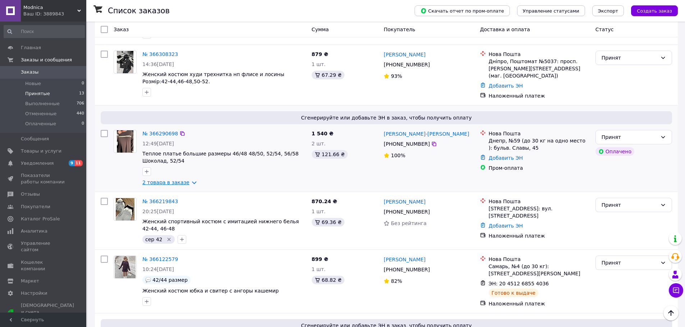
click at [186, 184] on link "2 товара в заказе" at bounding box center [165, 183] width 47 height 6
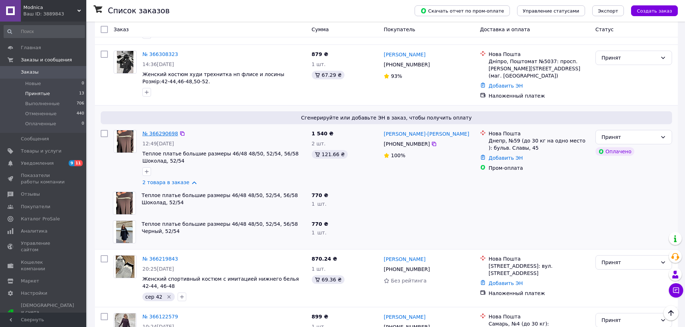
click at [169, 132] on link "№ 366290698" at bounding box center [160, 134] width 36 height 6
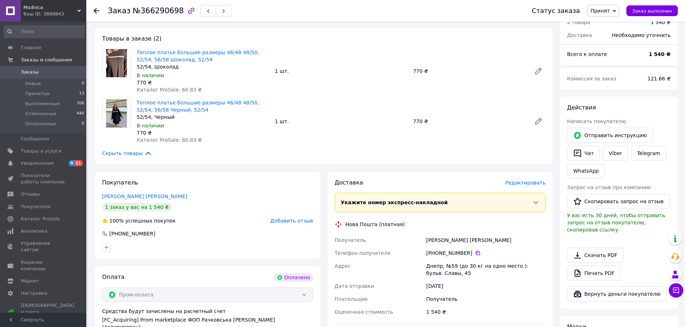
scroll to position [13, 0]
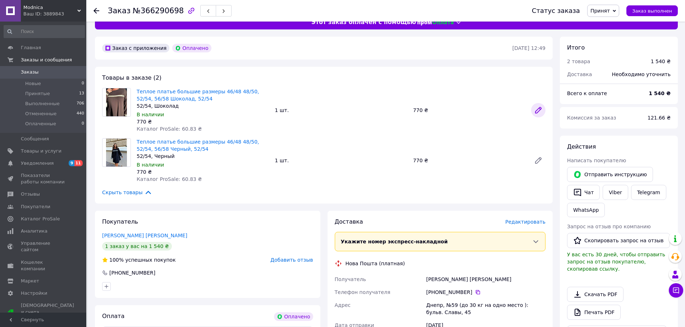
click at [539, 111] on icon at bounding box center [538, 110] width 9 height 9
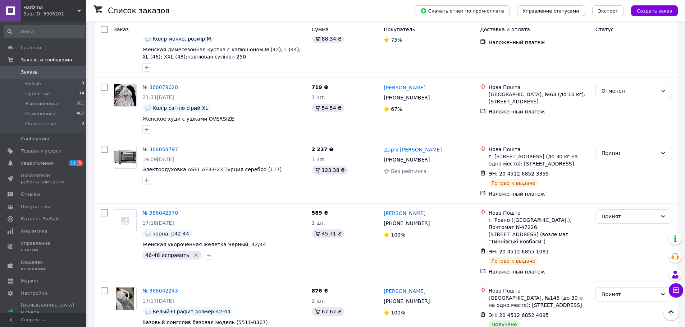
scroll to position [898, 0]
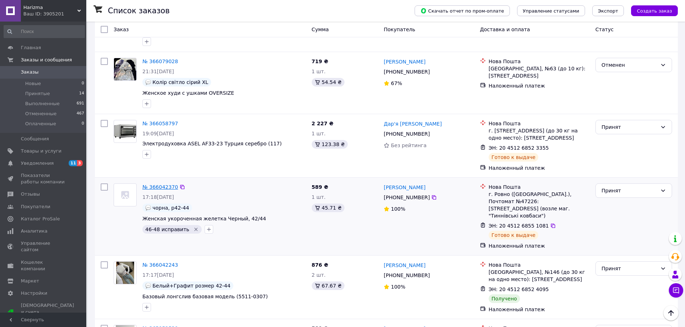
click at [160, 184] on link "№ 366042370" at bounding box center [160, 187] width 36 height 6
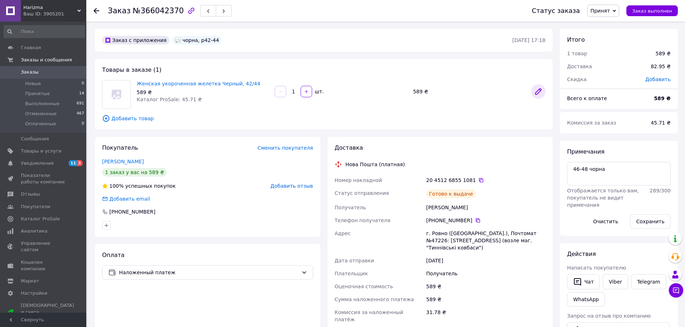
click at [541, 91] on icon at bounding box center [538, 91] width 9 height 9
click at [46, 155] on link "Товары и услуги" at bounding box center [44, 151] width 88 height 12
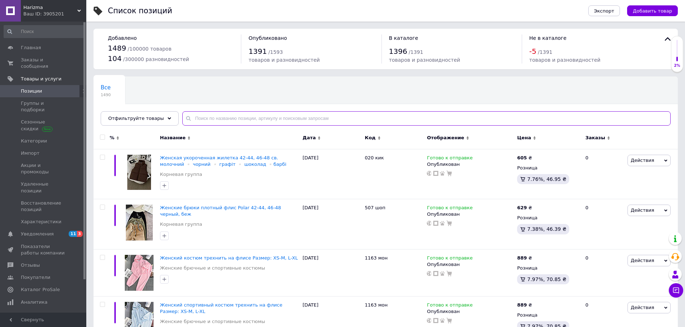
click at [248, 121] on input "text" at bounding box center [426, 118] width 488 height 14
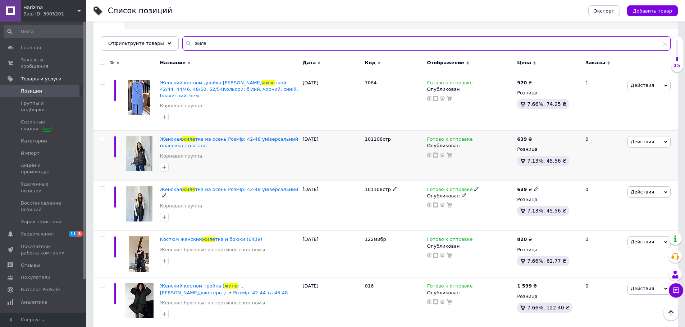
scroll to position [72, 0]
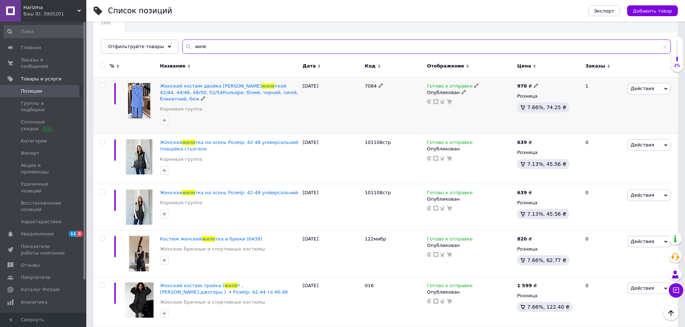
type input "жиле"
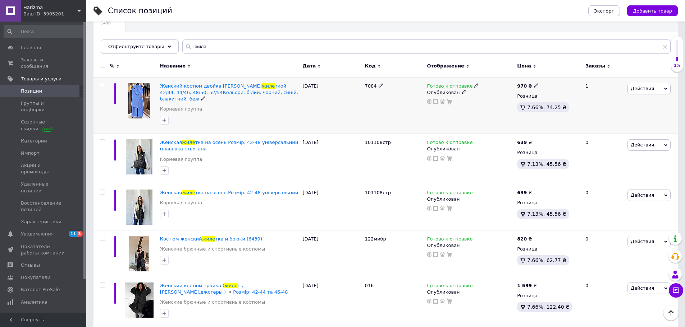
click at [102, 84] on input "checkbox" at bounding box center [102, 85] width 5 height 5
checkbox input "true"
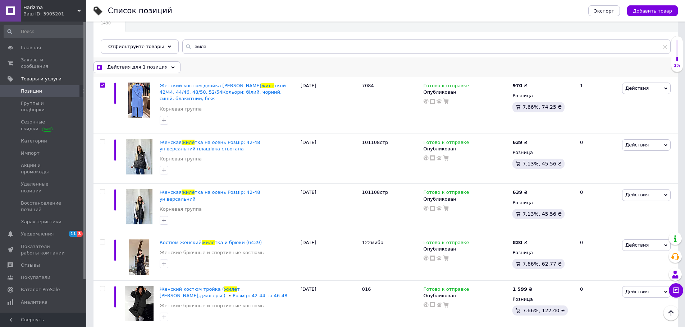
click at [162, 66] on div "Действия для 1 позиция" at bounding box center [136, 66] width 87 height 11
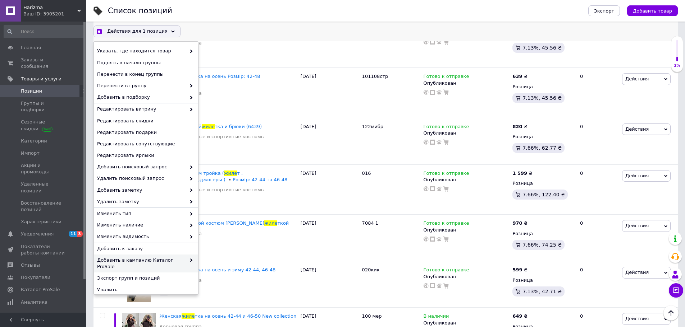
scroll to position [216, 0]
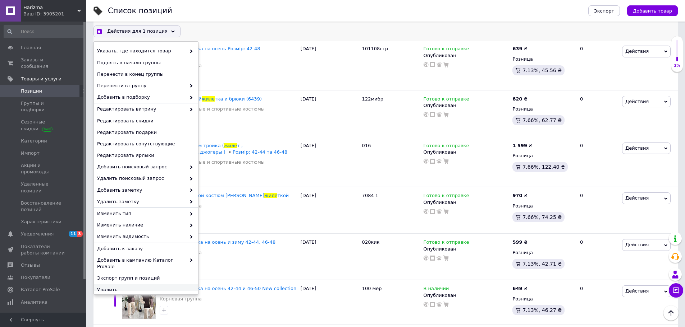
click at [109, 287] on span "Удалить" at bounding box center [145, 290] width 96 height 6
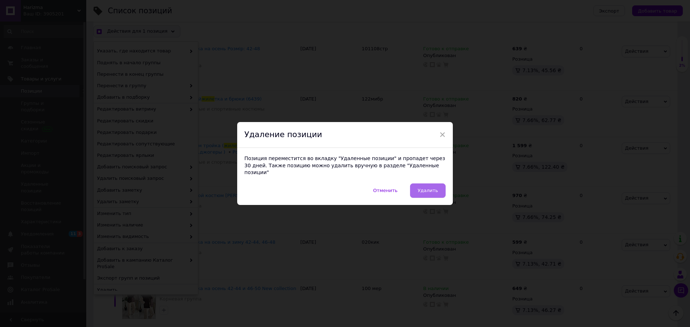
click at [423, 188] on span "Удалить" at bounding box center [428, 190] width 20 height 5
checkbox input "true"
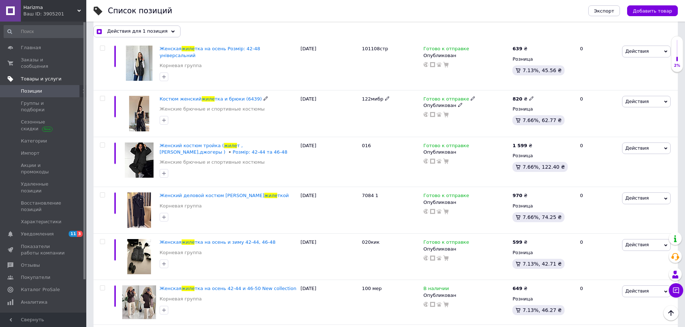
checkbox input "false"
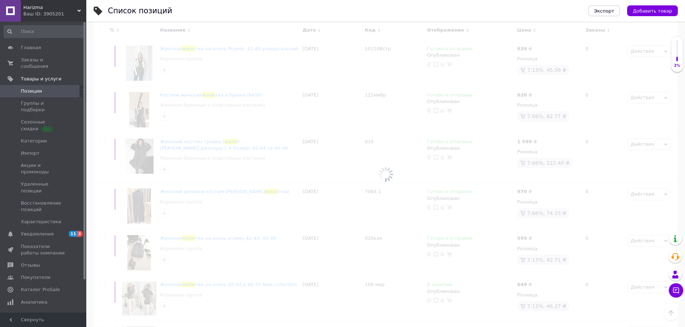
click at [38, 88] on span "Позиции" at bounding box center [31, 91] width 21 height 6
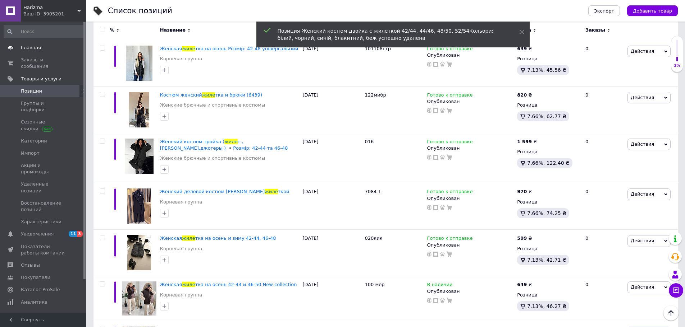
click at [40, 52] on link "Главная" at bounding box center [44, 48] width 88 height 12
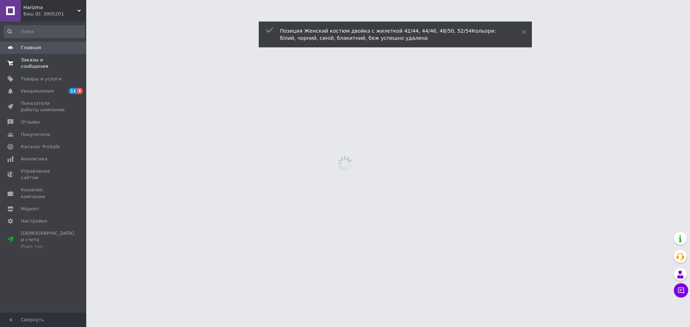
click at [43, 59] on span "Заказы и сообщения" at bounding box center [44, 63] width 46 height 13
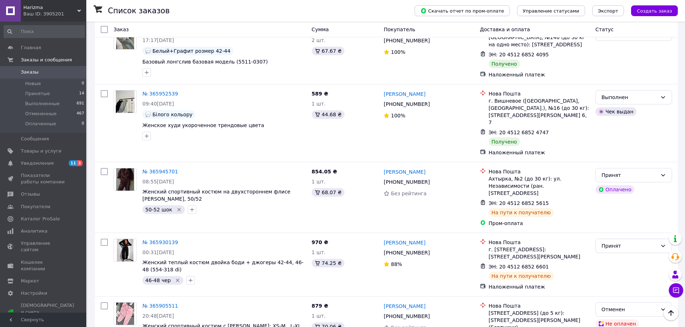
scroll to position [1137, 0]
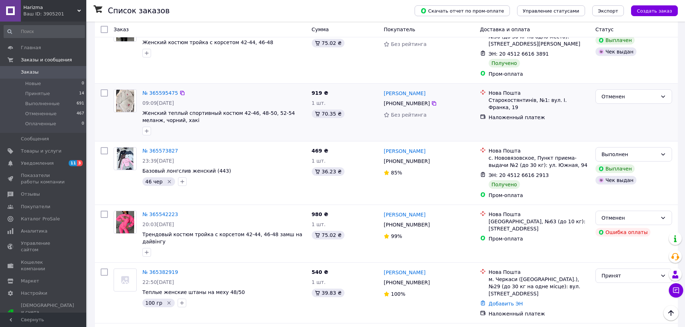
scroll to position [395, 0]
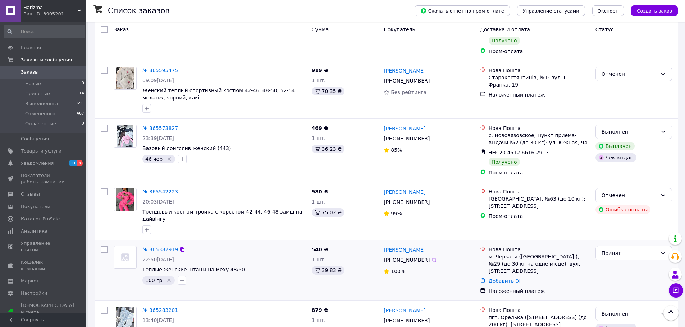
click at [157, 247] on link "№ 365382919" at bounding box center [160, 250] width 36 height 6
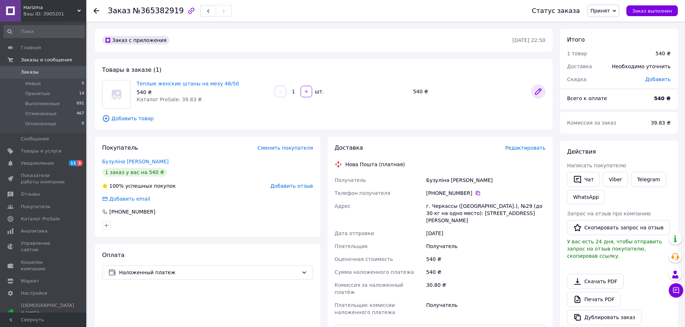
click at [539, 92] on icon at bounding box center [538, 92] width 6 height 6
click at [45, 162] on span "Уведомления" at bounding box center [37, 163] width 33 height 6
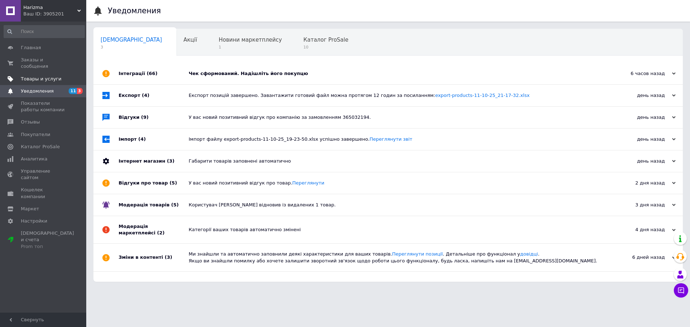
click at [38, 76] on span "Товары и услуги" at bounding box center [41, 79] width 41 height 6
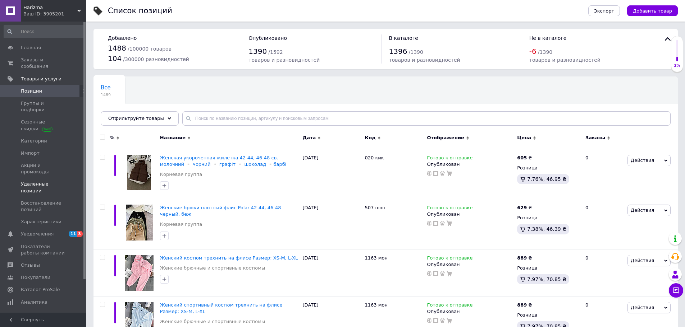
click at [44, 181] on span "Удаленные позиции" at bounding box center [44, 187] width 46 height 13
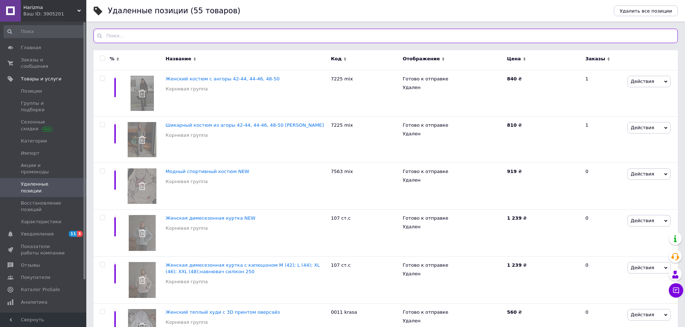
click at [206, 38] on input "text" at bounding box center [385, 36] width 584 height 14
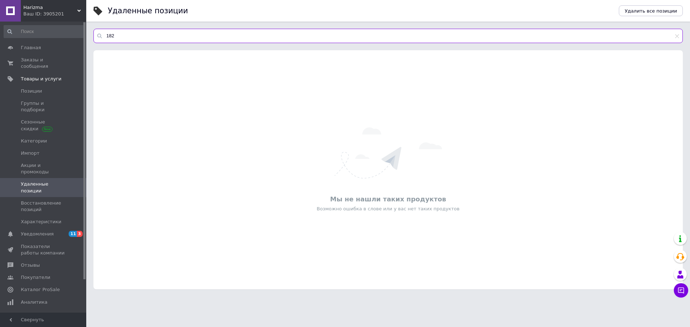
drag, startPoint x: 133, startPoint y: 38, endPoint x: 122, endPoint y: 37, distance: 11.5
click at [122, 37] on input "182" at bounding box center [387, 36] width 589 height 14
type input "182"
click at [39, 61] on span "Заказы и сообщения" at bounding box center [44, 63] width 46 height 13
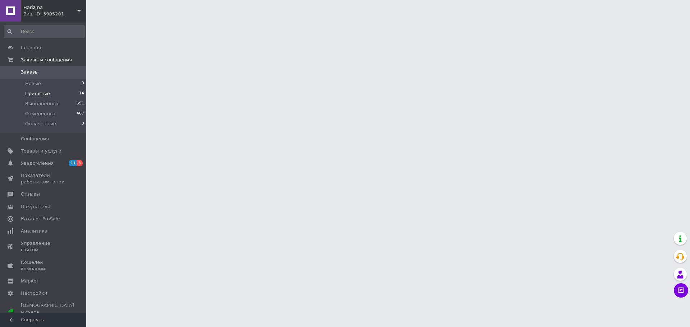
click at [41, 95] on span "Принятые" at bounding box center [37, 94] width 25 height 6
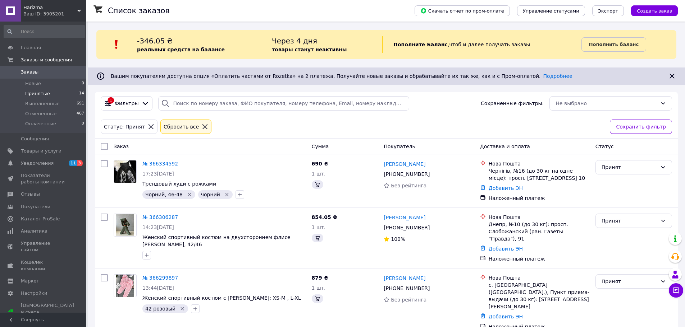
click at [38, 150] on span "Товары и услуги" at bounding box center [41, 151] width 41 height 6
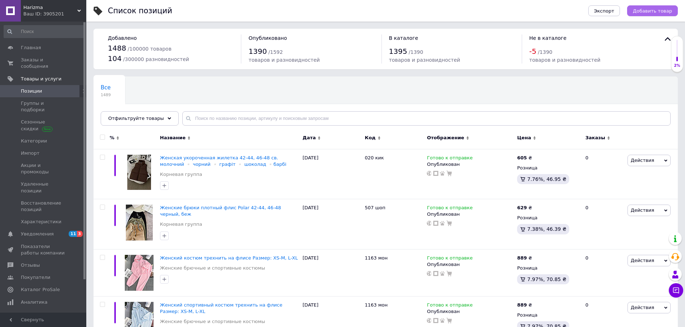
click at [646, 11] on span "Добавить товар" at bounding box center [651, 10] width 39 height 5
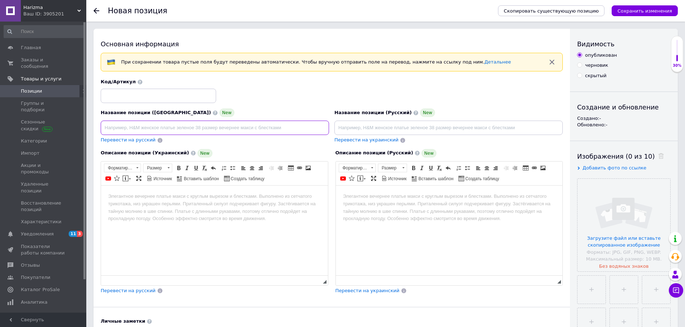
click at [220, 130] on input at bounding box center [215, 128] width 228 height 14
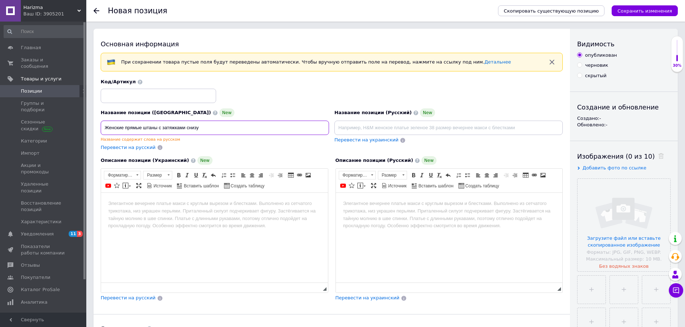
drag, startPoint x: 220, startPoint y: 126, endPoint x: 92, endPoint y: 129, distance: 127.9
type input "Женские прямые штаны с затяжками снизу"
paste input "Женские прямые штаны с затяжками снизу"
type input "Женские прямые штаны с затяжками снизу"
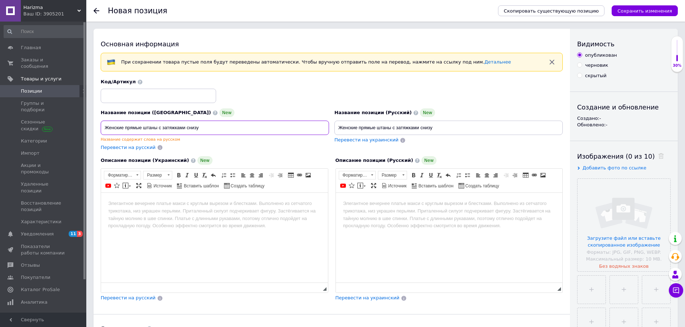
drag, startPoint x: 205, startPoint y: 125, endPoint x: 103, endPoint y: 120, distance: 102.1
click at [103, 120] on div "Название позиции (Украинский) New Женские прямые штаны с затяжками снизу Назван…" at bounding box center [215, 126] width 228 height 34
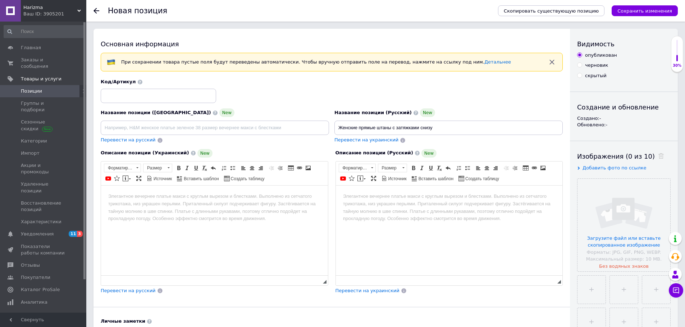
click at [380, 207] on html at bounding box center [448, 196] width 227 height 22
click at [243, 207] on html at bounding box center [214, 196] width 227 height 22
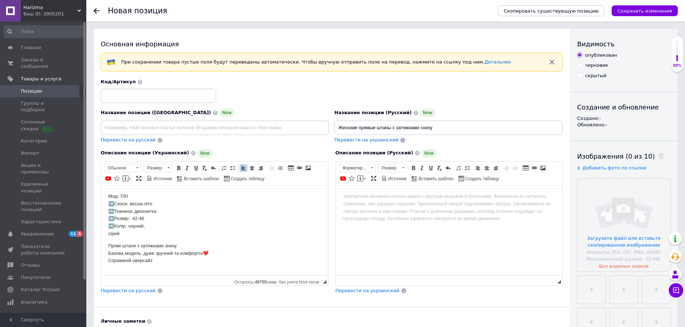
click at [373, 141] on span "Перевести на украинский" at bounding box center [366, 139] width 64 height 5
type input "Жіночі прямі штани з затяжками знизу"
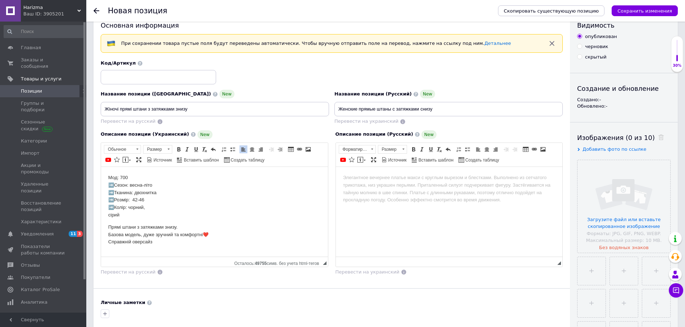
scroll to position [36, 0]
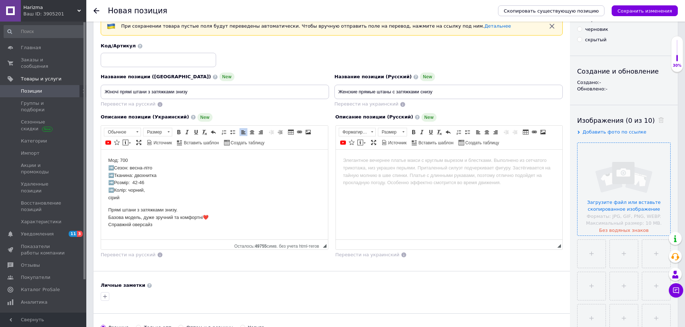
click at [650, 207] on input "file" at bounding box center [623, 189] width 93 height 93
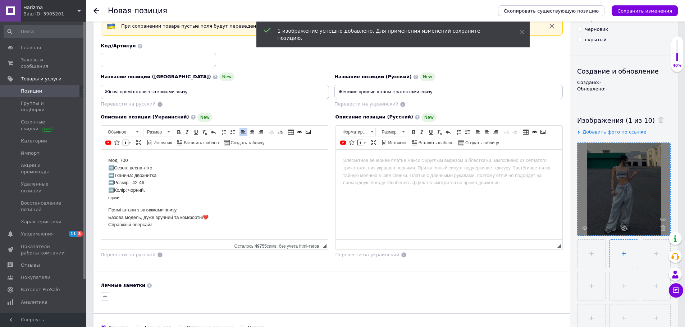
click at [620, 253] on input "file" at bounding box center [623, 254] width 28 height 28
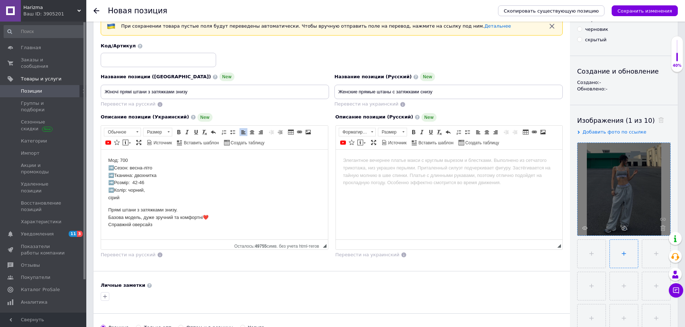
type input "C:\fakepath\photo_2025-10-12_20-37-14.jpg"
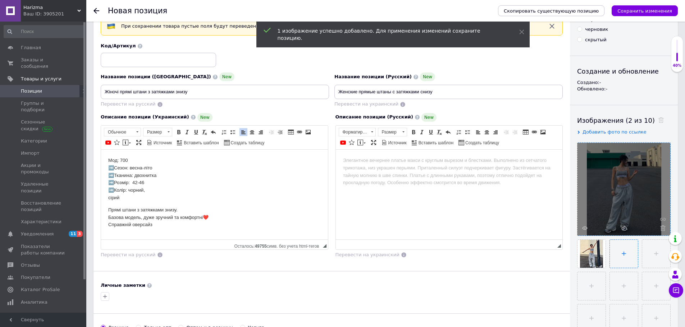
click at [618, 255] on input "file" at bounding box center [623, 254] width 28 height 28
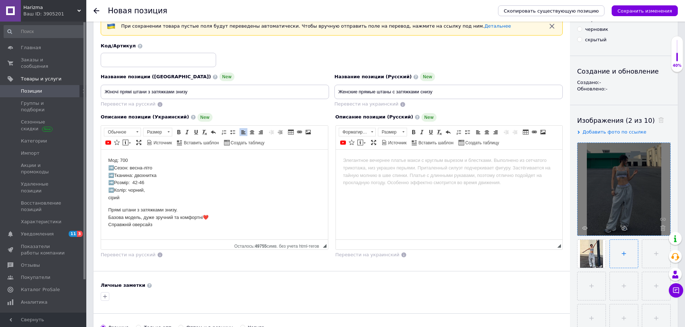
type input "C:\fakepath\photo_2025-10-12_20-37-17.jpg"
click at [648, 261] on input "file" at bounding box center [655, 254] width 28 height 28
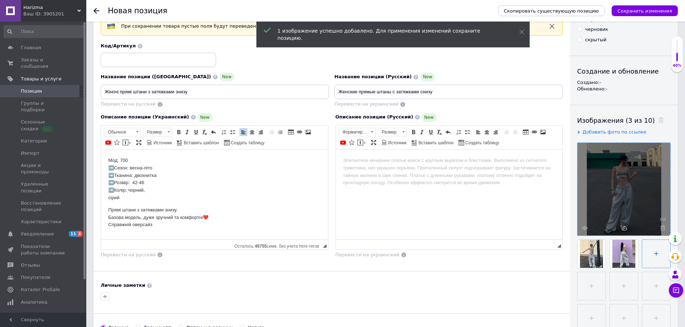
type input "C:\fakepath\photo_2025-10-12_20-37-20.jpg"
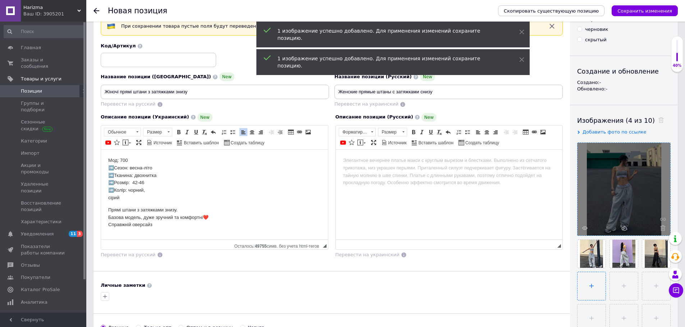
click at [589, 289] on input "file" at bounding box center [591, 286] width 28 height 28
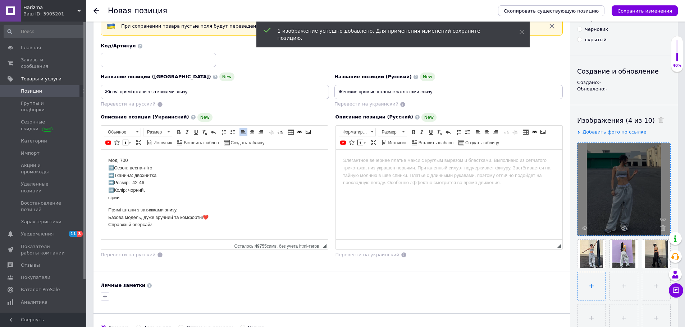
type input "C:\fakepath\photo_2025-10-12_20-37-22.jpg"
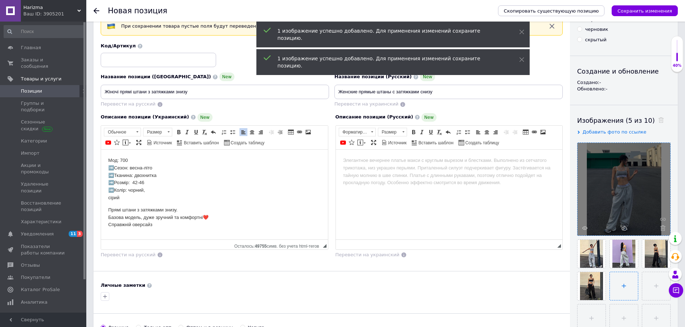
click at [627, 285] on input "file" at bounding box center [623, 286] width 28 height 28
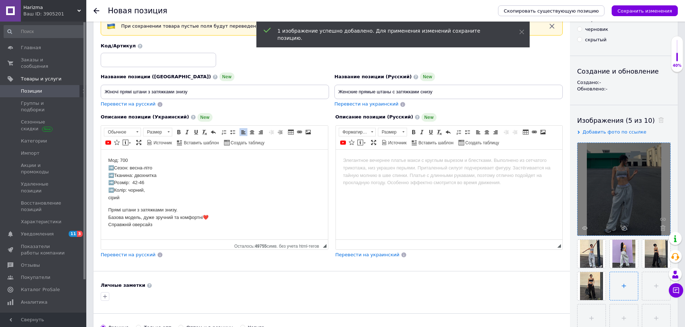
type input "C:\fakepath\photo_2025-10-12_20-37-25.jpg"
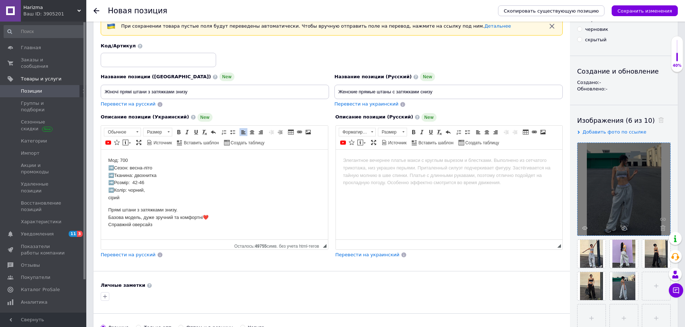
click at [138, 254] on span "Перевести на русский" at bounding box center [128, 254] width 55 height 5
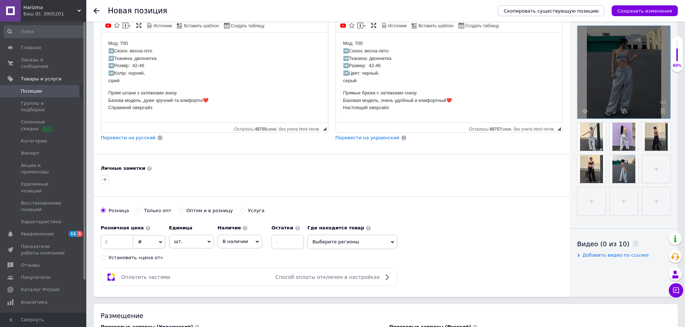
scroll to position [108, 0]
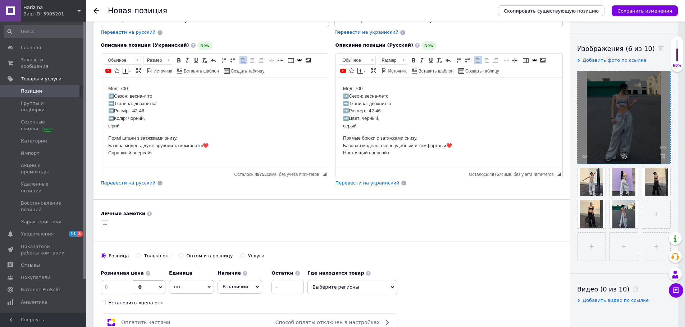
drag, startPoint x: 360, startPoint y: 96, endPoint x: 341, endPoint y: 98, distance: 18.4
click at [341, 98] on html "Мод: 700 ➡️Сезон: весна-лето ➡️Тканина: двохнитка ➡️Размер: 42-46 ➡️Цвет: черны…" at bounding box center [448, 138] width 227 height 121
drag, startPoint x: 157, startPoint y: 95, endPoint x: 123, endPoint y: 100, distance: 34.5
click at [104, 96] on html "Мод: 700 ➡️Сезон: весна-літо ➡️Тканина: двохнитка ➡️Розмір: 42-46 ➡️Колір: чорн…" at bounding box center [214, 138] width 227 height 121
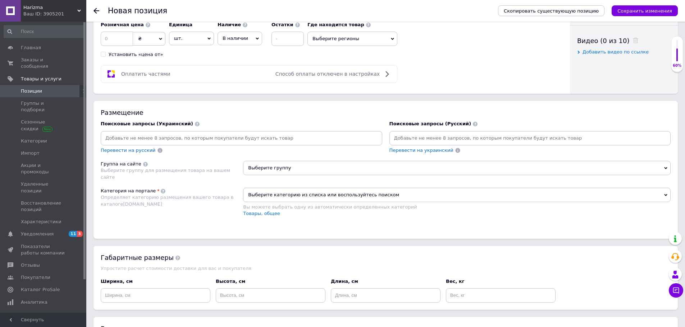
scroll to position [359, 0]
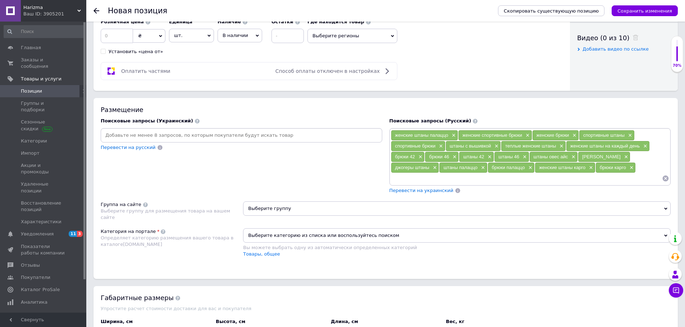
click at [437, 192] on span "Перевести на украинский" at bounding box center [421, 190] width 64 height 5
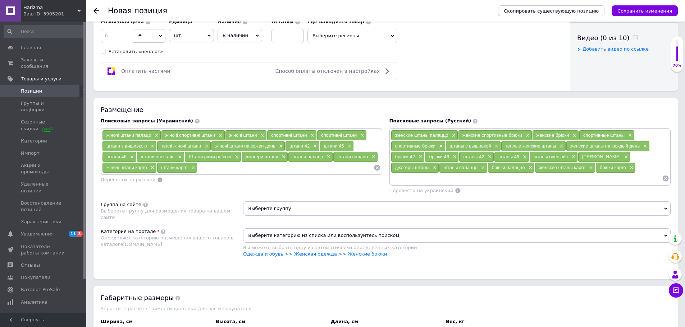
click at [351, 256] on link "Одежда и обувь >> Женская одежда >> Женские брюки" at bounding box center [315, 254] width 144 height 5
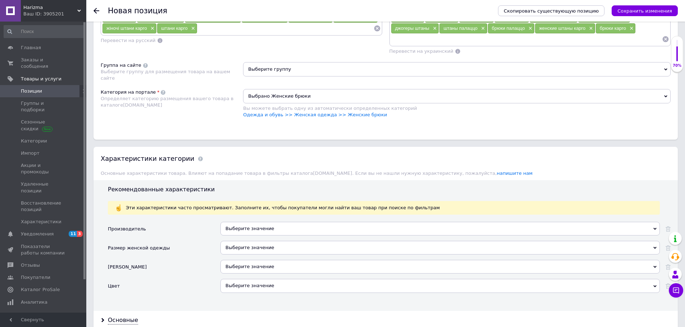
scroll to position [539, 0]
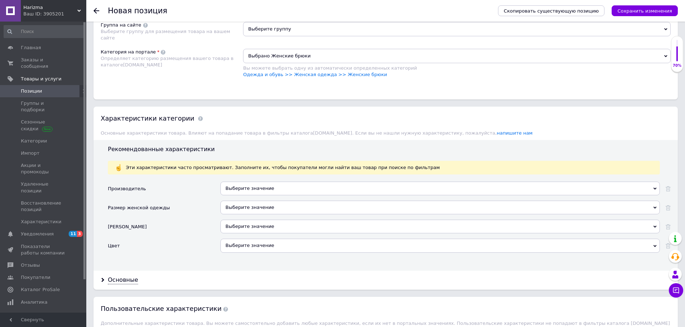
click at [298, 182] on div "Выберите значение" at bounding box center [439, 189] width 439 height 14
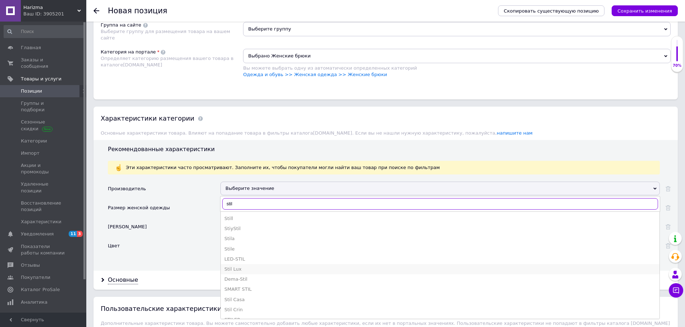
type input "stil"
click at [236, 268] on div "Stil Lux" at bounding box center [439, 269] width 431 height 6
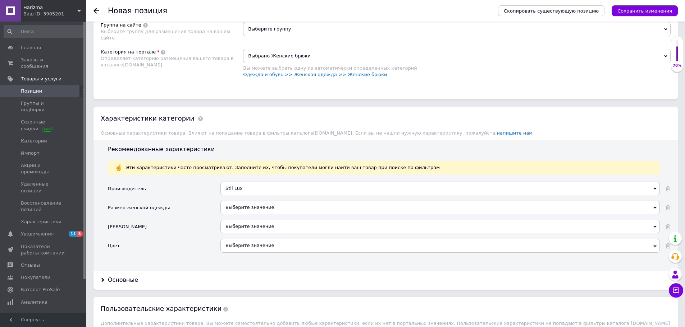
click at [265, 207] on div "Выберите значение" at bounding box center [439, 208] width 439 height 14
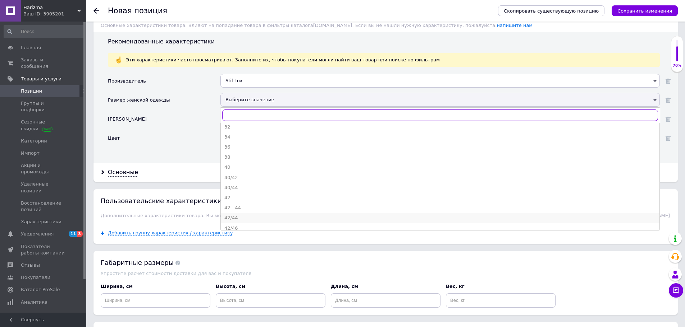
scroll to position [36, 0]
click at [232, 216] on div "42/46" at bounding box center [439, 216] width 431 height 6
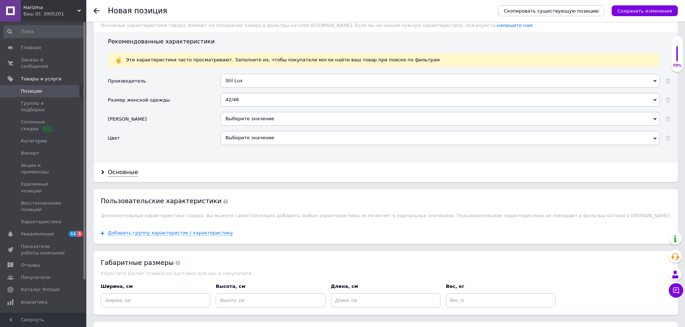
click at [258, 119] on div "Выберите значение" at bounding box center [439, 119] width 439 height 14
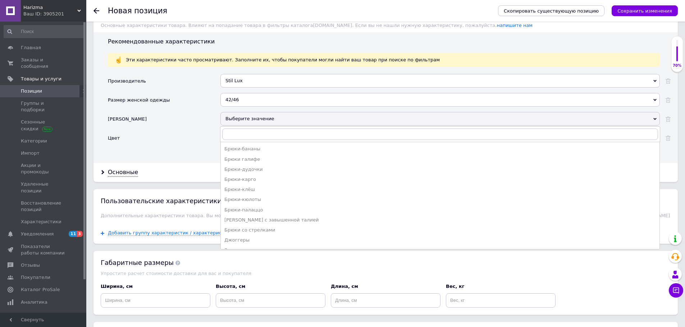
click at [246, 240] on div "Джоггеры" at bounding box center [439, 240] width 431 height 6
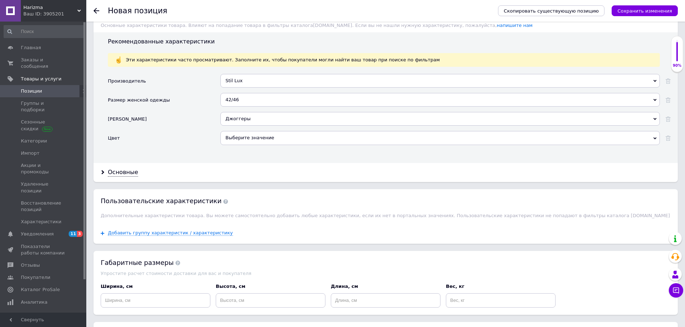
click at [253, 140] on div "Выберите значение" at bounding box center [439, 138] width 439 height 14
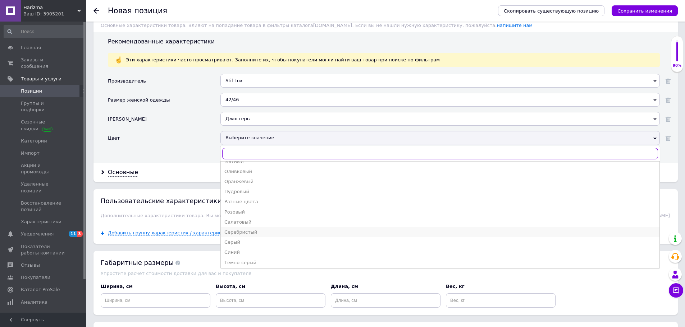
scroll to position [180, 0]
click at [237, 233] on div "Серый" at bounding box center [439, 232] width 431 height 6
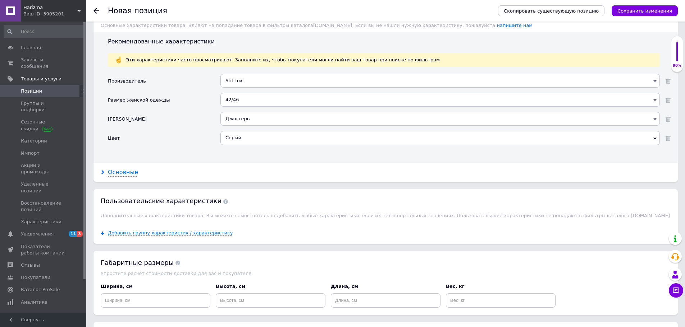
click at [113, 172] on div "Основные" at bounding box center [123, 173] width 30 height 8
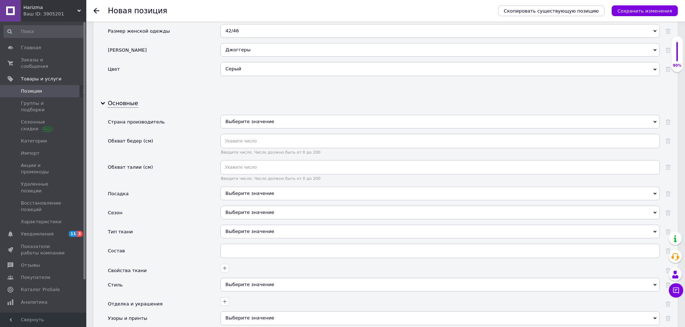
scroll to position [719, 0]
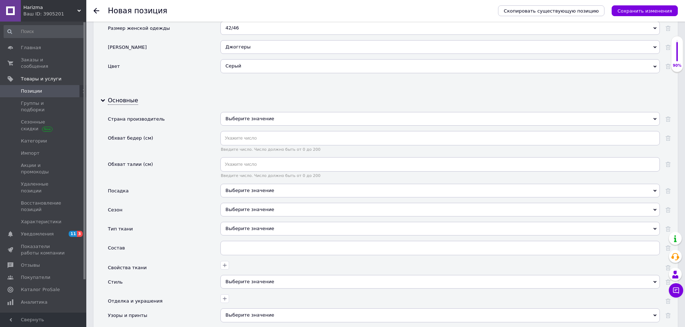
click at [253, 193] on div "Выберите значение" at bounding box center [439, 191] width 439 height 14
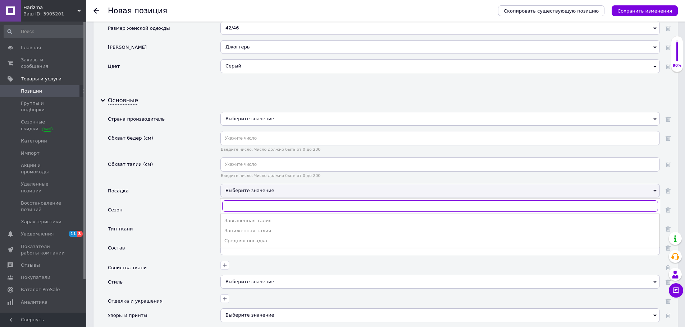
scroll to position [755, 0]
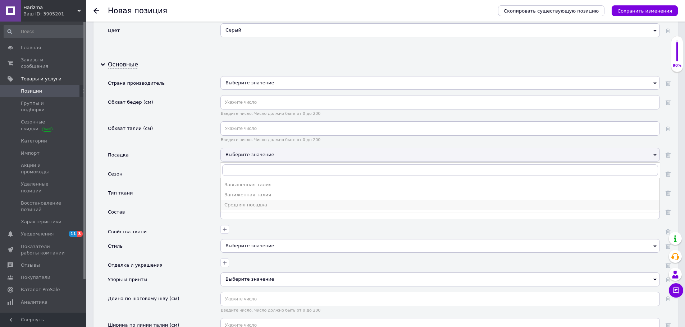
click at [259, 205] on div "Средняя посадка" at bounding box center [439, 205] width 431 height 6
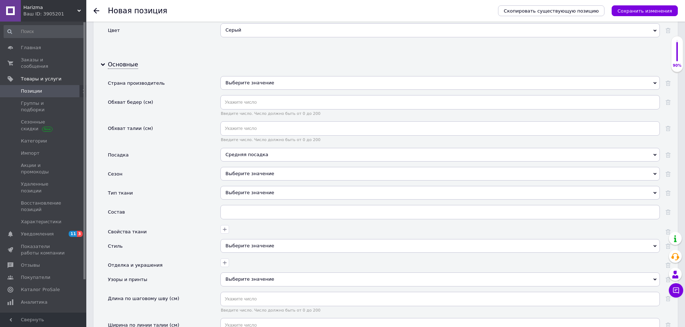
click at [260, 175] on div "Выберите значение" at bounding box center [439, 174] width 439 height 14
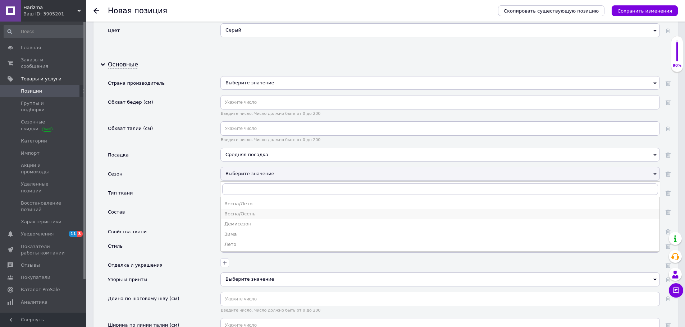
click at [252, 215] on div "Весна/Осень" at bounding box center [439, 214] width 431 height 6
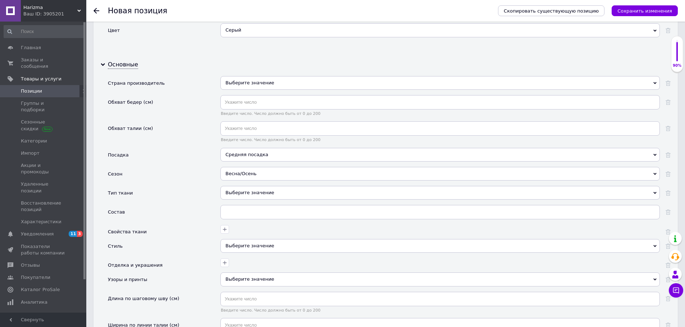
click at [250, 192] on div "Выберите значение" at bounding box center [439, 193] width 439 height 14
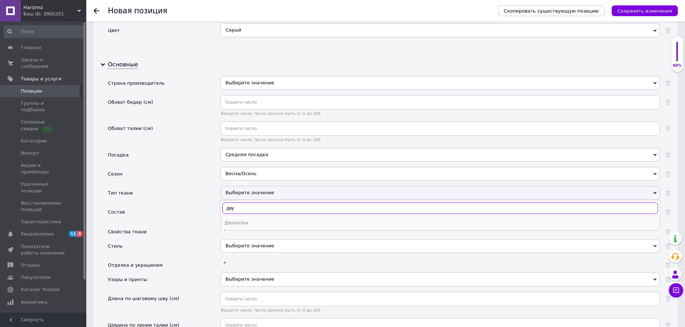
type input "дву"
click at [246, 221] on div "Двунитка" at bounding box center [439, 223] width 431 height 6
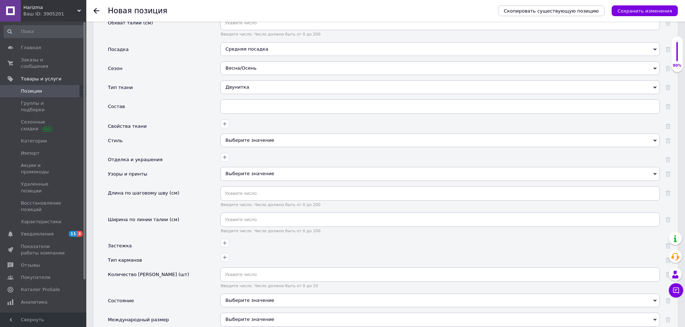
scroll to position [862, 0]
click at [250, 138] on div "Выберите значение" at bounding box center [439, 139] width 439 height 14
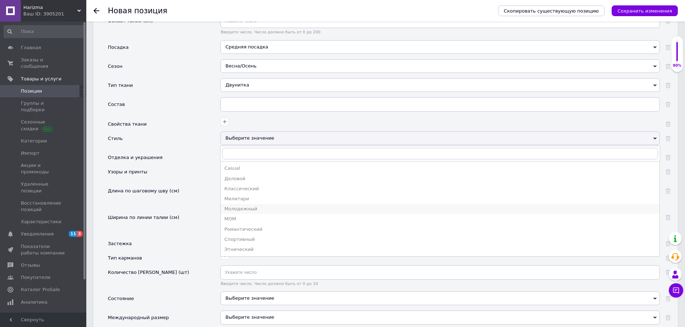
click at [248, 207] on div "Молодежный" at bounding box center [439, 209] width 431 height 6
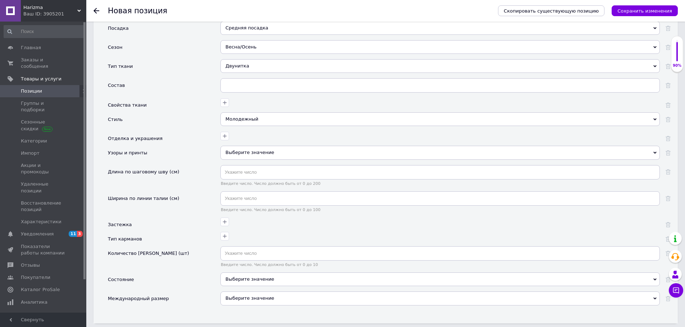
scroll to position [898, 0]
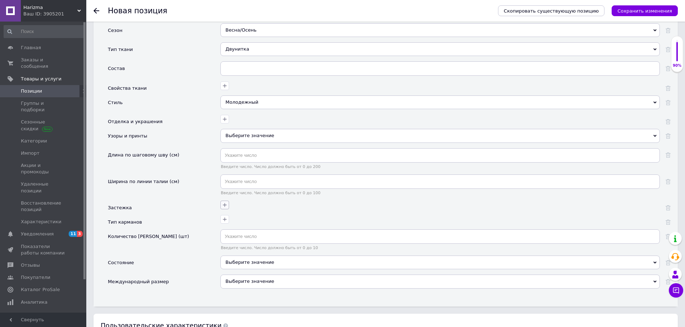
click at [226, 206] on icon "button" at bounding box center [225, 205] width 6 height 6
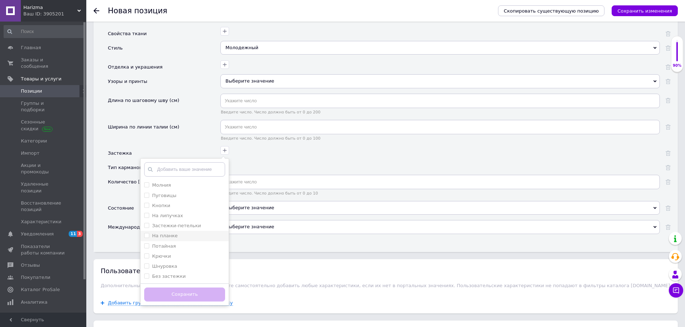
scroll to position [970, 0]
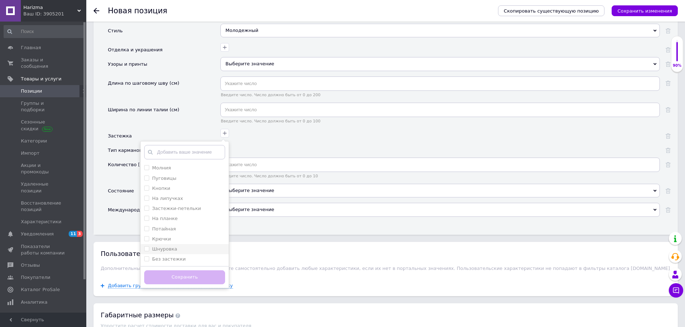
click at [149, 249] on span at bounding box center [146, 248] width 5 height 5
click at [149, 249] on input "Шнуровка" at bounding box center [146, 248] width 5 height 5
click at [148, 248] on input "Шнуровка" at bounding box center [146, 248] width 5 height 5
checkbox input "true"
click at [174, 277] on button "Сохранить" at bounding box center [184, 278] width 81 height 14
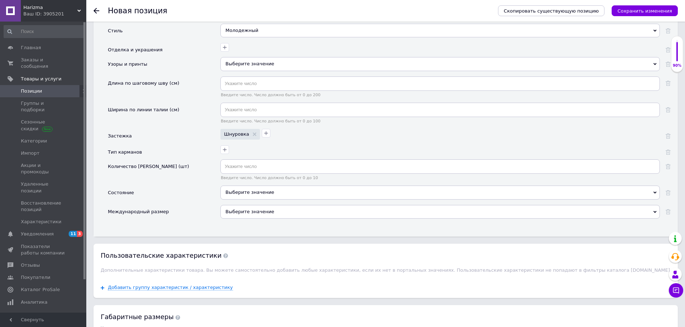
click at [239, 189] on div "Выберите значение" at bounding box center [439, 193] width 439 height 14
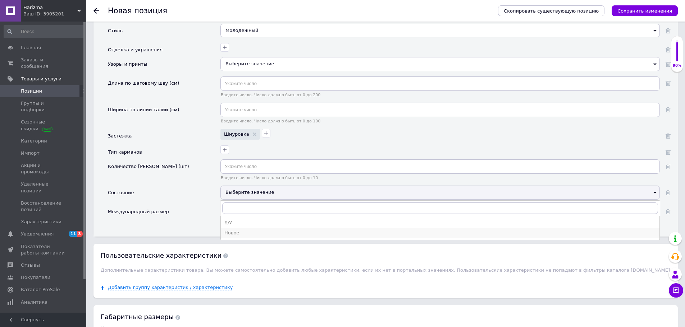
click at [232, 231] on div "Новое" at bounding box center [439, 233] width 431 height 6
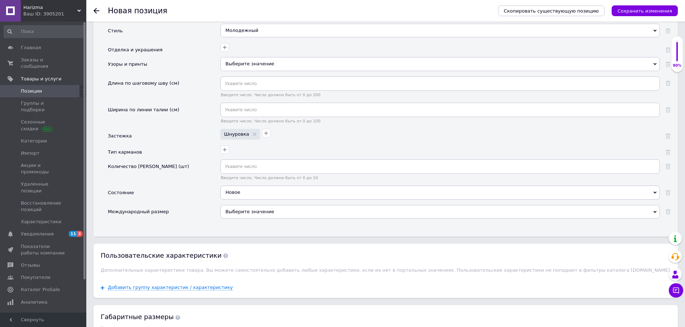
click at [236, 213] on div "Выберите значение" at bounding box center [439, 212] width 439 height 14
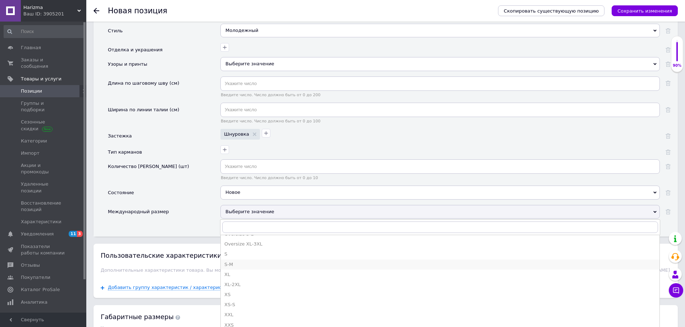
click at [230, 267] on div "S-M" at bounding box center [439, 265] width 431 height 6
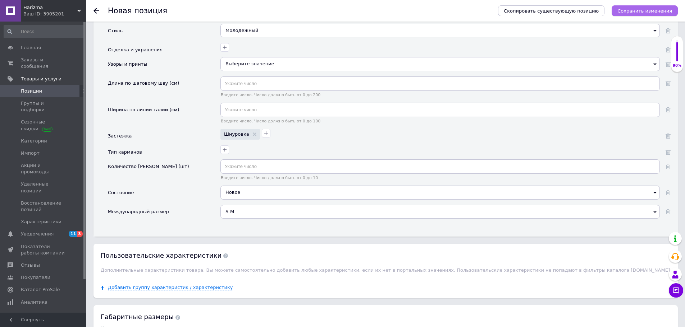
click at [643, 10] on icon "Сохранить изменения" at bounding box center [644, 10] width 55 height 5
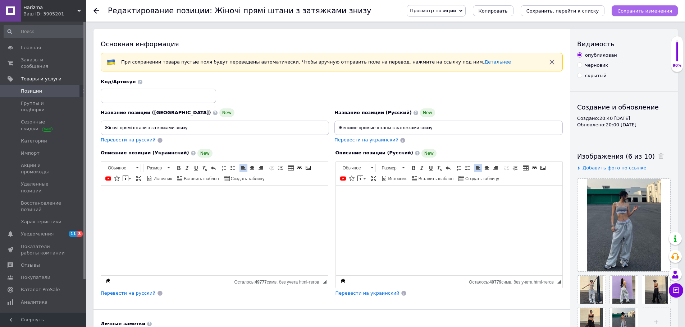
click at [645, 8] on button "Сохранить изменения" at bounding box center [644, 10] width 66 height 11
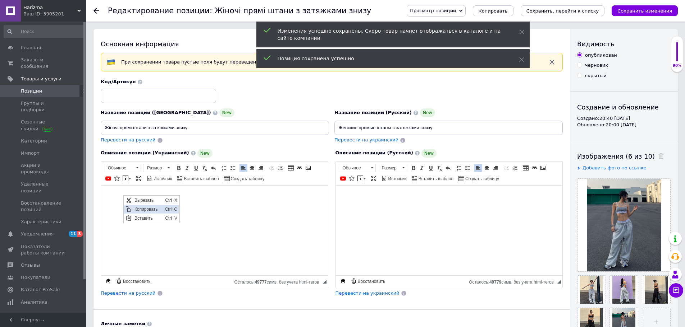
click at [139, 209] on span "Копировать" at bounding box center [148, 209] width 31 height 9
paste input "женские штаны палаццо, же"
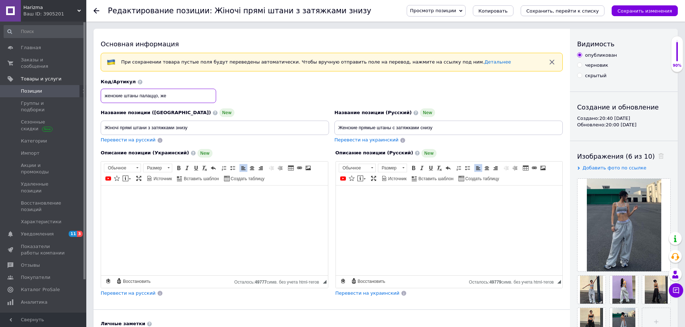
drag, startPoint x: 165, startPoint y: 100, endPoint x: 95, endPoint y: 98, distance: 70.5
click at [96, 98] on div "Основная информация При сохранении товара пустые поля будут переведены автомати…" at bounding box center [331, 241] width 476 height 424
type input "700 styli"
click at [638, 11] on icon "Сохранить изменения" at bounding box center [644, 10] width 55 height 5
click at [651, 12] on icon "Сохранить изменения" at bounding box center [644, 10] width 55 height 5
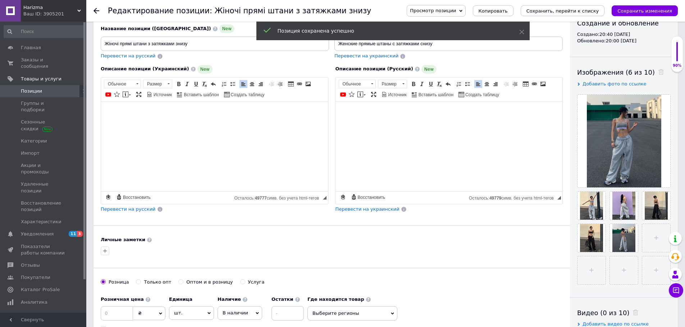
scroll to position [144, 0]
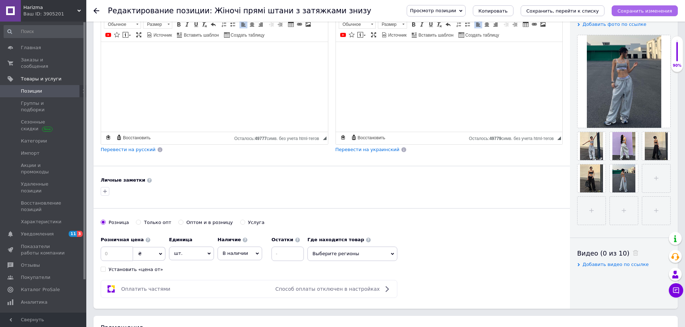
click at [651, 11] on icon "Сохранить изменения" at bounding box center [644, 10] width 55 height 5
click at [111, 255] on input at bounding box center [117, 254] width 32 height 14
type input "450"
click at [252, 251] on span "В наличии" at bounding box center [239, 254] width 45 height 14
click at [234, 289] on li "Готово к отправке" at bounding box center [240, 292] width 44 height 17
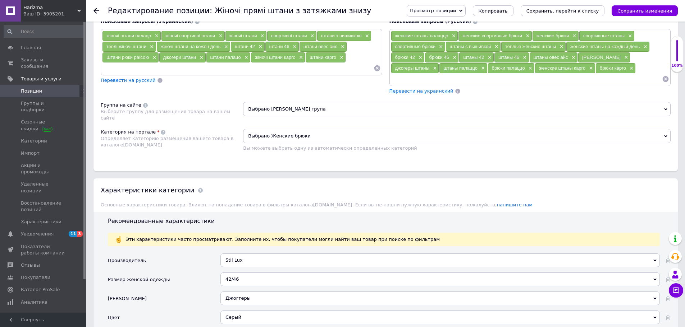
scroll to position [467, 0]
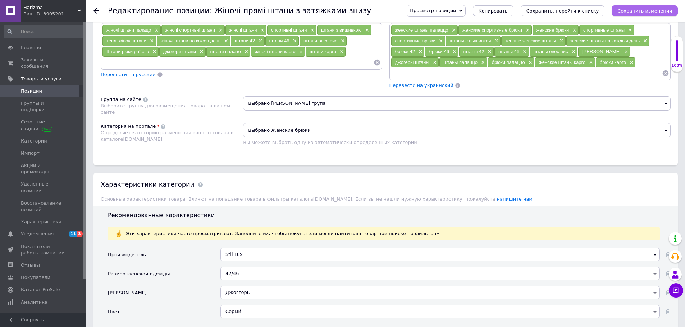
click at [655, 11] on icon "Сохранить изменения" at bounding box center [644, 10] width 55 height 5
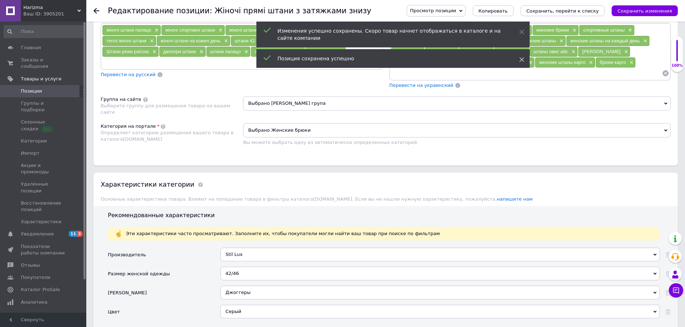
click at [522, 58] on icon at bounding box center [521, 59] width 5 height 5
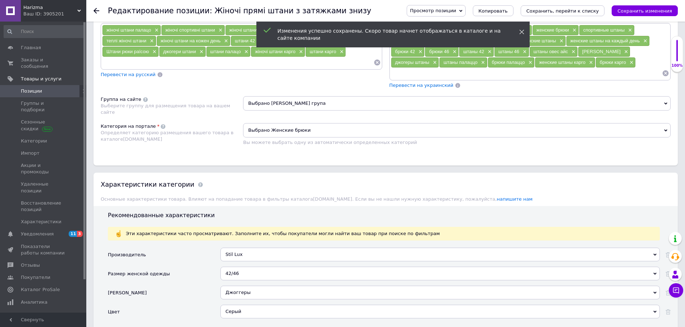
click at [522, 32] on icon at bounding box center [521, 31] width 5 height 5
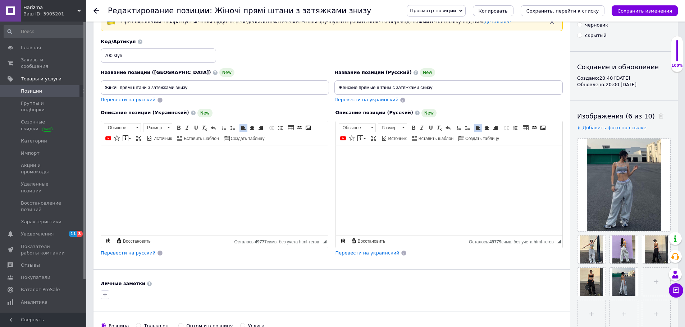
scroll to position [36, 0]
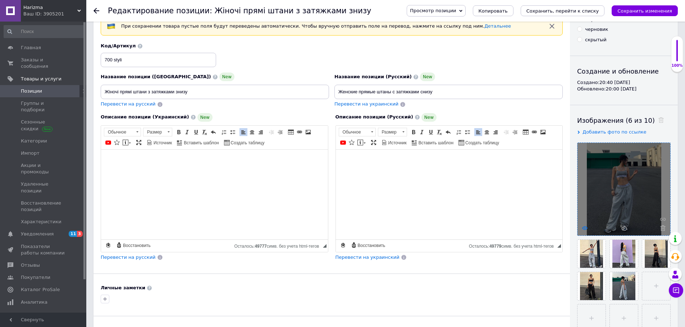
click at [584, 226] on icon at bounding box center [584, 228] width 5 height 5
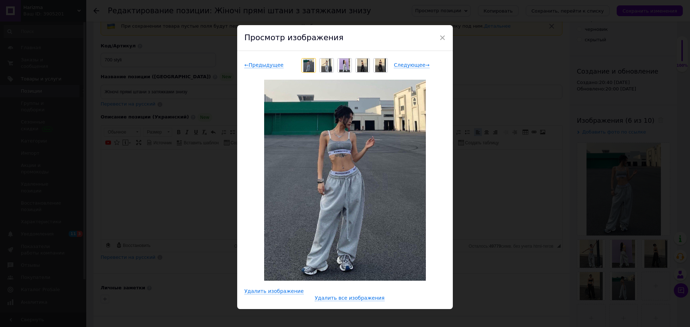
click at [515, 151] on div "× Просмотр изображения ← Предыдущее Следующее → Удалить изображение Удалить все…" at bounding box center [345, 163] width 690 height 327
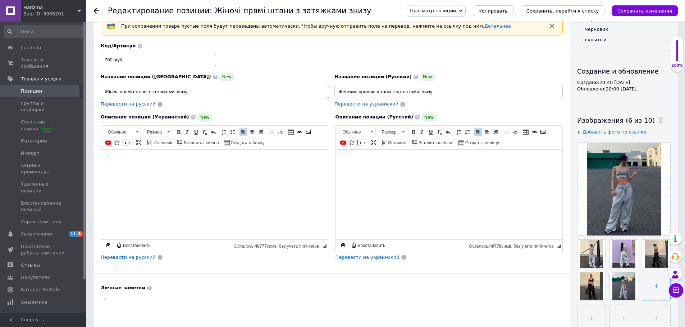
click at [656, 290] on input "file" at bounding box center [656, 286] width 28 height 28
type input "C:\fakepath\photo_2025-10-12_20-37-12.jpg"
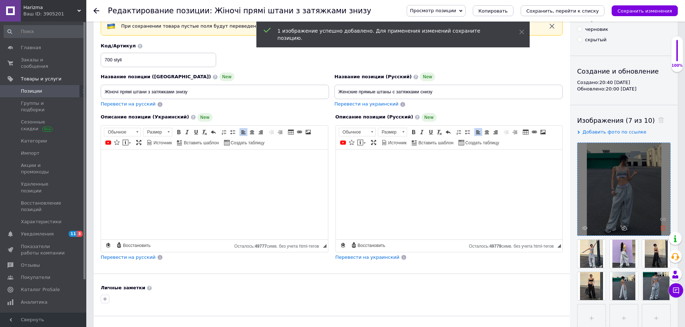
click at [664, 228] on icon at bounding box center [662, 228] width 5 height 5
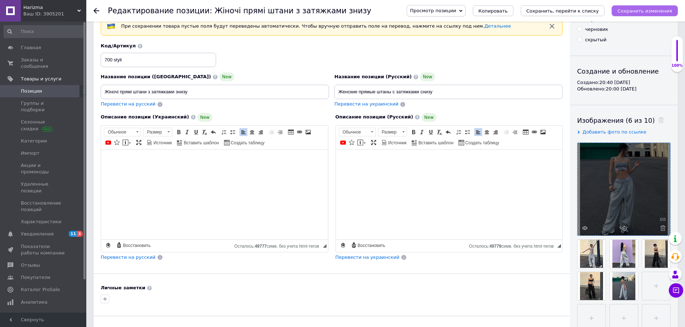
click at [648, 14] on button "Сохранить изменения" at bounding box center [644, 10] width 66 height 11
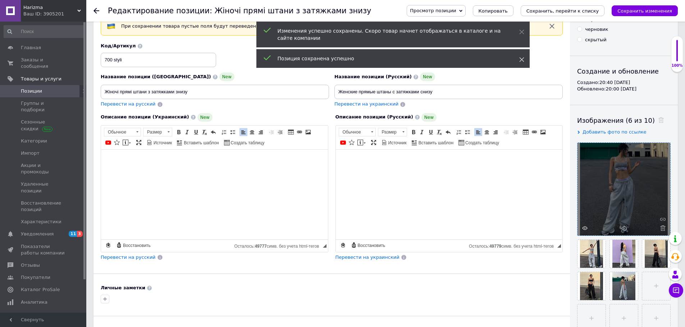
click at [522, 61] on use at bounding box center [521, 59] width 5 height 5
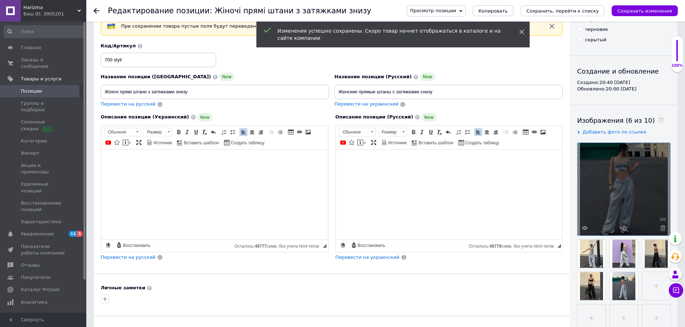
click at [522, 31] on icon at bounding box center [521, 31] width 5 height 5
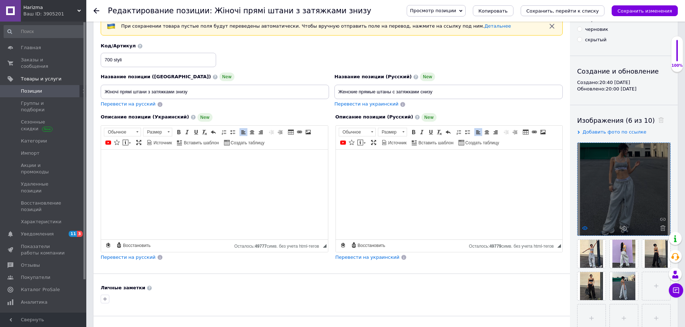
click at [586, 227] on use at bounding box center [584, 228] width 5 height 4
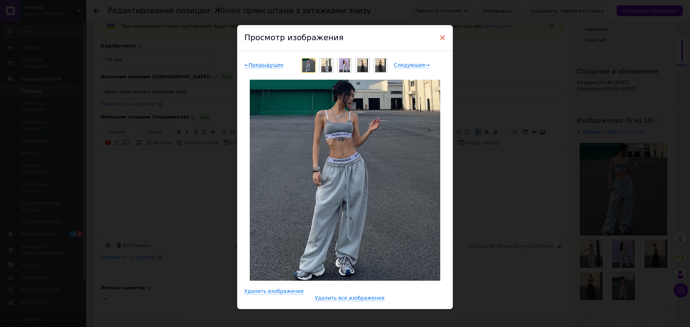
click at [443, 38] on span "×" at bounding box center [442, 38] width 6 height 12
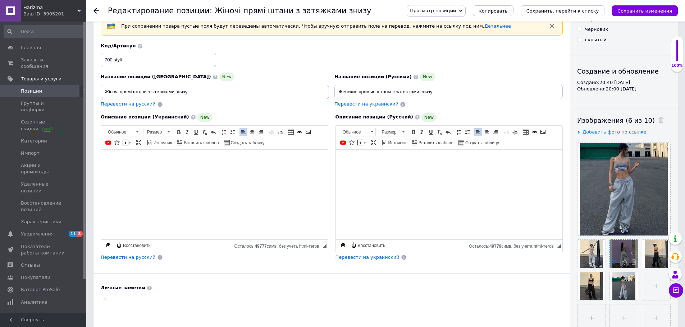
click at [615, 263] on icon at bounding box center [613, 261] width 5 height 5
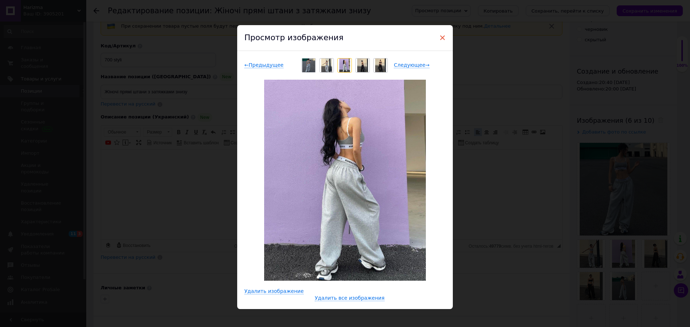
click at [441, 37] on span "×" at bounding box center [442, 38] width 6 height 12
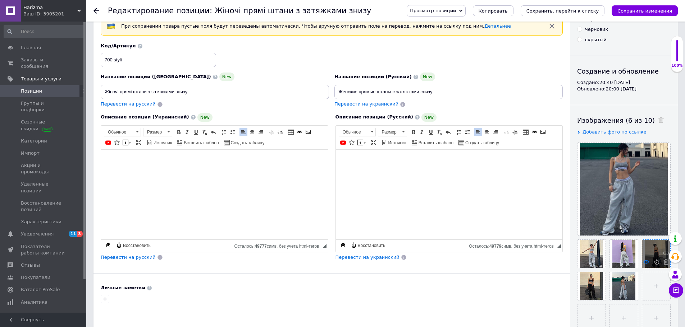
click at [647, 264] on use at bounding box center [645, 262] width 5 height 4
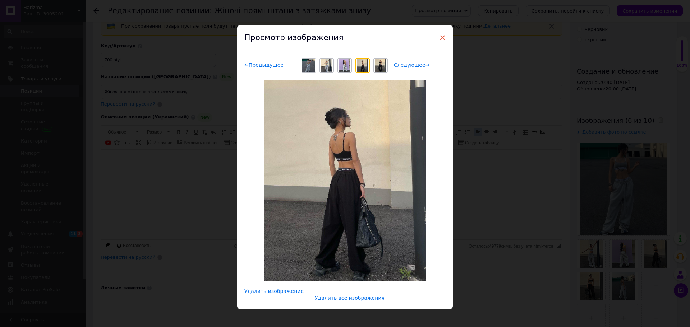
click at [441, 38] on span "×" at bounding box center [442, 38] width 6 height 12
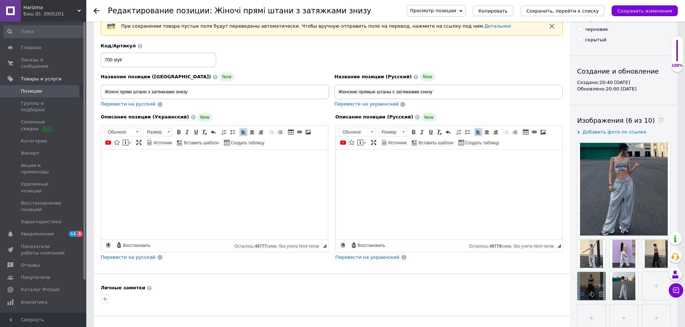
click at [582, 294] on icon at bounding box center [581, 294] width 5 height 5
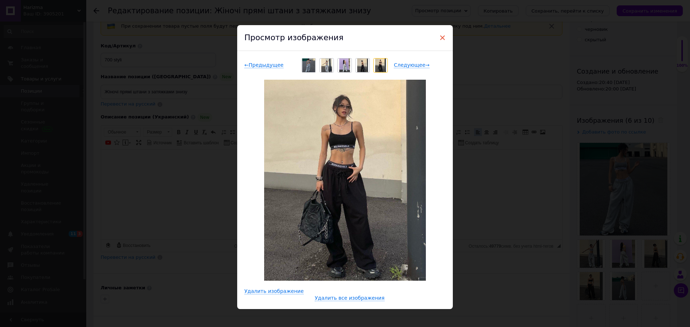
click at [441, 36] on span "×" at bounding box center [442, 38] width 6 height 12
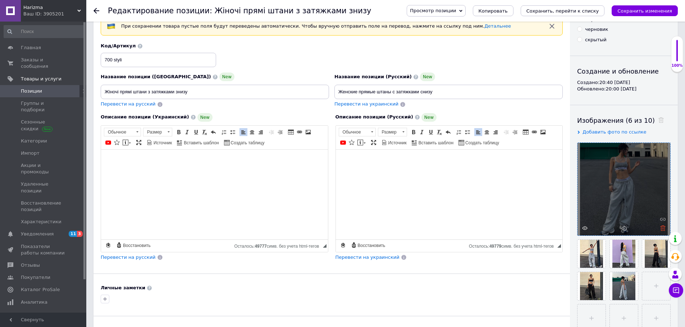
click at [663, 226] on icon at bounding box center [662, 228] width 5 height 5
click at [663, 228] on div at bounding box center [623, 189] width 93 height 93
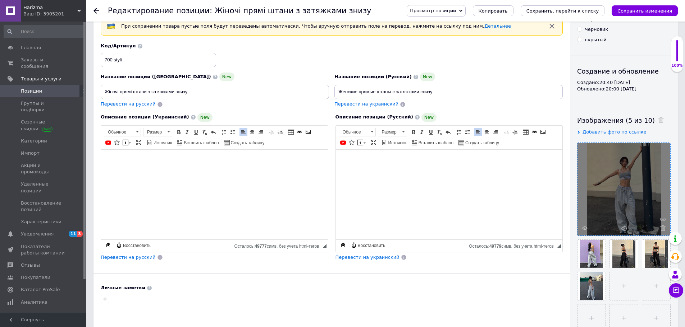
click at [663, 228] on use at bounding box center [662, 228] width 5 height 5
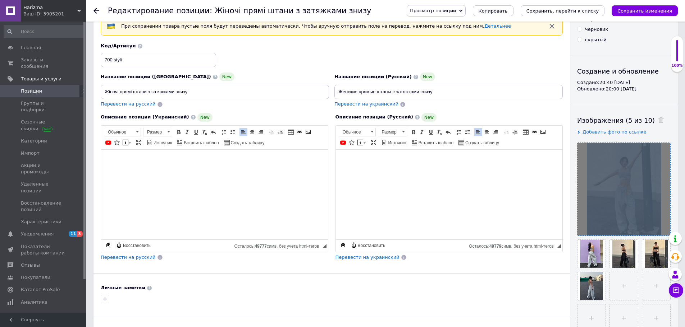
click at [663, 228] on div at bounding box center [623, 189] width 93 height 93
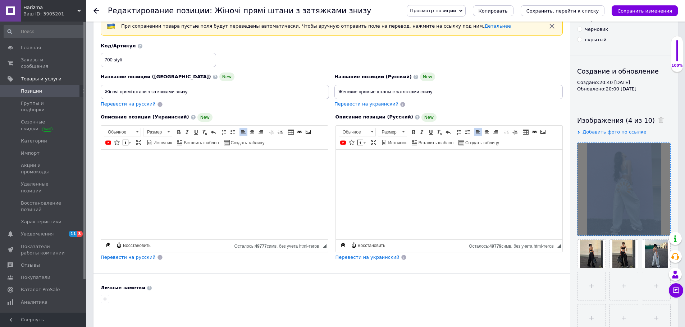
click at [663, 228] on div at bounding box center [623, 189] width 93 height 93
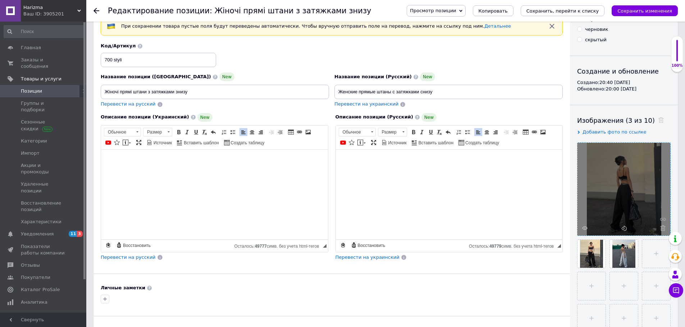
click at [663, 228] on use at bounding box center [662, 228] width 5 height 5
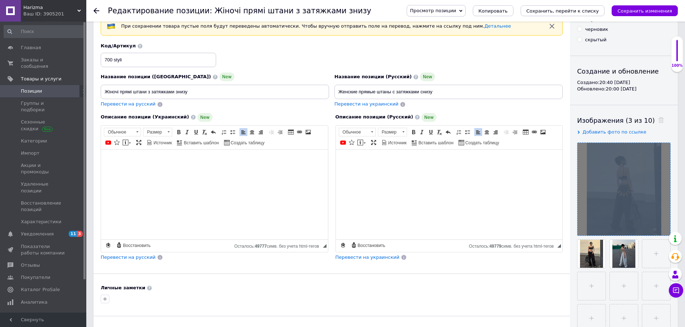
click at [663, 228] on div at bounding box center [623, 189] width 93 height 93
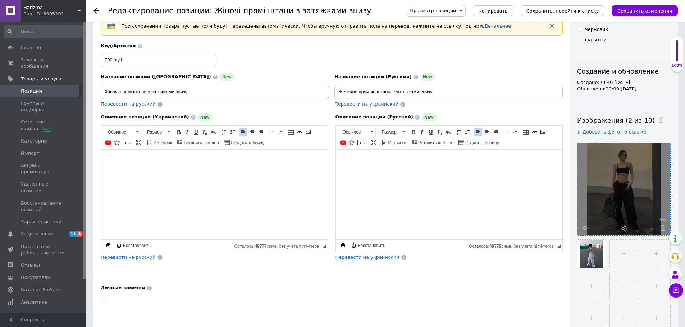
click at [663, 228] on use at bounding box center [662, 228] width 5 height 5
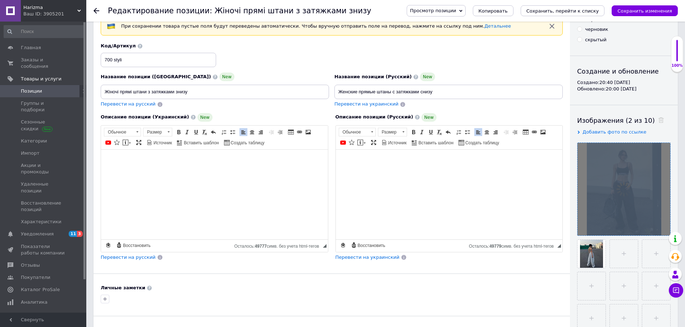
click at [663, 228] on div at bounding box center [623, 189] width 93 height 93
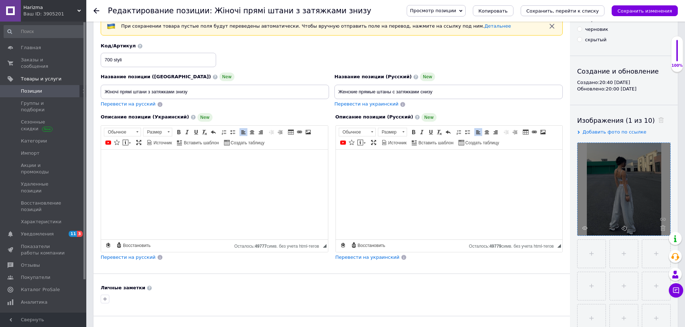
click at [663, 228] on use at bounding box center [662, 228] width 5 height 5
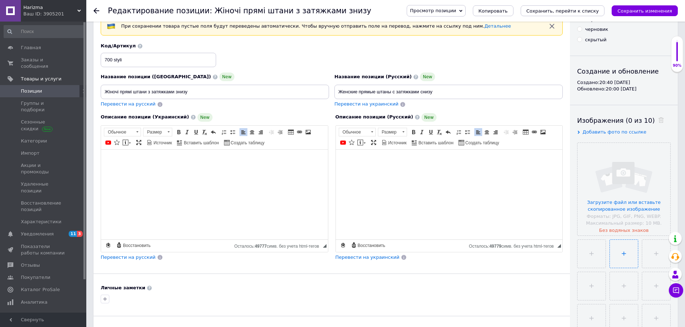
click at [623, 253] on input "file" at bounding box center [623, 254] width 28 height 28
type input "C:\fakepath\photo_2025-10-12_20-45-01.jpg"
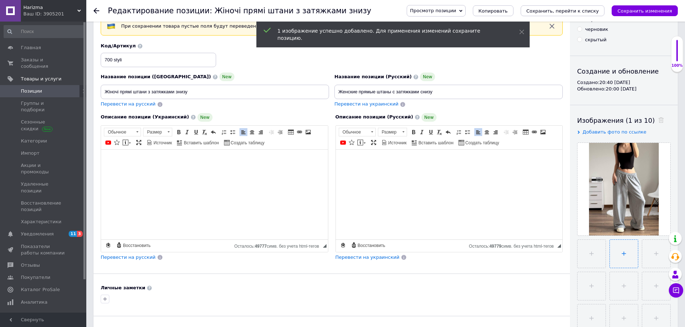
click at [632, 253] on input "file" at bounding box center [623, 254] width 28 height 28
type input "C:\fakepath\photo_2025-10-12_20-44-57.jpg"
click at [650, 254] on input "file" at bounding box center [656, 254] width 28 height 28
type input "C:\fakepath\photo_2025-10-12_20-44-54.jpg"
click at [594, 288] on input "file" at bounding box center [591, 286] width 28 height 28
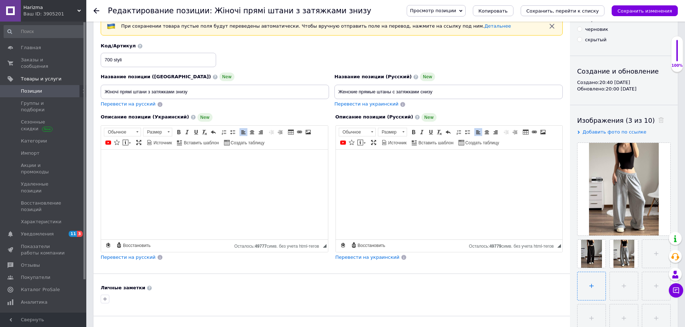
type input "C:\fakepath\photo_2025-10-12_20-44-54.jpg"
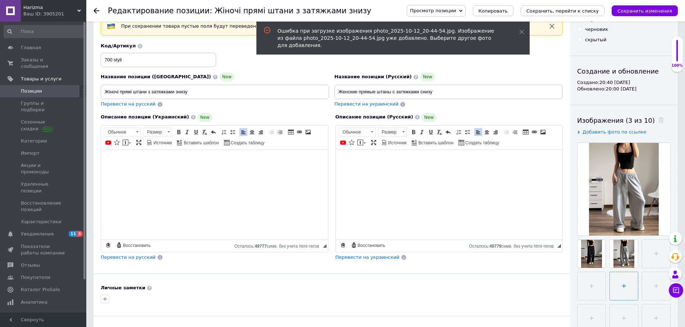
click at [631, 284] on input "file" at bounding box center [623, 286] width 28 height 28
type input "C:\fakepath\photo_2025-10-12_20-44-49.jpg"
click at [602, 286] on input "file" at bounding box center [591, 286] width 28 height 28
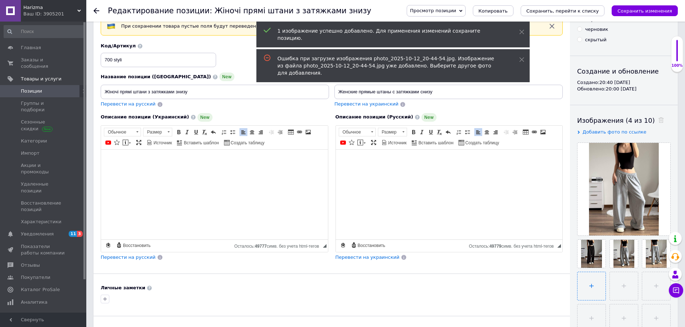
type input "C:\fakepath\photo_2025-10-12_20-44-46.jpg"
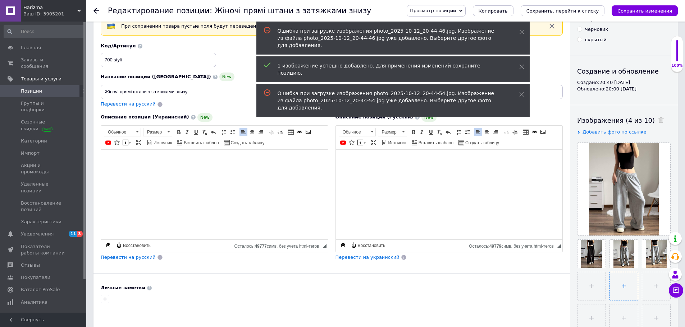
click at [631, 294] on input "file" at bounding box center [623, 286] width 28 height 28
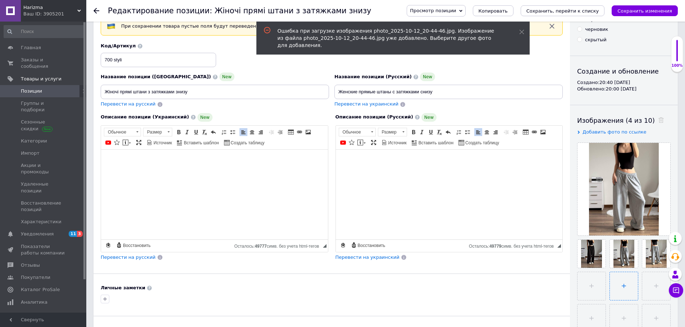
type input "C:\fakepath\photo_2025-10-12_20-44-43.jpg"
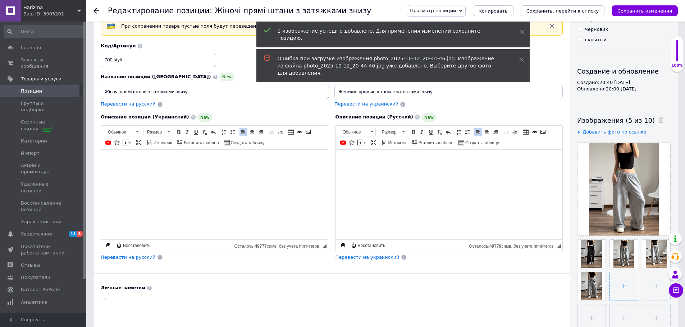
click at [626, 283] on input "file" at bounding box center [623, 286] width 28 height 28
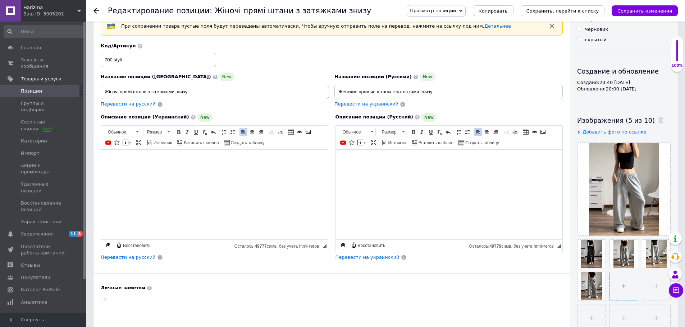
type input "C:\fakepath\photo_2025-10-12_20-44-46.jpg"
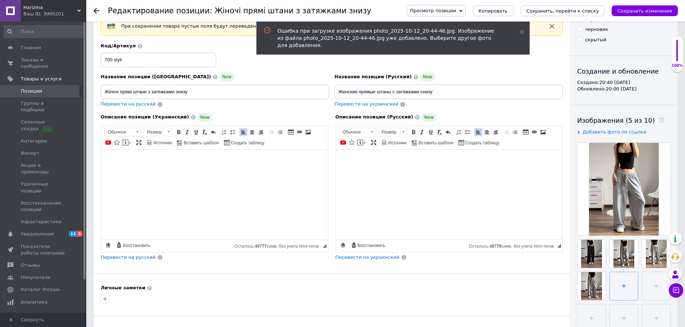
click at [636, 289] on input "file" at bounding box center [623, 286] width 28 height 28
type input "C:\fakepath\photo_2025-10-12_20-44-57.jpg"
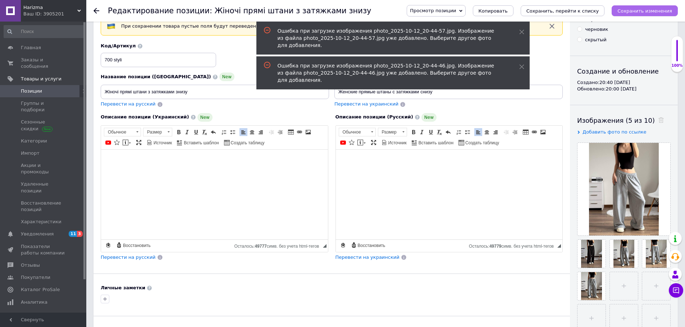
click at [637, 11] on icon "Сохранить изменения" at bounding box center [644, 10] width 55 height 5
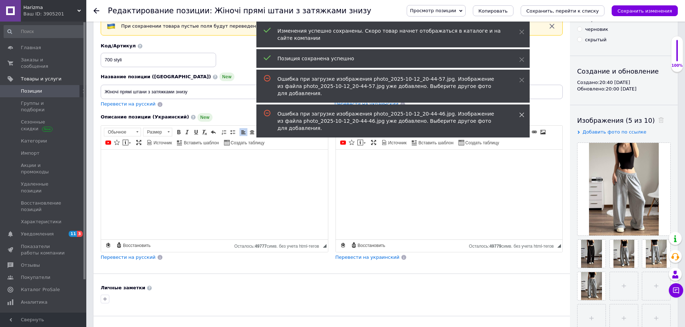
click at [521, 112] on icon at bounding box center [521, 114] width 5 height 5
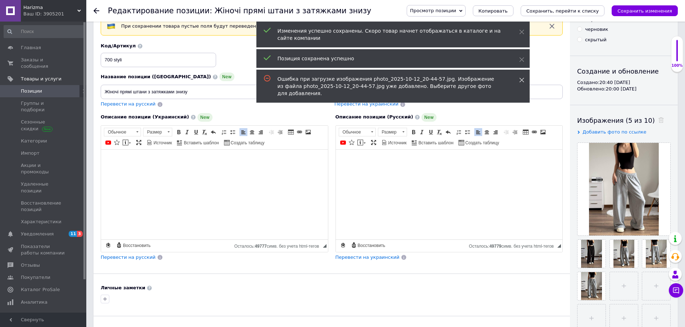
click at [522, 74] on div "Ошибка при загрузке изображения photo_2025-10-12_20-44-57.jpg. Изображение из ф…" at bounding box center [392, 86] width 273 height 33
click at [522, 78] on icon at bounding box center [521, 80] width 5 height 5
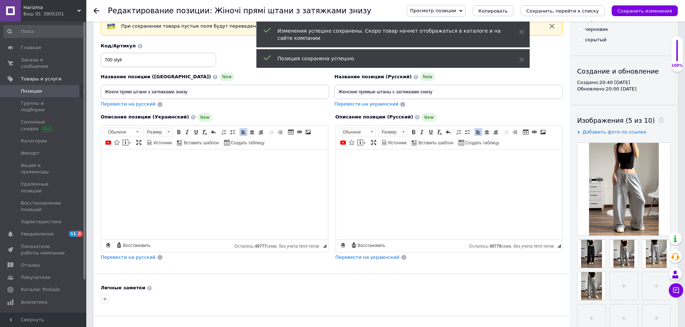
click at [520, 54] on div "Позиция сохранена успешно" at bounding box center [392, 58] width 273 height 19
click at [522, 64] on div "Позиция сохранена успешно" at bounding box center [392, 58] width 273 height 19
click at [520, 60] on use at bounding box center [521, 59] width 5 height 5
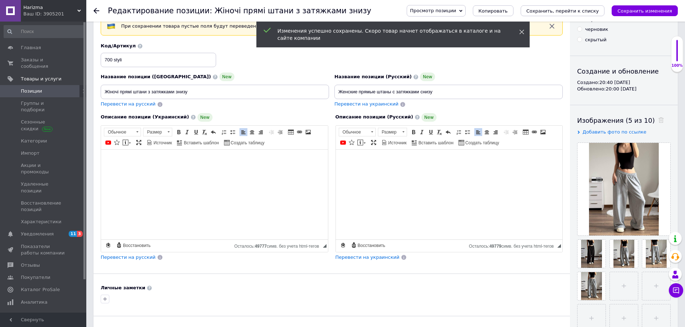
click at [522, 33] on icon at bounding box center [521, 31] width 5 height 5
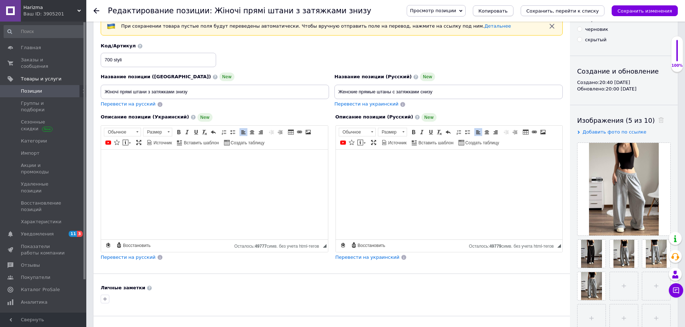
click at [507, 12] on span "Копировать" at bounding box center [492, 10] width 29 height 5
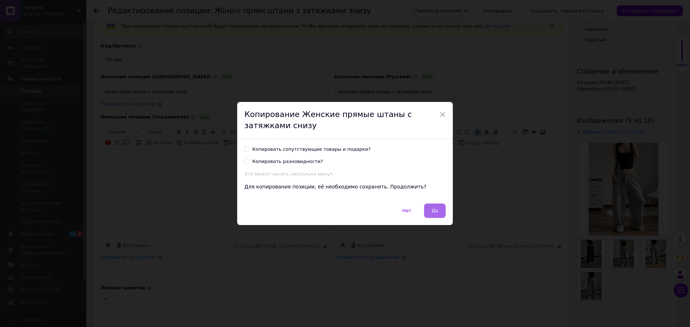
click at [437, 211] on span "Да" at bounding box center [435, 210] width 6 height 5
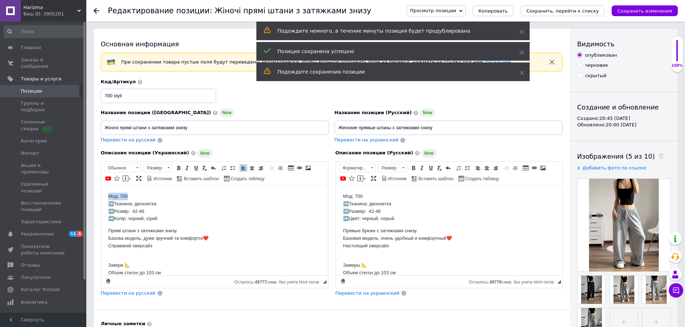
drag, startPoint x: 128, startPoint y: 195, endPoint x: 107, endPoint y: 195, distance: 20.8
click at [107, 195] on html "Мод: 700 ➡️Тканина: двохнитка ➡️Розмір: 42-46 ➡️Колір: чорний, сірий Прямі штан…" at bounding box center [214, 238] width 227 height 106
click at [123, 207] on span "Копировать" at bounding box center [134, 208] width 31 height 9
copy p "Мод: 700"
click at [206, 129] on input "Жіночі прямі штани з затяжками знизу" at bounding box center [215, 128] width 228 height 14
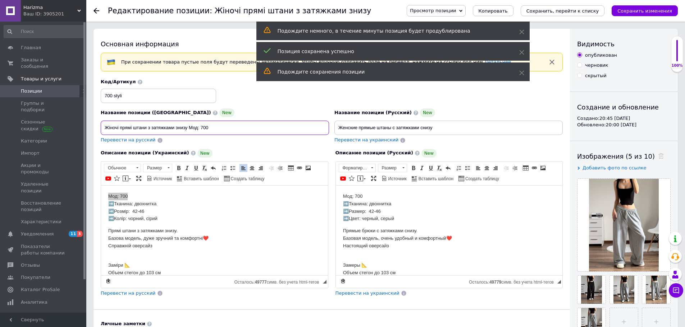
type input "Жіночі прямі штани з затяжками знизу Мод: 700"
click at [136, 142] on span "Перевести на русский" at bounding box center [128, 139] width 55 height 5
type input "Женские прямые брюки с затяжками снизу Мод: 700"
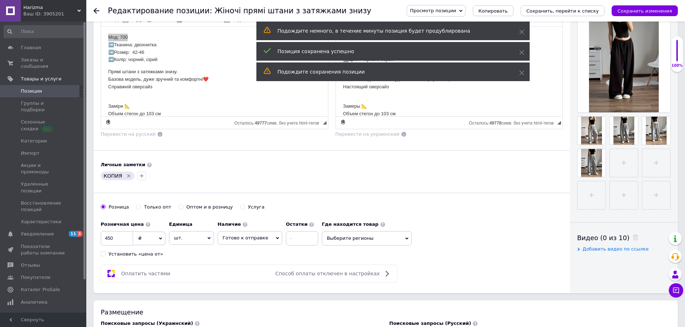
scroll to position [72, 0]
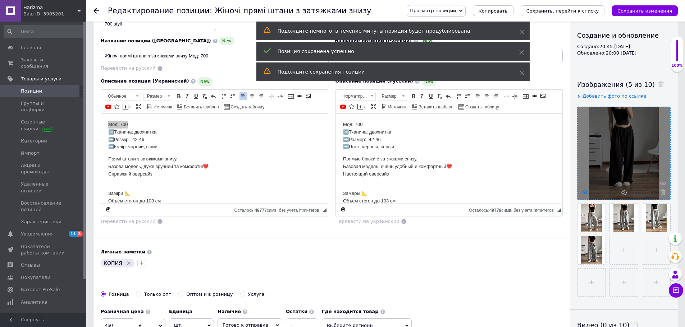
click at [582, 192] on icon at bounding box center [584, 192] width 5 height 5
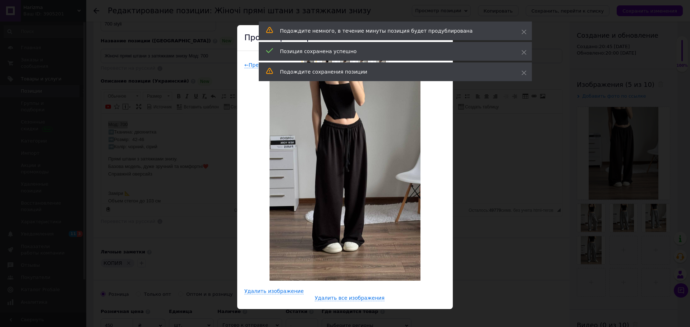
click at [502, 165] on div "× Просмотр изображения ← Предыдущее Следующее → Удалить изображение Удалить все…" at bounding box center [345, 163] width 690 height 327
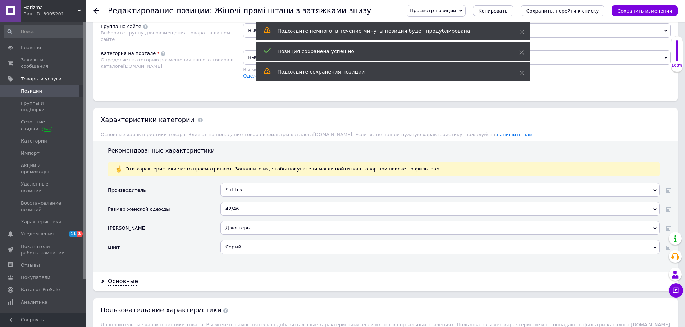
scroll to position [611, 0]
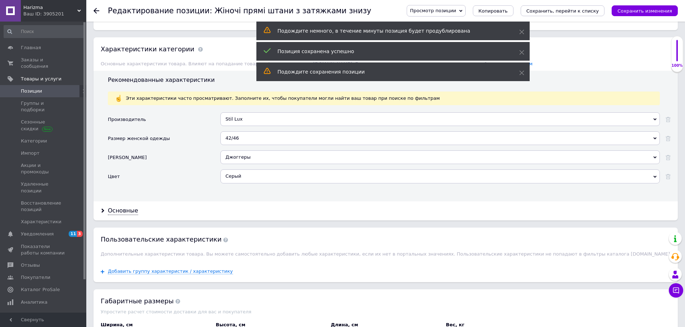
click at [249, 179] on div "Серый" at bounding box center [439, 177] width 439 height 14
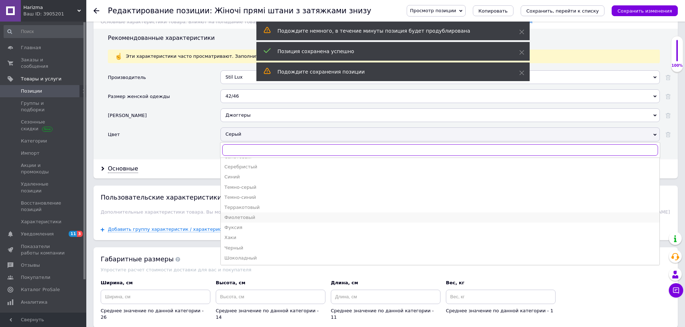
scroll to position [791, 0]
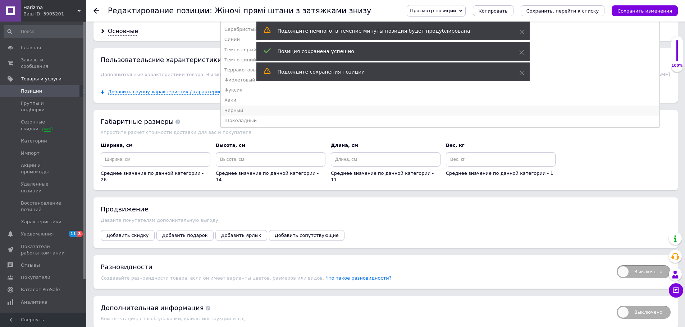
click at [237, 110] on div "Черный" at bounding box center [439, 110] width 431 height 6
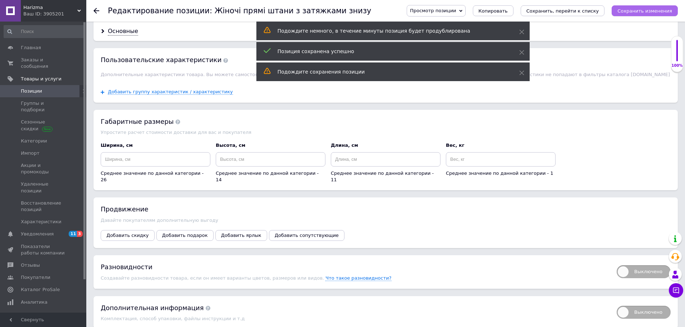
drag, startPoint x: 661, startPoint y: 10, endPoint x: 657, endPoint y: 11, distance: 4.3
click at [661, 10] on icon "Сохранить изменения" at bounding box center [644, 10] width 55 height 5
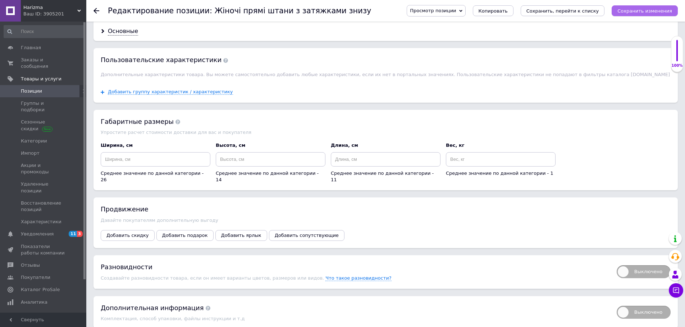
click at [665, 13] on icon "Сохранить изменения" at bounding box center [644, 10] width 55 height 5
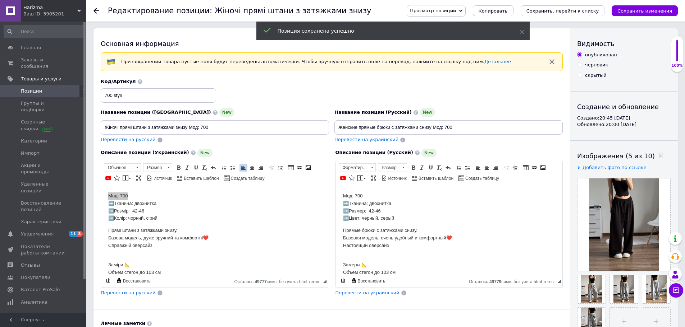
scroll to position [0, 0]
click at [28, 85] on link "Позиции" at bounding box center [44, 91] width 88 height 12
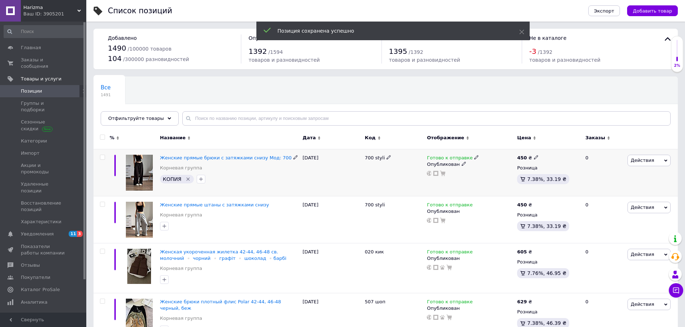
click at [186, 178] on icon "Удалить метку" at bounding box center [187, 179] width 3 height 3
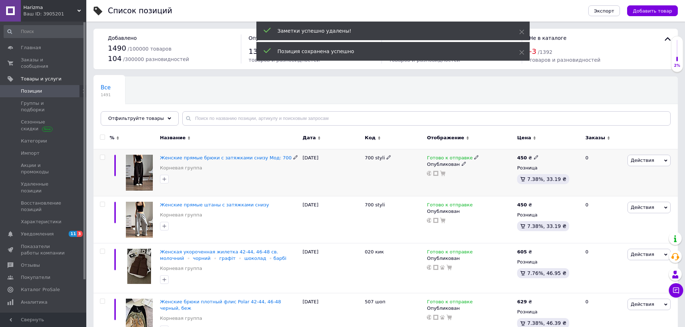
click at [534, 157] on icon at bounding box center [536, 157] width 4 height 4
click at [552, 147] on input "450" at bounding box center [569, 149] width 55 height 14
type input "451"
drag, startPoint x: 588, startPoint y: 89, endPoint x: 582, endPoint y: 91, distance: 5.8
click at [586, 90] on div "Все 1491 Ok Отфильтровано... Сохранить" at bounding box center [385, 104] width 584 height 59
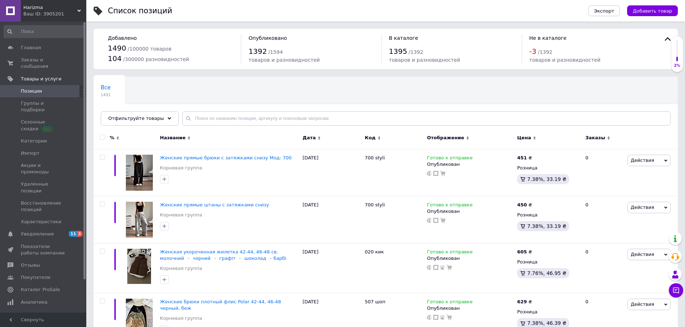
click at [77, 11] on div "Ваш ID: 3905201" at bounding box center [54, 14] width 63 height 6
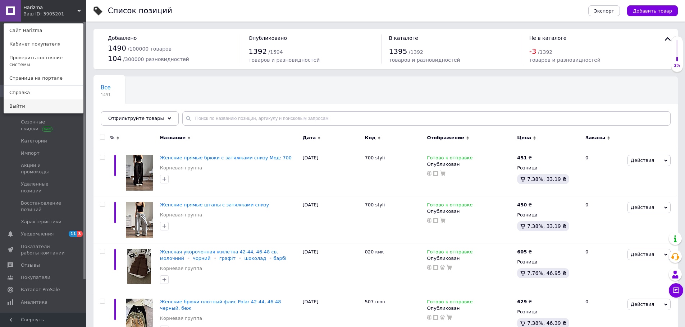
click at [21, 102] on link "Выйти" at bounding box center [43, 107] width 79 height 14
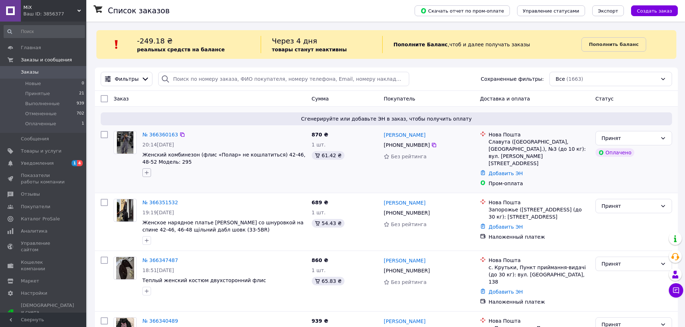
click at [144, 174] on icon "button" at bounding box center [147, 173] width 6 height 6
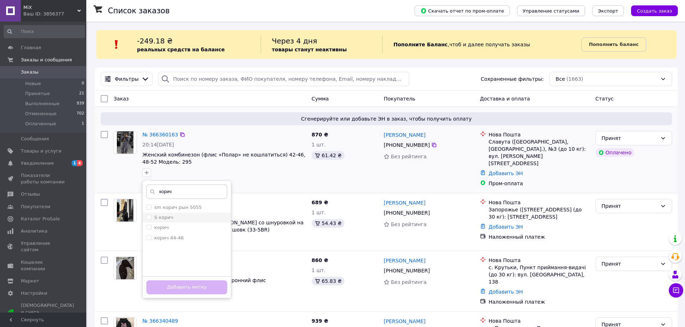
type input "корич"
click at [160, 217] on label "S корич" at bounding box center [163, 217] width 19 height 5
checkbox input "true"
click at [196, 286] on button "Добавить метку" at bounding box center [186, 288] width 81 height 14
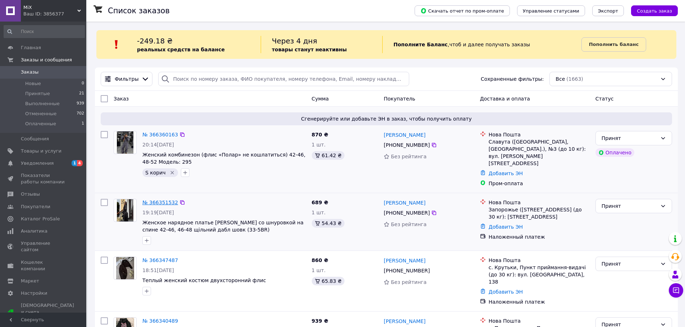
click at [162, 200] on link "№ 366351532" at bounding box center [160, 203] width 36 height 6
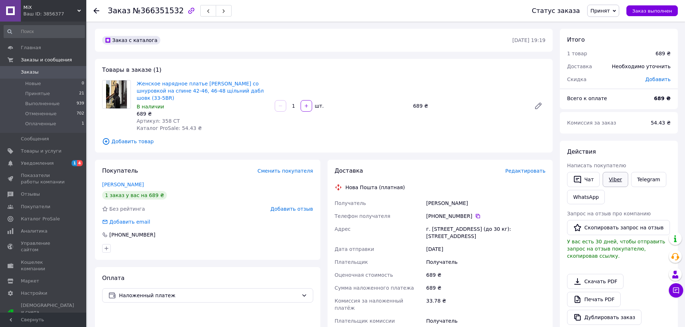
click at [613, 180] on link "Viber" at bounding box center [614, 179] width 25 height 15
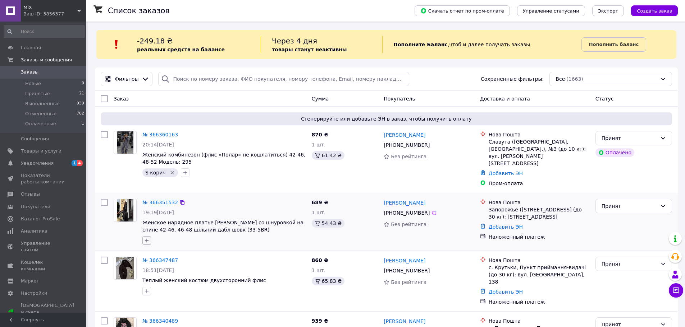
click at [148, 238] on icon "button" at bounding box center [147, 241] width 6 height 6
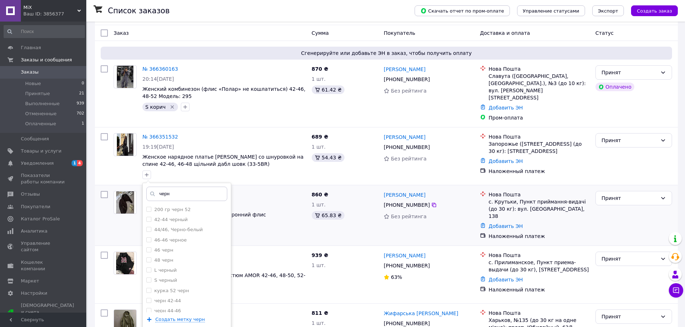
scroll to position [72, 0]
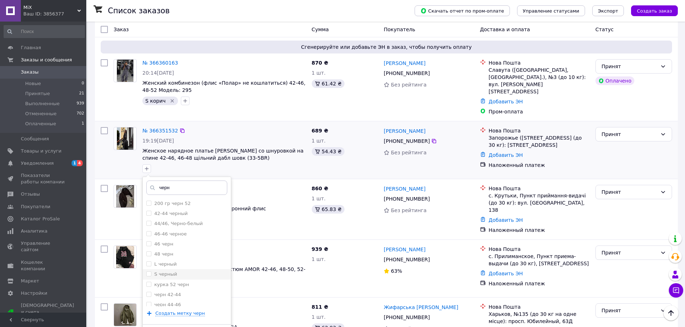
type input "черн"
click at [170, 272] on label "S черный" at bounding box center [165, 274] width 23 height 5
checkbox input "true"
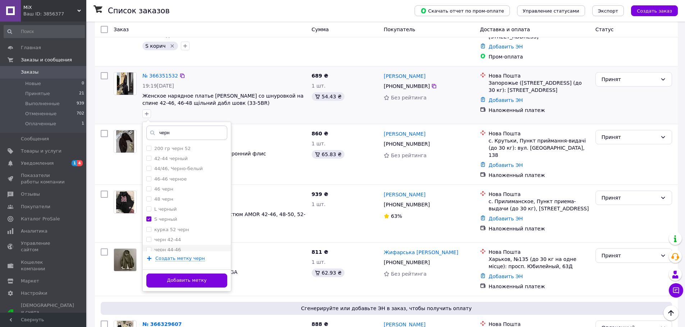
scroll to position [144, 0]
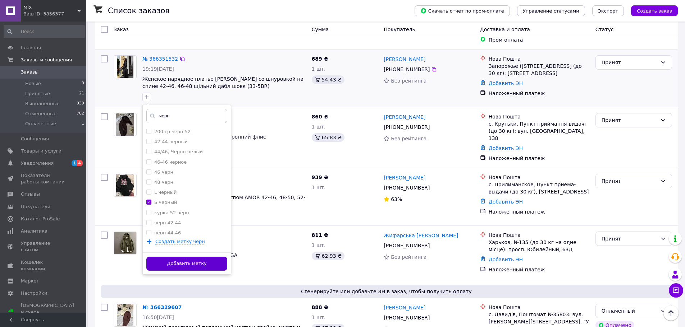
click at [185, 257] on button "Добавить метку" at bounding box center [186, 264] width 81 height 14
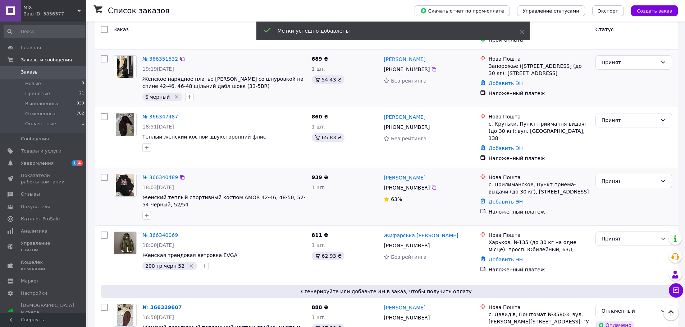
scroll to position [108, 0]
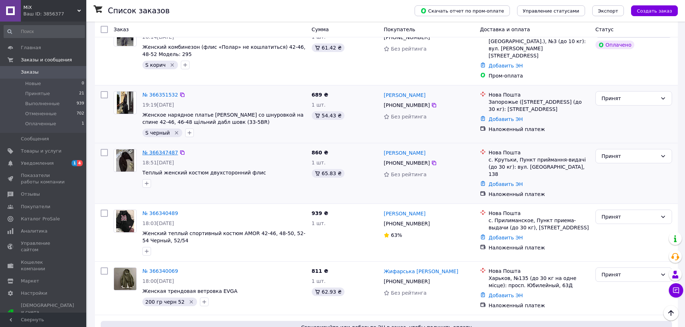
click at [165, 150] on link "№ 366347487" at bounding box center [160, 153] width 36 height 6
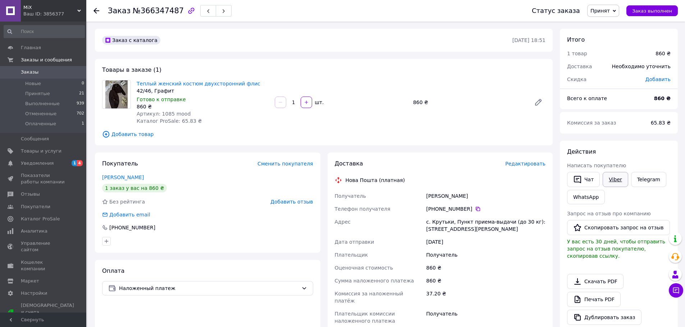
click at [617, 182] on link "Viber" at bounding box center [614, 179] width 25 height 15
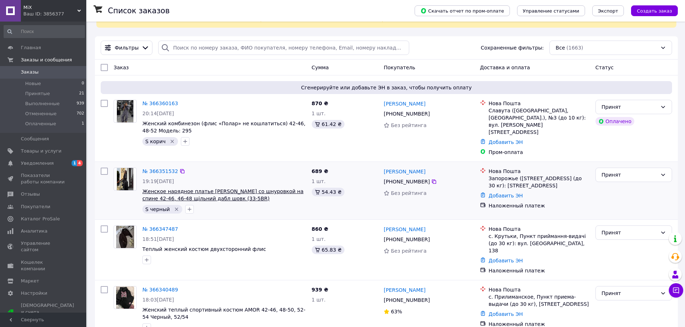
scroll to position [72, 0]
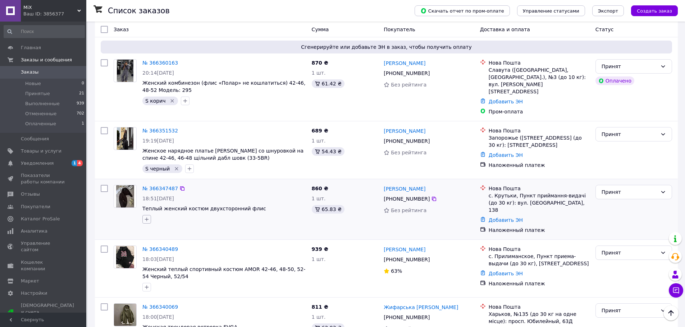
click at [146, 217] on icon "button" at bounding box center [147, 220] width 6 height 6
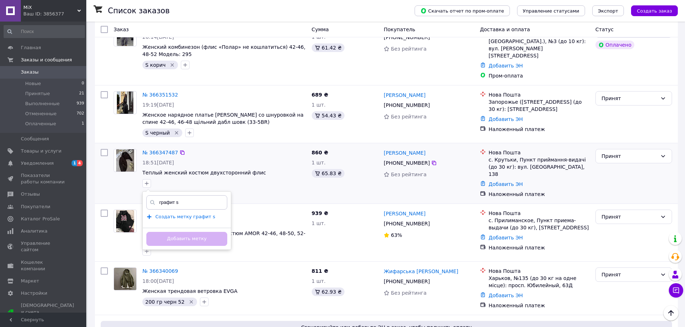
type input "графит s"
click at [203, 215] on span "Создать метку графит s" at bounding box center [185, 217] width 60 height 6
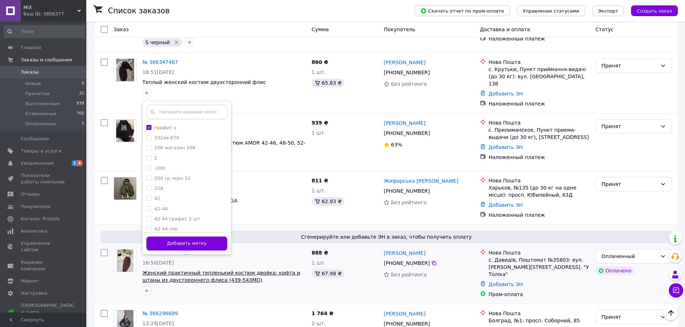
scroll to position [216, 0]
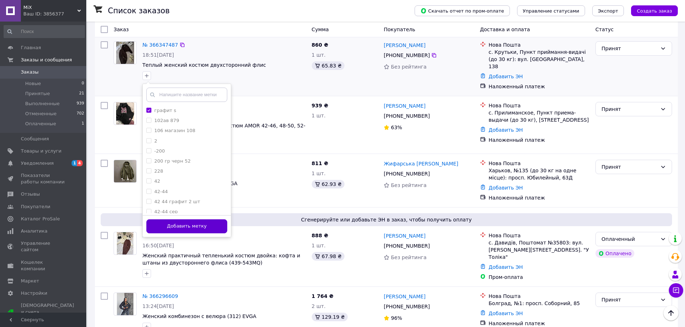
click at [203, 222] on button "Добавить метку" at bounding box center [186, 227] width 81 height 14
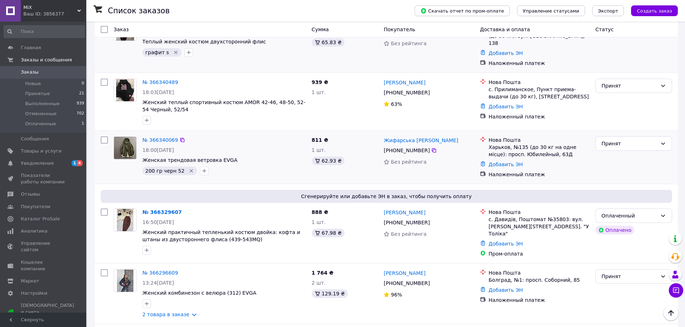
scroll to position [252, 0]
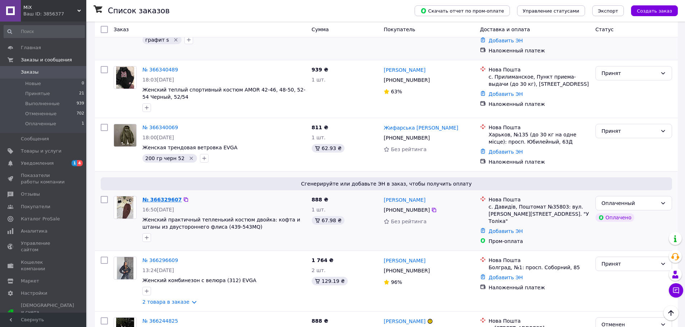
click at [169, 197] on link "№ 366329607" at bounding box center [161, 200] width 39 height 6
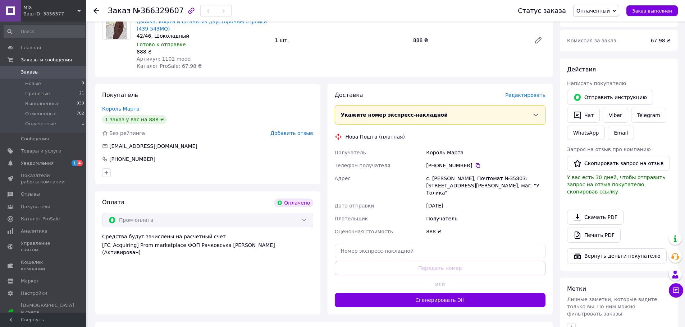
scroll to position [90, 0]
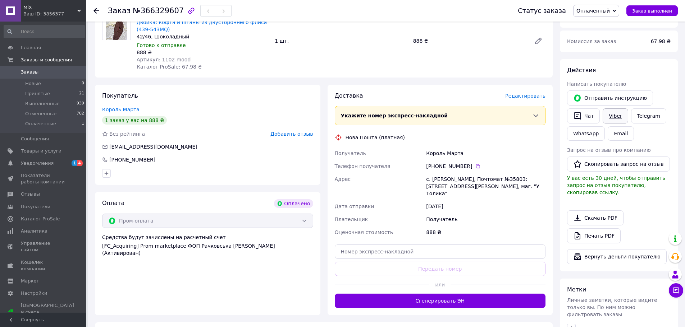
click at [607, 115] on link "Viber" at bounding box center [614, 116] width 25 height 15
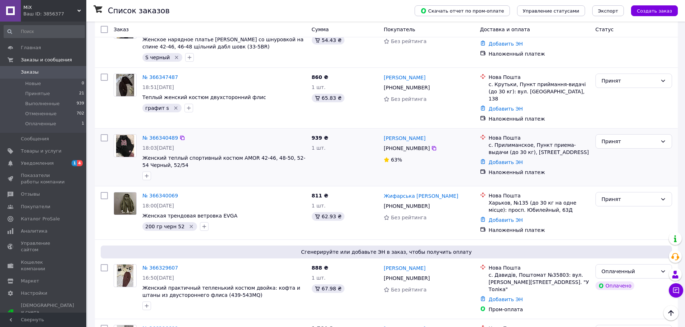
scroll to position [252, 0]
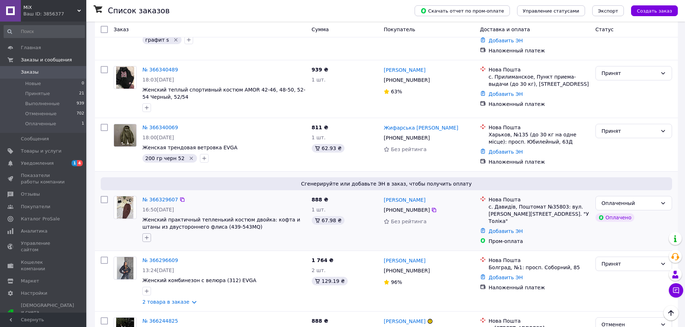
click at [149, 234] on button "button" at bounding box center [146, 238] width 9 height 9
click at [650, 199] on div "Оплаченный" at bounding box center [629, 203] width 56 height 8
click at [616, 208] on li "Принят" at bounding box center [633, 207] width 76 height 13
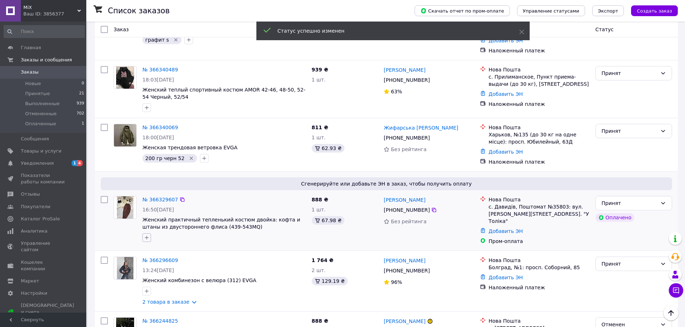
click at [148, 235] on icon "button" at bounding box center [147, 238] width 6 height 6
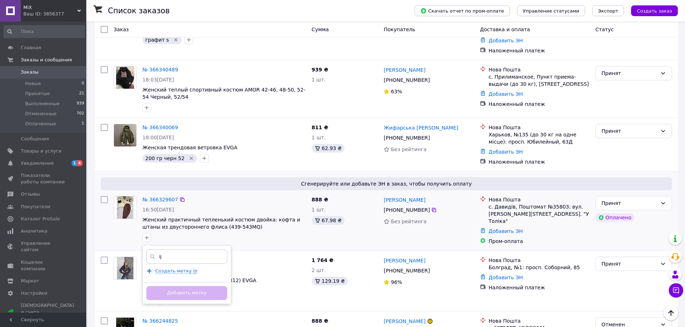
type input "i"
type input "шоко"
click at [167, 280] on label "шоко S" at bounding box center [162, 282] width 17 height 5
checkbox input "true"
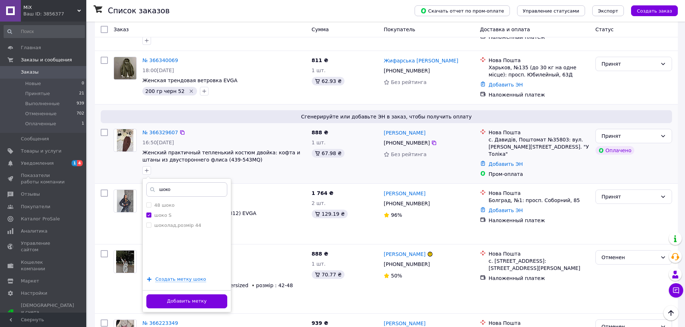
scroll to position [359, 0]
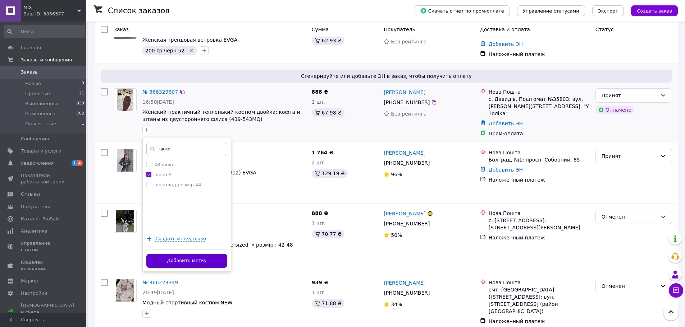
click at [211, 254] on button "Добавить метку" at bounding box center [186, 261] width 81 height 14
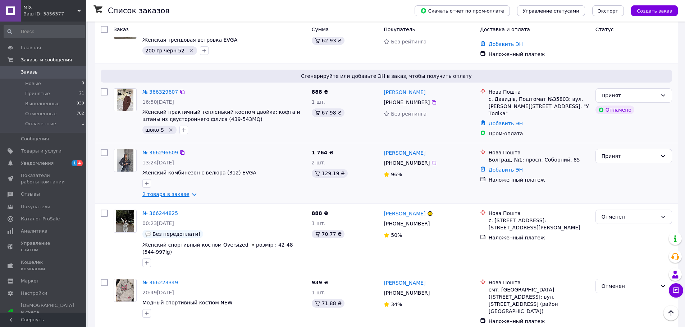
click at [185, 192] on link "2 товара в заказе" at bounding box center [165, 195] width 47 height 6
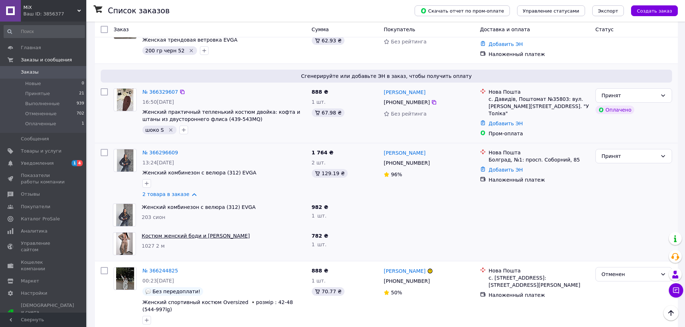
click at [162, 233] on link "Костюм женский боди и [PERSON_NAME]" at bounding box center [196, 236] width 108 height 6
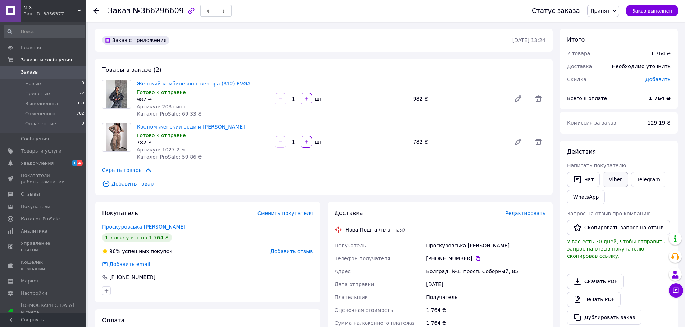
click at [610, 176] on link "Viber" at bounding box center [614, 179] width 25 height 15
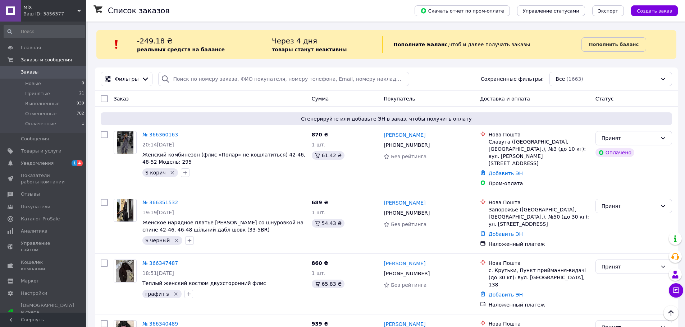
scroll to position [359, 0]
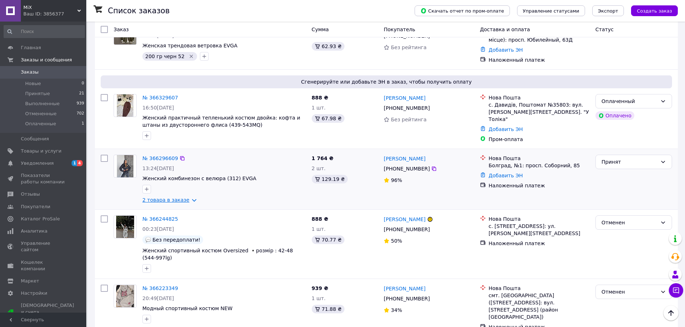
click at [185, 197] on link "2 товара в заказе" at bounding box center [165, 200] width 47 height 6
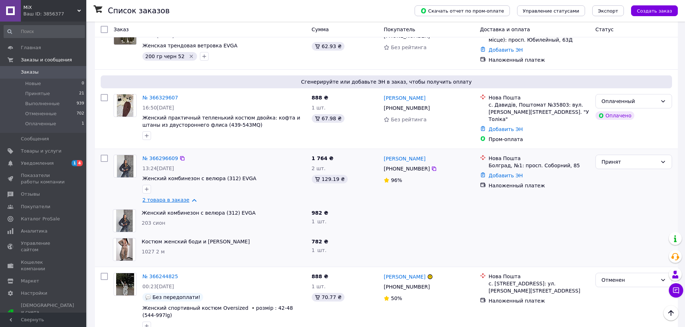
click at [188, 197] on link "2 товара в заказе" at bounding box center [165, 200] width 47 height 6
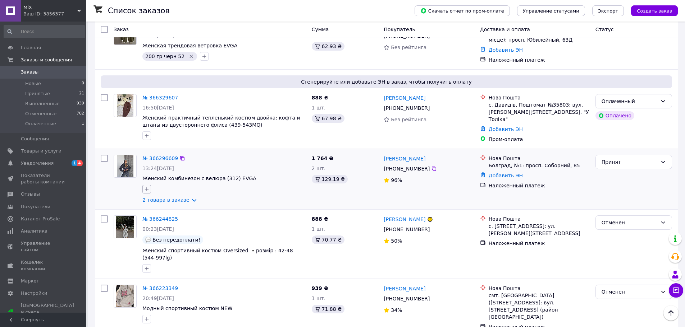
click at [148, 188] on icon "button" at bounding box center [147, 190] width 4 height 4
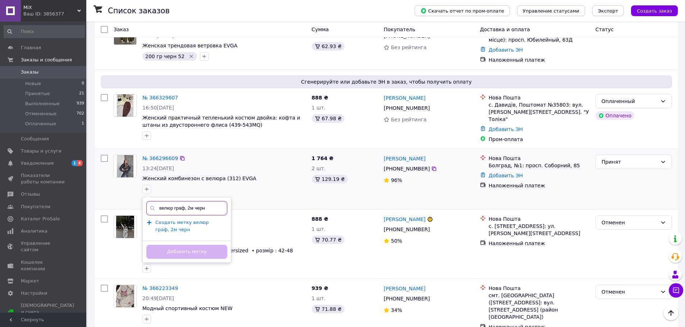
type input "велюр граф, 2м черн"
click at [209, 220] on span "Создать метку велюр граф, 2м черн" at bounding box center [182, 226] width 54 height 13
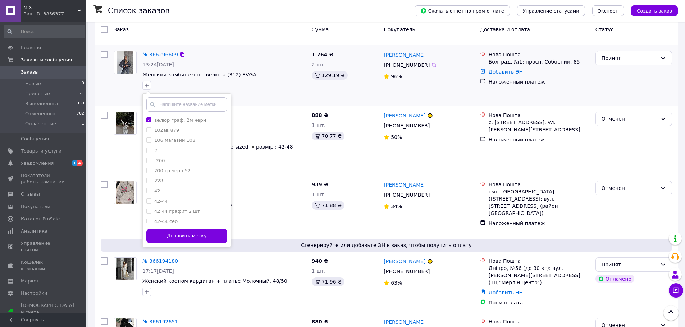
scroll to position [467, 0]
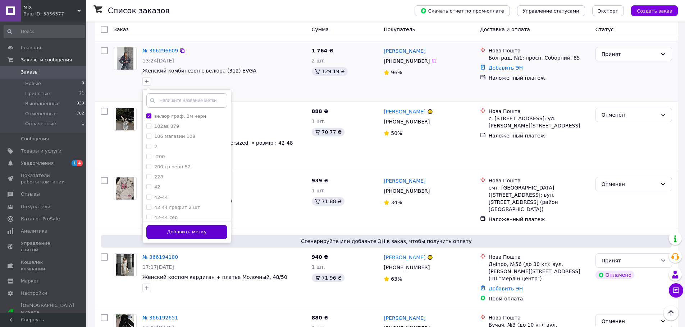
click at [213, 225] on button "Добавить метку" at bounding box center [186, 232] width 81 height 14
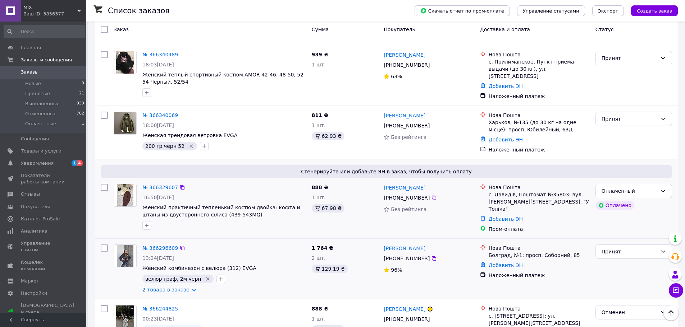
scroll to position [252, 0]
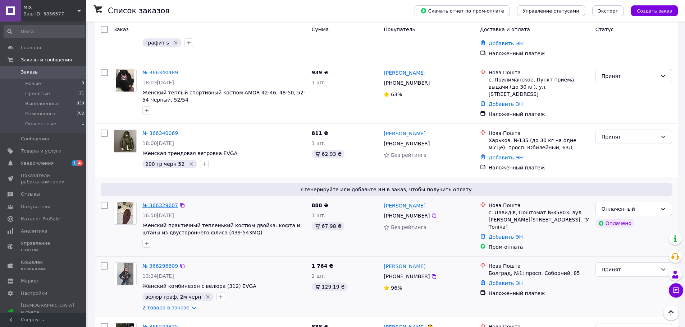
click at [166, 203] on link "№ 366329607" at bounding box center [160, 206] width 36 height 6
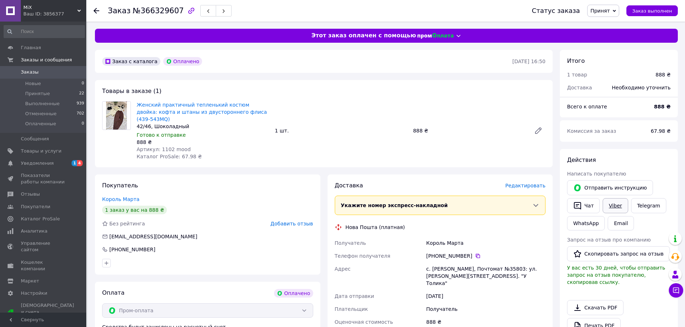
click at [612, 207] on link "Viber" at bounding box center [614, 205] width 25 height 15
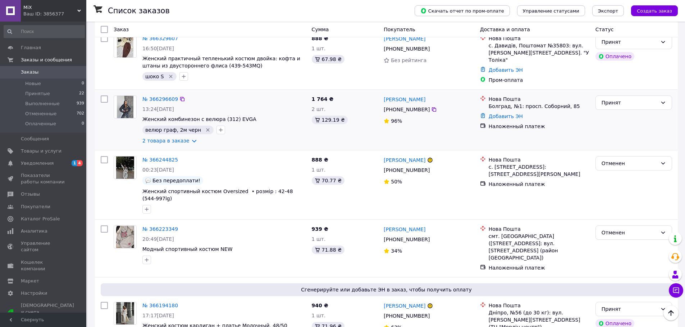
scroll to position [431, 0]
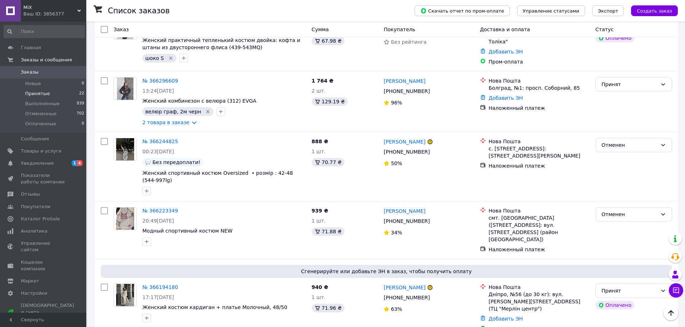
click at [40, 93] on span "Принятые" at bounding box center [37, 94] width 25 height 6
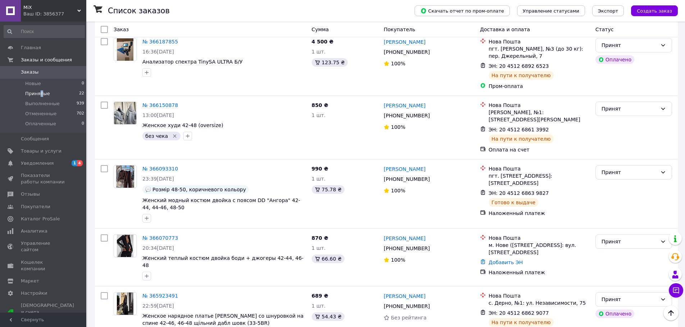
scroll to position [683, 0]
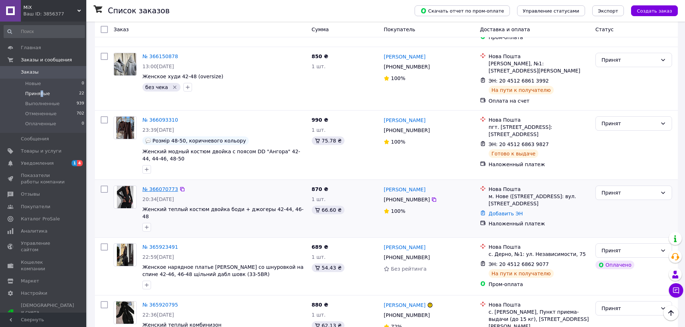
click at [159, 186] on link "№ 366070773" at bounding box center [160, 189] width 36 height 6
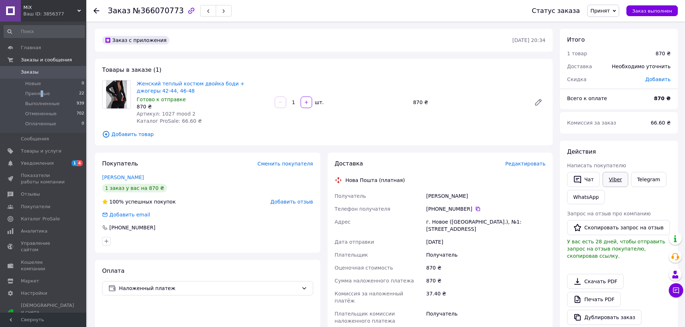
click at [611, 181] on link "Viber" at bounding box center [614, 179] width 25 height 15
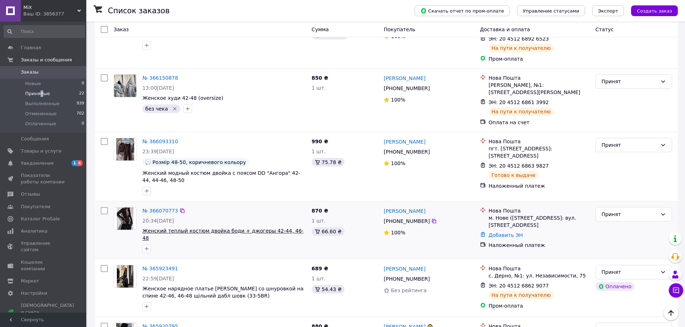
scroll to position [683, 0]
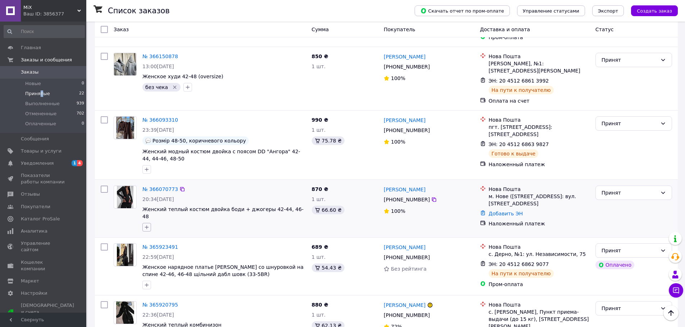
click at [145, 225] on icon "button" at bounding box center [147, 228] width 6 height 6
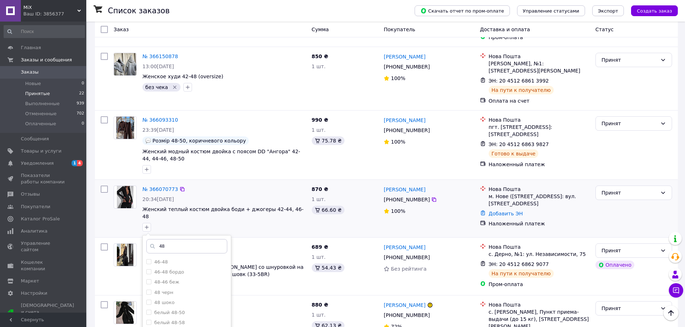
scroll to position [719, 0]
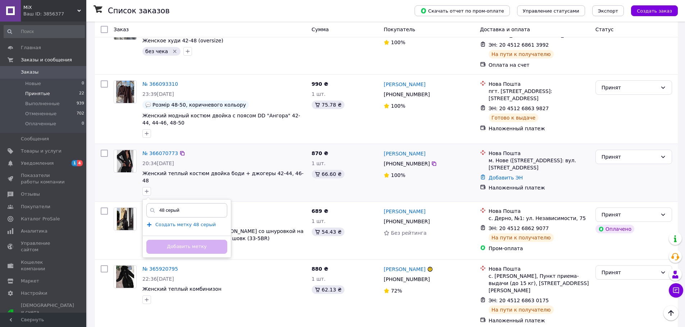
type input "48 серый"
click at [199, 222] on span "Создать метку 48 серый" at bounding box center [185, 225] width 60 height 6
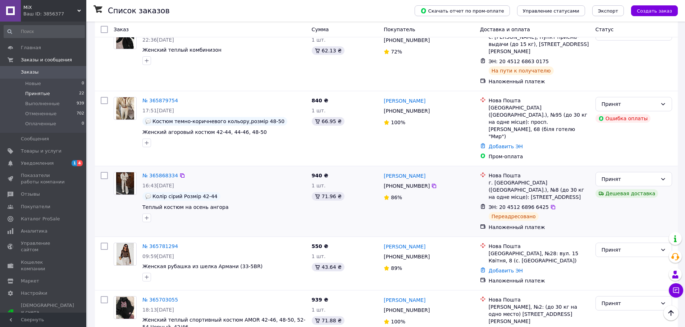
scroll to position [970, 0]
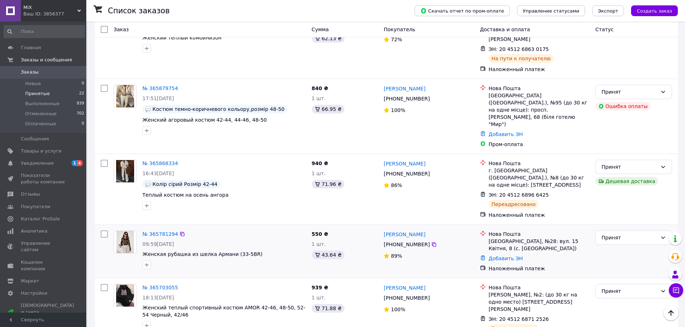
click at [160, 230] on div "№ 365781294" at bounding box center [160, 234] width 37 height 9
click at [161, 231] on link "№ 365781294" at bounding box center [160, 234] width 36 height 6
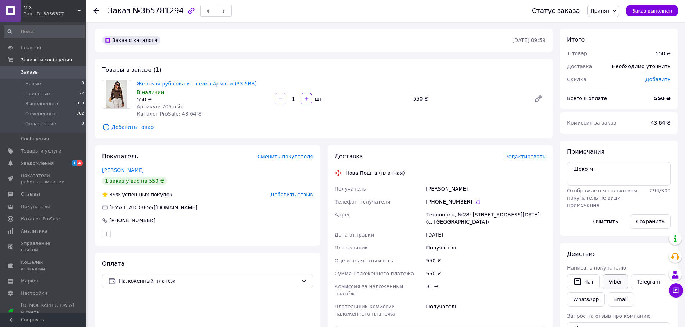
click at [614, 284] on link "Viber" at bounding box center [614, 282] width 25 height 15
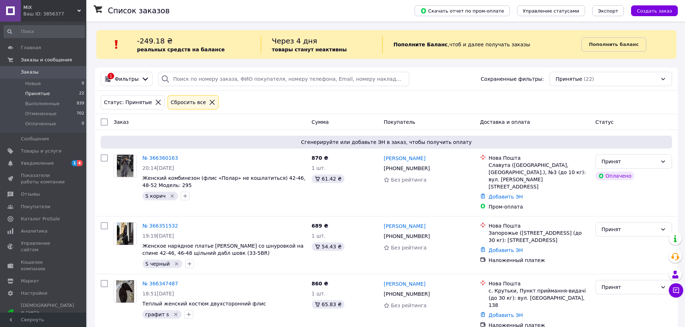
click at [38, 95] on span "Принятые" at bounding box center [37, 94] width 25 height 6
click at [40, 95] on span "Принятые" at bounding box center [37, 94] width 25 height 6
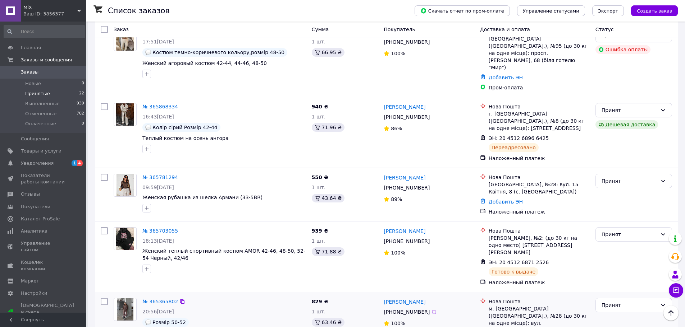
scroll to position [1023, 0]
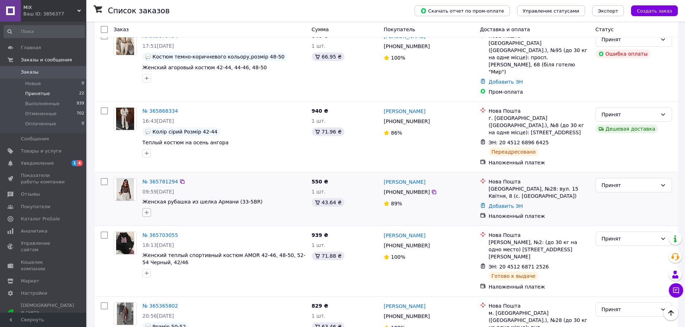
click at [147, 210] on icon "button" at bounding box center [147, 213] width 6 height 6
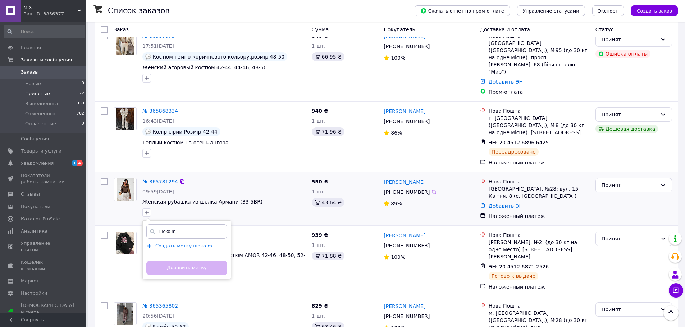
type input "шоко m"
click at [202, 243] on span "Создать метку шоко m" at bounding box center [183, 246] width 57 height 6
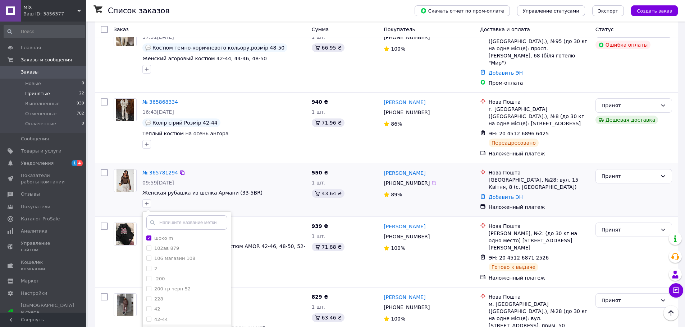
scroll to position [1059, 0]
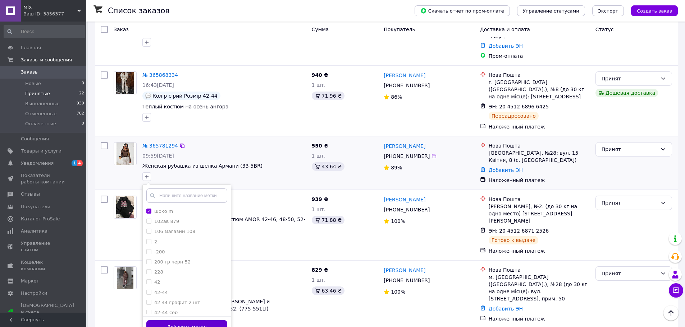
click at [212, 321] on button "Добавить метку" at bounding box center [186, 328] width 81 height 14
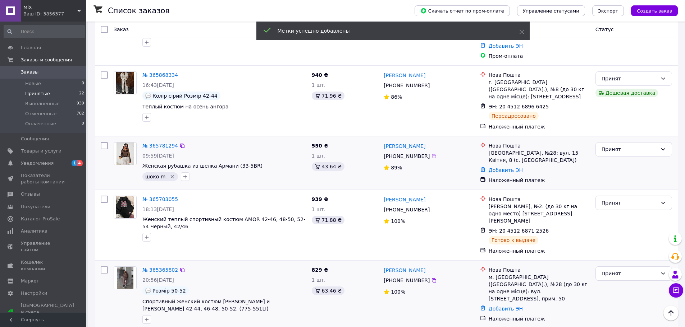
scroll to position [1095, 0]
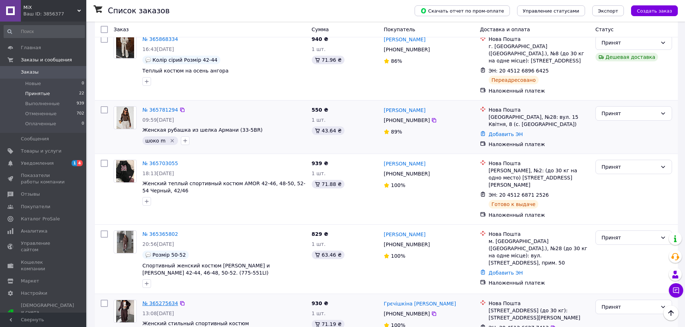
click at [162, 301] on link "№ 365275634" at bounding box center [160, 304] width 36 height 6
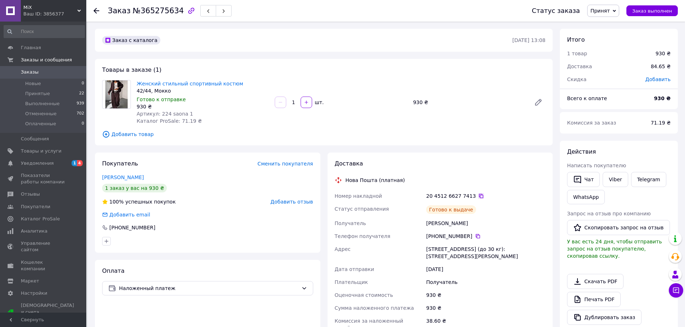
click at [478, 196] on icon at bounding box center [481, 196] width 6 height 6
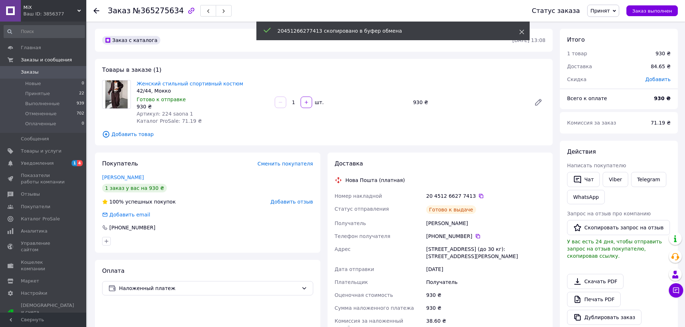
click at [523, 31] on icon at bounding box center [521, 31] width 5 height 5
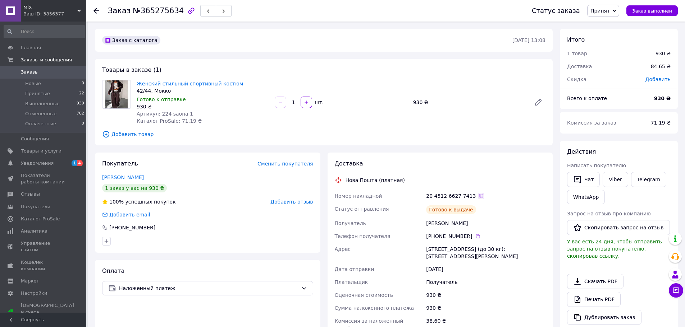
click at [478, 197] on icon at bounding box center [481, 196] width 6 height 6
drag, startPoint x: 467, startPoint y: 195, endPoint x: 427, endPoint y: 195, distance: 40.2
click at [427, 195] on div "20 4512 6627 7413" at bounding box center [485, 196] width 119 height 7
copy div "20 4512 6627 7413"
click at [29, 93] on span "Принятые" at bounding box center [37, 94] width 25 height 6
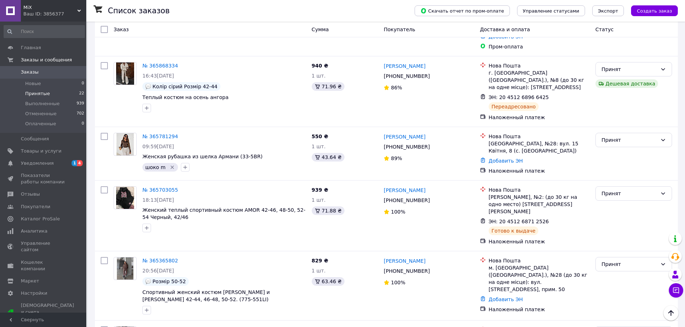
scroll to position [1095, 0]
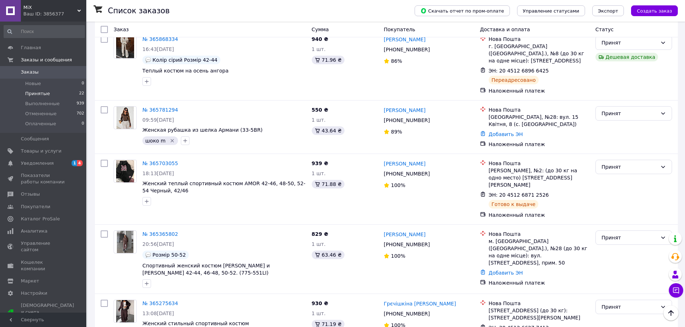
click at [40, 91] on span "Принятые" at bounding box center [37, 94] width 25 height 6
click at [44, 162] on span "Уведомления" at bounding box center [37, 163] width 33 height 6
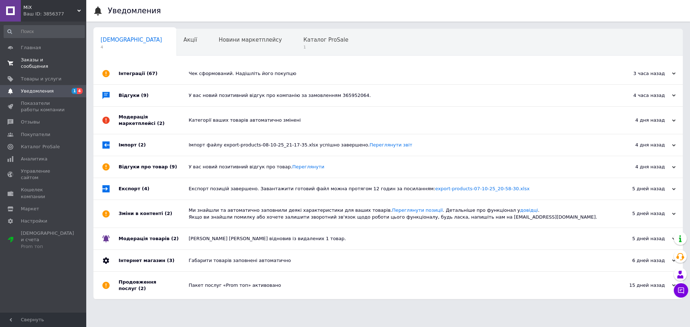
click at [54, 60] on span "Заказы и сообщения" at bounding box center [44, 63] width 46 height 13
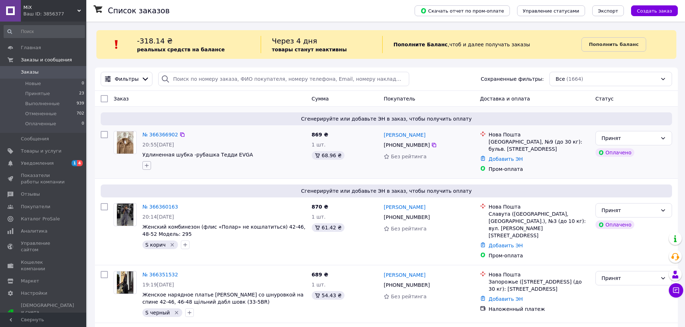
click at [148, 166] on icon "button" at bounding box center [147, 166] width 6 height 6
type input ","
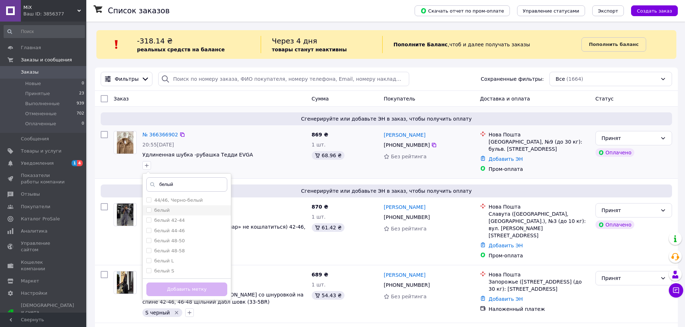
type input "белый"
click at [165, 213] on label "белый" at bounding box center [161, 210] width 15 height 5
checkbox input "true"
click at [183, 285] on button "Добавить метку" at bounding box center [186, 290] width 81 height 14
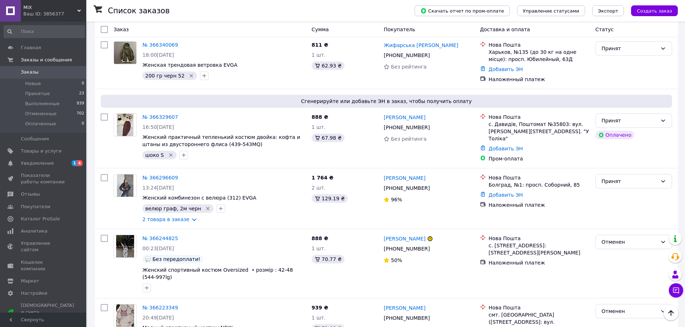
scroll to position [431, 0]
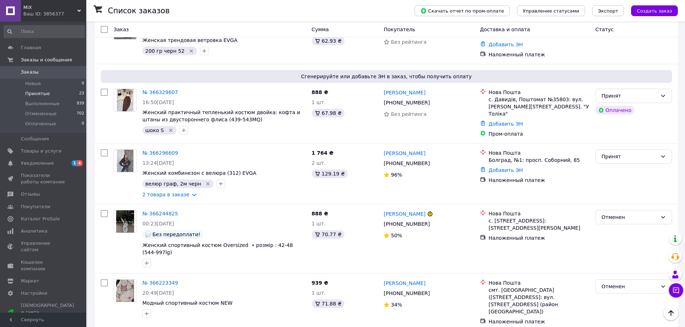
click at [41, 93] on span "Принятые" at bounding box center [37, 94] width 25 height 6
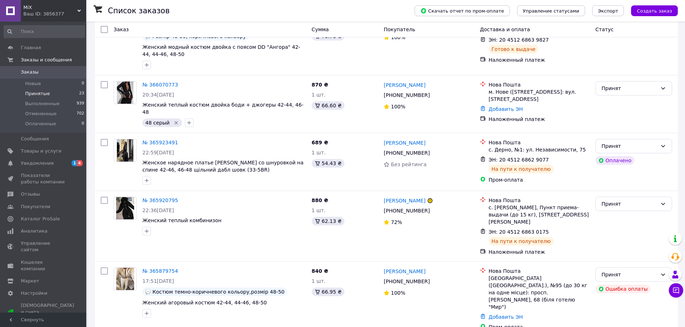
scroll to position [1103, 0]
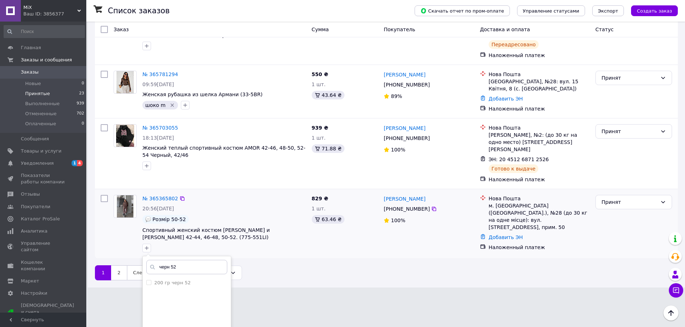
scroll to position [1205, 0]
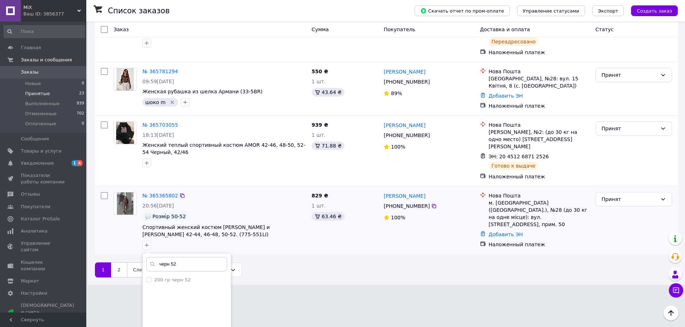
type input "черн 52"
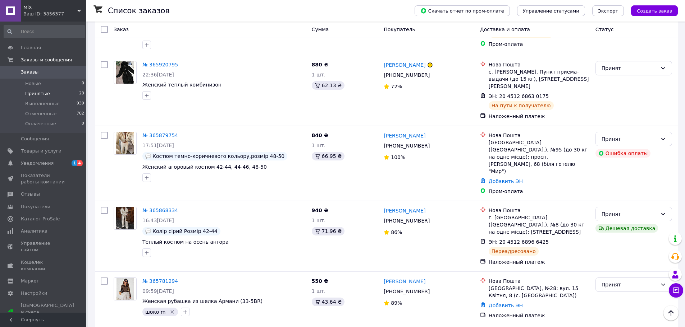
scroll to position [959, 0]
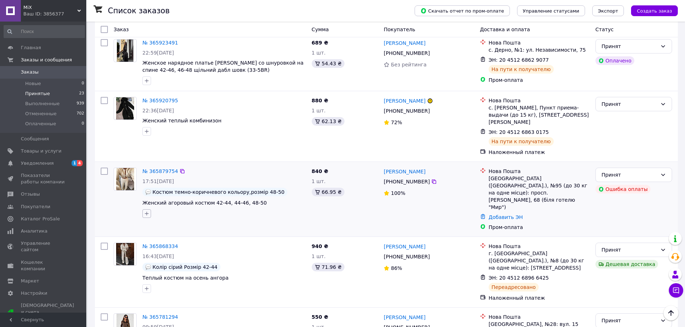
click at [147, 211] on icon "button" at bounding box center [147, 214] width 6 height 6
type input "шоко 50"
click at [192, 244] on span "Создать метку шоко 50" at bounding box center [184, 247] width 58 height 6
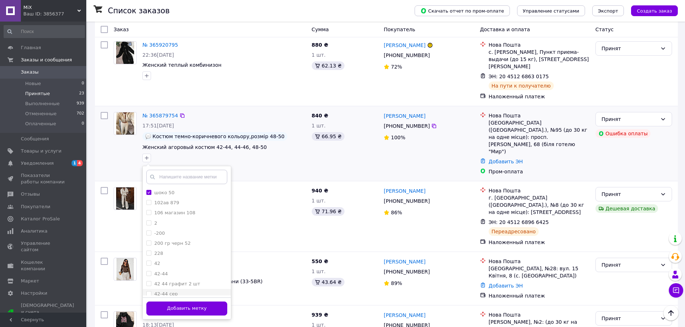
scroll to position [1031, 0]
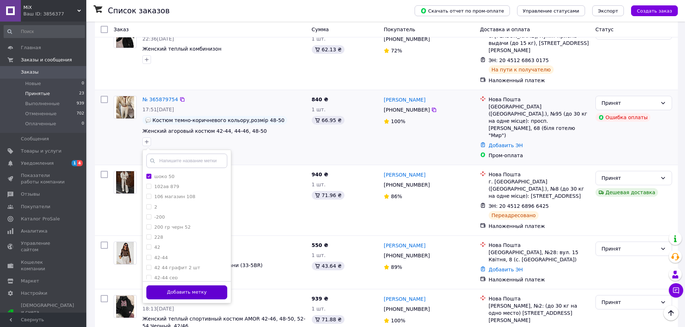
click at [204, 286] on button "Добавить метку" at bounding box center [186, 293] width 81 height 14
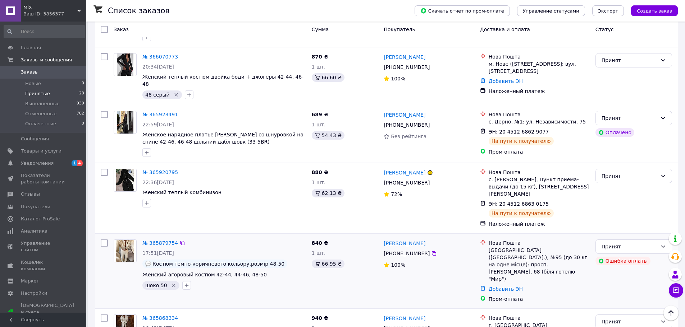
scroll to position [852, 0]
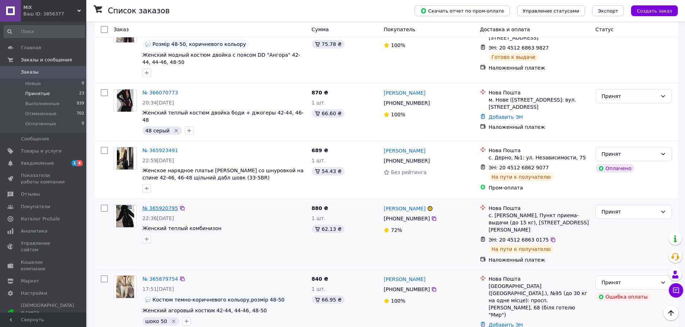
click at [165, 206] on link "№ 365920795" at bounding box center [160, 209] width 36 height 6
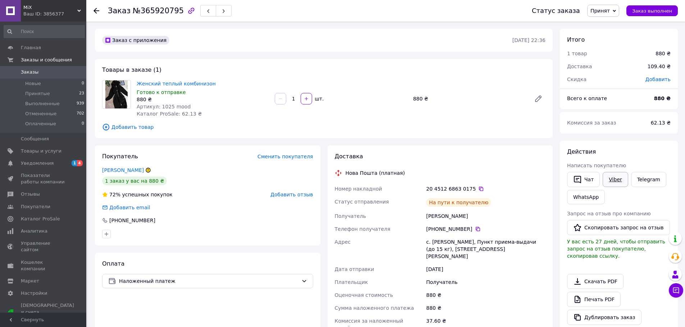
click at [615, 178] on link "Viber" at bounding box center [614, 179] width 25 height 15
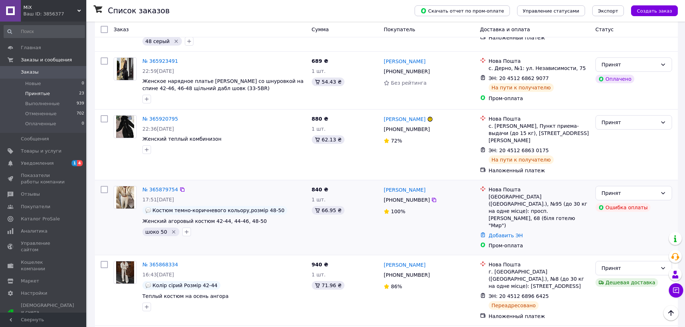
scroll to position [923, 0]
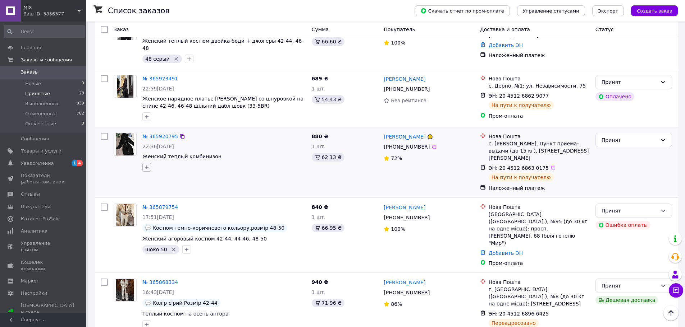
click at [149, 165] on icon "button" at bounding box center [147, 168] width 6 height 6
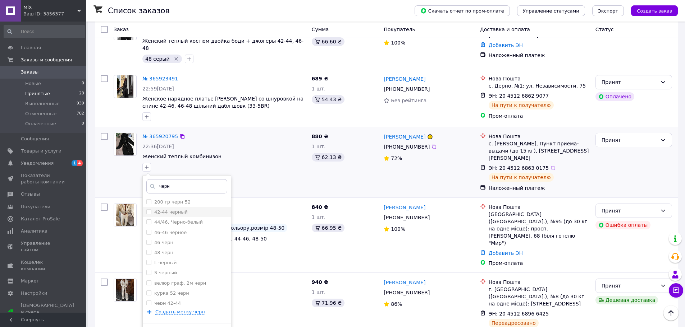
type input "черн"
click at [174, 209] on label "42-44 черный" at bounding box center [170, 211] width 33 height 5
checkbox input "true"
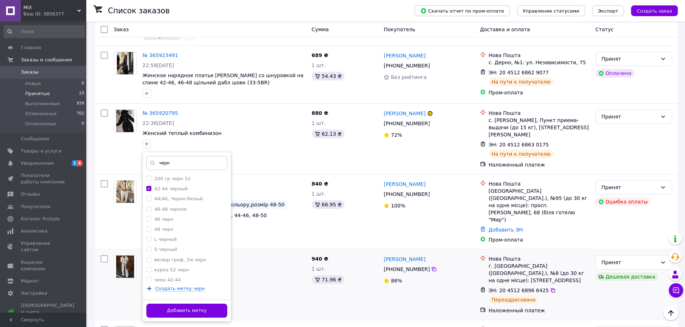
scroll to position [959, 0]
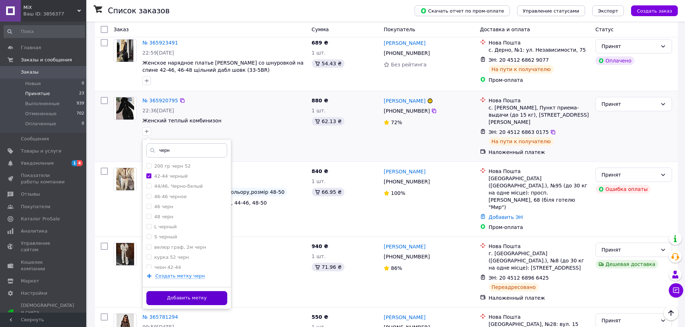
click at [215, 291] on button "Добавить метку" at bounding box center [186, 298] width 81 height 14
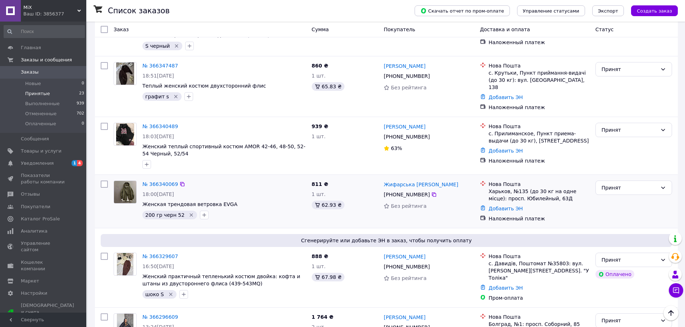
scroll to position [313, 0]
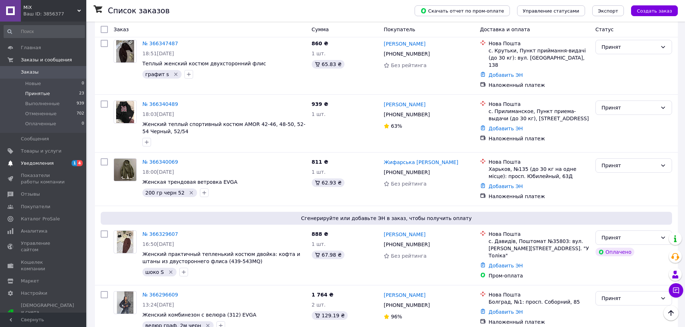
click at [45, 162] on span "Уведомления" at bounding box center [37, 163] width 33 height 6
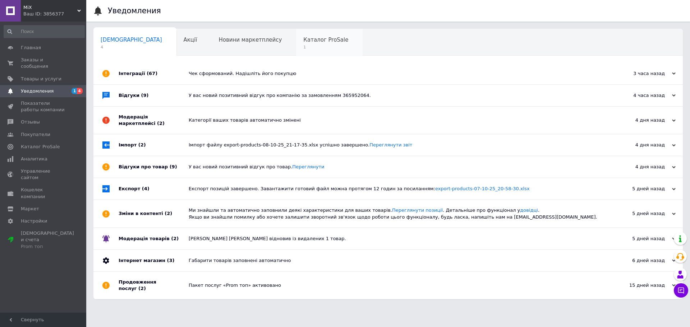
click at [303, 42] on span "Каталог ProSale" at bounding box center [325, 40] width 45 height 6
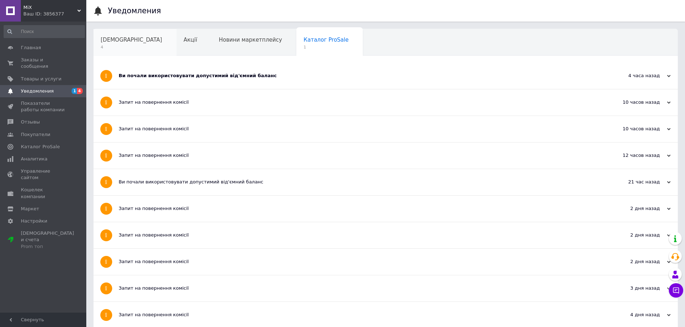
click at [107, 43] on span "[DEMOGRAPHIC_DATA]" at bounding box center [131, 40] width 61 height 6
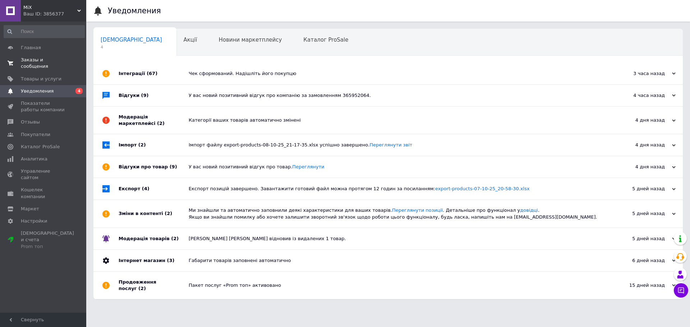
click at [35, 64] on link "Заказы и сообщения 0 0" at bounding box center [44, 63] width 88 height 19
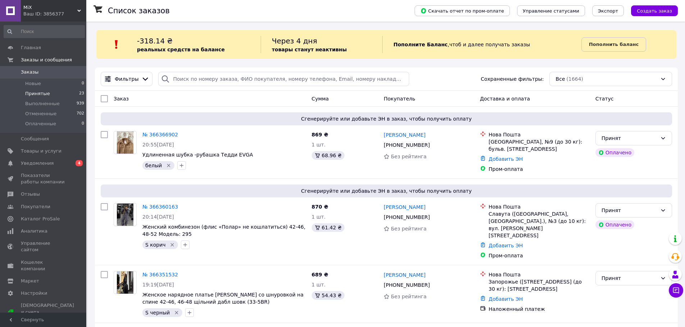
click at [43, 97] on li "Принятые 23" at bounding box center [44, 94] width 88 height 10
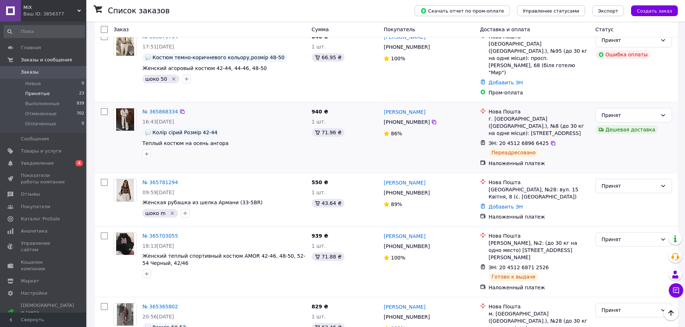
scroll to position [1103, 0]
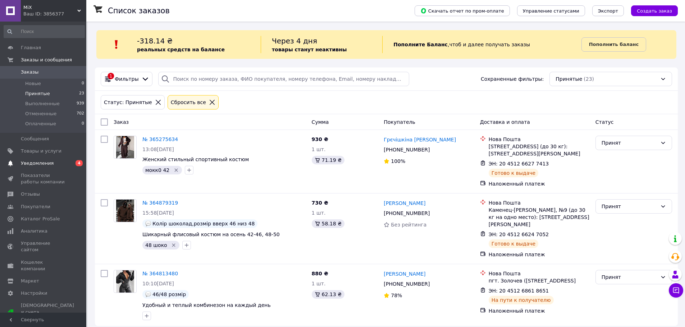
click at [42, 165] on span "Уведомления" at bounding box center [37, 163] width 33 height 6
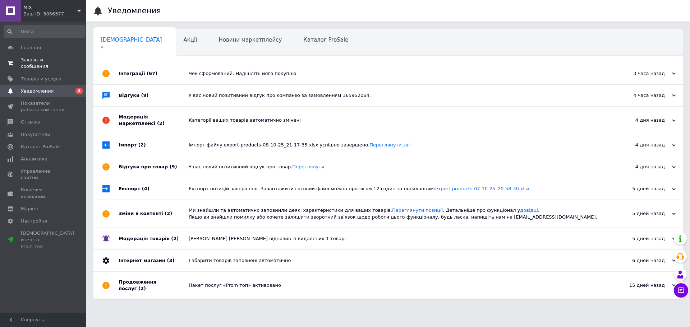
click at [29, 58] on span "Заказы и сообщения" at bounding box center [44, 63] width 46 height 13
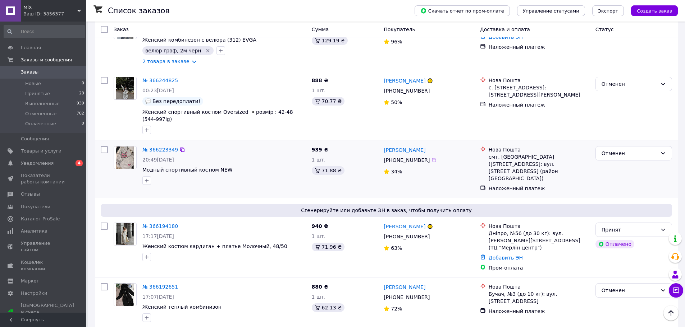
scroll to position [575, 0]
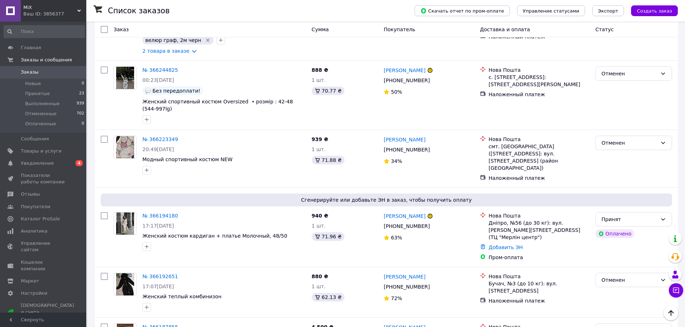
click at [21, 74] on span "Заказы" at bounding box center [30, 72] width 18 height 6
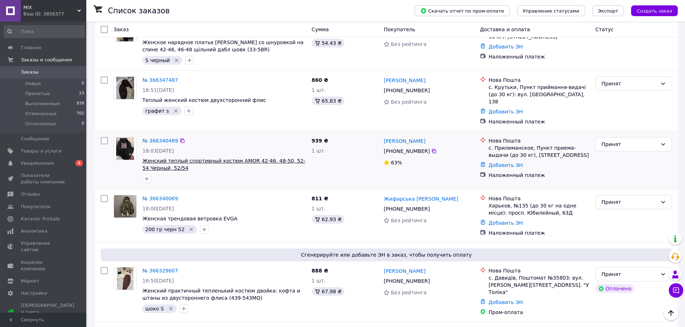
scroll to position [252, 0]
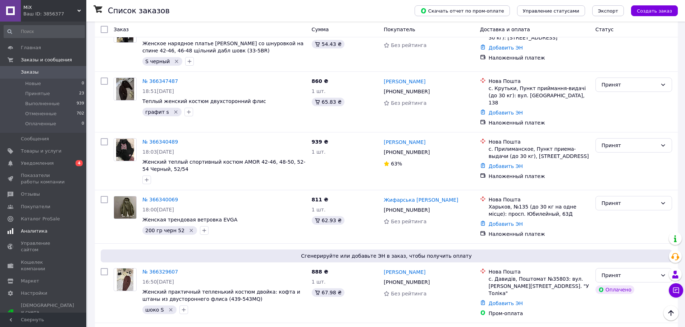
click at [38, 231] on span "Аналитика" at bounding box center [34, 231] width 27 height 6
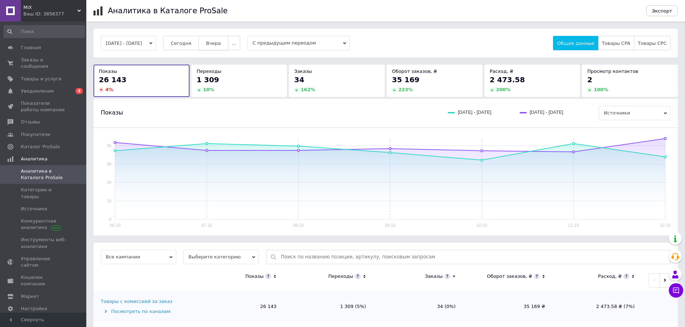
click at [220, 45] on span "Вчера" at bounding box center [213, 43] width 15 height 5
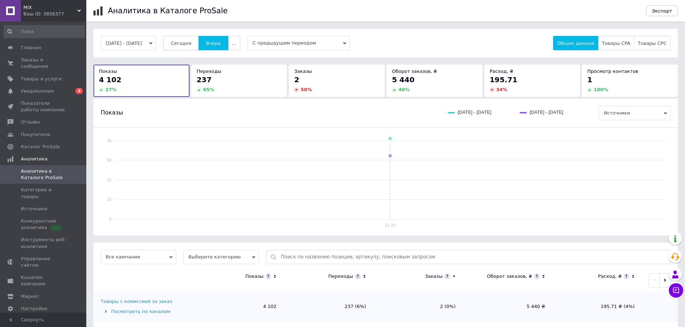
click at [191, 45] on span "Сегодня" at bounding box center [181, 43] width 20 height 5
click at [221, 43] on span "Вчера" at bounding box center [213, 43] width 15 height 5
click at [190, 43] on span "Сегодня" at bounding box center [181, 43] width 20 height 5
click at [220, 43] on span "Вчера" at bounding box center [213, 43] width 15 height 5
click at [191, 45] on span "Сегодня" at bounding box center [181, 43] width 20 height 5
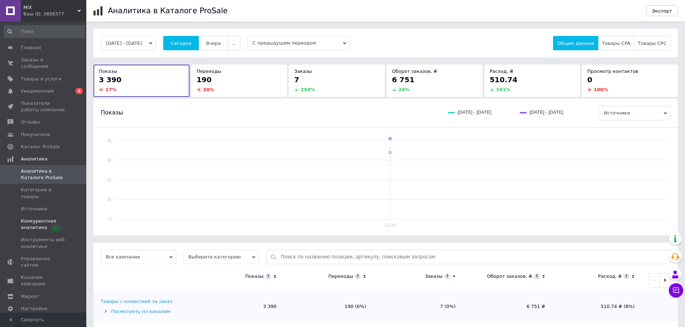
click at [45, 218] on span "Конкурентная аналитика" at bounding box center [44, 224] width 46 height 13
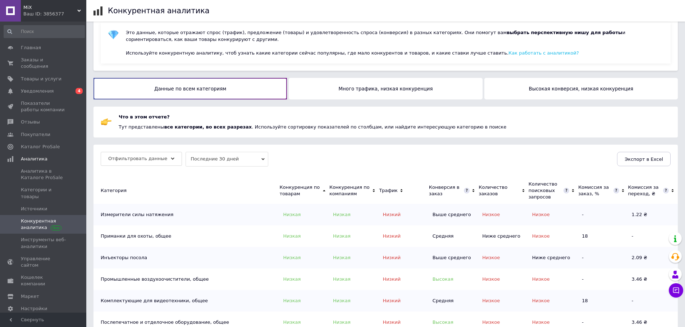
scroll to position [36, 0]
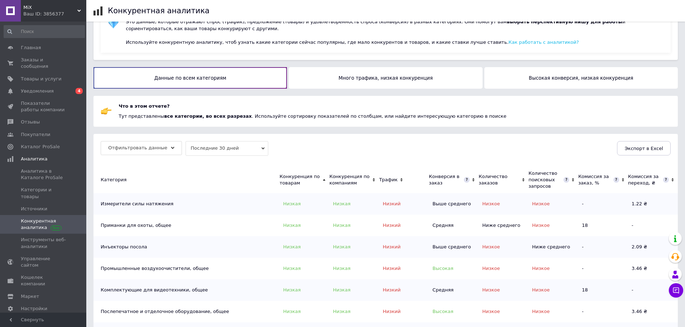
click at [338, 78] on button "Много трафика, низкая конкуренция" at bounding box center [385, 78] width 193 height 22
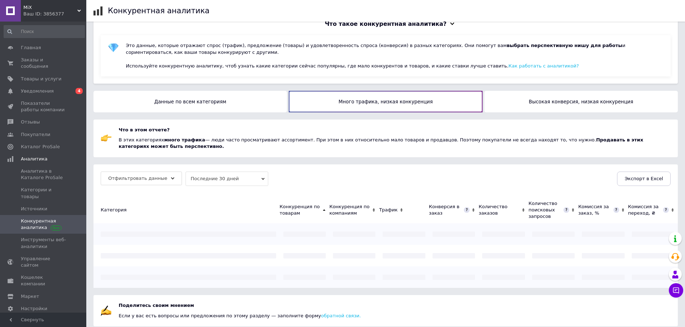
scroll to position [36, 0]
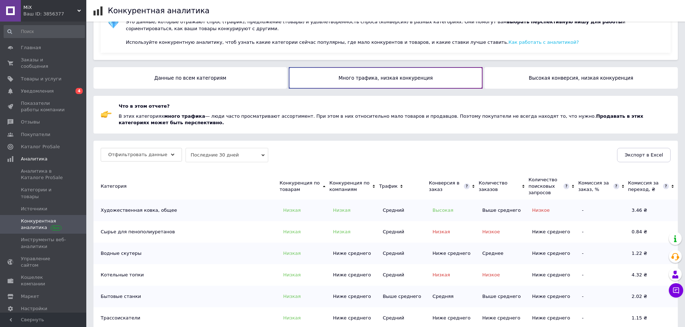
click at [544, 77] on button "Высокая конверсия, низкая конкуренция" at bounding box center [580, 78] width 193 height 22
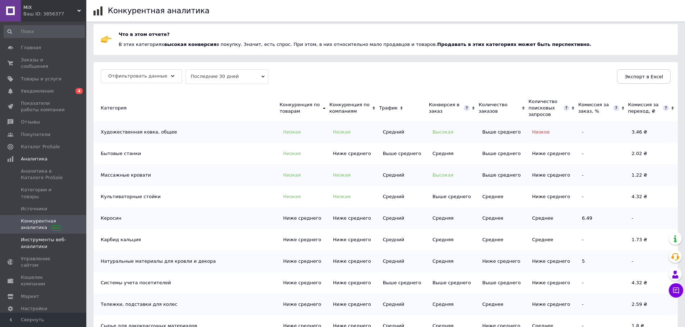
click at [29, 237] on span "Инструменты веб-аналитики" at bounding box center [44, 243] width 46 height 13
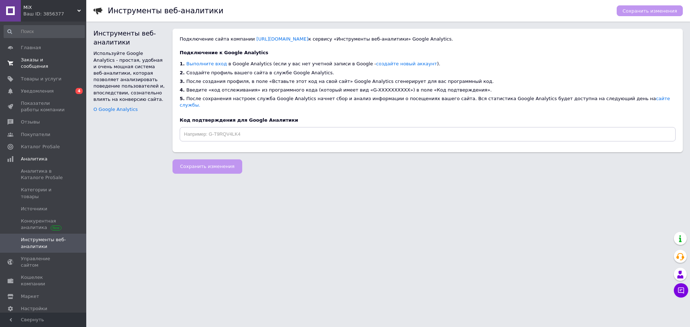
click at [47, 60] on span "Заказы и сообщения" at bounding box center [44, 63] width 46 height 13
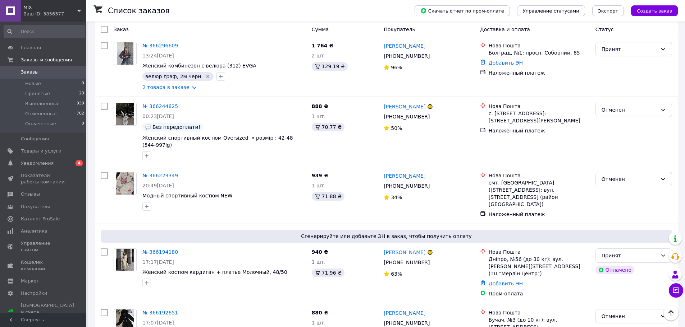
scroll to position [539, 0]
click at [43, 94] on span "Принятые" at bounding box center [37, 94] width 25 height 6
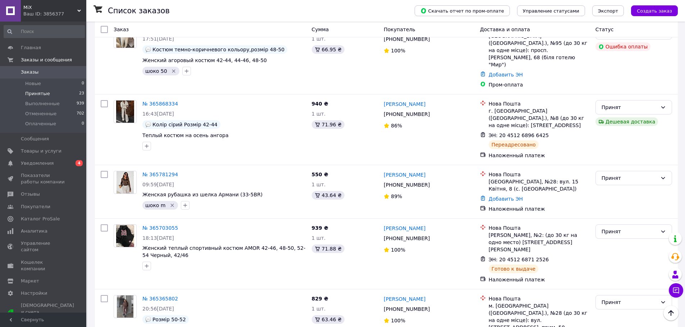
scroll to position [1103, 0]
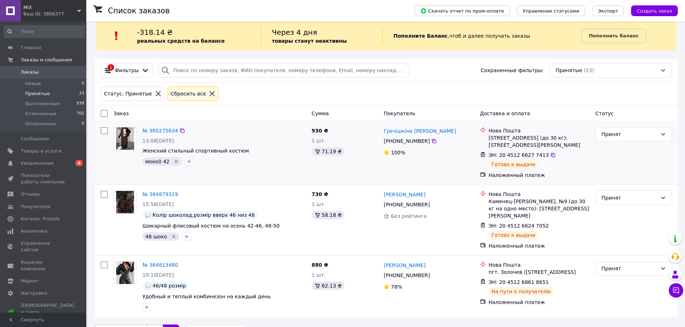
scroll to position [23, 0]
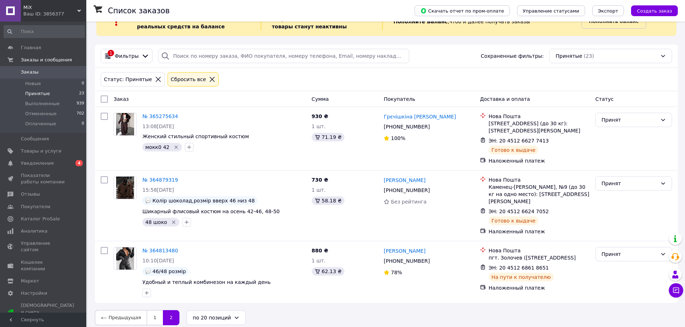
click at [80, 9] on icon at bounding box center [79, 11] width 4 height 4
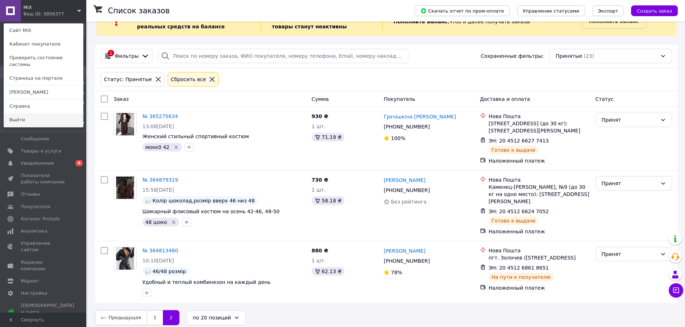
click at [24, 115] on link "Выйти" at bounding box center [43, 120] width 79 height 14
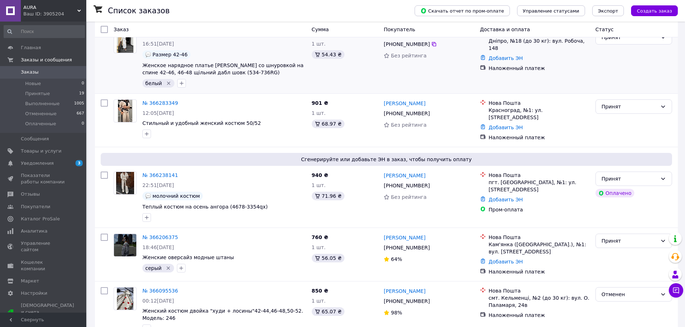
scroll to position [72, 0]
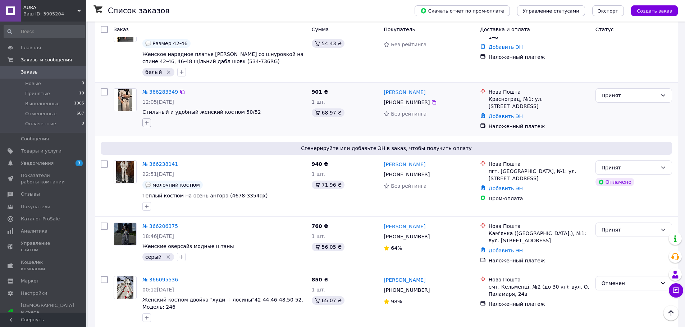
click at [149, 125] on icon "button" at bounding box center [147, 123] width 6 height 6
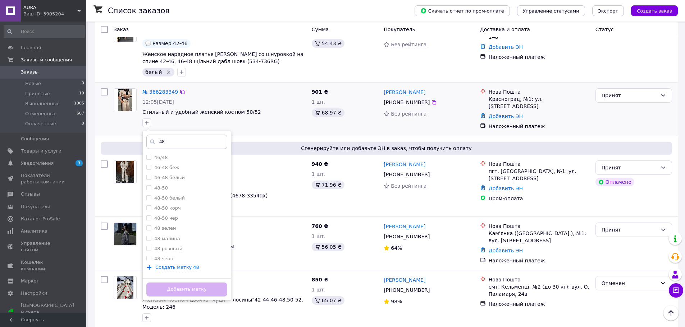
type input "48"
click at [186, 123] on div "48 46/48 46-48 беж 46-48 белый [PHONE_NUMBER] белый 48-50 корч 48-50 чер 48 зел…" at bounding box center [224, 122] width 166 height 11
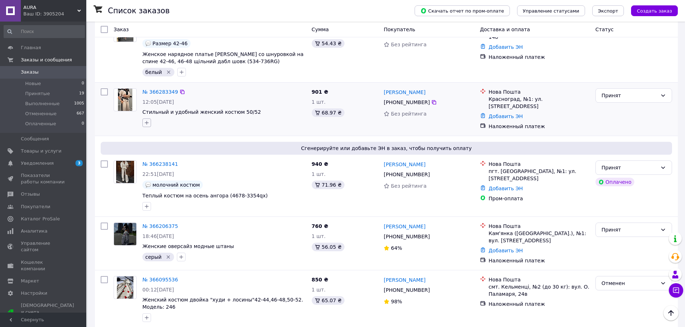
click at [149, 124] on icon "button" at bounding box center [147, 123] width 6 height 6
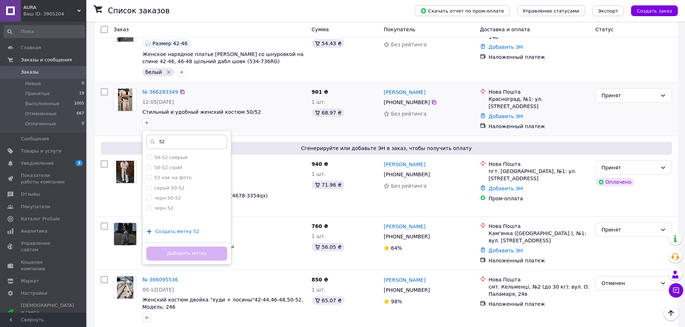
type input "52"
click at [183, 234] on span "Создать метку 52" at bounding box center [177, 232] width 44 height 6
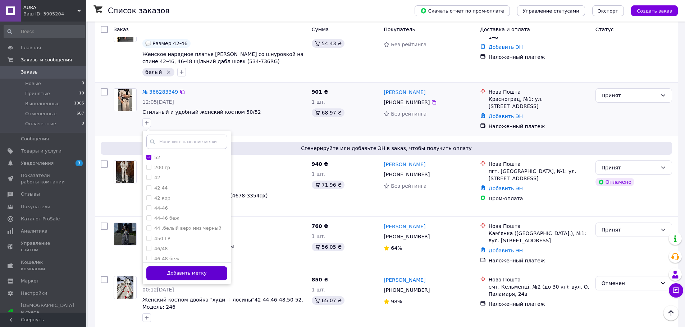
click at [192, 271] on button "Добавить метку" at bounding box center [186, 274] width 81 height 14
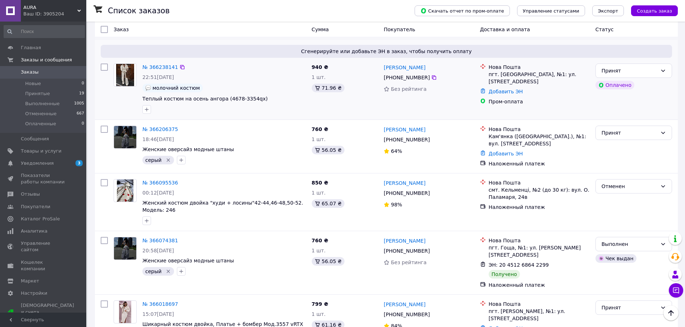
scroll to position [180, 0]
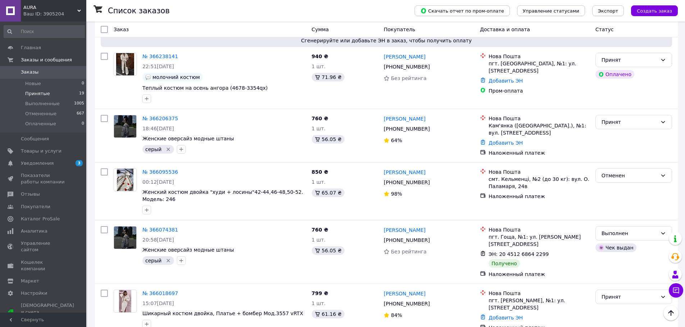
click at [36, 93] on span "Принятые" at bounding box center [37, 94] width 25 height 6
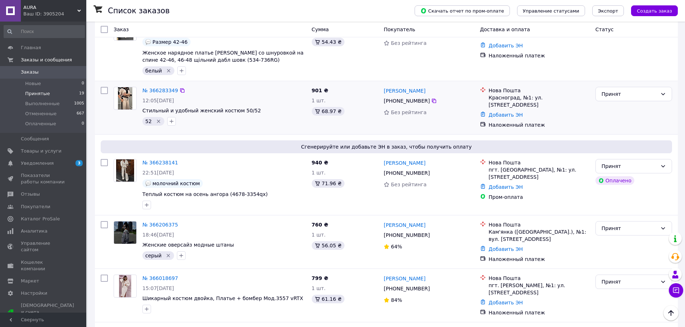
scroll to position [108, 0]
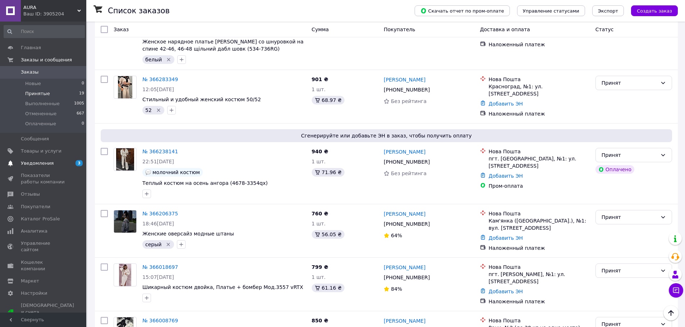
click at [42, 161] on span "Уведомления" at bounding box center [37, 163] width 33 height 6
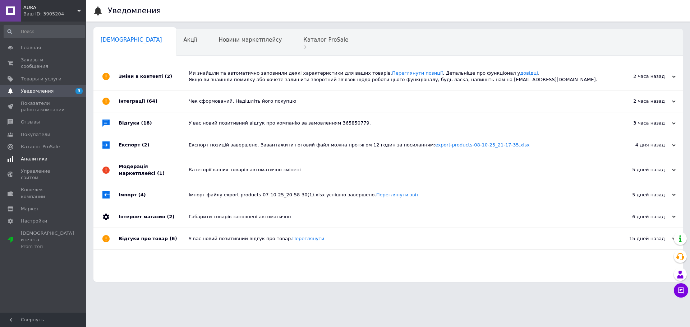
click at [39, 156] on span "Аналитика" at bounding box center [34, 159] width 27 height 6
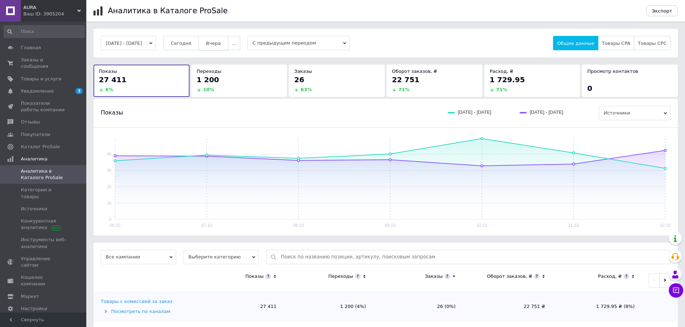
click at [221, 46] on span "Вчера" at bounding box center [213, 43] width 15 height 5
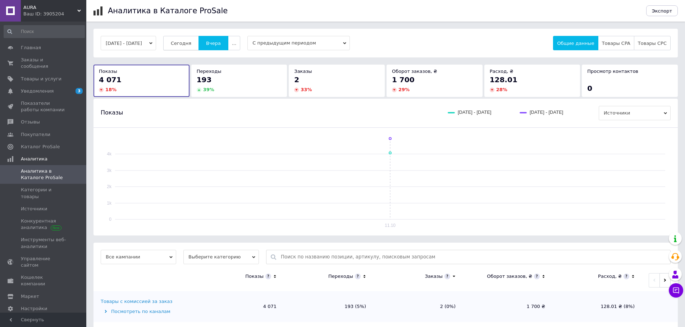
click at [189, 46] on span "Сегодня" at bounding box center [181, 43] width 20 height 5
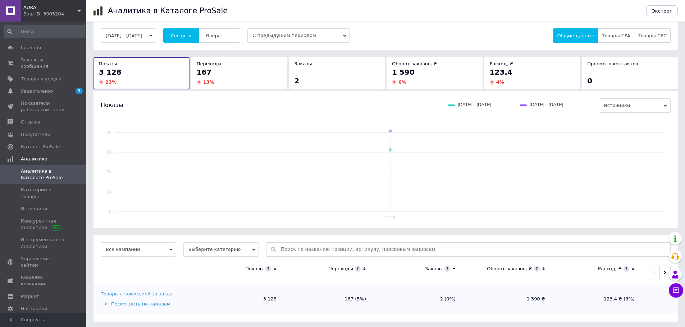
scroll to position [9, 0]
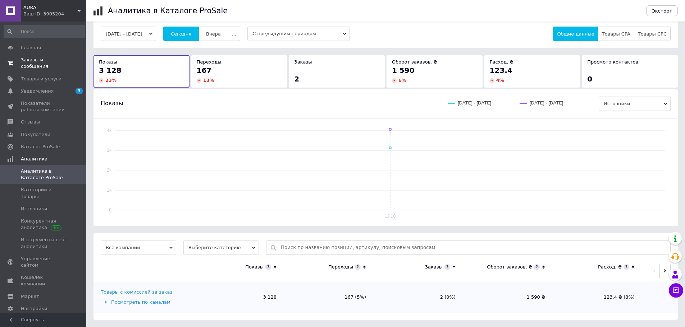
click at [53, 61] on span "Заказы и сообщения" at bounding box center [44, 63] width 46 height 13
